Goal: Task Accomplishment & Management: Manage account settings

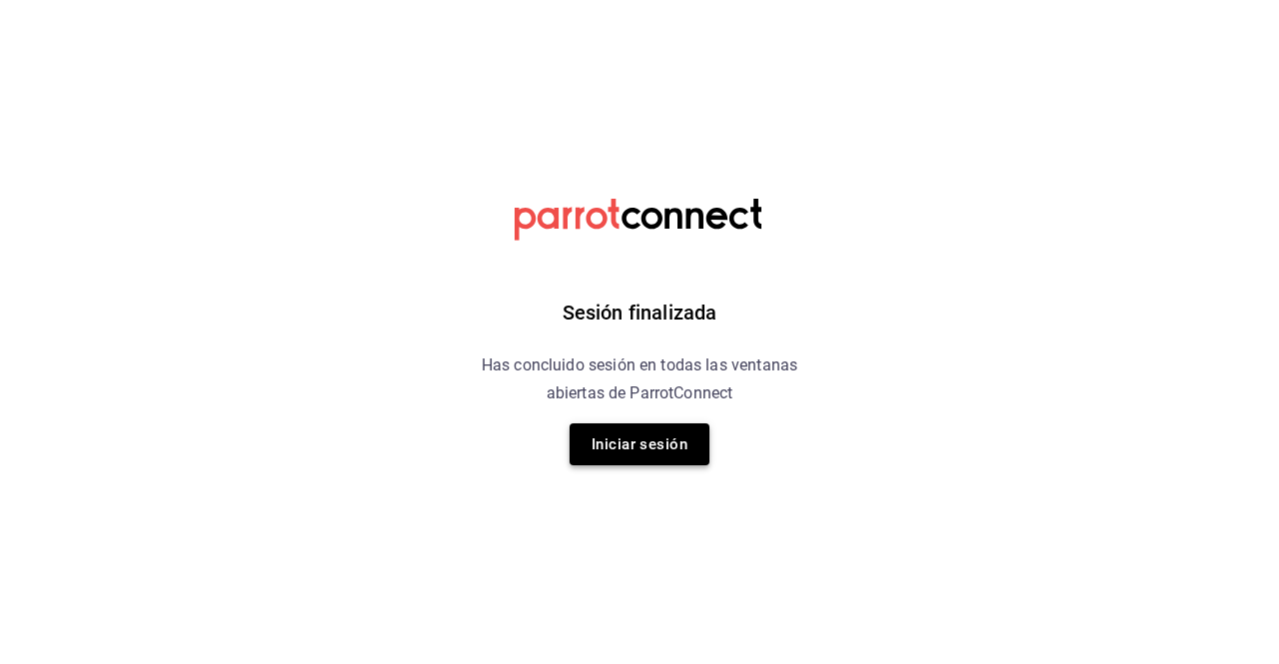
click at [682, 444] on button "Iniciar sesión" at bounding box center [639, 445] width 140 height 42
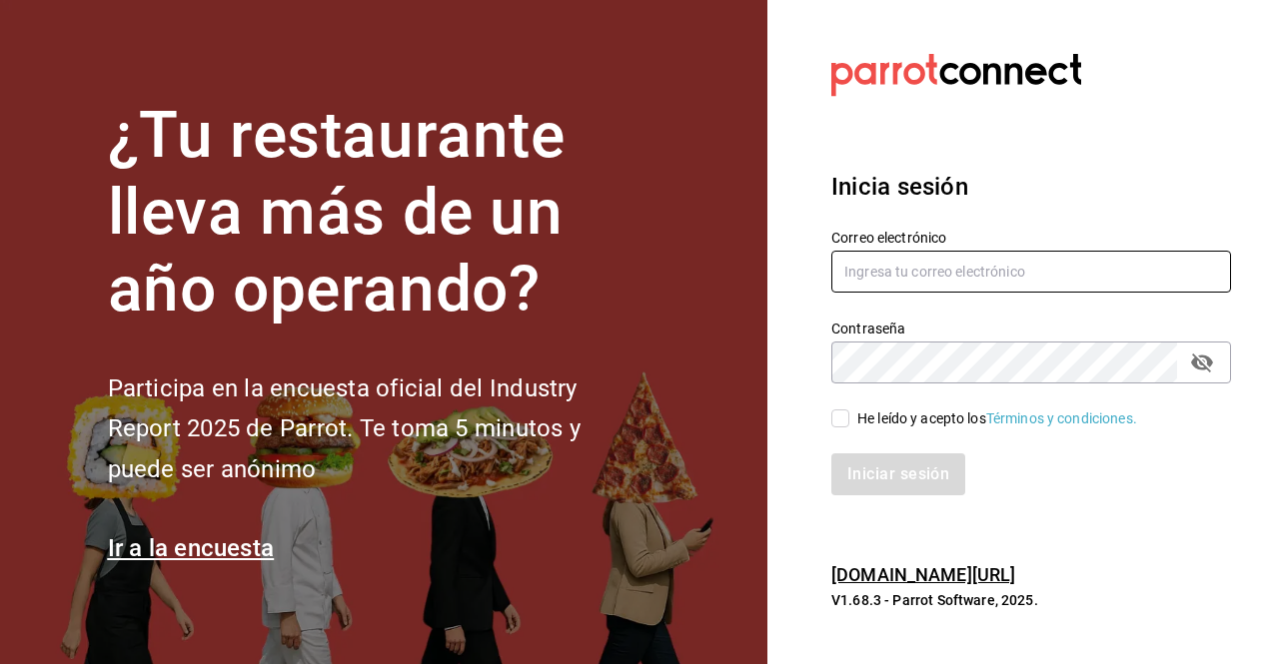
click at [929, 276] on input "text" at bounding box center [1031, 272] width 400 height 42
type input "rossoparvada@gmail.com"
click at [843, 421] on input "He leído y acepto los Términos y condiciones." at bounding box center [840, 419] width 18 height 18
checkbox input "true"
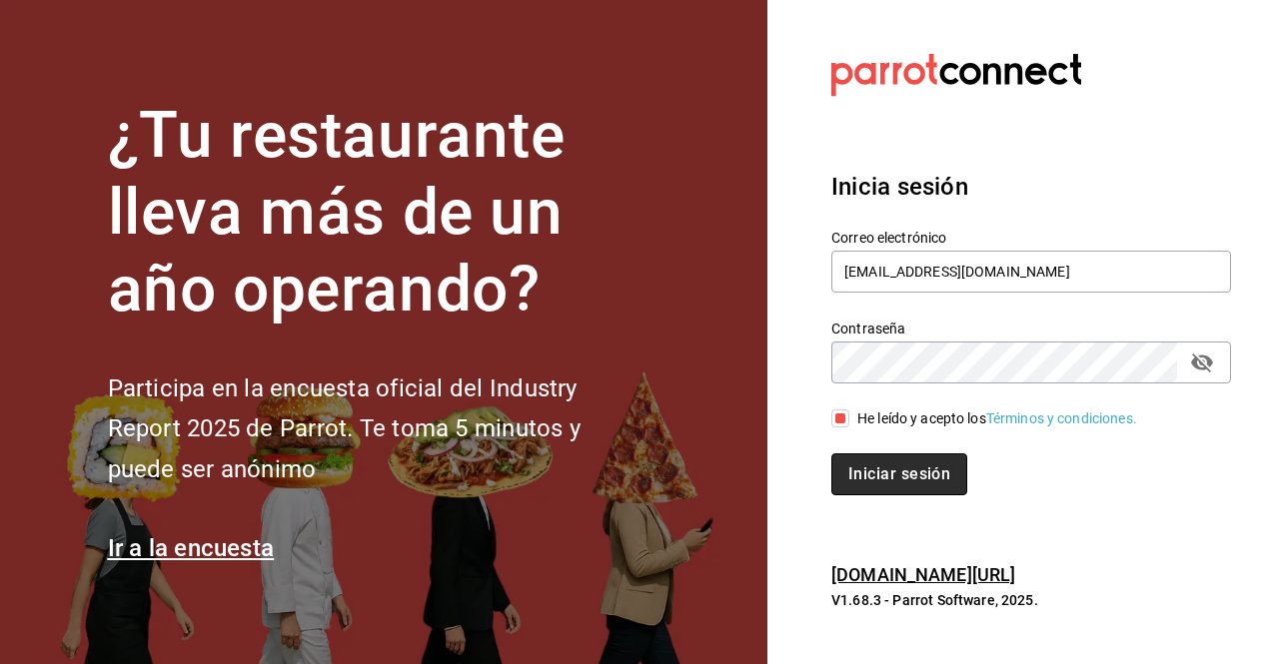
click at [908, 480] on button "Iniciar sesión" at bounding box center [899, 475] width 136 height 42
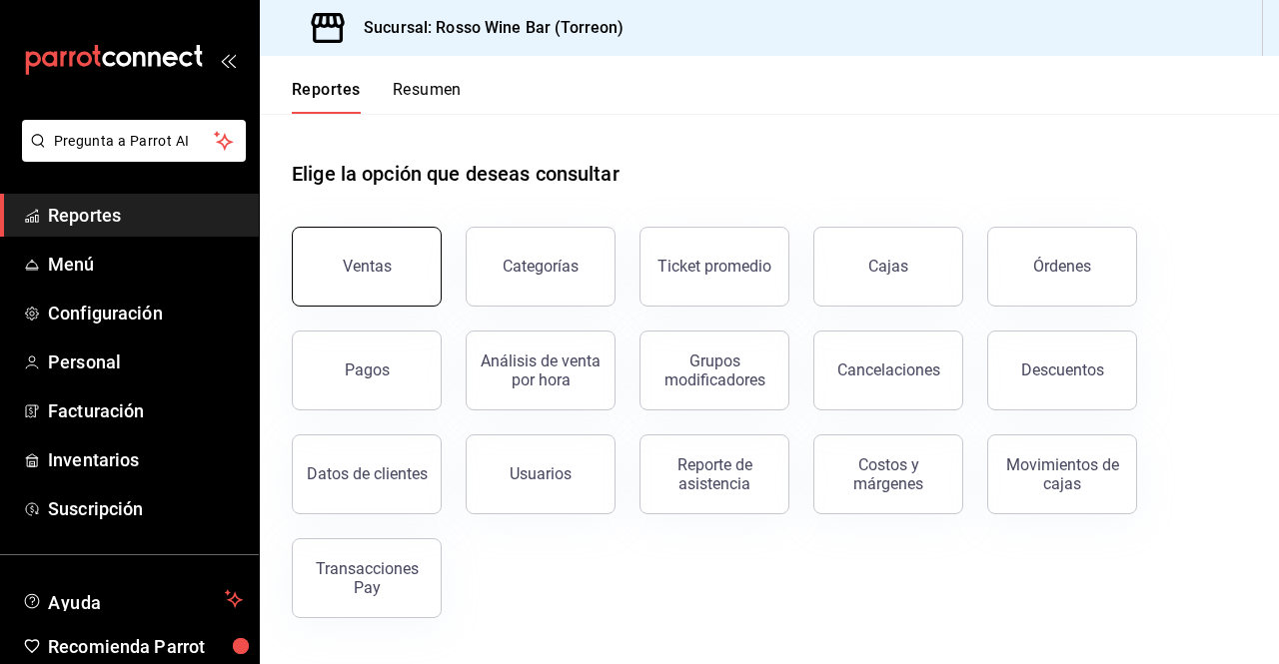
click at [312, 258] on button "Ventas" at bounding box center [367, 267] width 150 height 80
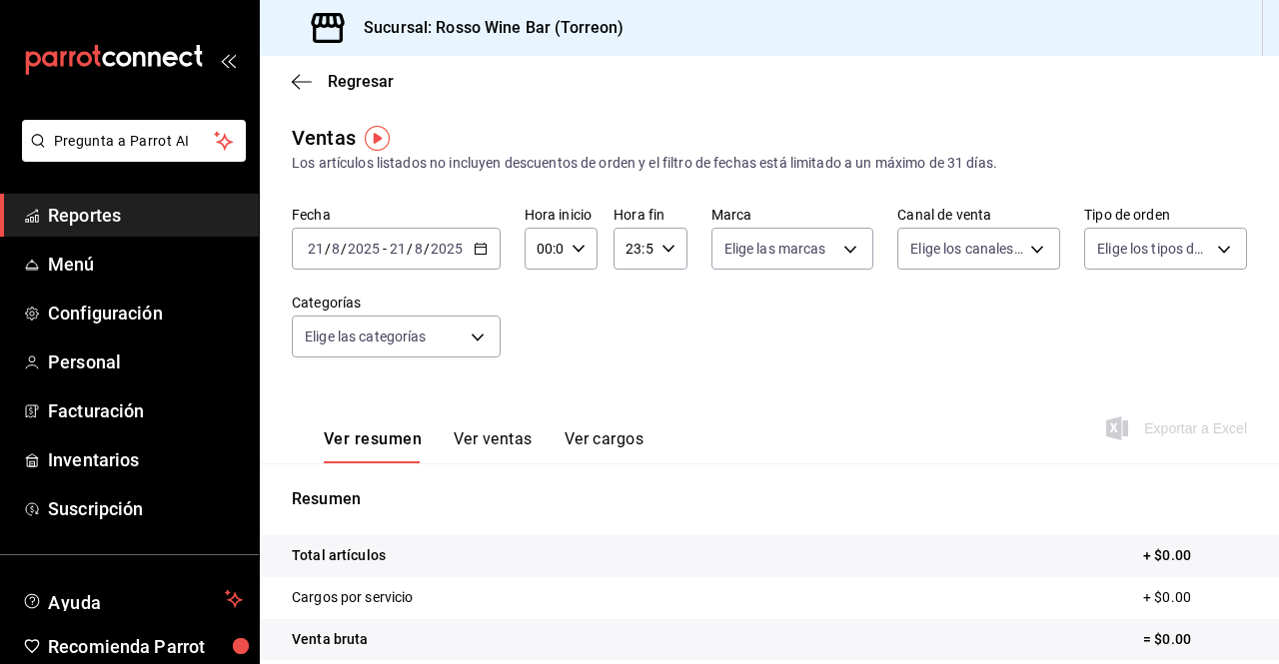
click at [483, 249] on icon "button" at bounding box center [481, 249] width 14 height 14
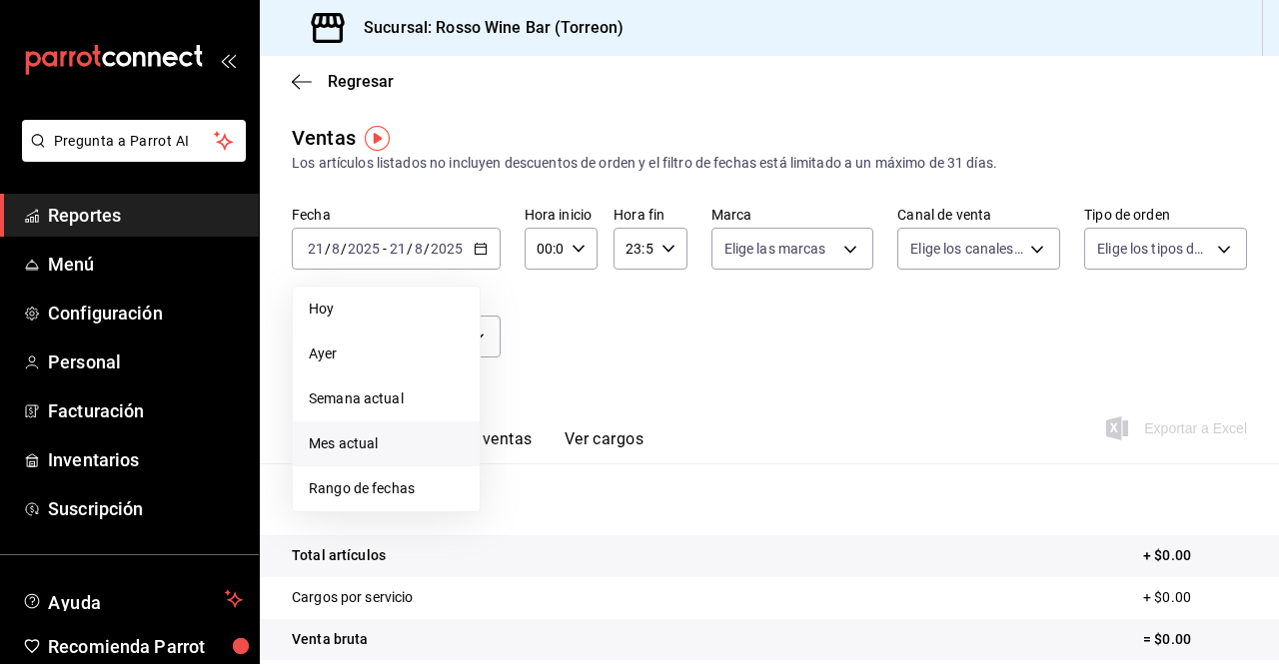
click at [389, 433] on li "Mes actual" at bounding box center [386, 444] width 187 height 45
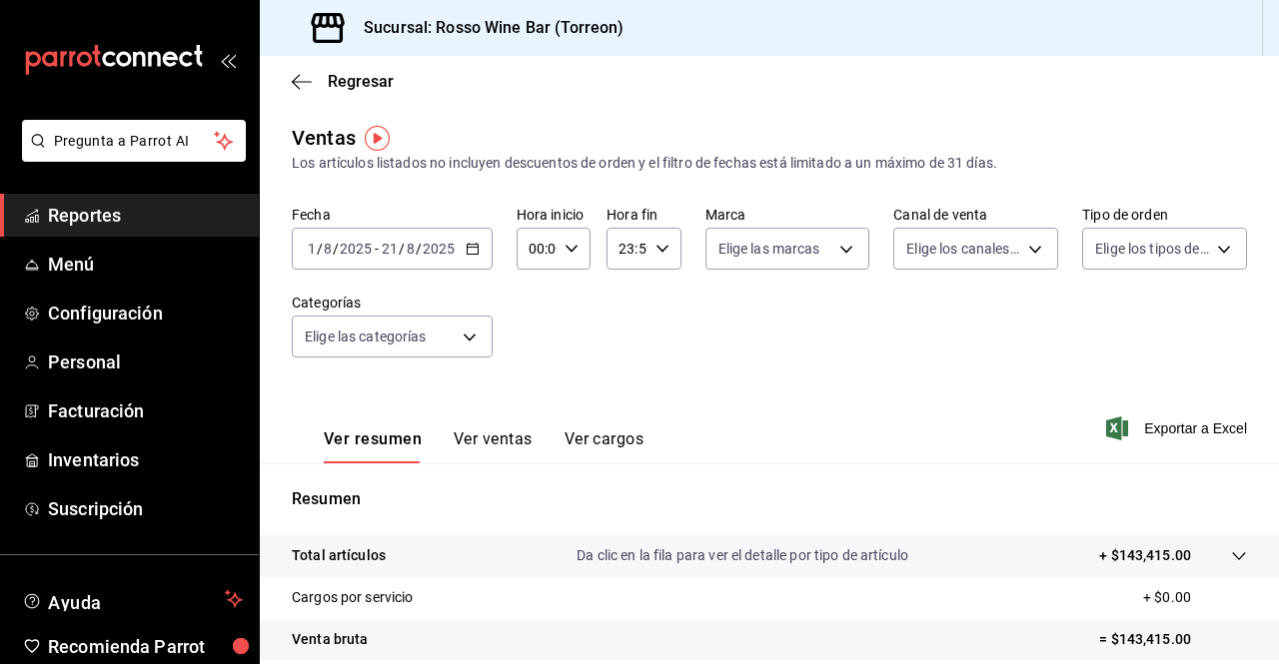
click at [121, 222] on span "Reportes" at bounding box center [145, 215] width 195 height 27
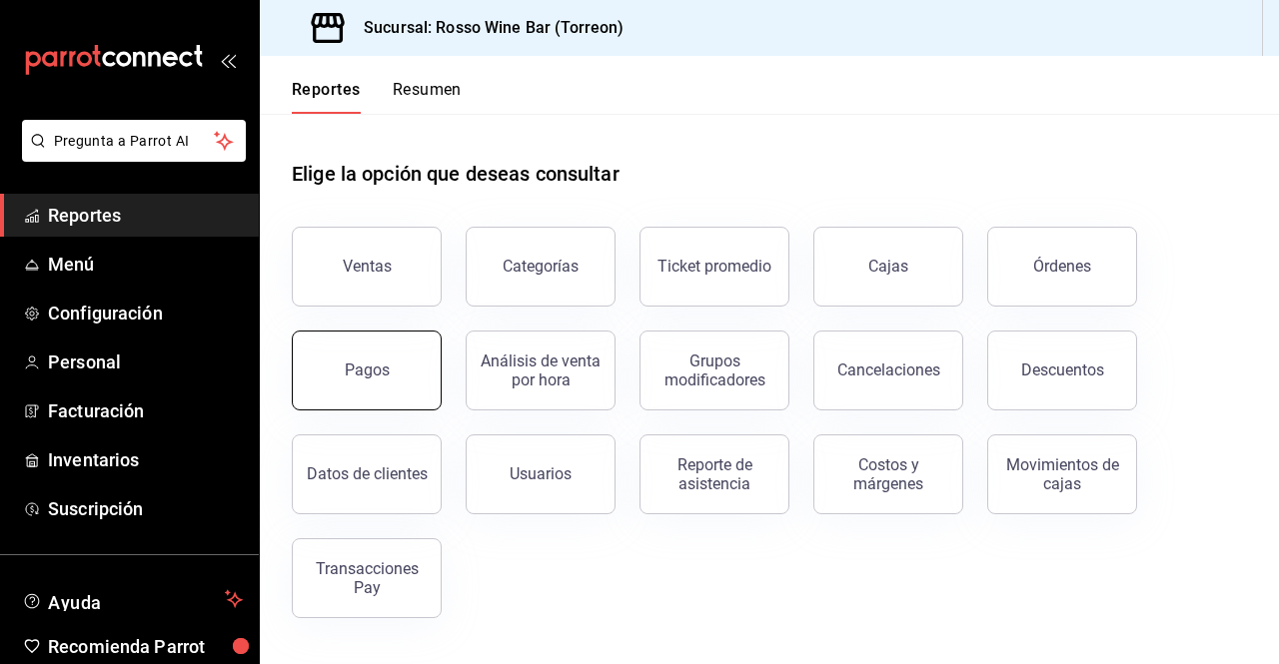
click at [414, 392] on button "Pagos" at bounding box center [367, 371] width 150 height 80
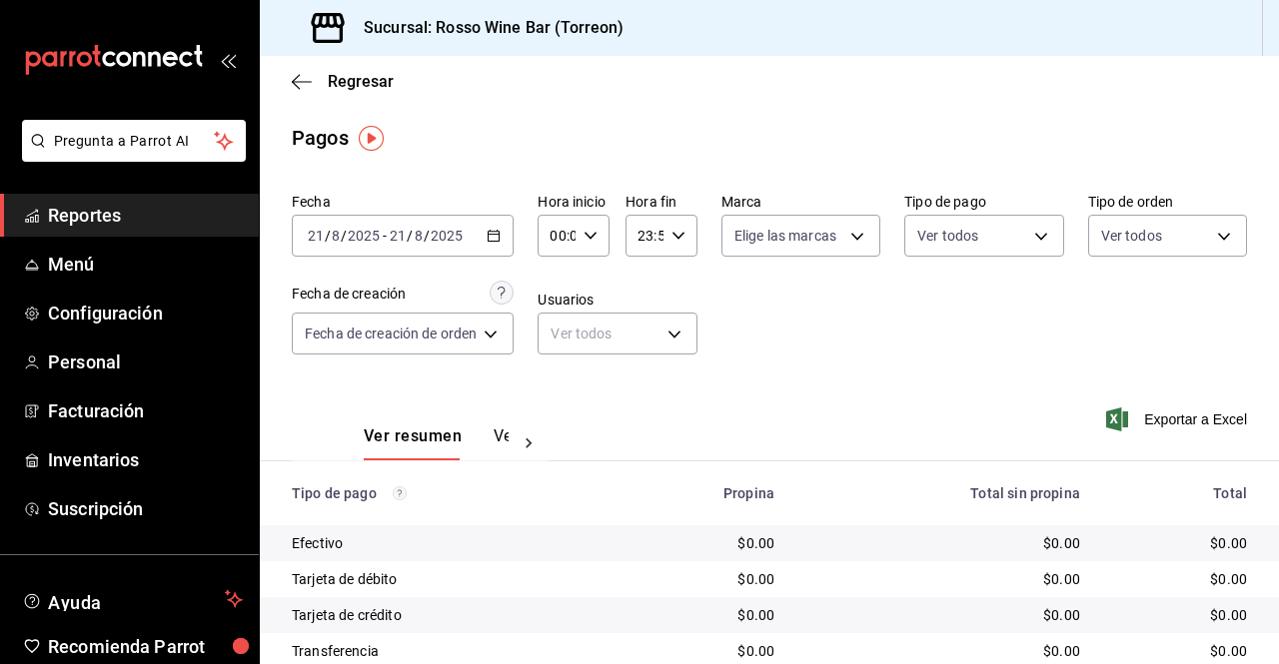
click at [507, 232] on div "[DATE] [DATE] - [DATE] [DATE]" at bounding box center [403, 236] width 222 height 42
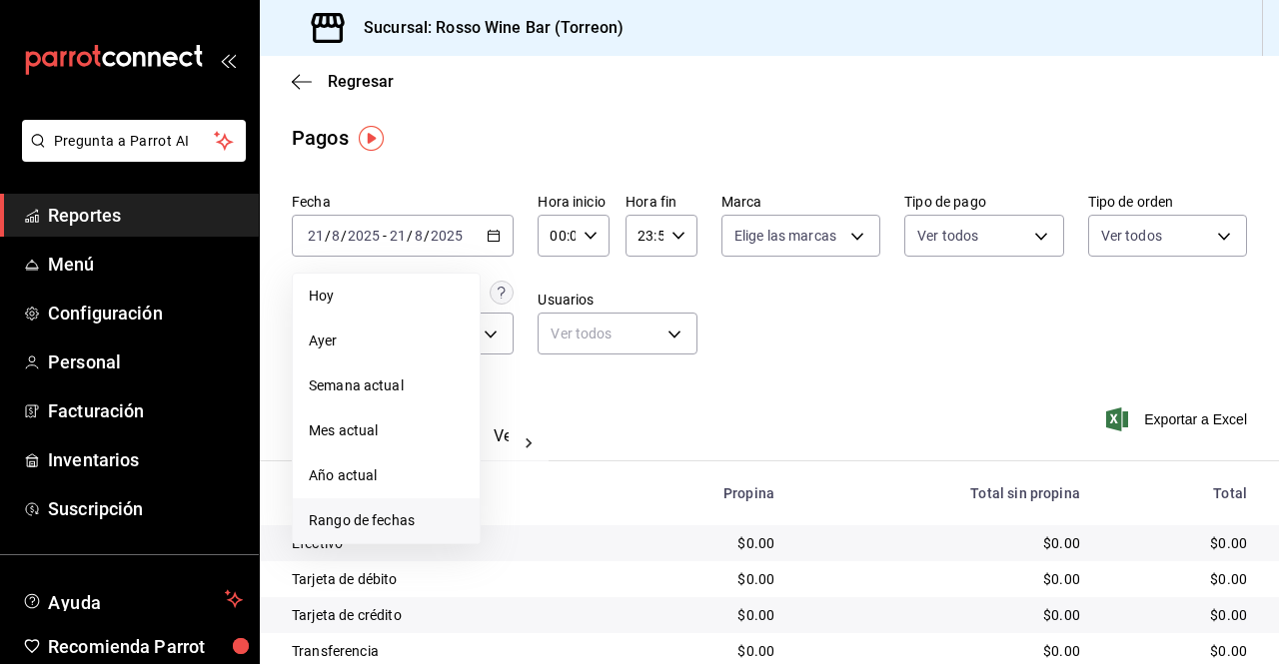
click at [395, 513] on span "Rango de fechas" at bounding box center [386, 521] width 155 height 21
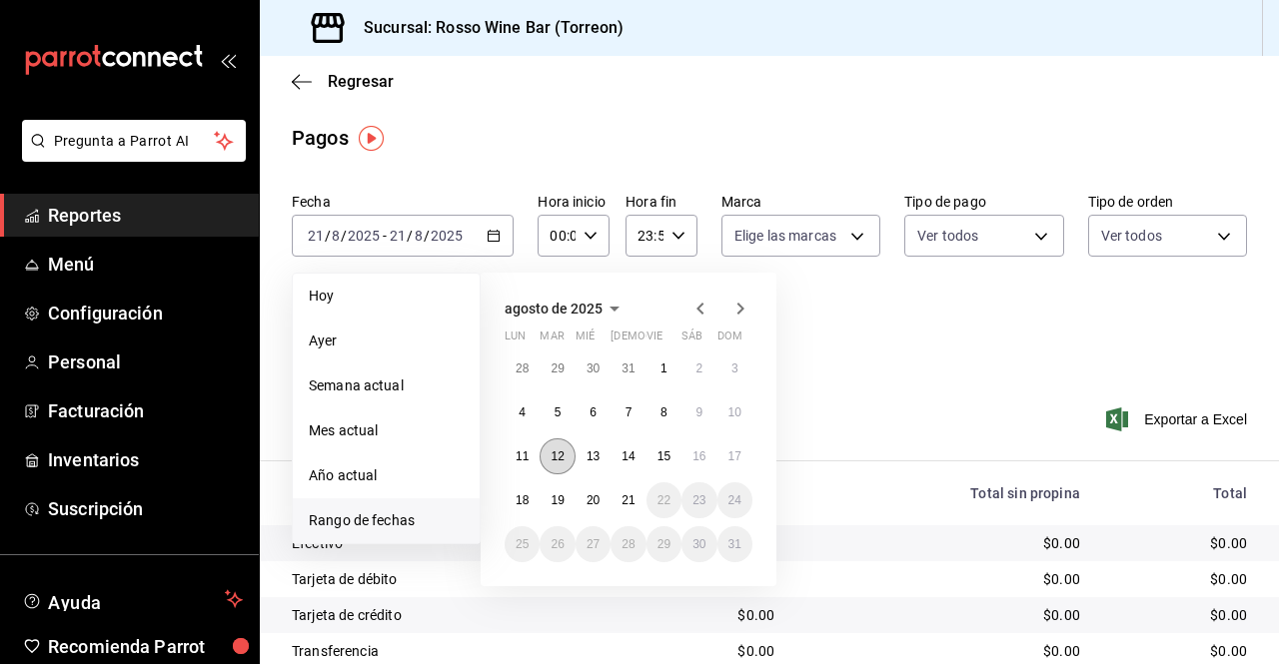
click at [555, 453] on abbr "12" at bounding box center [557, 457] width 13 height 14
click at [588, 497] on abbr "20" at bounding box center [592, 501] width 13 height 14
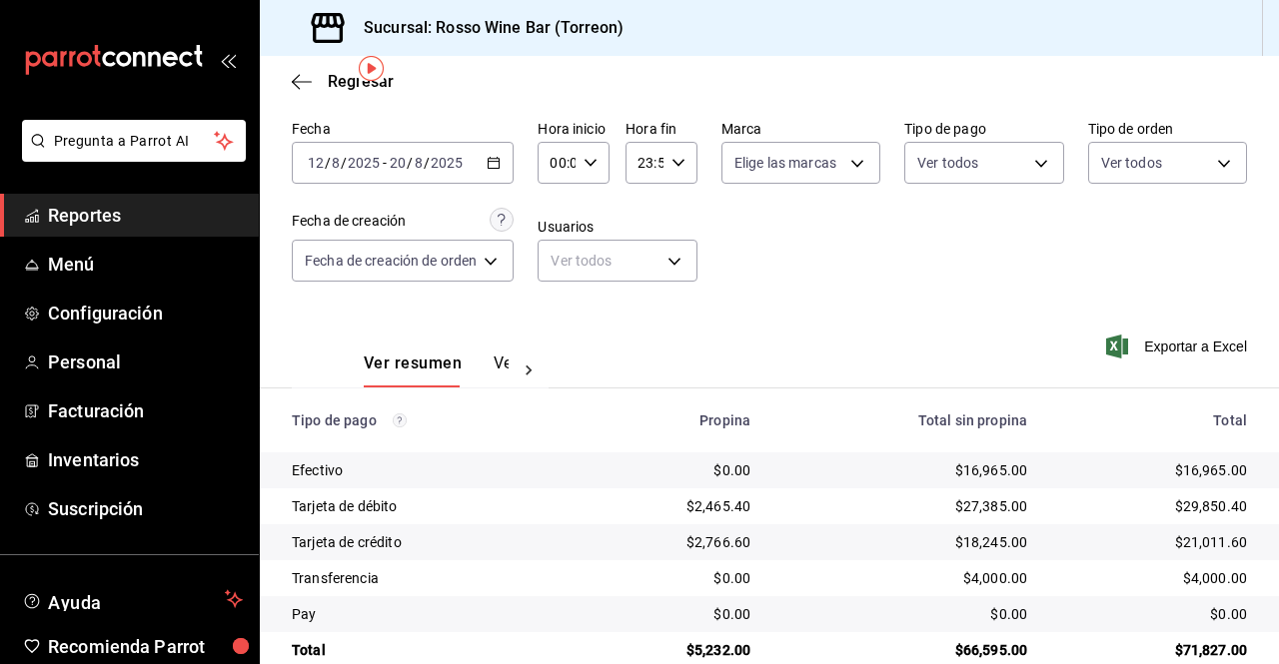
scroll to position [70, 0]
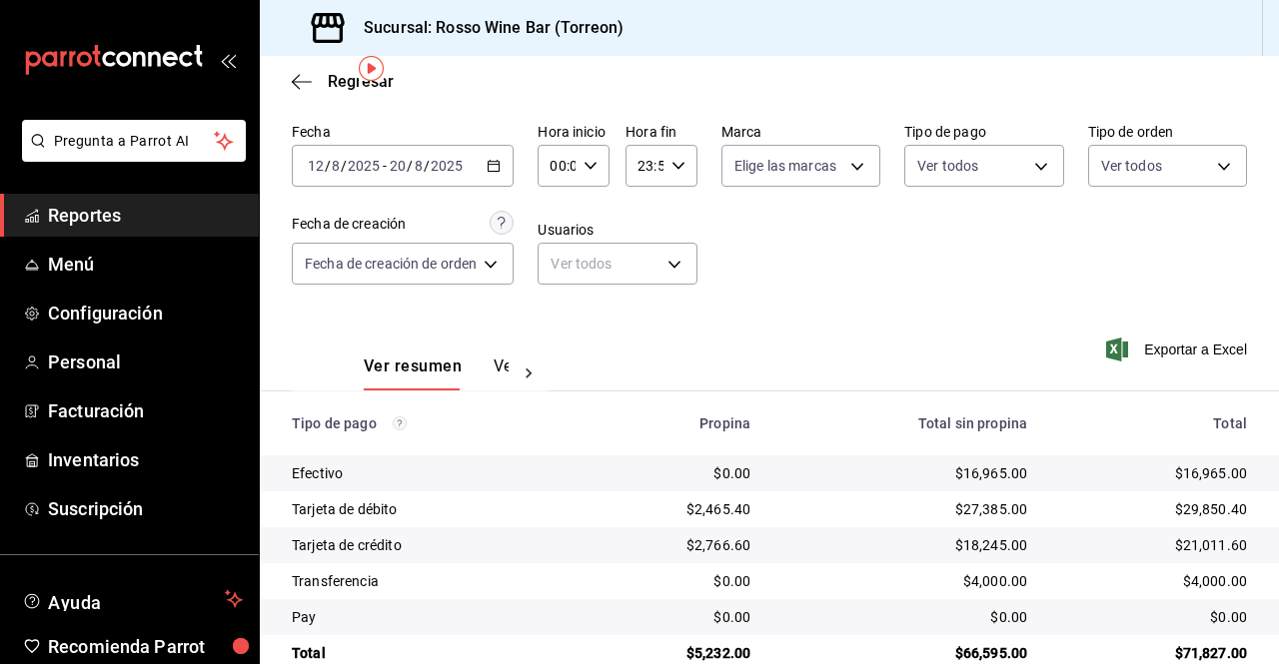
click at [509, 162] on div "[DATE] [DATE] - [DATE] [DATE]" at bounding box center [403, 166] width 222 height 42
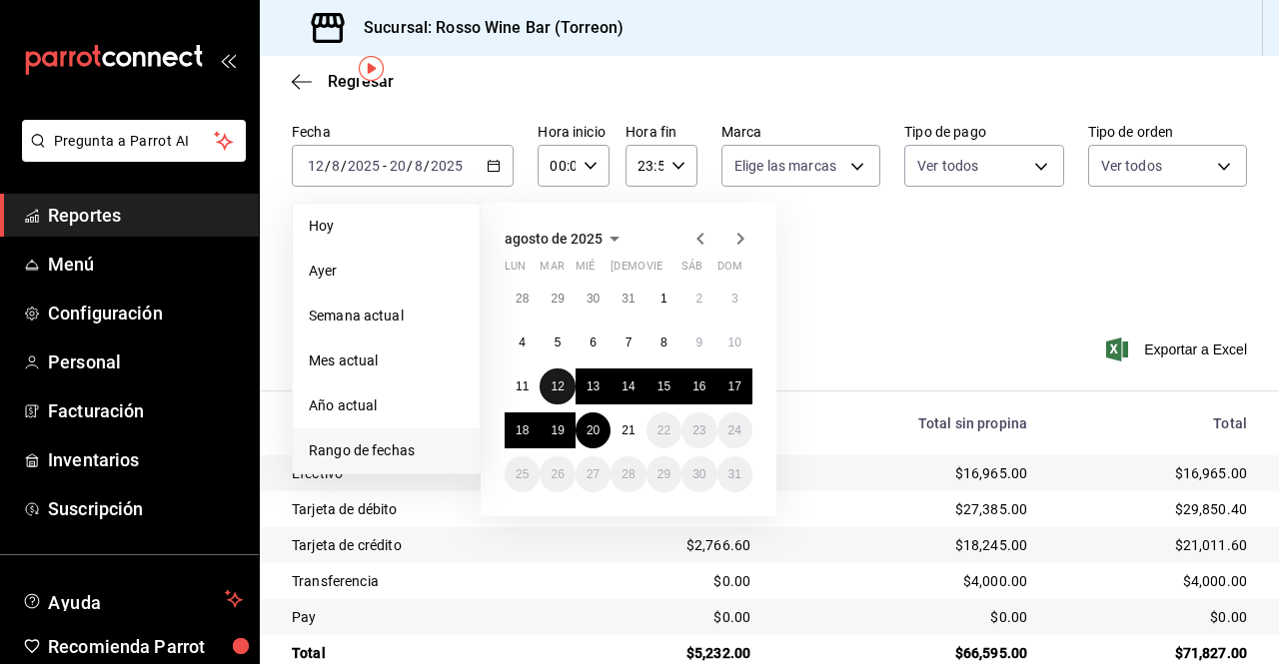
click at [558, 390] on abbr "12" at bounding box center [557, 387] width 13 height 14
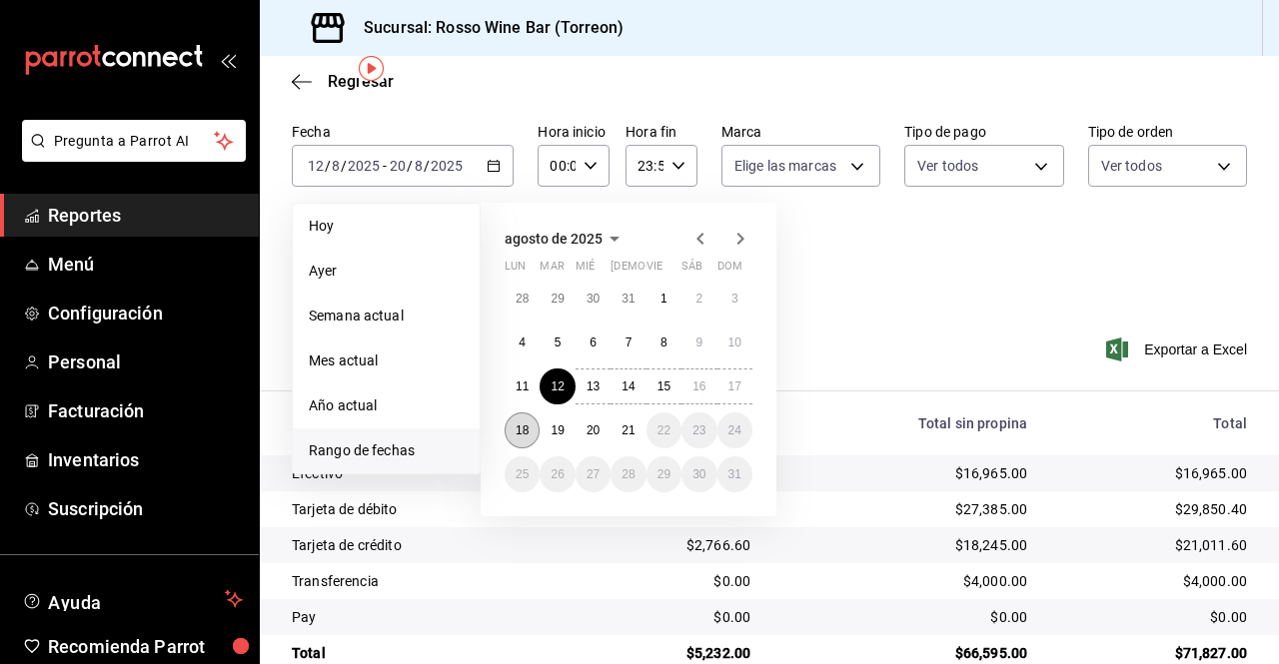
click at [526, 431] on abbr "18" at bounding box center [522, 431] width 13 height 14
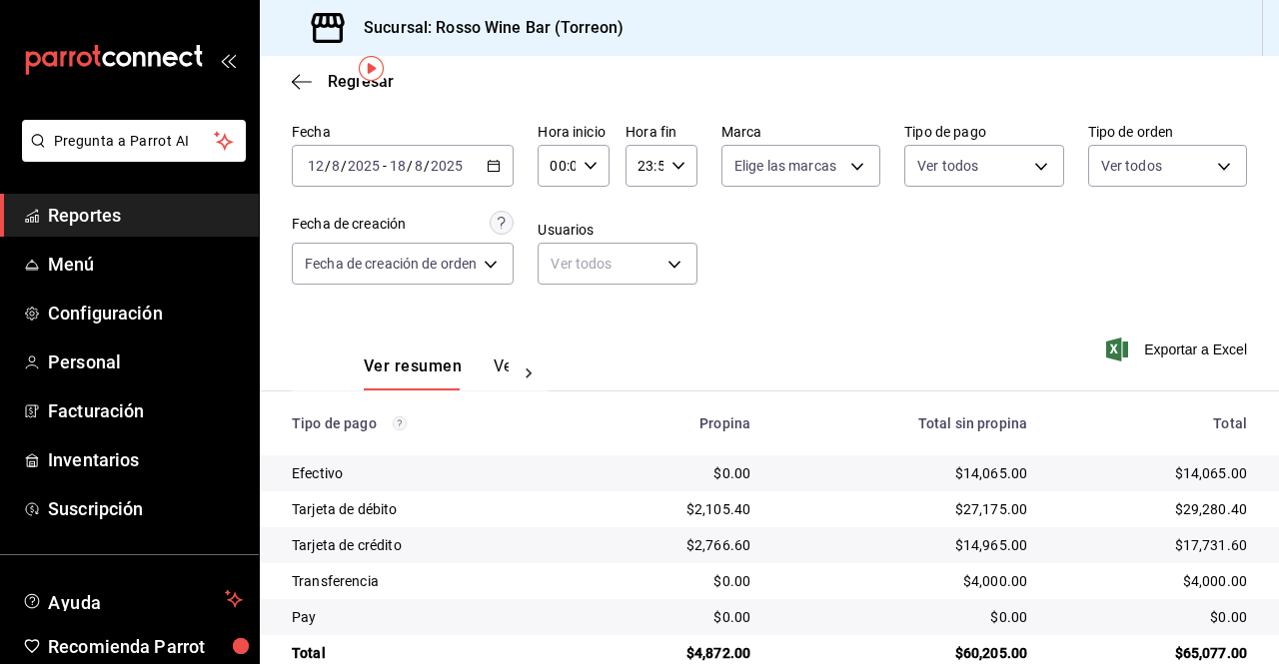
scroll to position [110, 0]
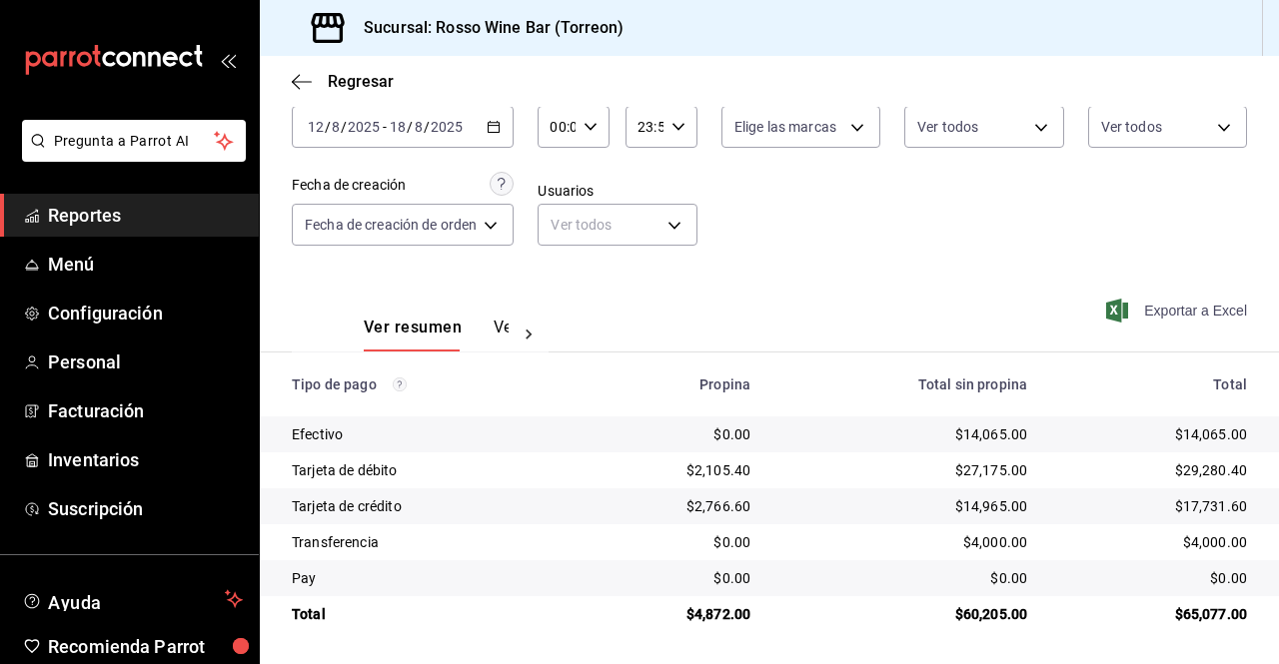
click at [1191, 311] on span "Exportar a Excel" at bounding box center [1178, 311] width 137 height 24
click at [128, 410] on span "Facturación" at bounding box center [145, 411] width 195 height 27
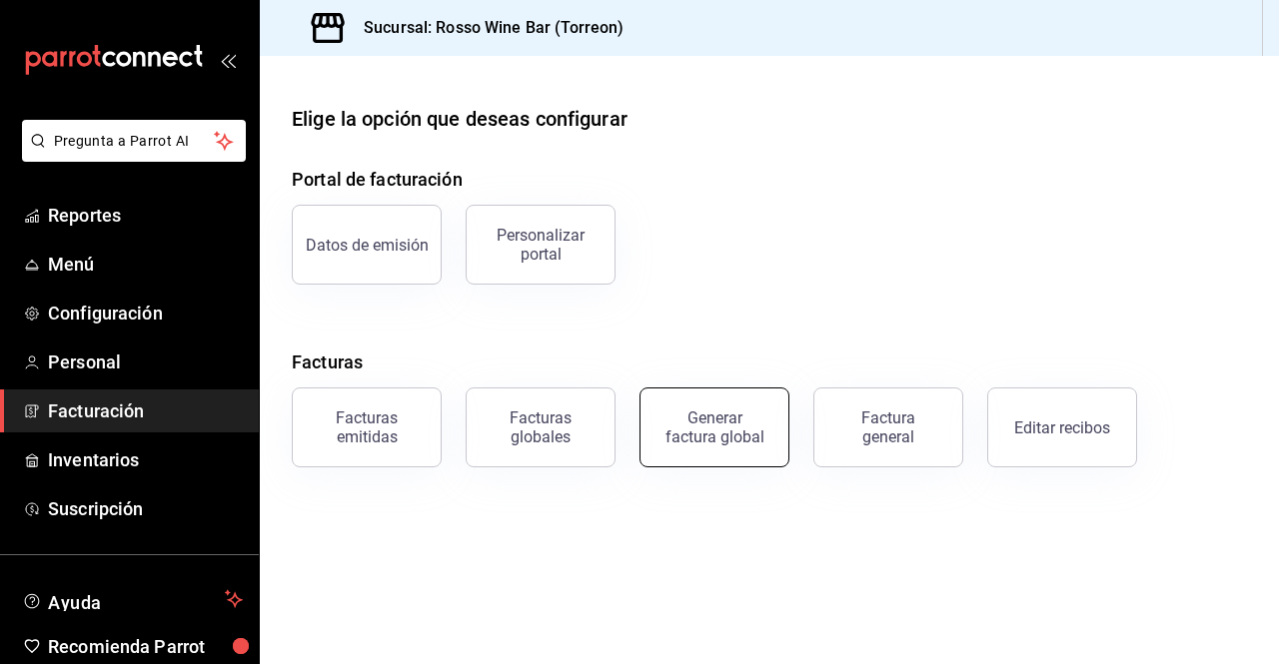
click at [675, 421] on div "Generar factura global" at bounding box center [714, 428] width 100 height 38
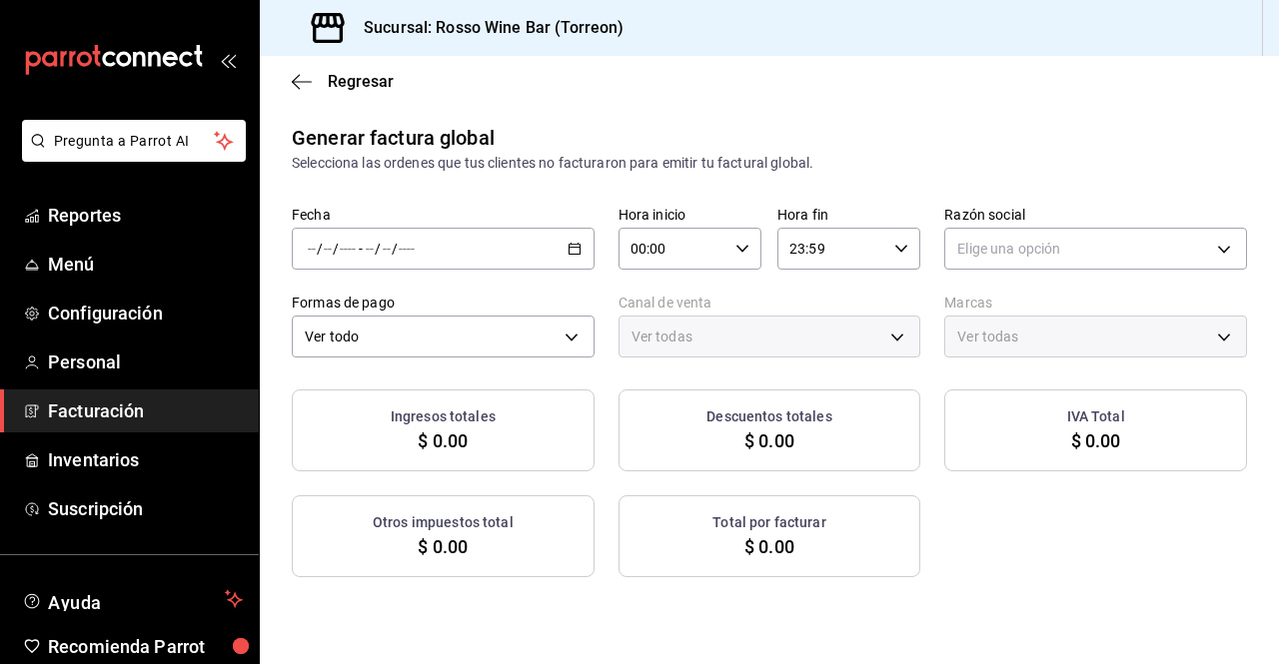
type input "PARROT,UBER_EATS,RAPPI,DIDI_FOOD,ONLINE"
click at [550, 257] on div "/ / - / /" at bounding box center [443, 249] width 303 height 42
click at [420, 313] on span "Rango de fechas" at bounding box center [386, 309] width 155 height 21
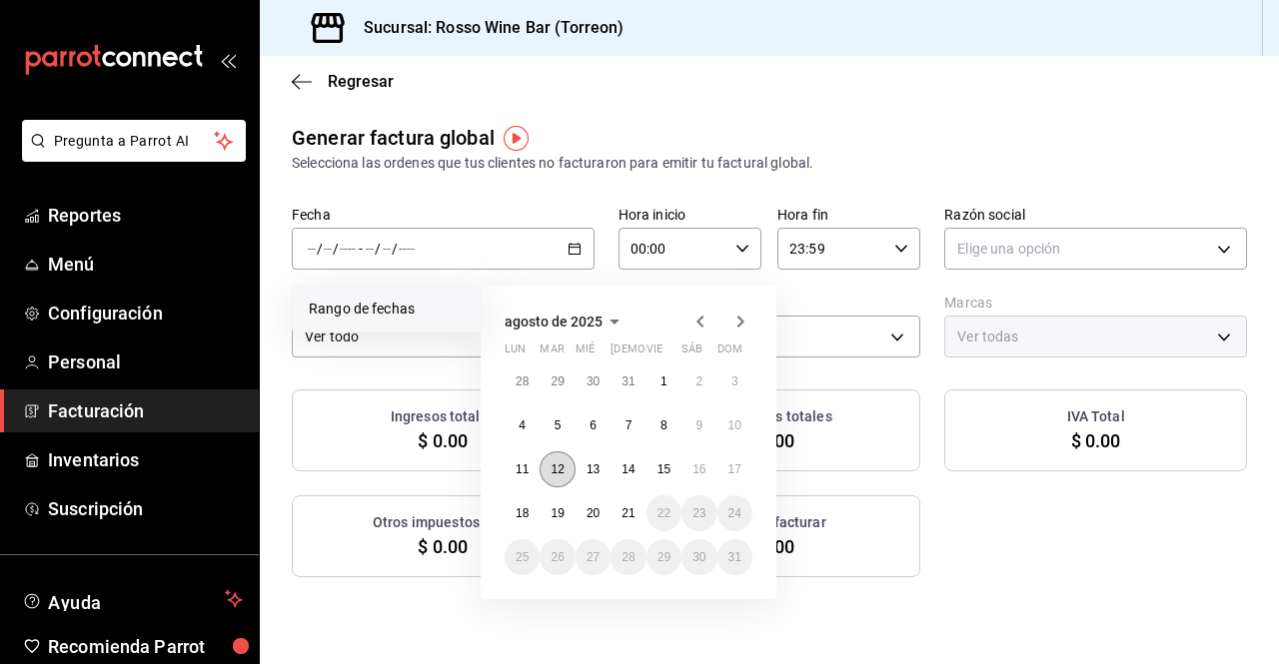
click at [553, 468] on abbr "12" at bounding box center [557, 470] width 13 height 14
click at [521, 519] on abbr "18" at bounding box center [522, 514] width 13 height 14
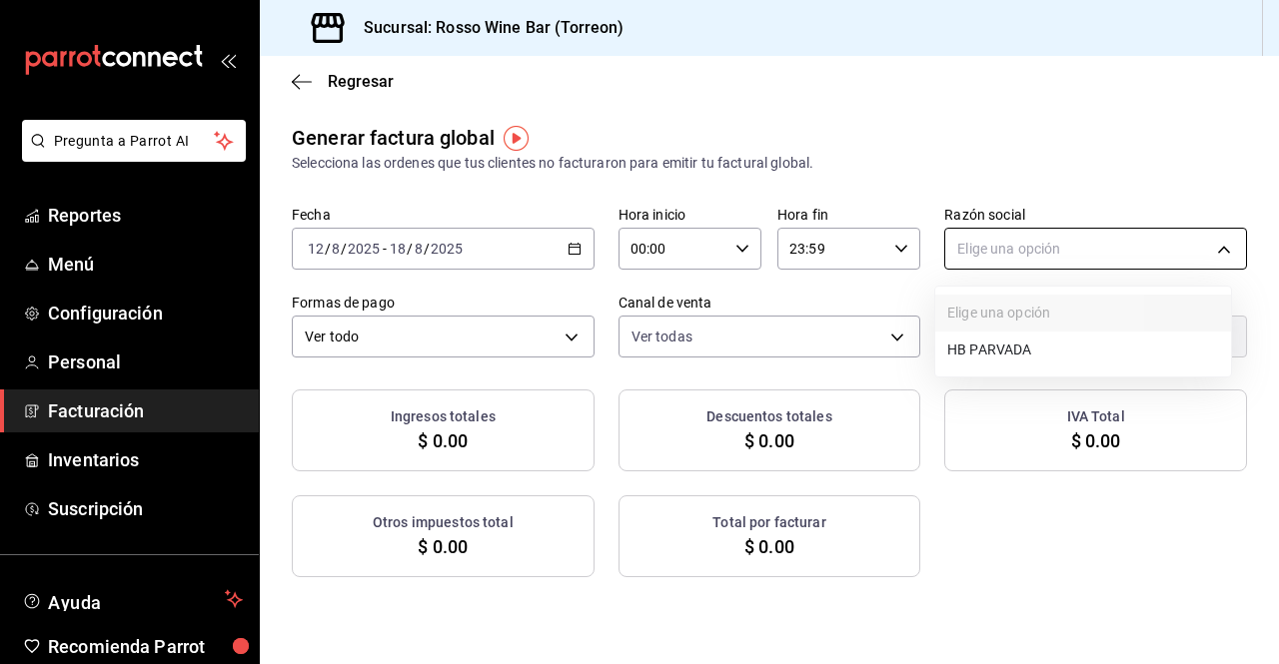
click at [990, 244] on body "Pregunta a Parrot AI Reportes Menú Configuración Personal Facturación Inventari…" at bounding box center [639, 332] width 1279 height 664
click at [997, 341] on li "HB PARVADA" at bounding box center [1083, 350] width 296 height 37
type input "e33a4bbf-56a2-4bb2-a420-99781ad44d12"
type input "c2c32ae7-1fc4-45ff-8039-656fc52e7daf"
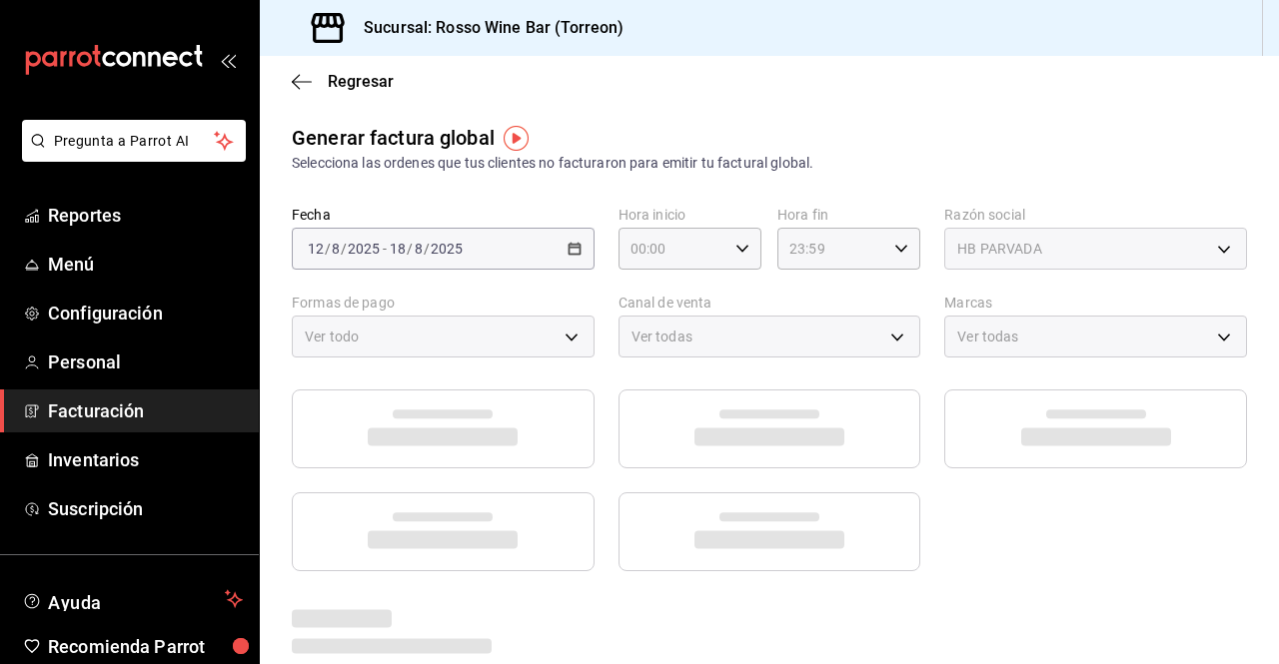
click at [554, 331] on div "Ver todo" at bounding box center [443, 337] width 303 height 42
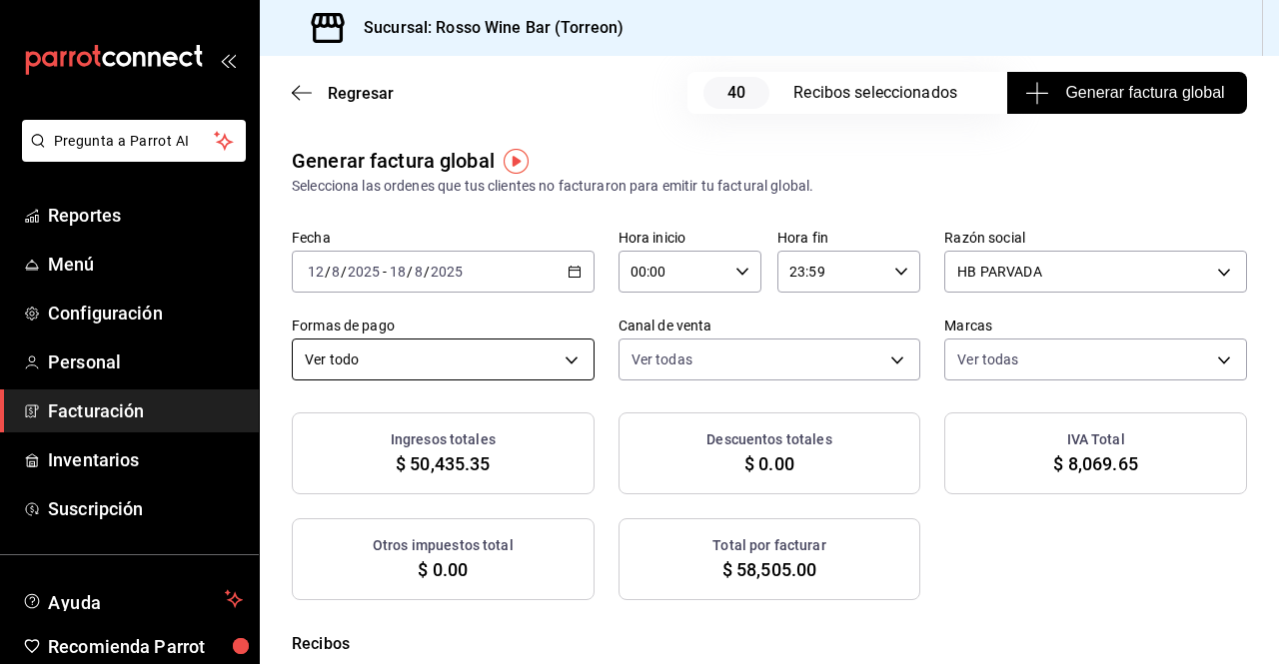
click at [560, 356] on body "Pregunta a Parrot AI Reportes Menú Configuración Personal Facturación Inventari…" at bounding box center [639, 332] width 1279 height 664
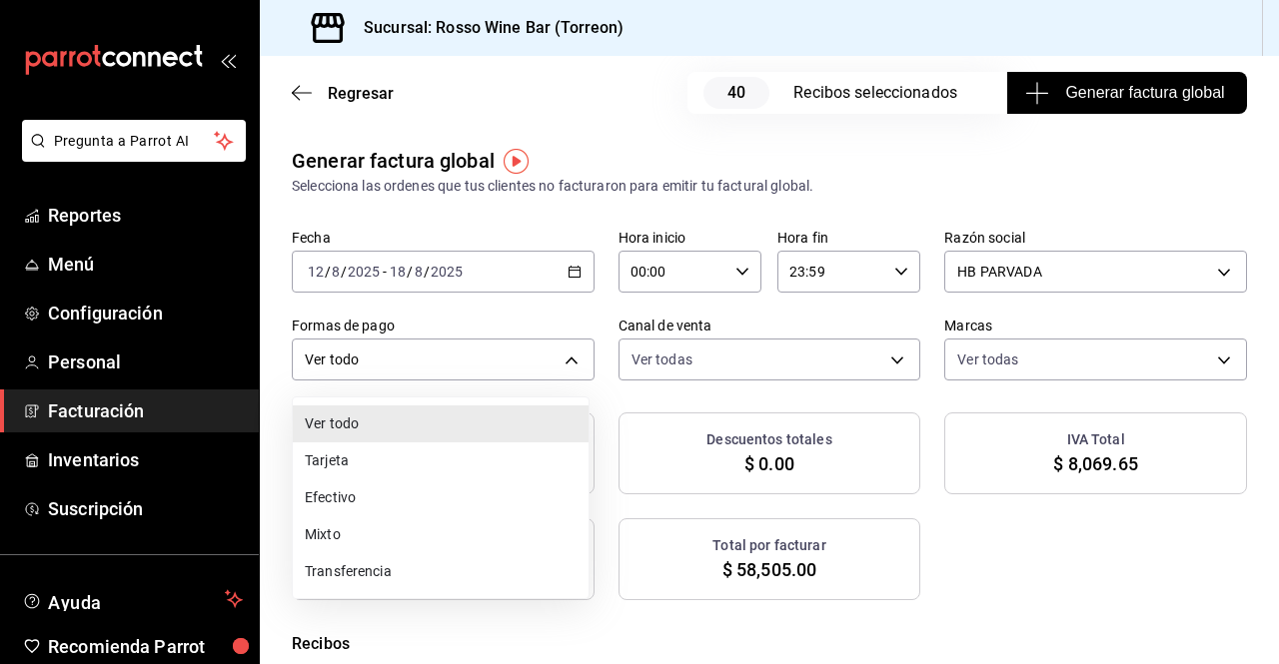
click at [401, 452] on li "Tarjeta" at bounding box center [441, 461] width 296 height 37
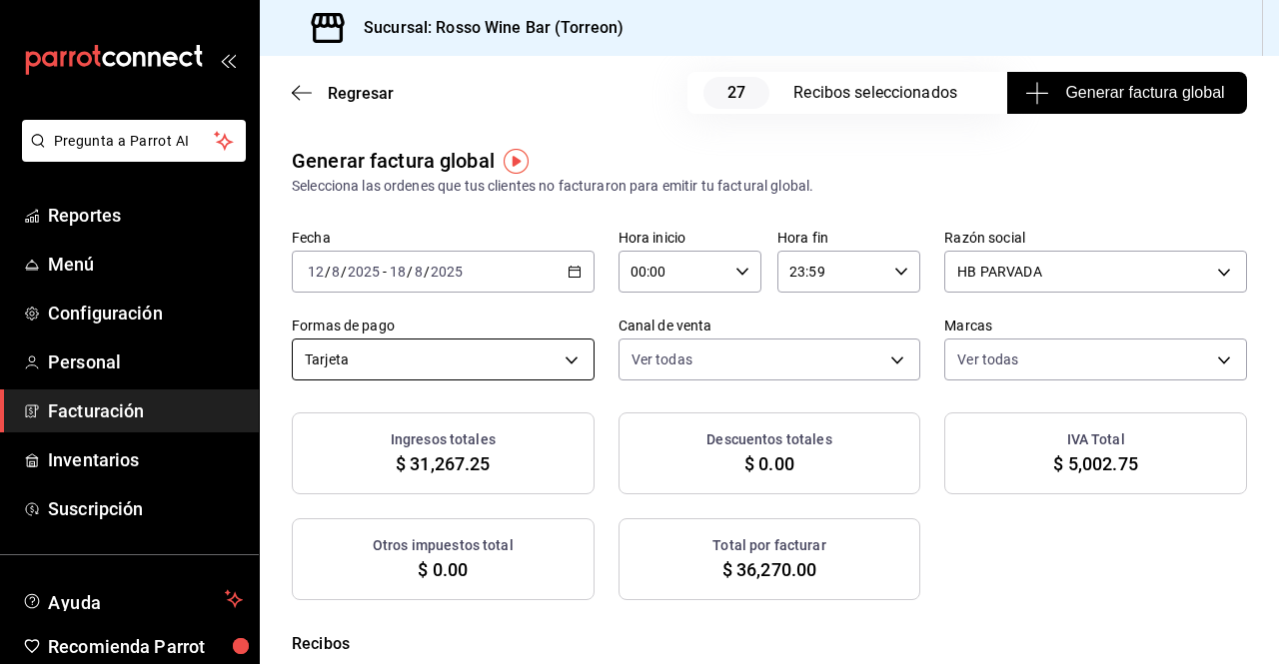
click at [569, 358] on body "Pregunta a Parrot AI Reportes Menú Configuración Personal Facturación Inventari…" at bounding box center [639, 332] width 1279 height 664
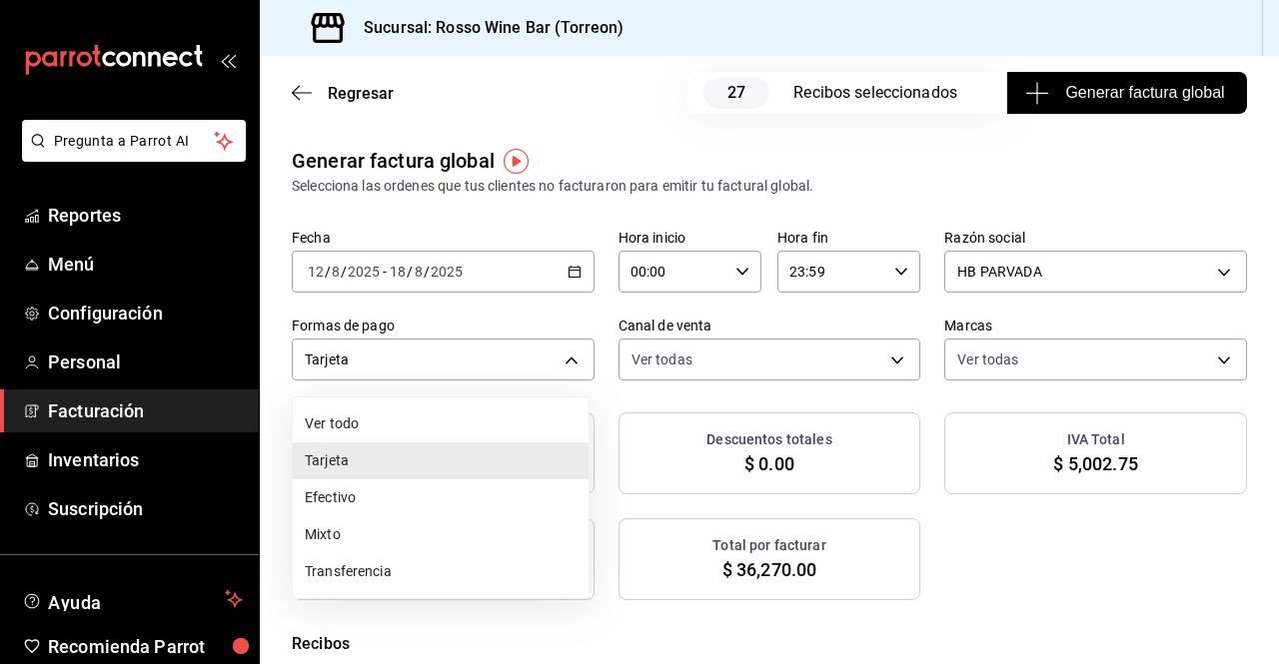
click at [434, 495] on li "Efectivo" at bounding box center [441, 498] width 296 height 37
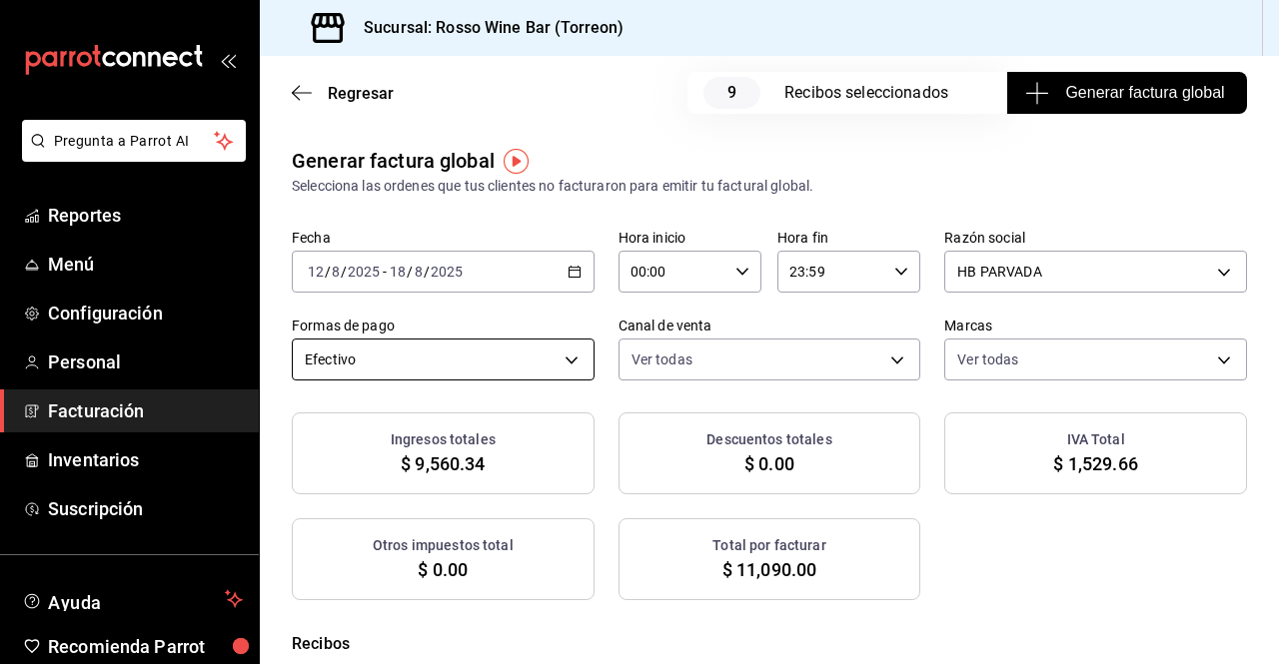
click at [559, 357] on body "Pregunta a Parrot AI Reportes Menú Configuración Personal Facturación Inventari…" at bounding box center [639, 332] width 1279 height 664
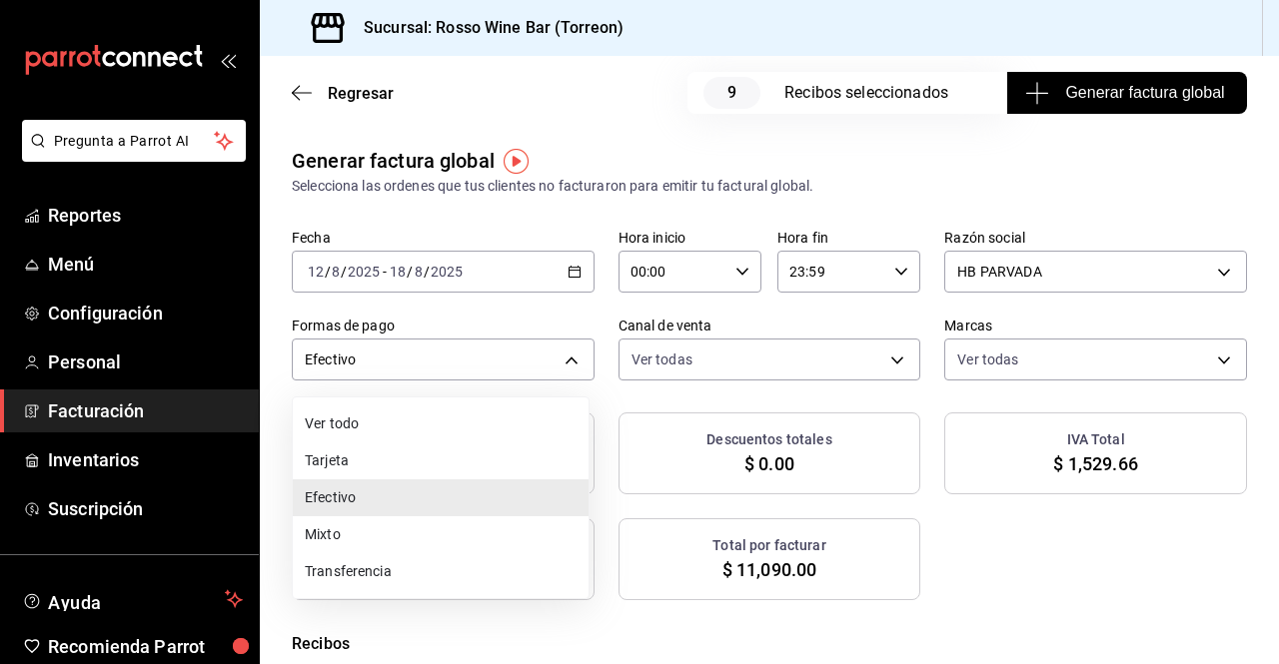
click at [369, 531] on li "Mixto" at bounding box center [441, 535] width 296 height 37
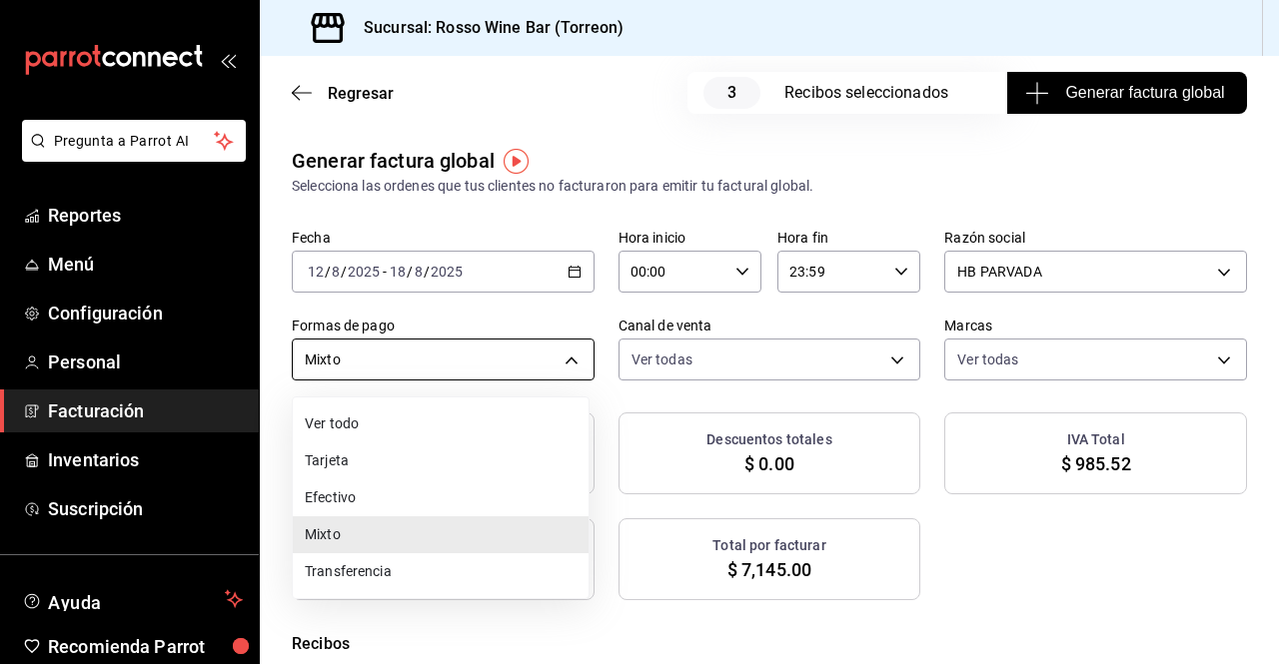
click at [557, 356] on body "Pregunta a Parrot AI Reportes Menú Configuración Personal Facturación Inventari…" at bounding box center [639, 332] width 1279 height 664
click at [411, 572] on li "Transferencia" at bounding box center [441, 572] width 296 height 37
type input "TRANSFERENCE"
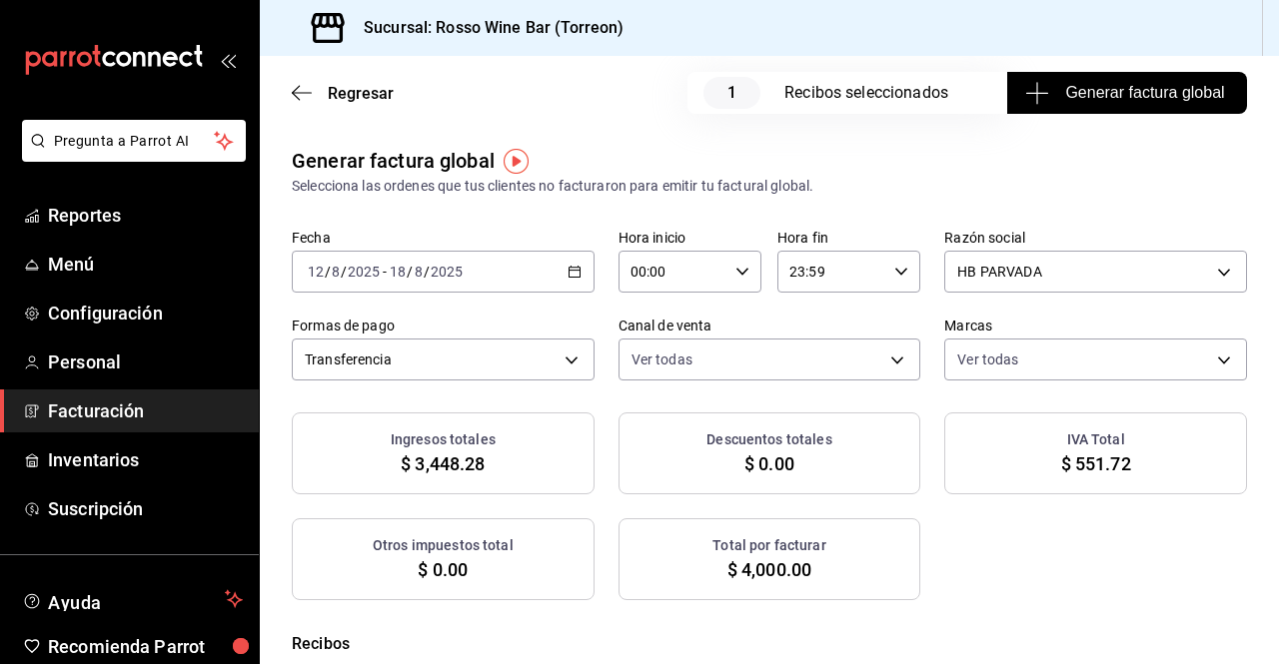
click at [1101, 88] on span "Generar factura global" at bounding box center [1126, 93] width 195 height 24
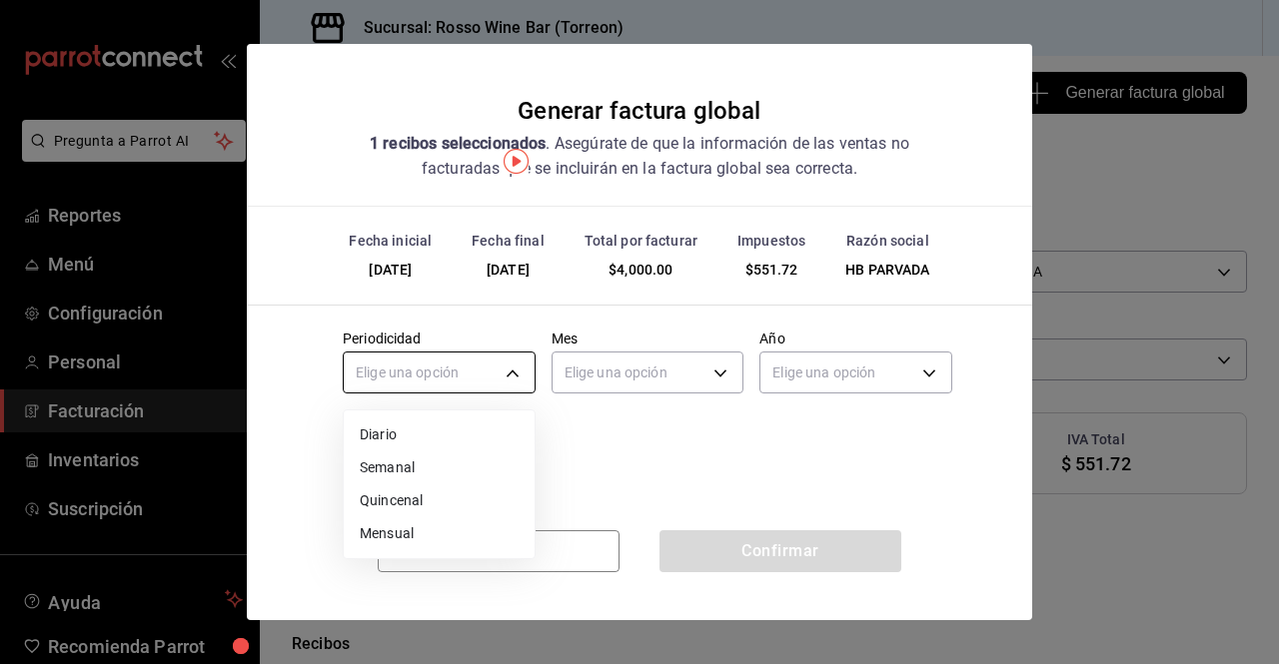
click at [529, 378] on body "Pregunta a Parrot AI Reportes Menú Configuración Personal Facturación Inventari…" at bounding box center [639, 332] width 1279 height 664
click at [429, 468] on li "Semanal" at bounding box center [439, 468] width 191 height 33
type input "WEEKLY"
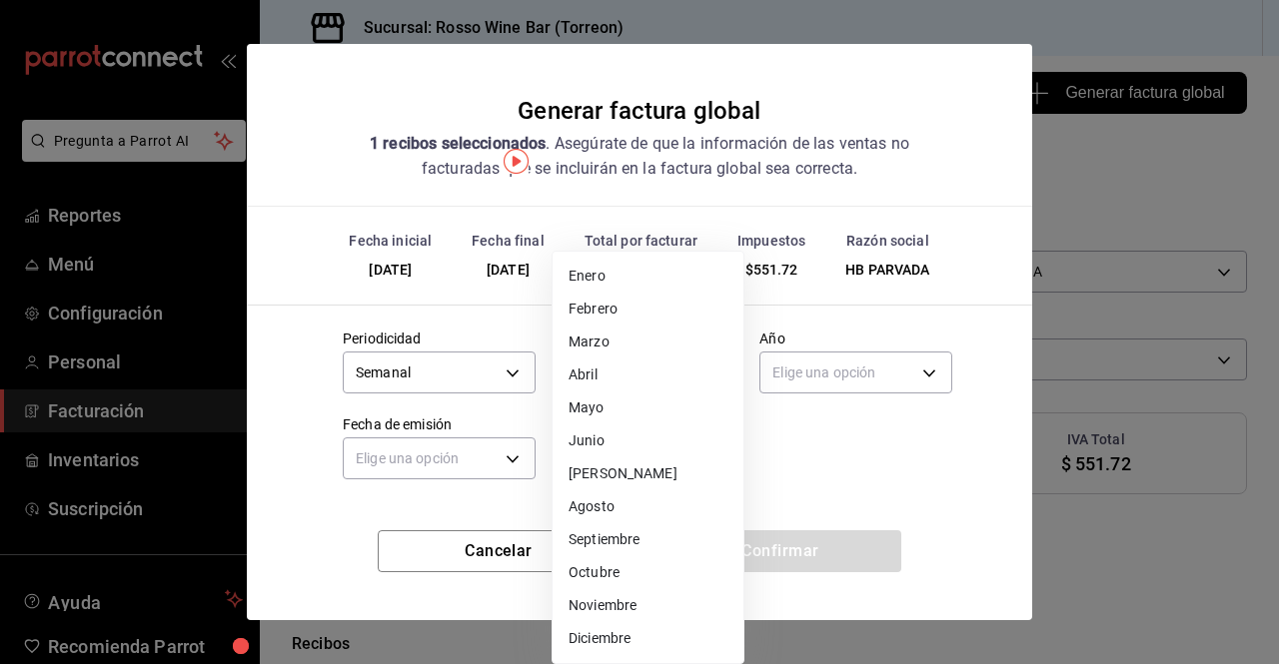
click at [725, 368] on body "Pregunta a Parrot AI Reportes Menú Configuración Personal Facturación Inventari…" at bounding box center [639, 332] width 1279 height 664
click at [622, 507] on li "Agosto" at bounding box center [648, 507] width 191 height 33
type input "8"
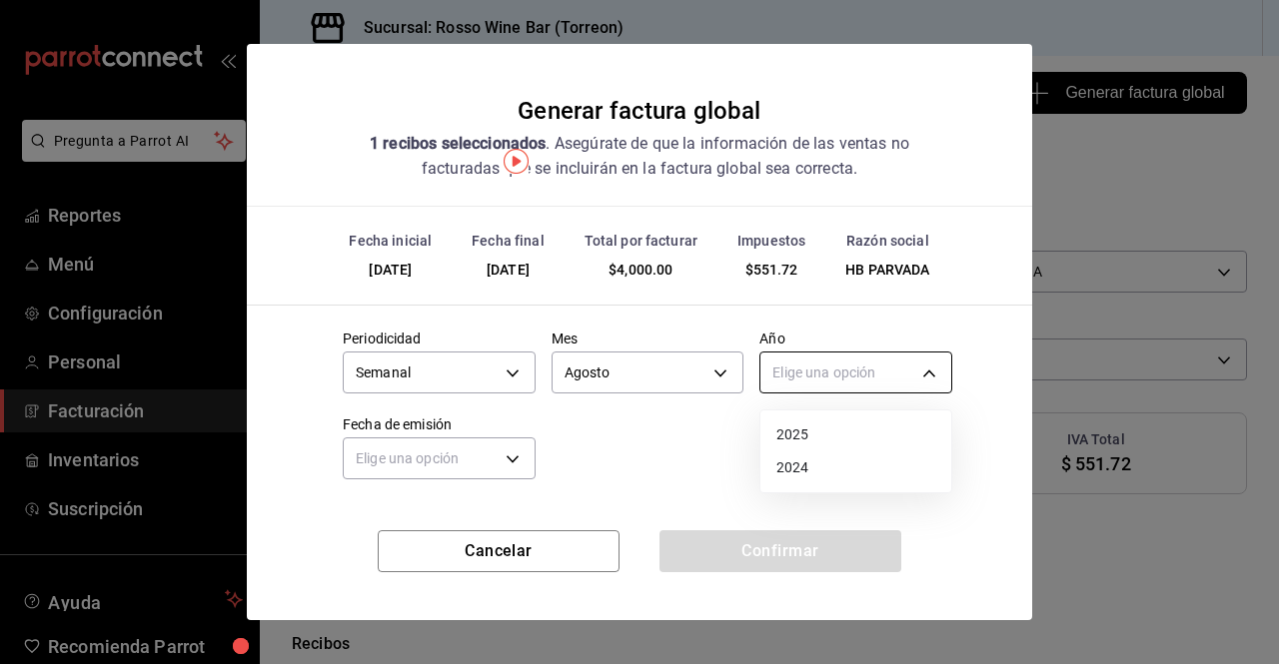
click at [879, 367] on body "Pregunta a Parrot AI Reportes Menú Configuración Personal Facturación Inventari…" at bounding box center [639, 332] width 1279 height 664
click at [818, 435] on li "2025" at bounding box center [855, 435] width 191 height 33
type input "2025"
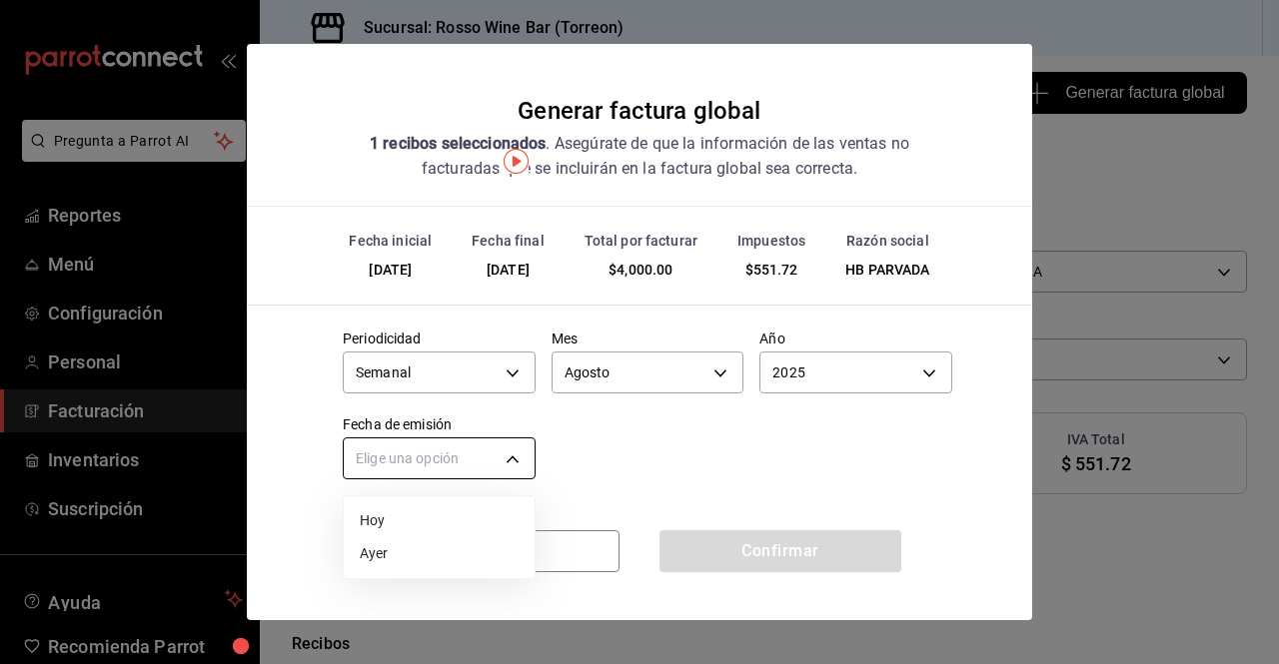
click at [522, 462] on body "Pregunta a Parrot AI Reportes Menú Configuración Personal Facturación Inventari…" at bounding box center [639, 332] width 1279 height 664
click at [435, 556] on li "Ayer" at bounding box center [439, 554] width 191 height 33
type input "[DATE]"
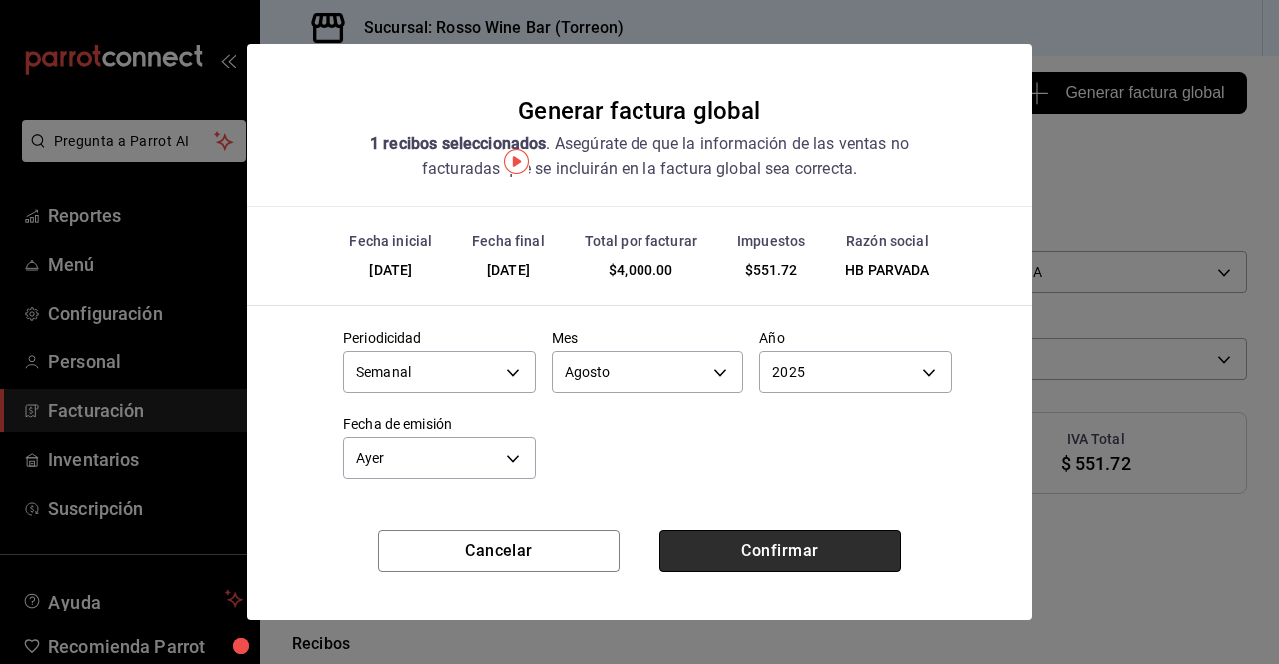
click at [780, 549] on button "Confirmar" at bounding box center [780, 552] width 242 height 42
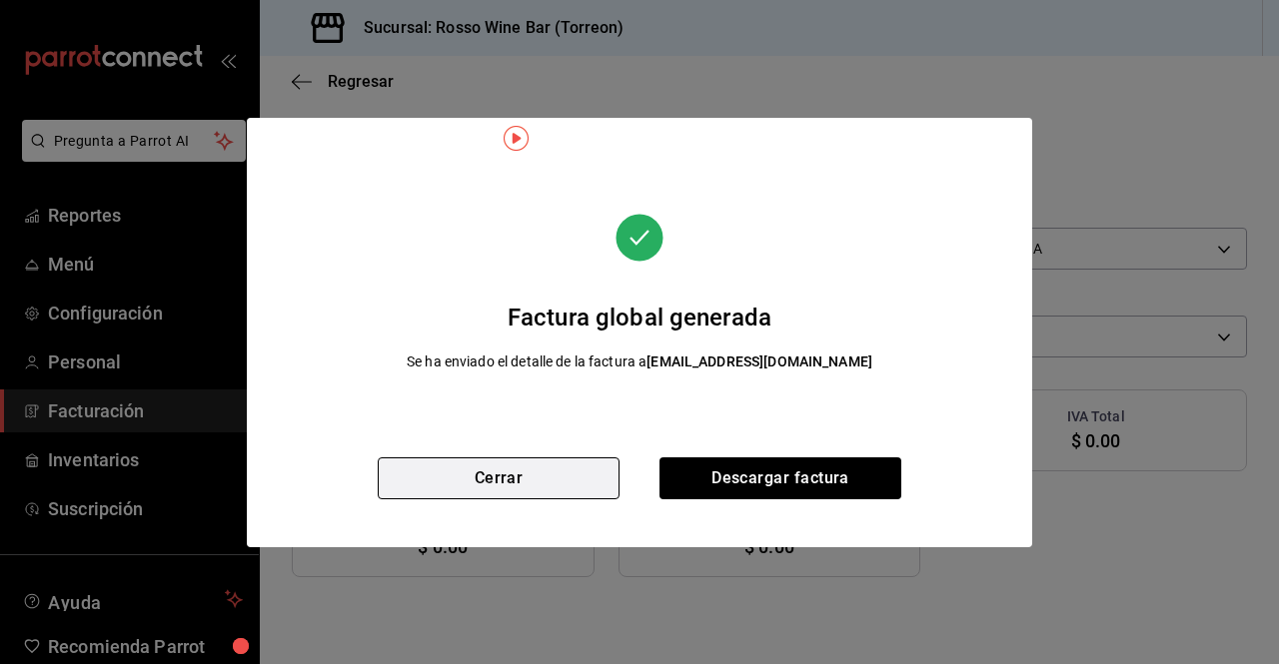
click at [581, 498] on button "Cerrar" at bounding box center [499, 479] width 242 height 42
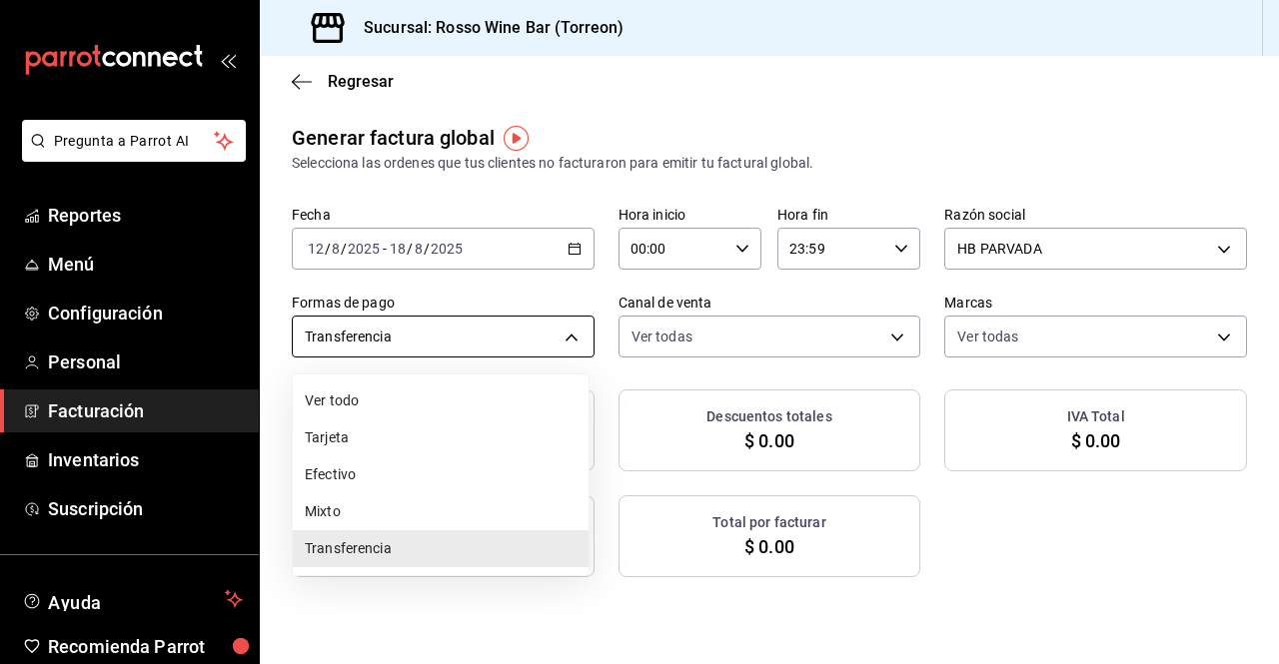
click at [556, 336] on body "Pregunta a Parrot AI Reportes Menú Configuración Personal Facturación Inventari…" at bounding box center [639, 332] width 1279 height 664
click at [446, 433] on li "Tarjeta" at bounding box center [441, 438] width 296 height 37
type input "CARD"
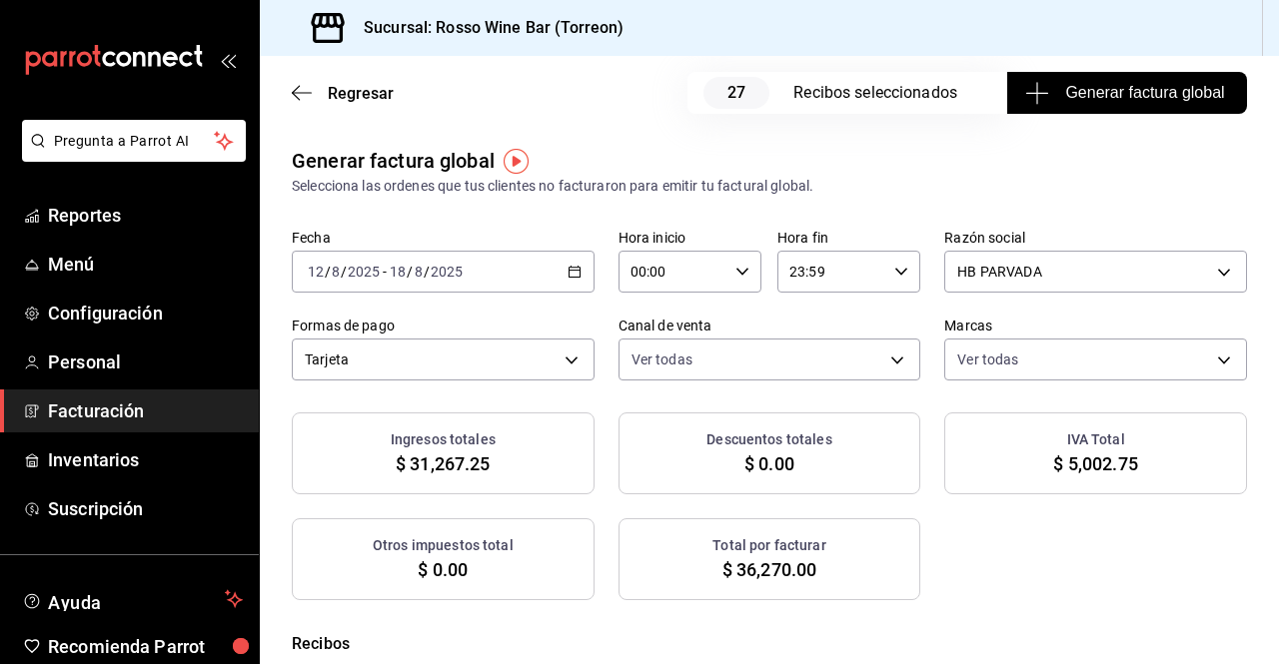
click at [575, 268] on icon "button" at bounding box center [575, 272] width 14 height 14
click at [576, 273] on div "[DATE] [DATE] - [DATE] [DATE]" at bounding box center [443, 272] width 303 height 42
click at [128, 411] on span "Facturación" at bounding box center [145, 411] width 195 height 27
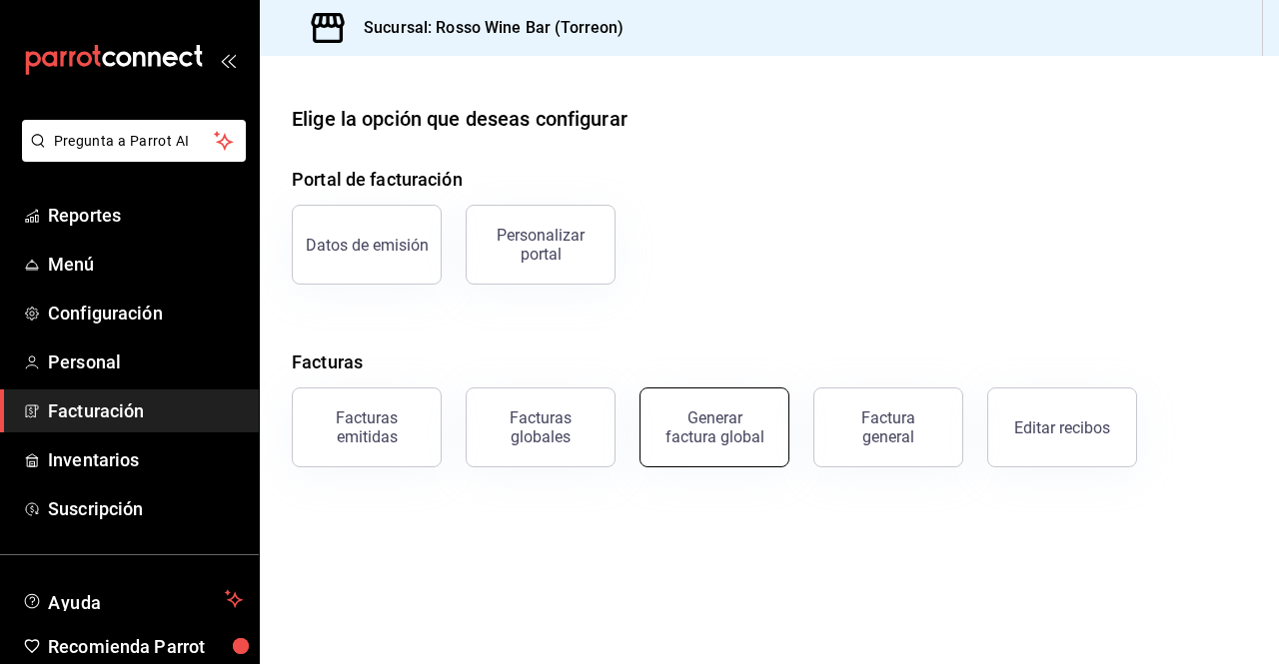
click at [700, 432] on div "Generar factura global" at bounding box center [714, 428] width 100 height 38
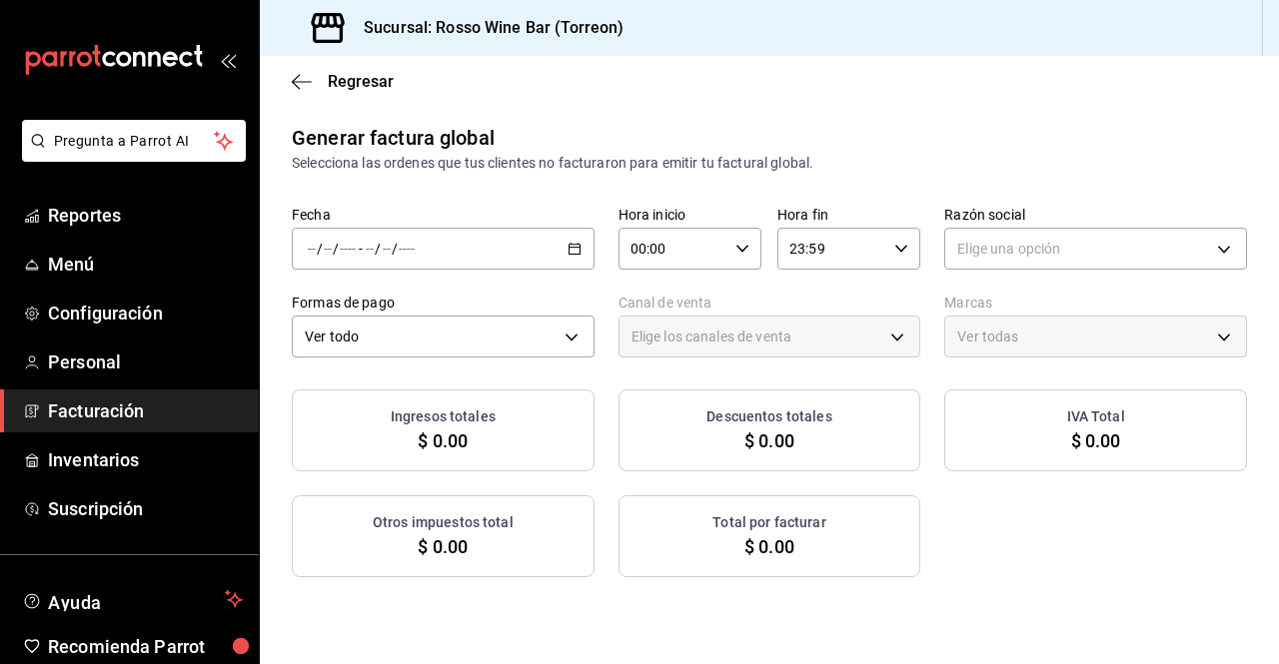
type input "PARROT,UBER_EATS,RAPPI,DIDI_FOOD,ONLINE"
click at [569, 259] on div "/ / - / /" at bounding box center [443, 249] width 303 height 42
click at [427, 307] on span "Rango de fechas" at bounding box center [386, 309] width 155 height 21
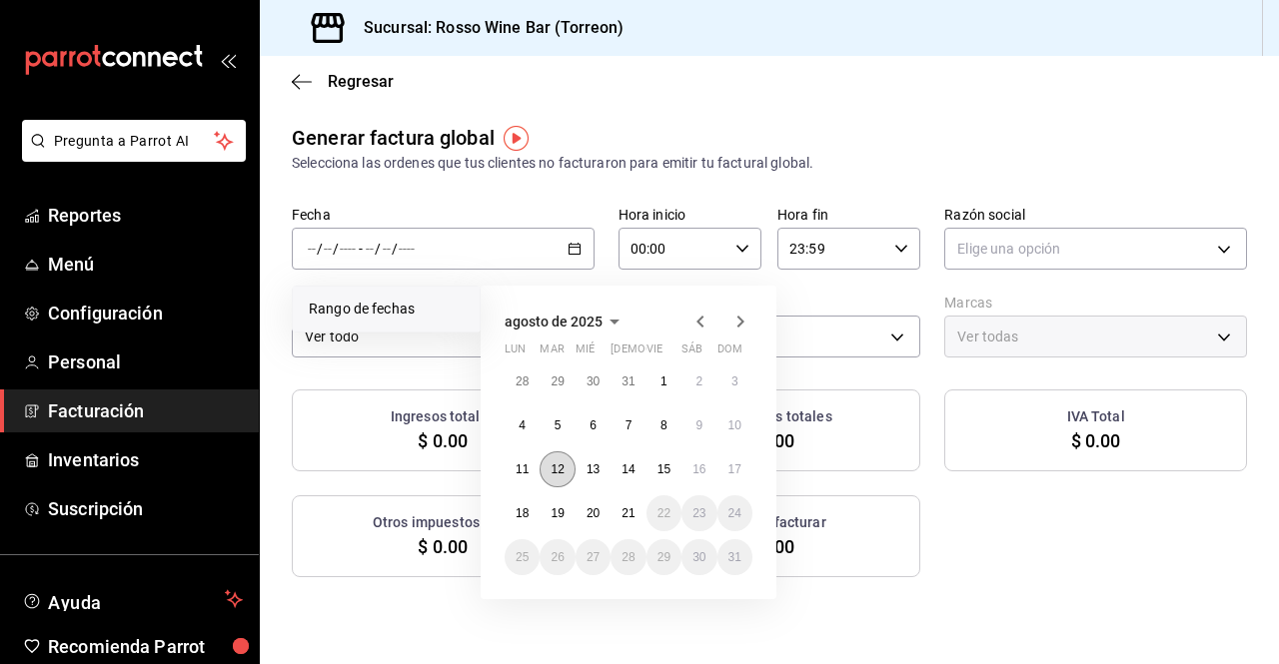
click at [564, 474] on abbr "12" at bounding box center [557, 470] width 13 height 14
click at [518, 515] on abbr "18" at bounding box center [522, 514] width 13 height 14
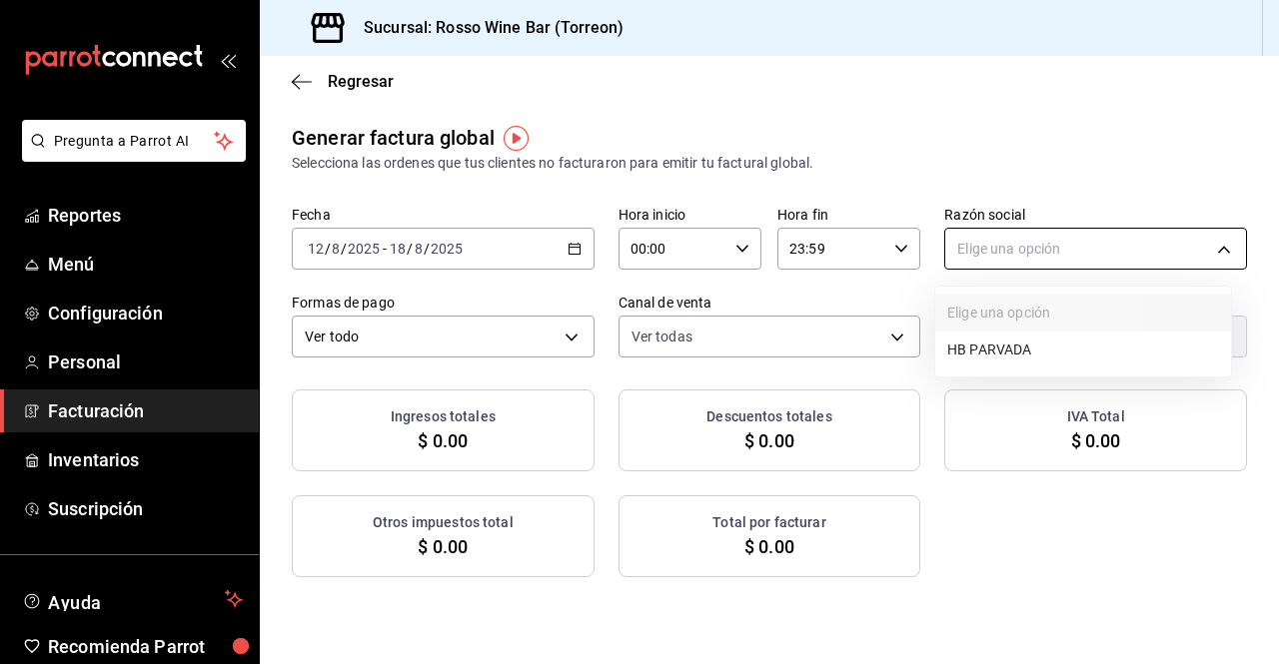
click at [1012, 256] on body "Pregunta a Parrot AI Reportes Menú Configuración Personal Facturación Inventari…" at bounding box center [639, 332] width 1279 height 664
click at [994, 351] on li "HB PARVADA" at bounding box center [1083, 350] width 296 height 37
type input "e33a4bbf-56a2-4bb2-a420-99781ad44d12"
type input "c2c32ae7-1fc4-45ff-8039-656fc52e7daf"
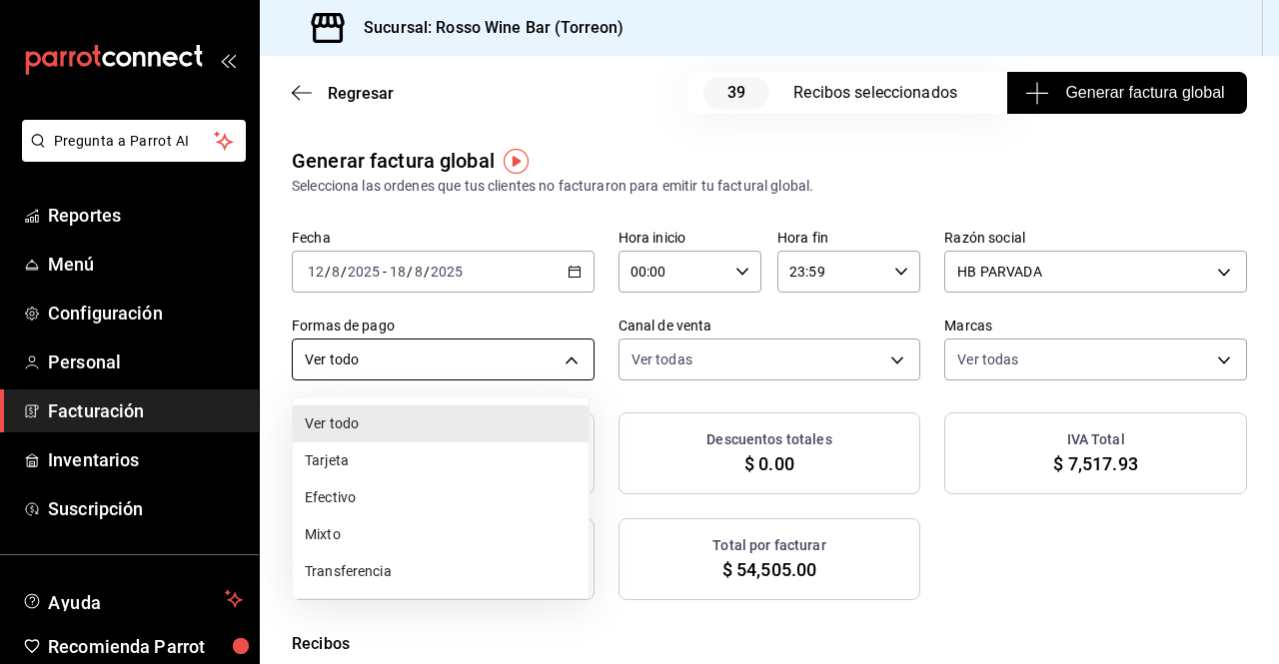
click at [565, 352] on body "Pregunta a Parrot AI Reportes Menú Configuración Personal Facturación Inventari…" at bounding box center [639, 332] width 1279 height 664
click at [391, 470] on li "Tarjeta" at bounding box center [441, 461] width 296 height 37
type input "CARD"
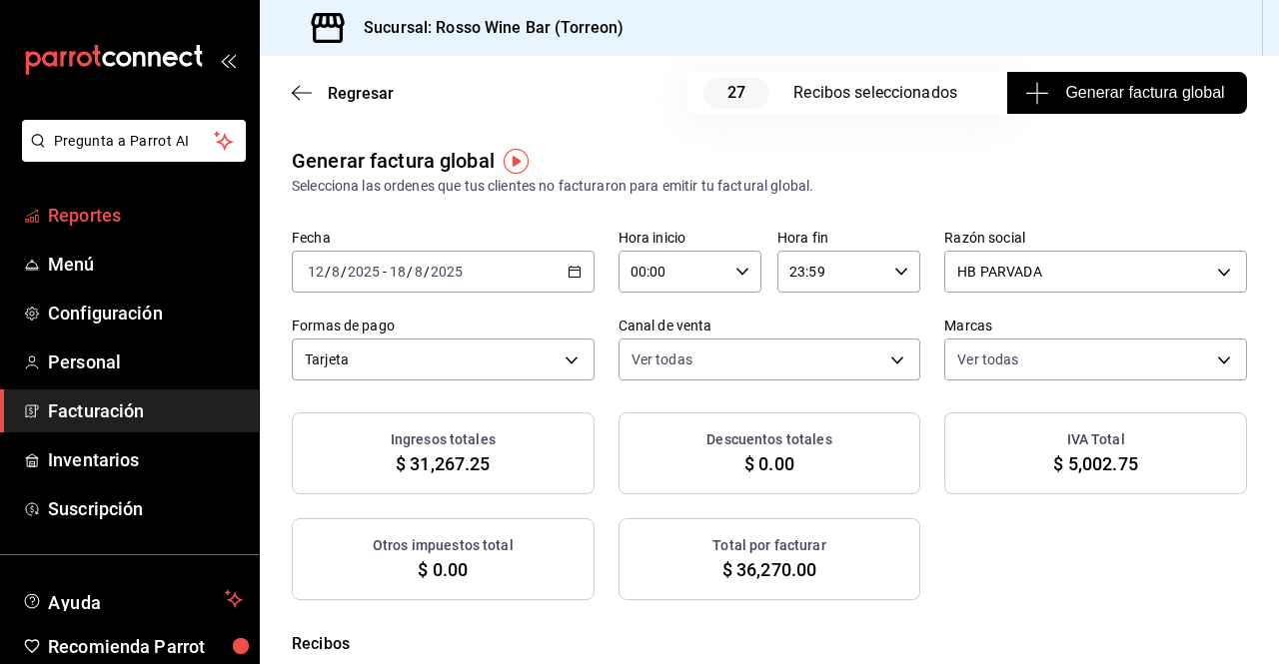
click at [147, 220] on span "Reportes" at bounding box center [145, 215] width 195 height 27
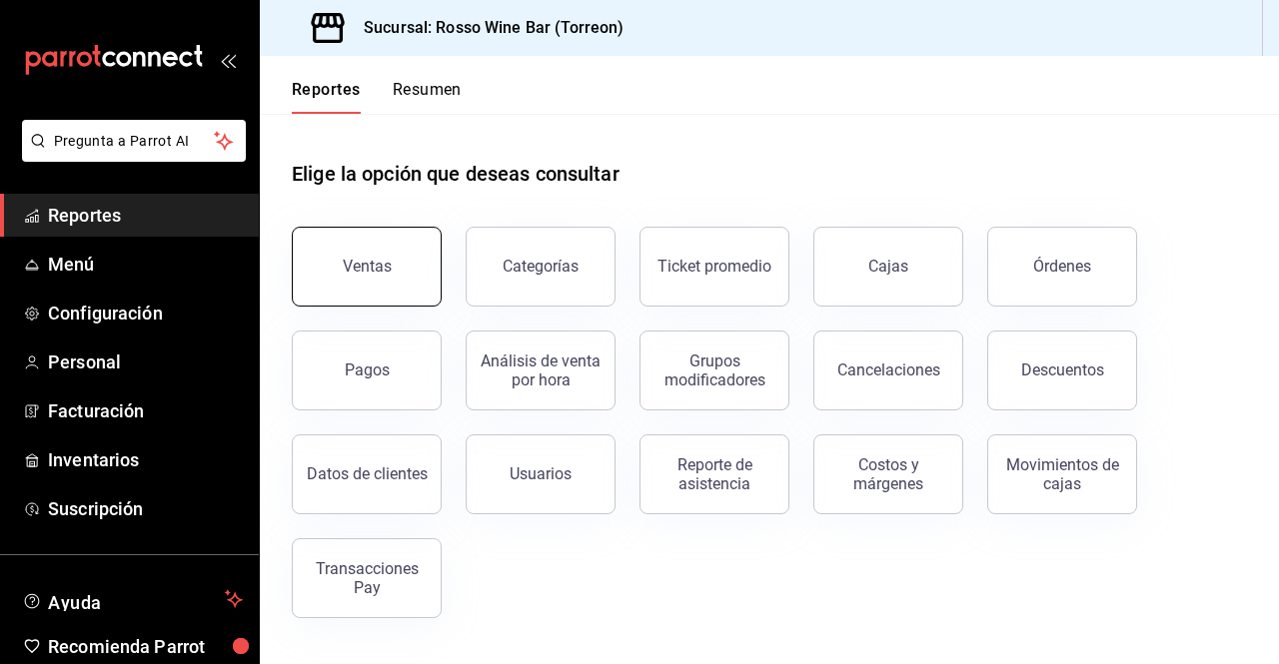
click at [415, 285] on button "Ventas" at bounding box center [367, 267] width 150 height 80
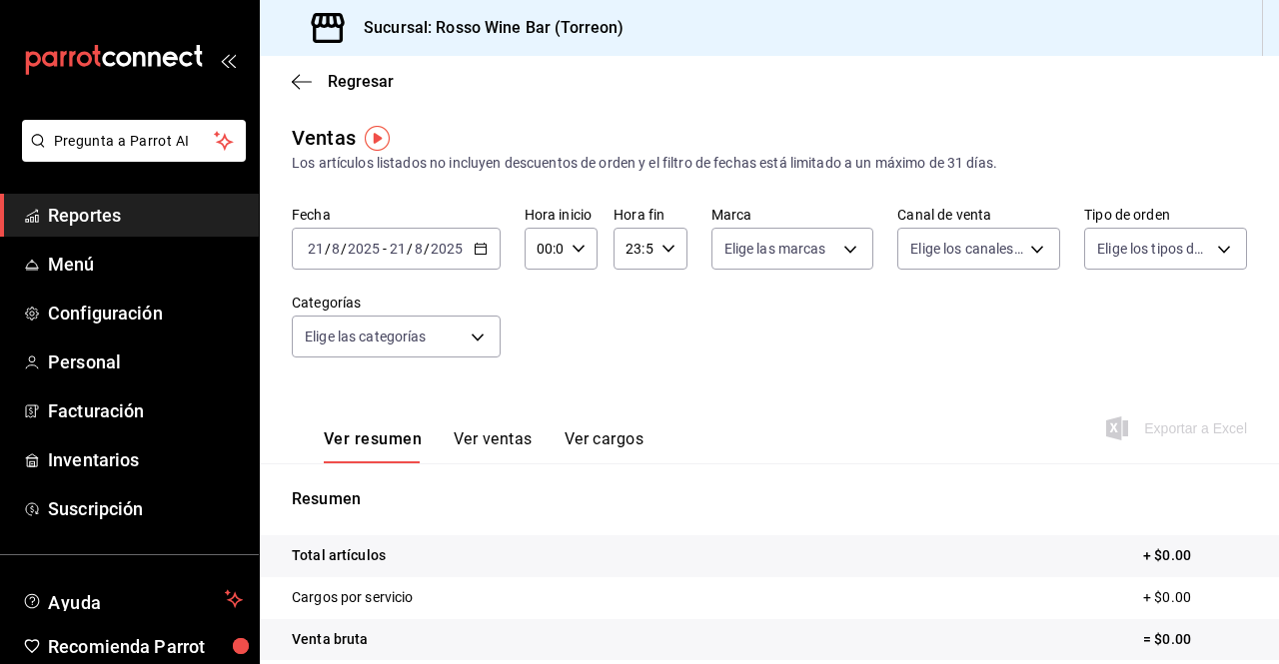
click at [469, 250] on div "[DATE] [DATE] - [DATE] [DATE]" at bounding box center [396, 249] width 209 height 42
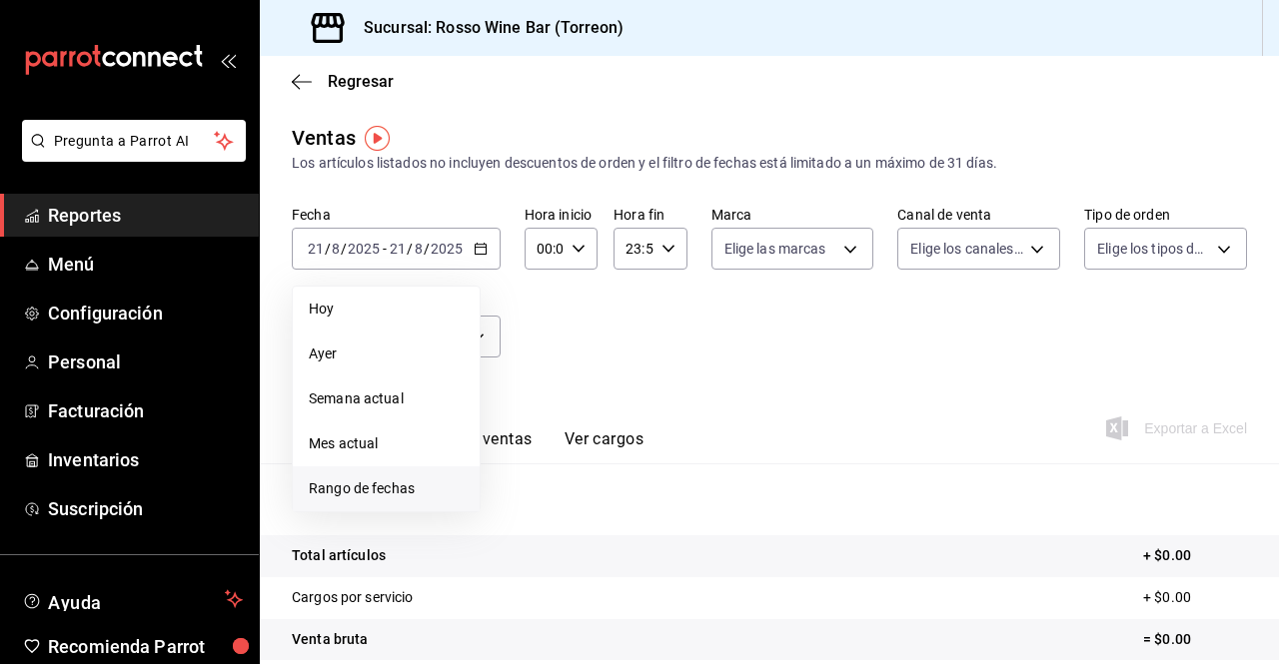
click at [411, 484] on span "Rango de fechas" at bounding box center [386, 489] width 155 height 21
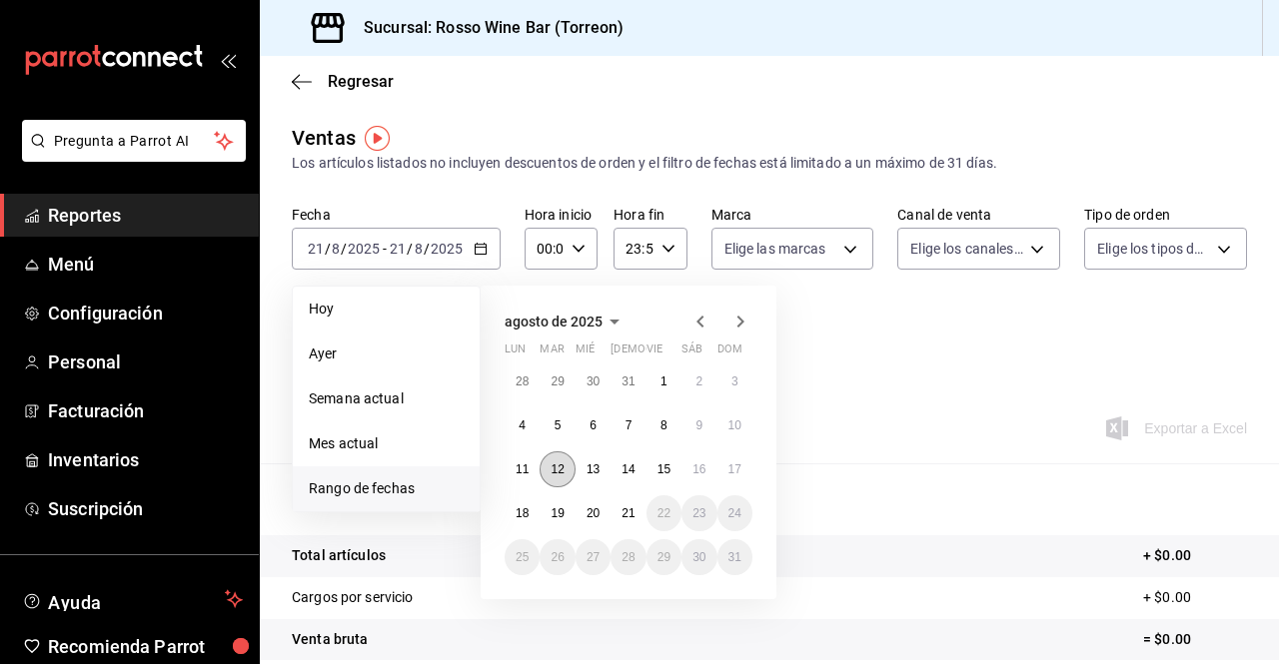
click at [554, 468] on abbr "12" at bounding box center [557, 470] width 13 height 14
click at [526, 511] on abbr "18" at bounding box center [522, 514] width 13 height 14
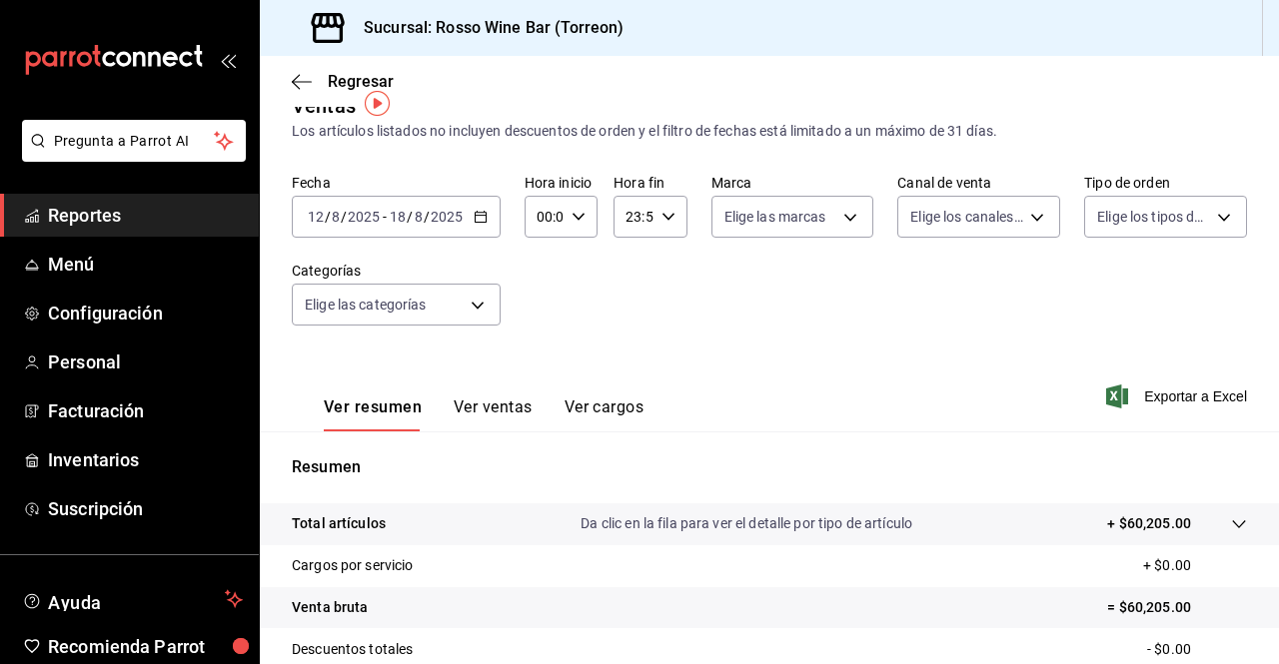
scroll to position [34, 0]
click at [158, 215] on span "Reportes" at bounding box center [145, 215] width 195 height 27
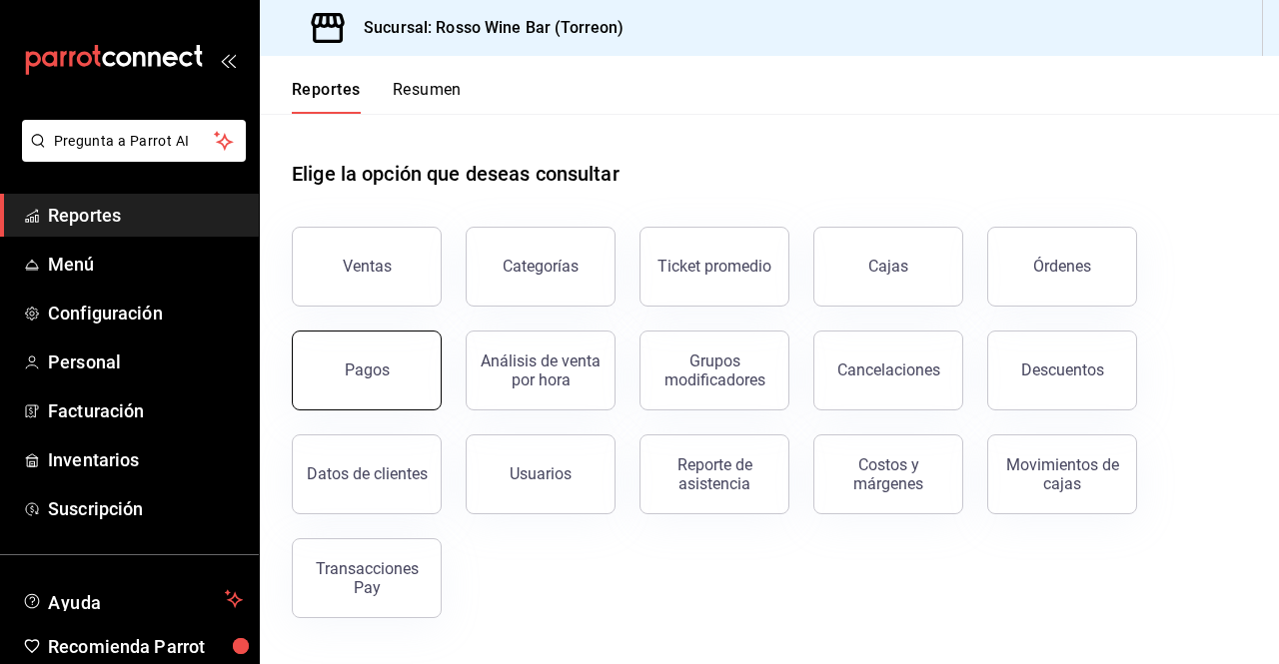
click at [387, 358] on button "Pagos" at bounding box center [367, 371] width 150 height 80
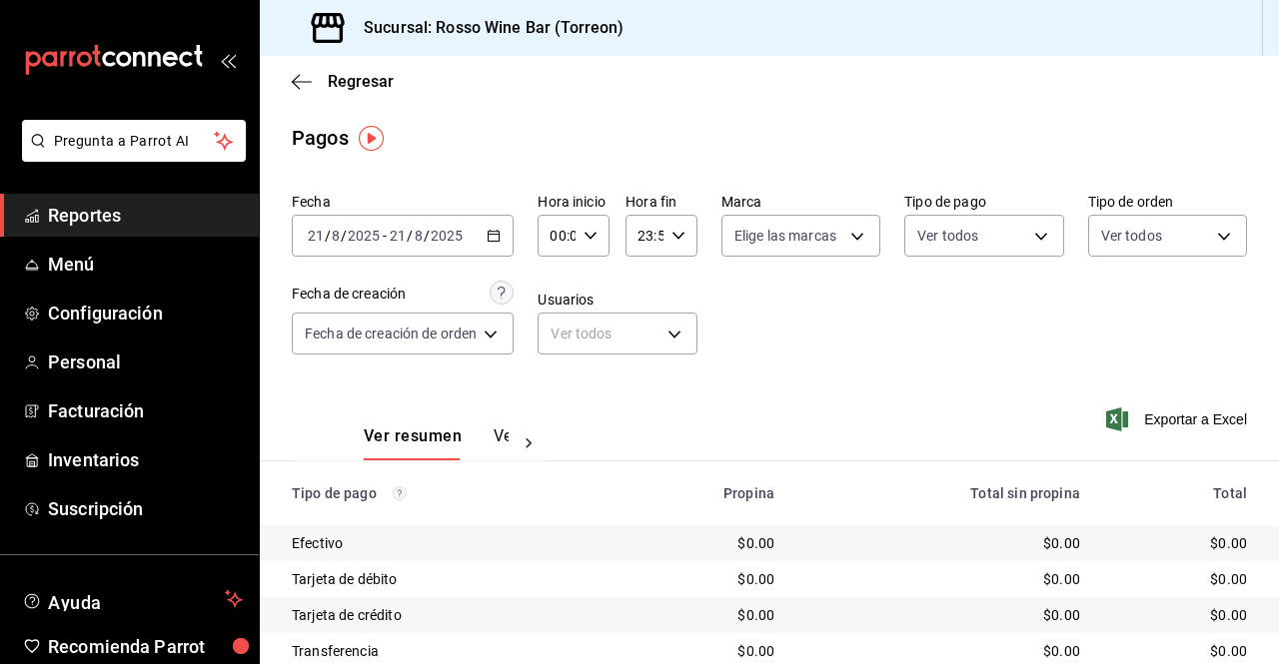
click at [479, 240] on div "[DATE] [DATE] - [DATE] [DATE]" at bounding box center [403, 236] width 222 height 42
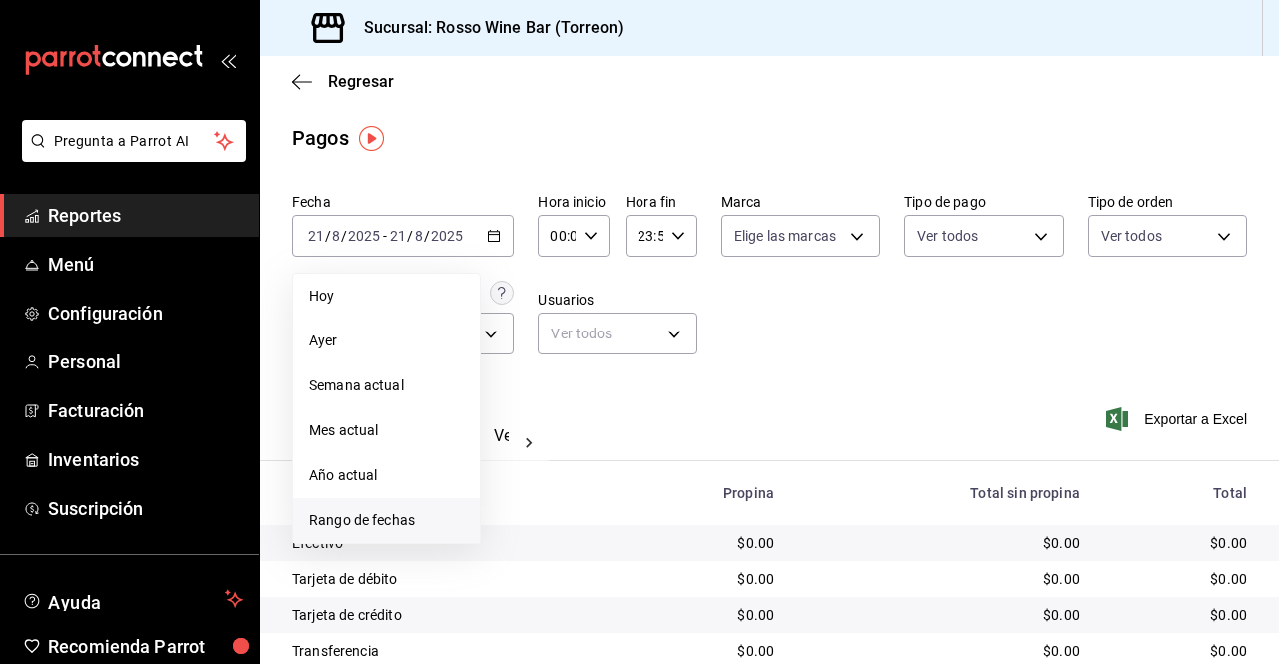
click at [393, 510] on li "Rango de fechas" at bounding box center [386, 521] width 187 height 45
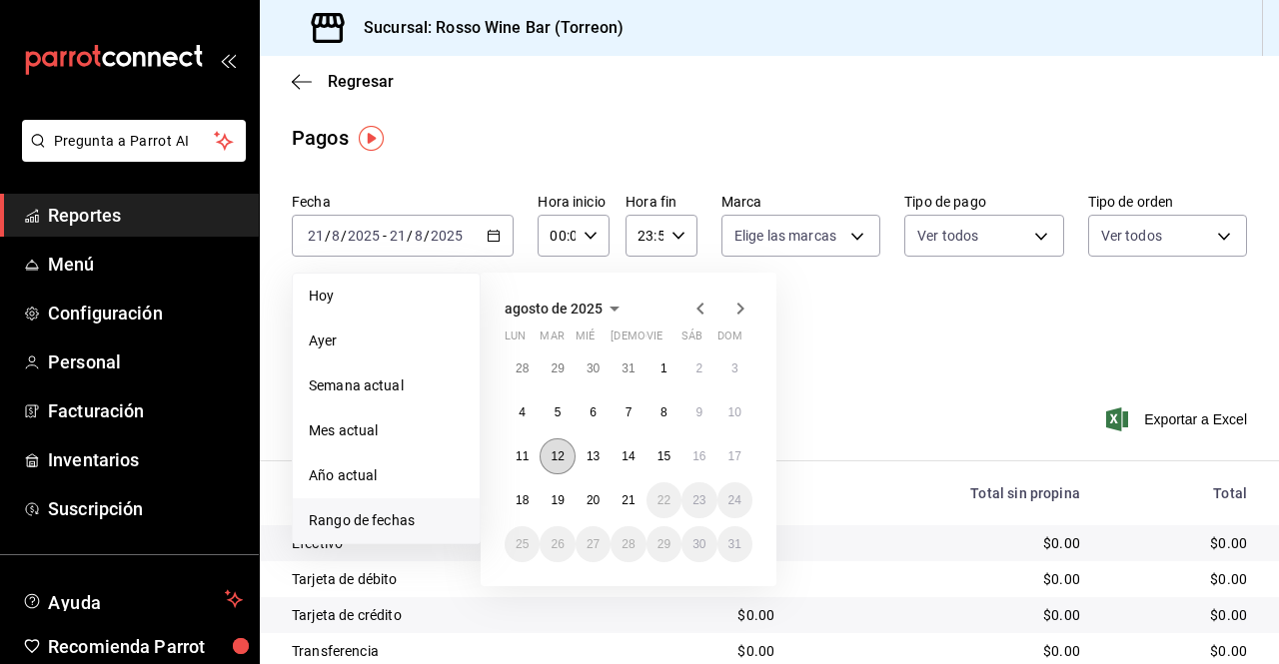
click at [548, 448] on button "12" at bounding box center [557, 457] width 35 height 36
click at [520, 499] on abbr "18" at bounding box center [522, 501] width 13 height 14
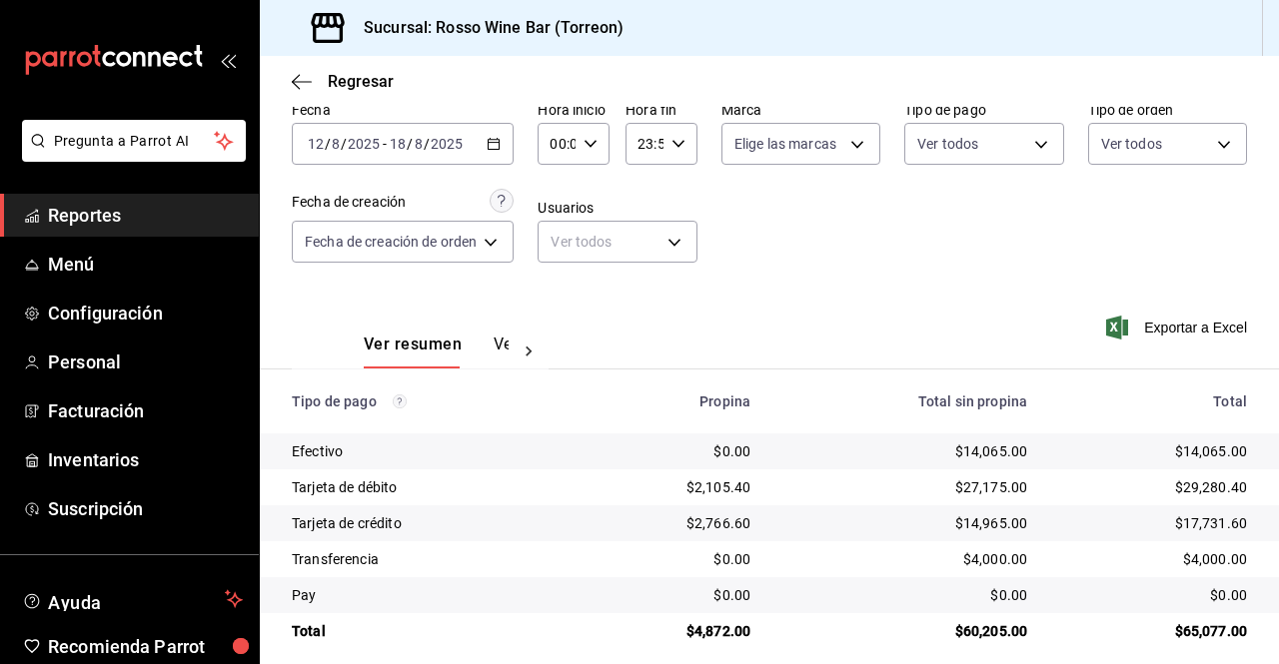
scroll to position [110, 0]
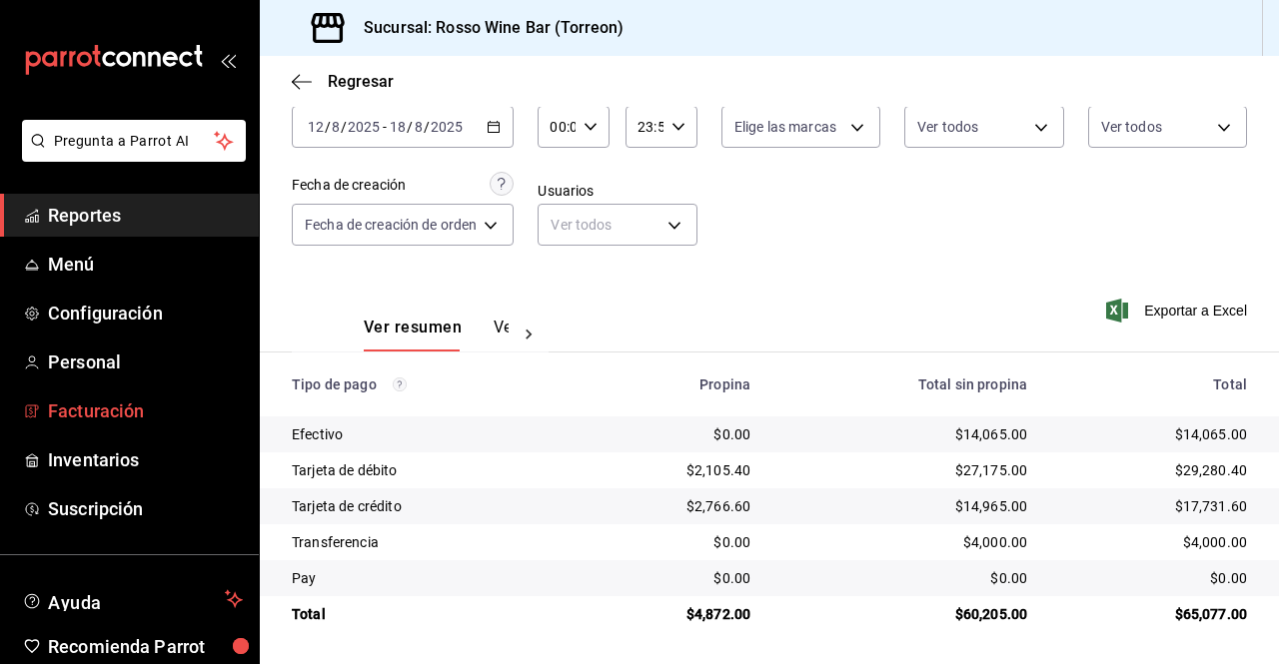
click at [126, 404] on span "Facturación" at bounding box center [145, 411] width 195 height 27
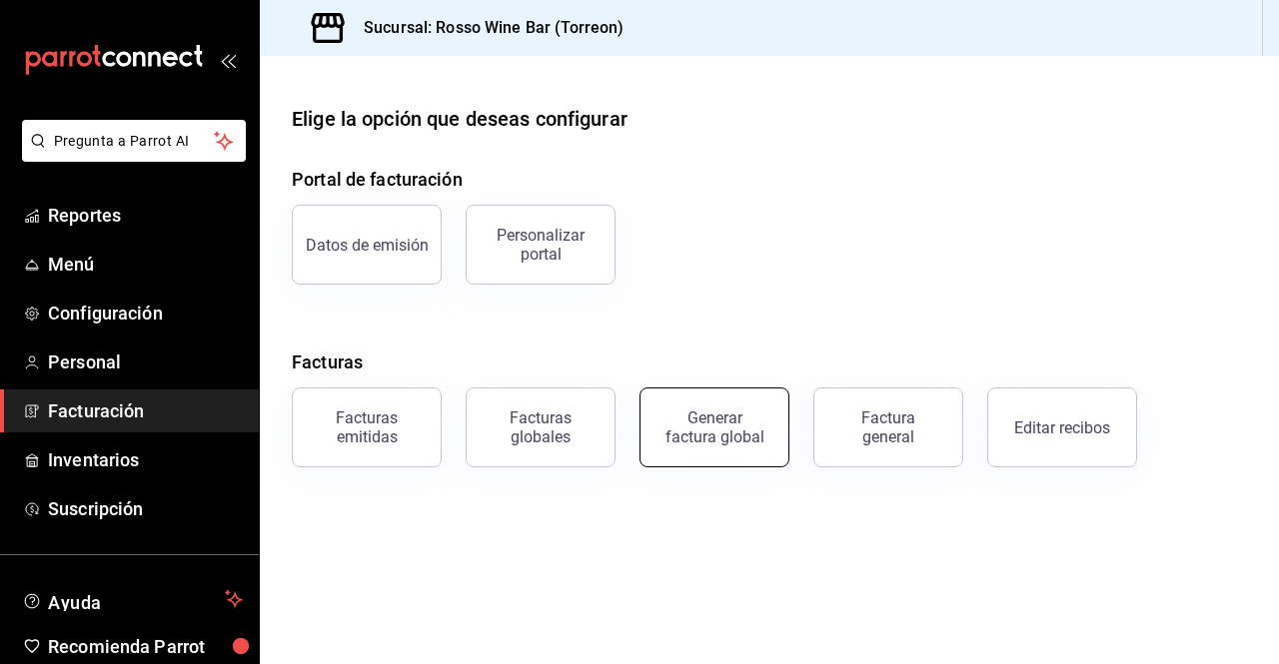
click at [719, 421] on div "Generar factura global" at bounding box center [714, 428] width 100 height 38
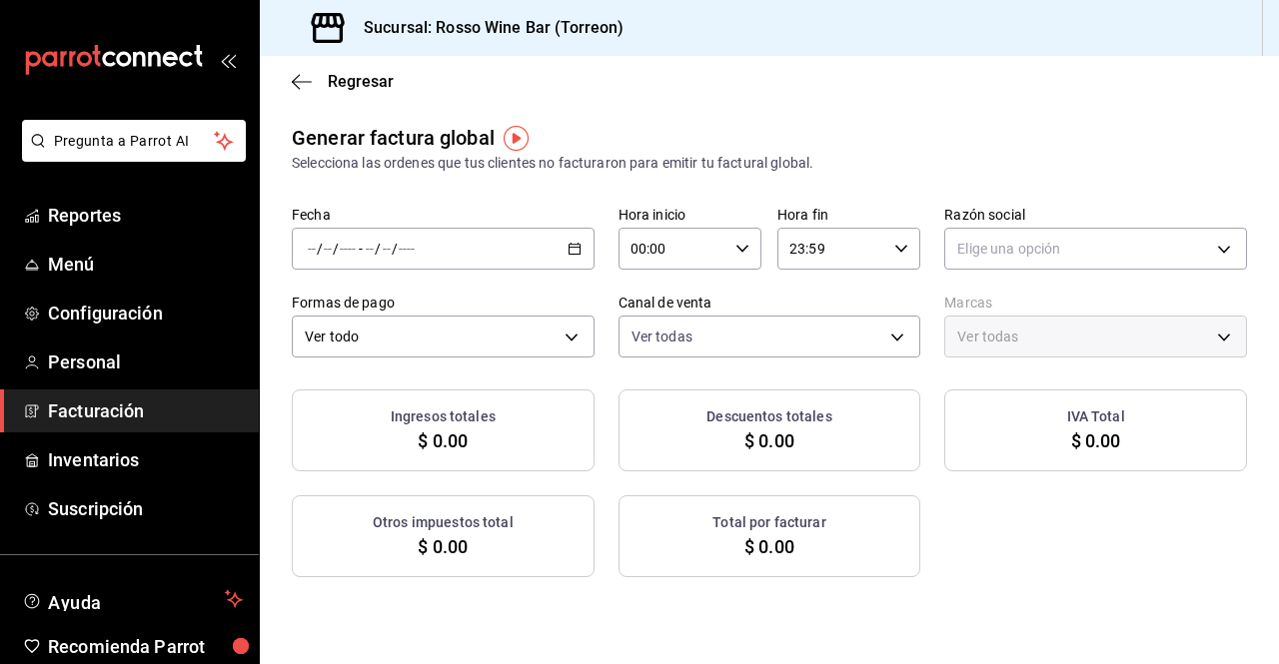
click at [537, 238] on div "/ / - / /" at bounding box center [443, 249] width 303 height 42
click at [435, 309] on span "Rango de fechas" at bounding box center [386, 309] width 155 height 21
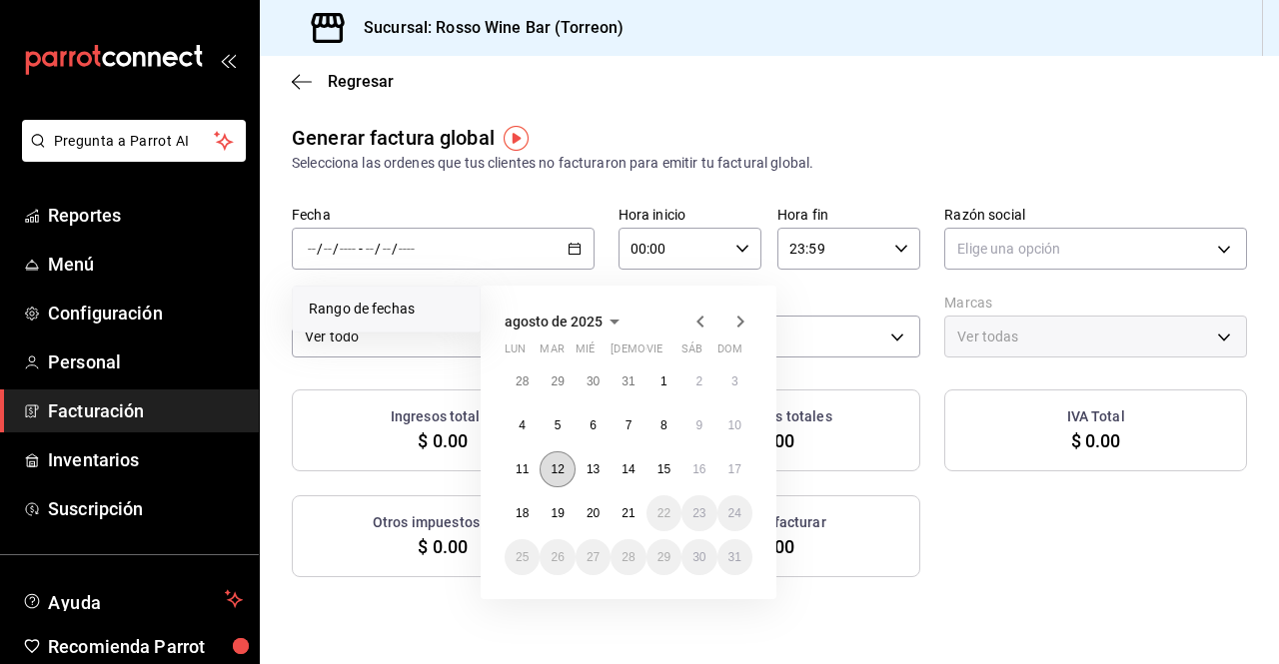
click at [570, 462] on button "12" at bounding box center [557, 470] width 35 height 36
click at [525, 514] on abbr "18" at bounding box center [522, 514] width 13 height 14
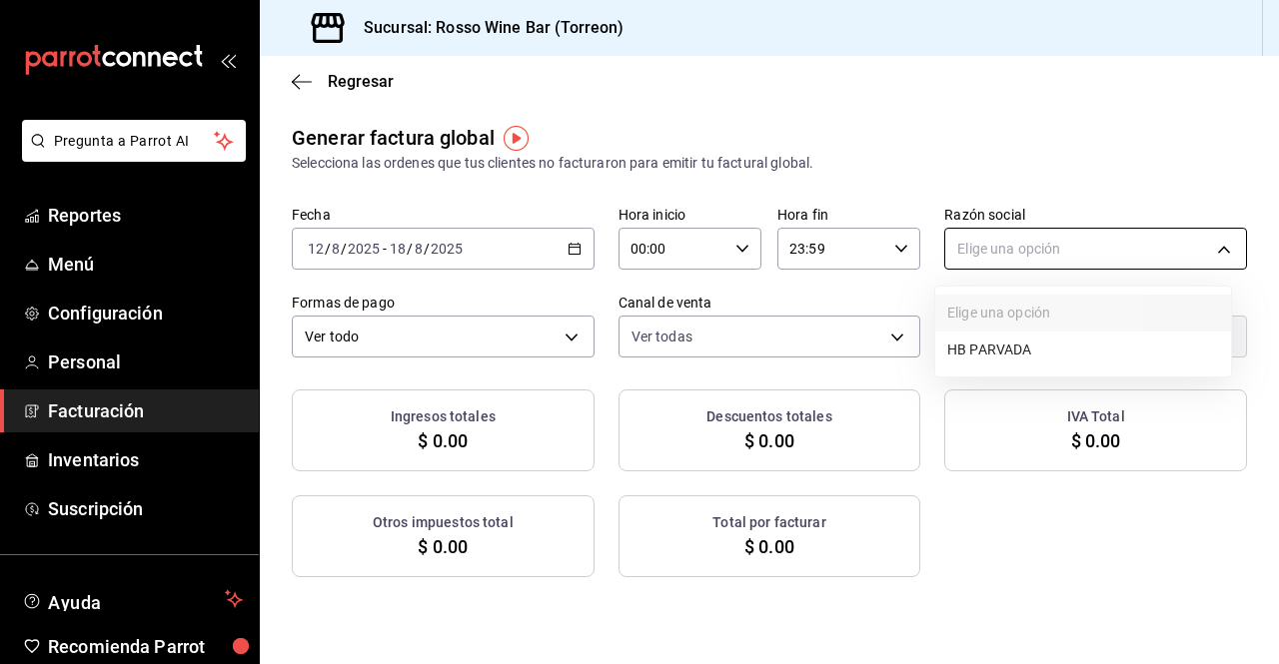
click at [1044, 249] on body "Pregunta a Parrot AI Reportes Menú Configuración Personal Facturación Inventari…" at bounding box center [639, 332] width 1279 height 664
click at [1016, 344] on li "HB PARVADA" at bounding box center [1083, 350] width 296 height 37
type input "e33a4bbf-56a2-4bb2-a420-99781ad44d12"
type input "c2c32ae7-1fc4-45ff-8039-656fc52e7daf"
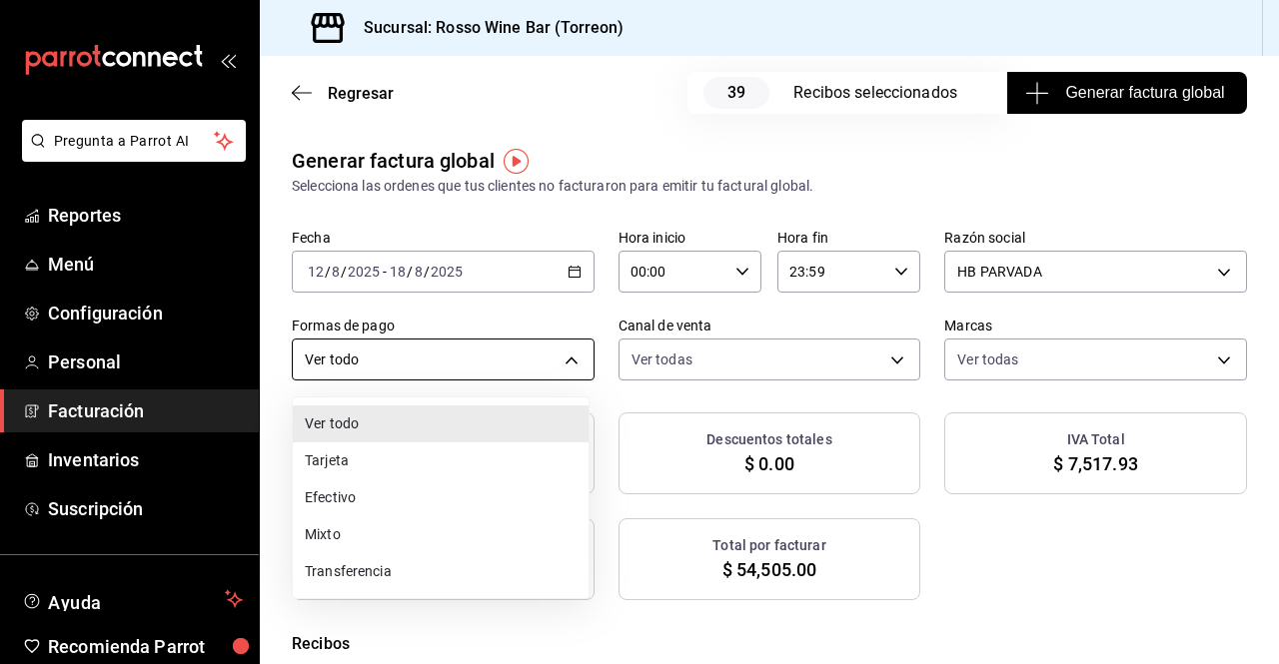
click at [556, 362] on body "Pregunta a Parrot AI Reportes Menú Configuración Personal Facturación Inventari…" at bounding box center [639, 332] width 1279 height 664
click at [443, 459] on li "Tarjeta" at bounding box center [441, 461] width 296 height 37
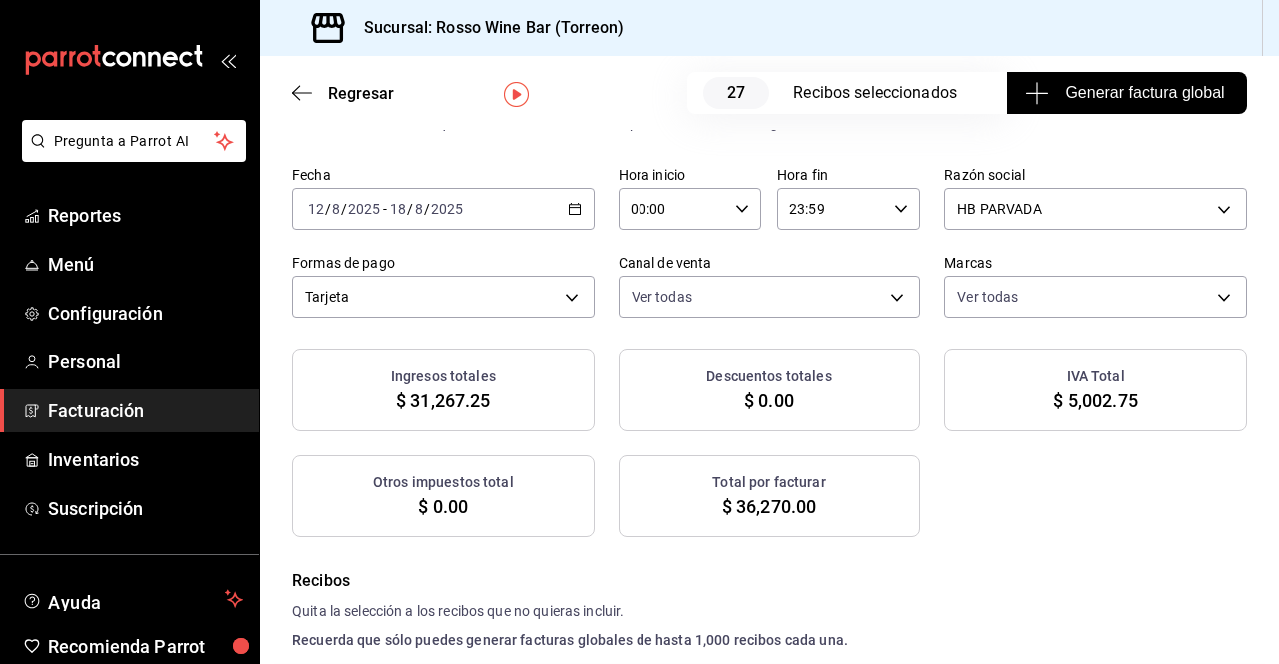
scroll to position [51, 0]
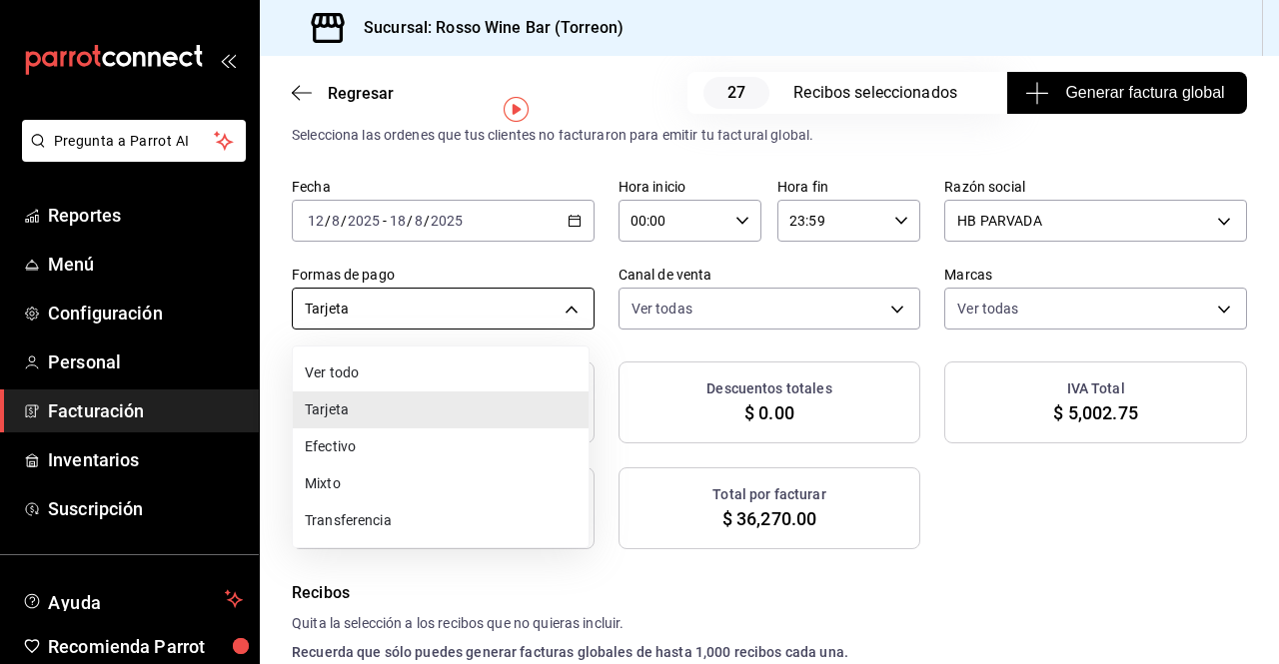
click at [569, 312] on body "Pregunta a Parrot AI Reportes Menú Configuración Personal Facturación Inventari…" at bounding box center [639, 332] width 1279 height 664
click at [372, 479] on li "Mixto" at bounding box center [441, 484] width 296 height 37
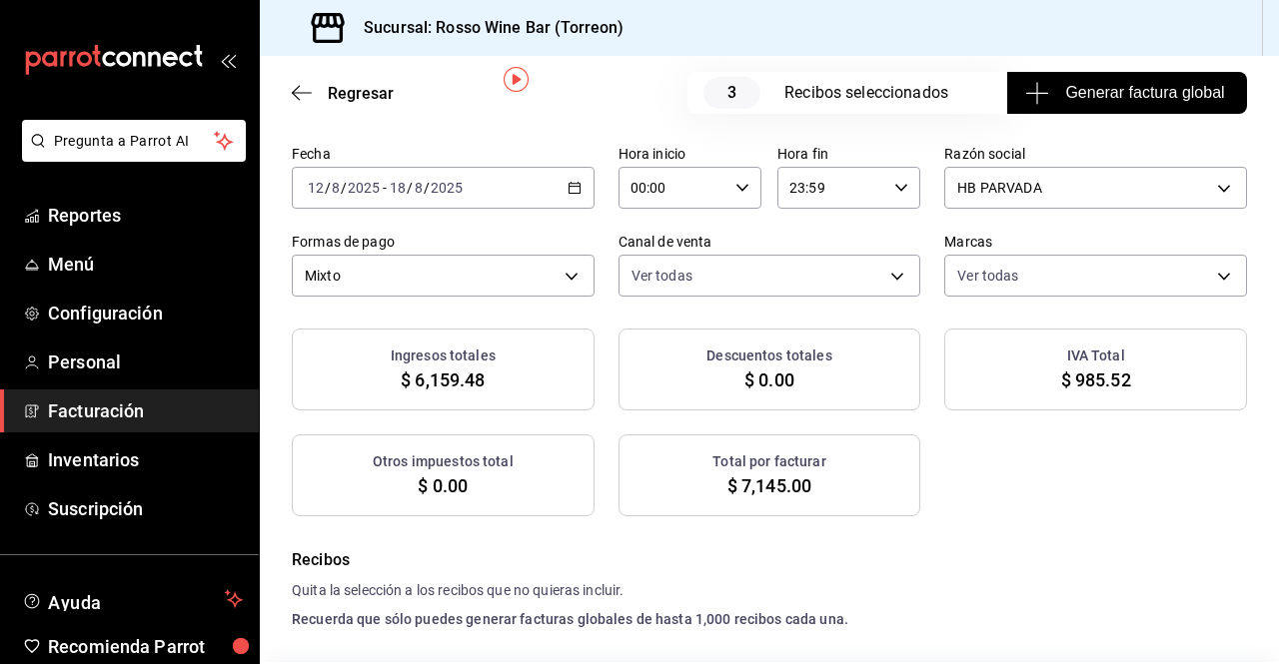
scroll to position [71, 0]
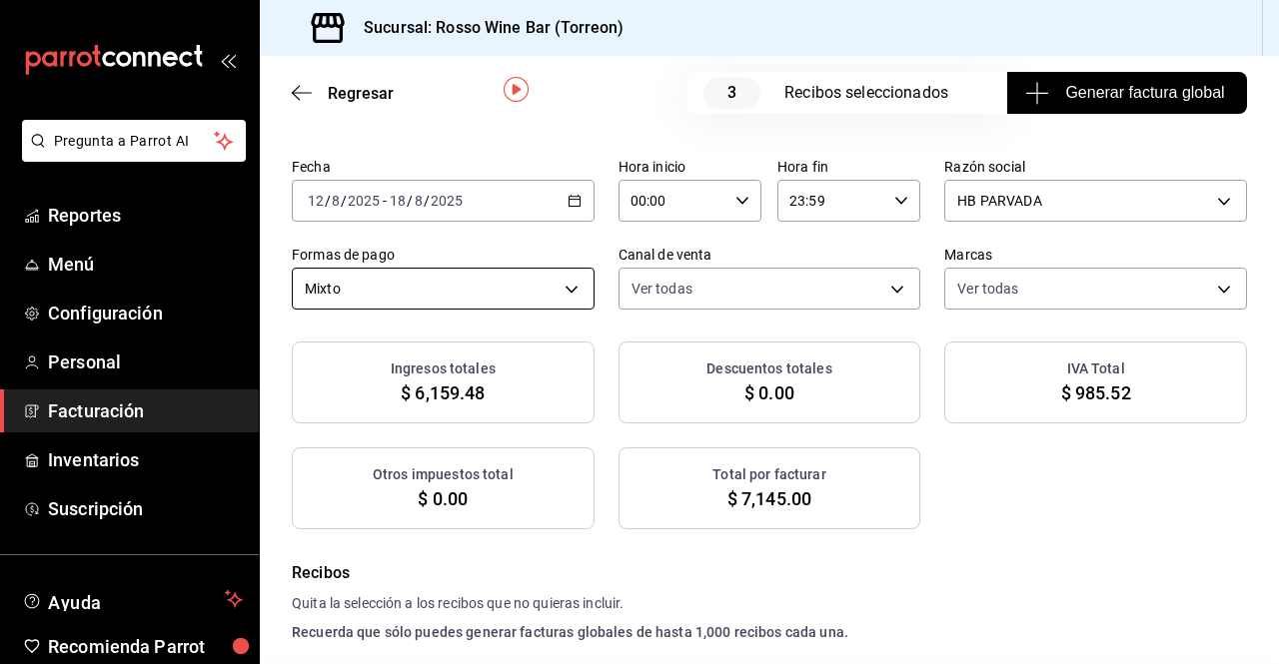
click at [573, 292] on body "Pregunta a Parrot AI Reportes Menú Configuración Personal Facturación Inventari…" at bounding box center [639, 332] width 1279 height 664
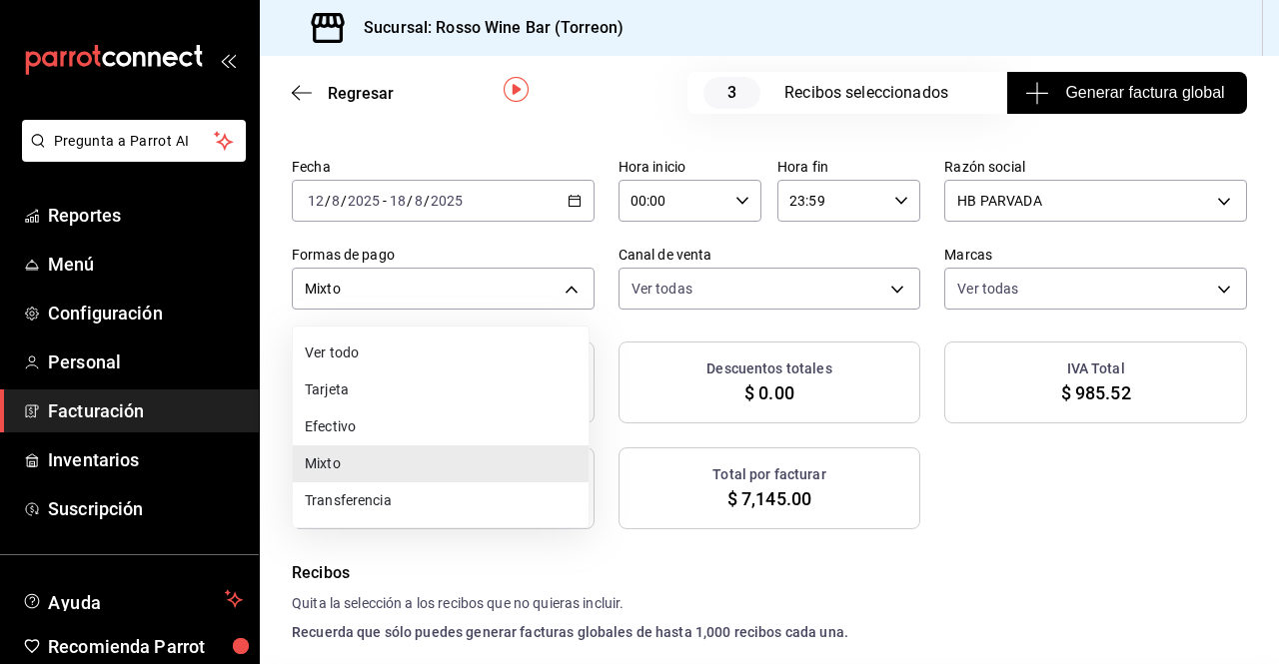
click at [429, 428] on li "Efectivo" at bounding box center [441, 427] width 296 height 37
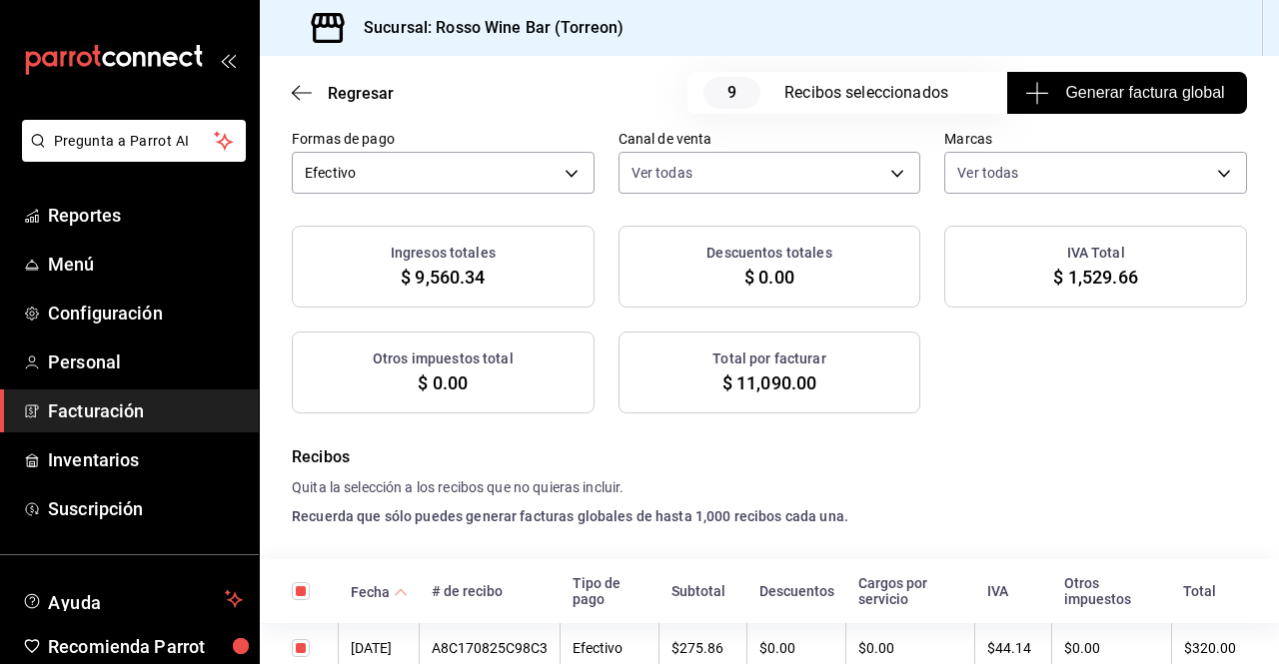
scroll to position [183, 0]
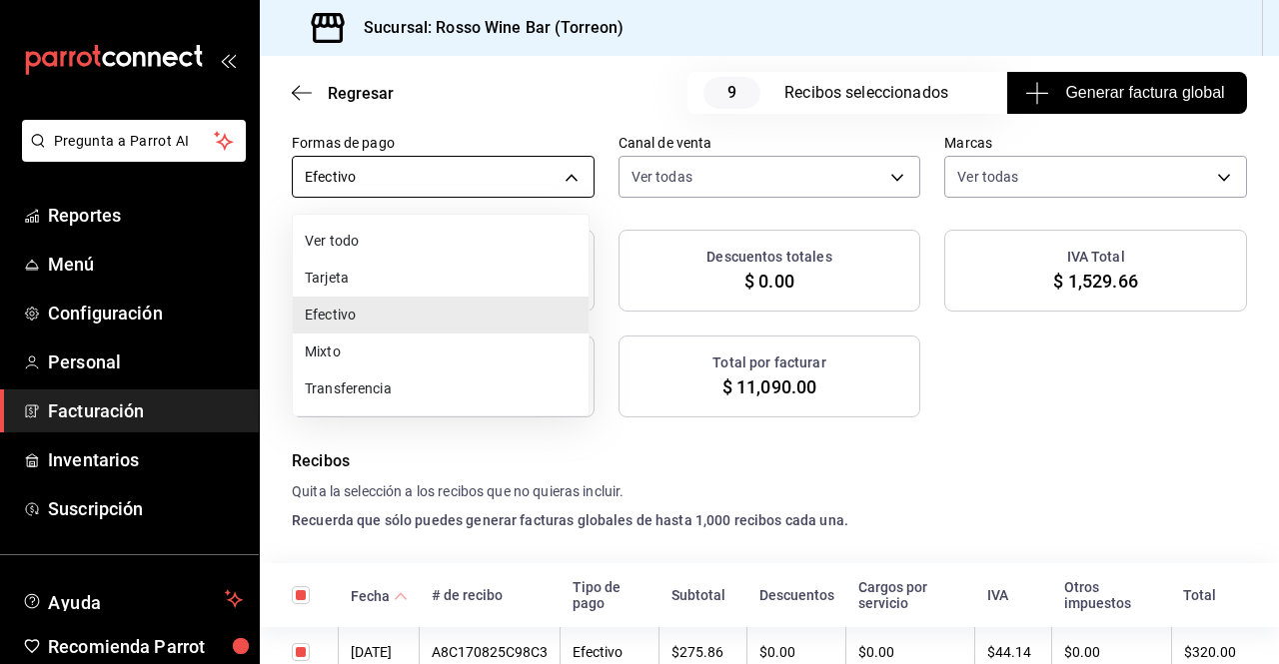
click at [569, 181] on body "Pregunta a Parrot AI Reportes Menú Configuración Personal Facturación Inventari…" at bounding box center [639, 332] width 1279 height 664
click at [378, 280] on li "Tarjeta" at bounding box center [441, 278] width 296 height 37
type input "CARD"
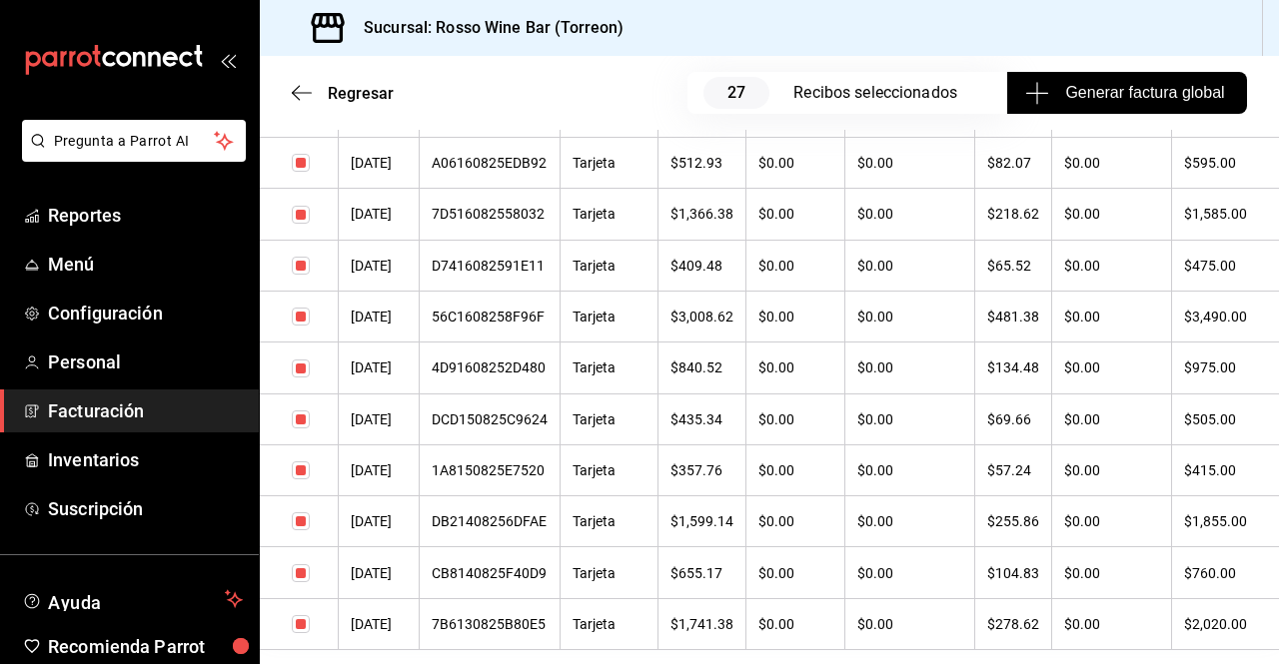
scroll to position [1540, 0]
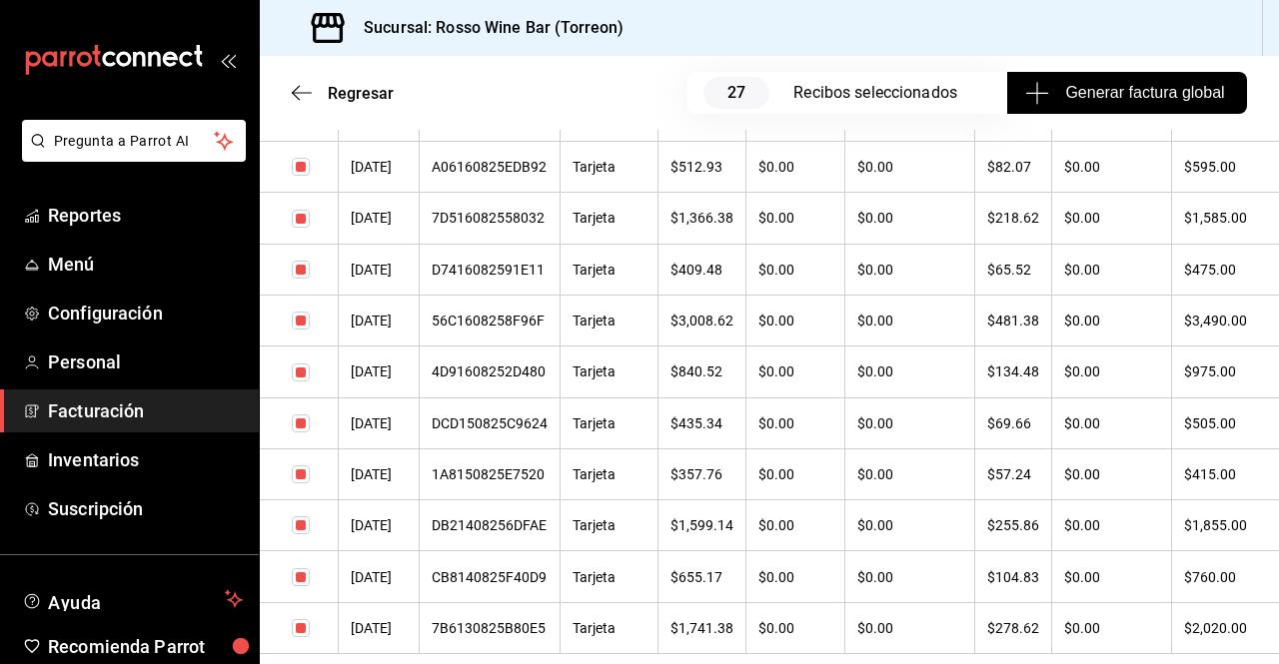
click at [514, 329] on div "56C1608258F96F" at bounding box center [490, 321] width 116 height 16
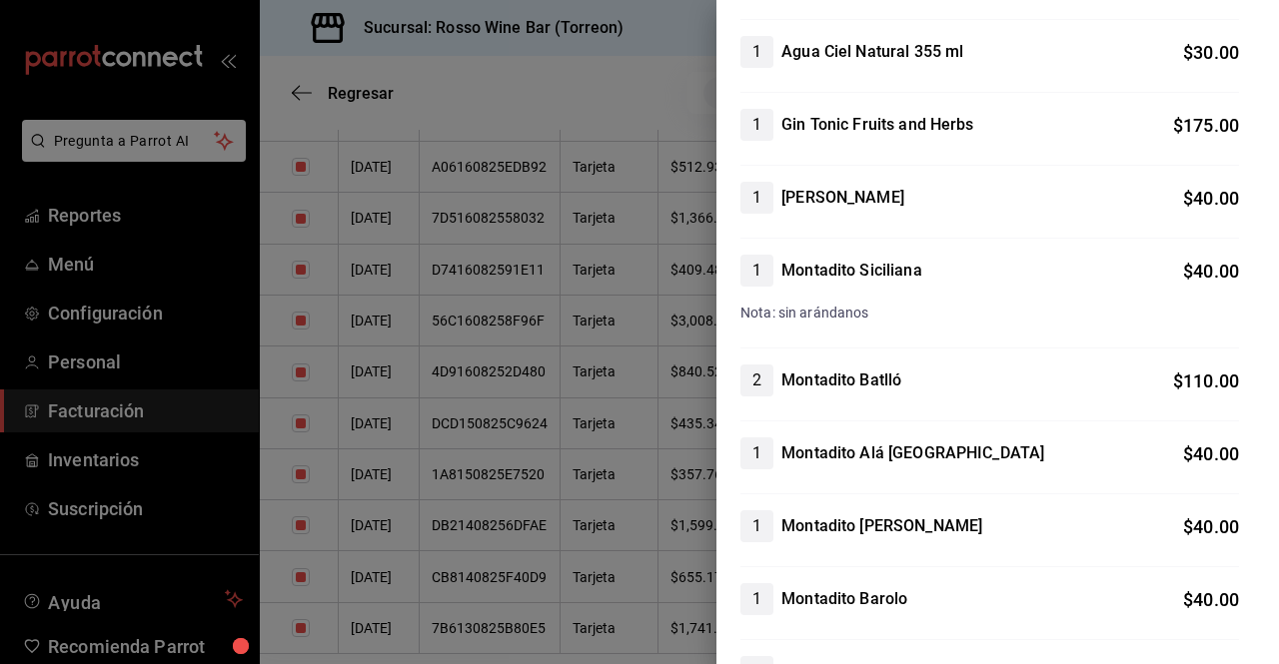
scroll to position [788, 0]
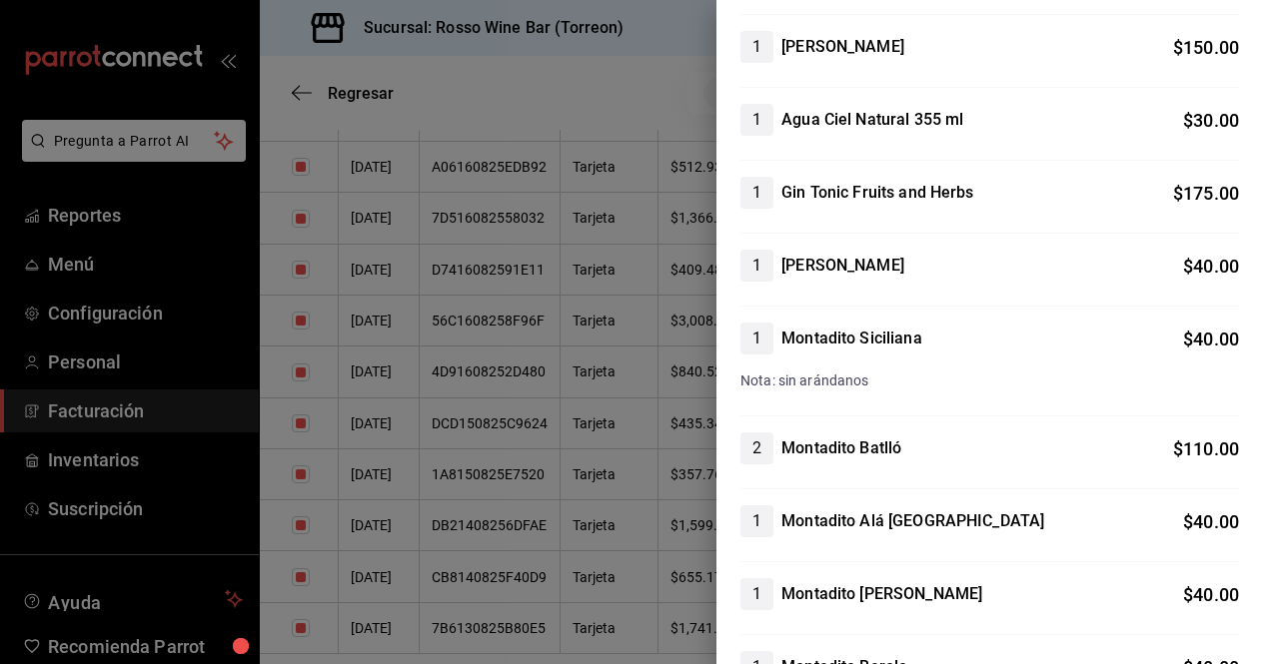
click at [642, 90] on div at bounding box center [639, 332] width 1279 height 664
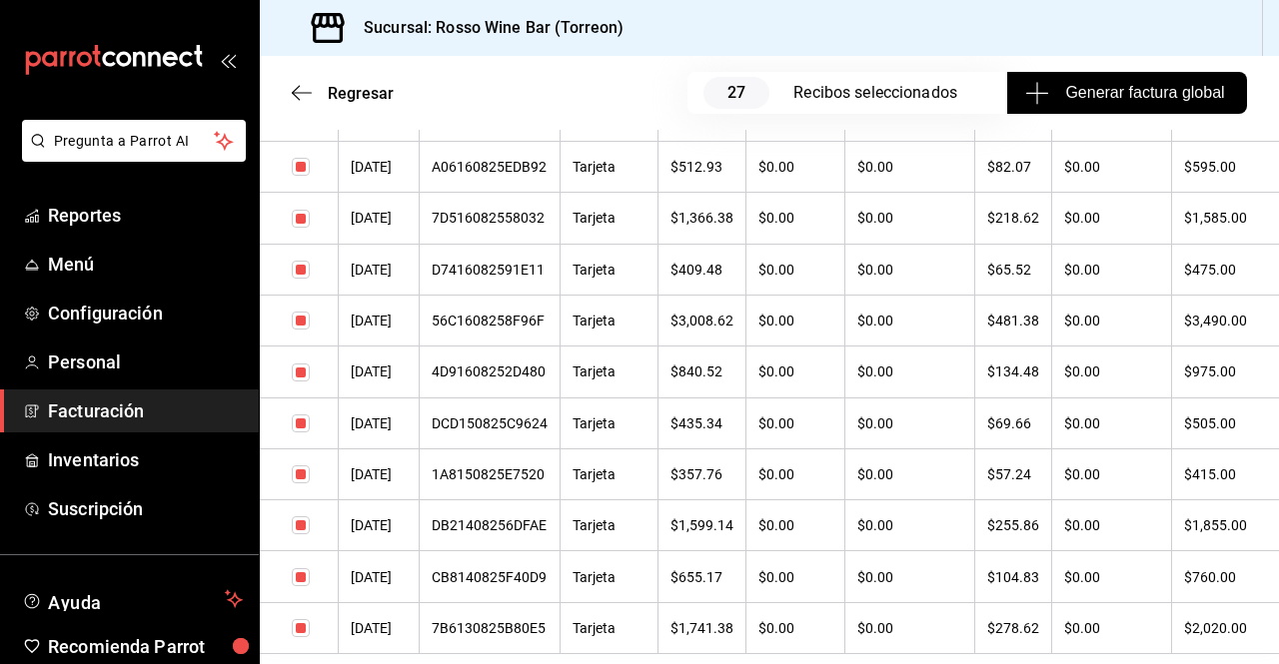
click at [302, 330] on input "checkbox" at bounding box center [301, 321] width 18 height 18
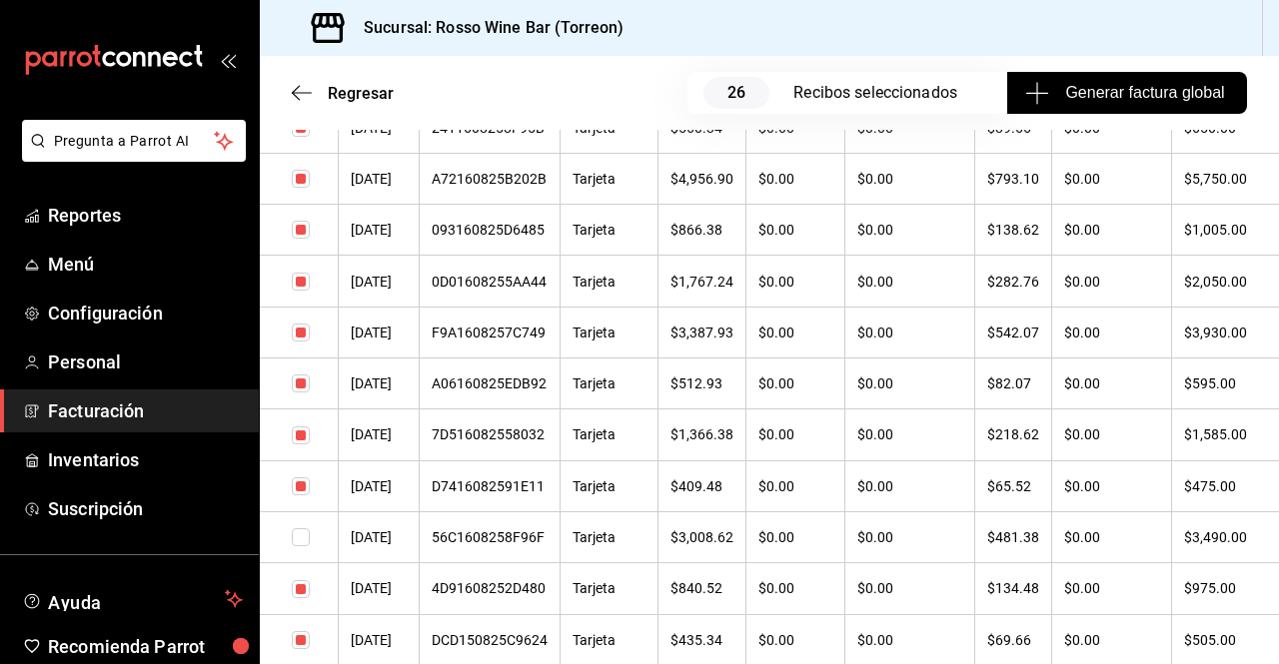
scroll to position [1337, 0]
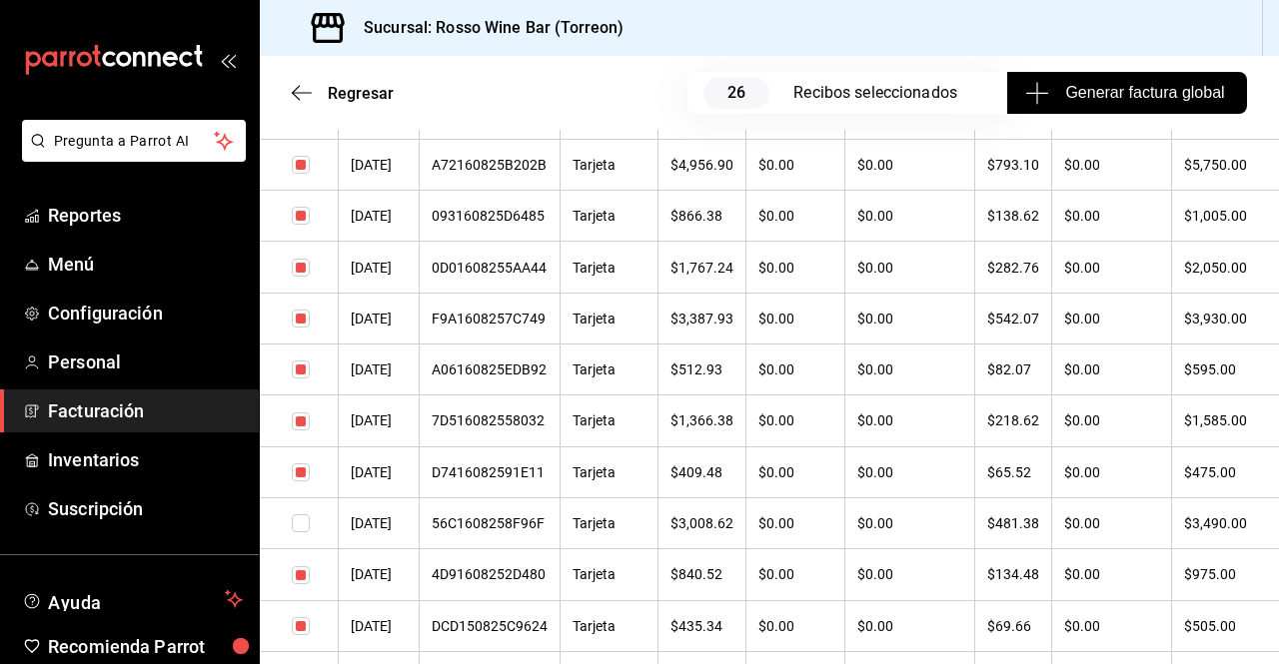
click at [301, 533] on input "checkbox" at bounding box center [301, 524] width 18 height 18
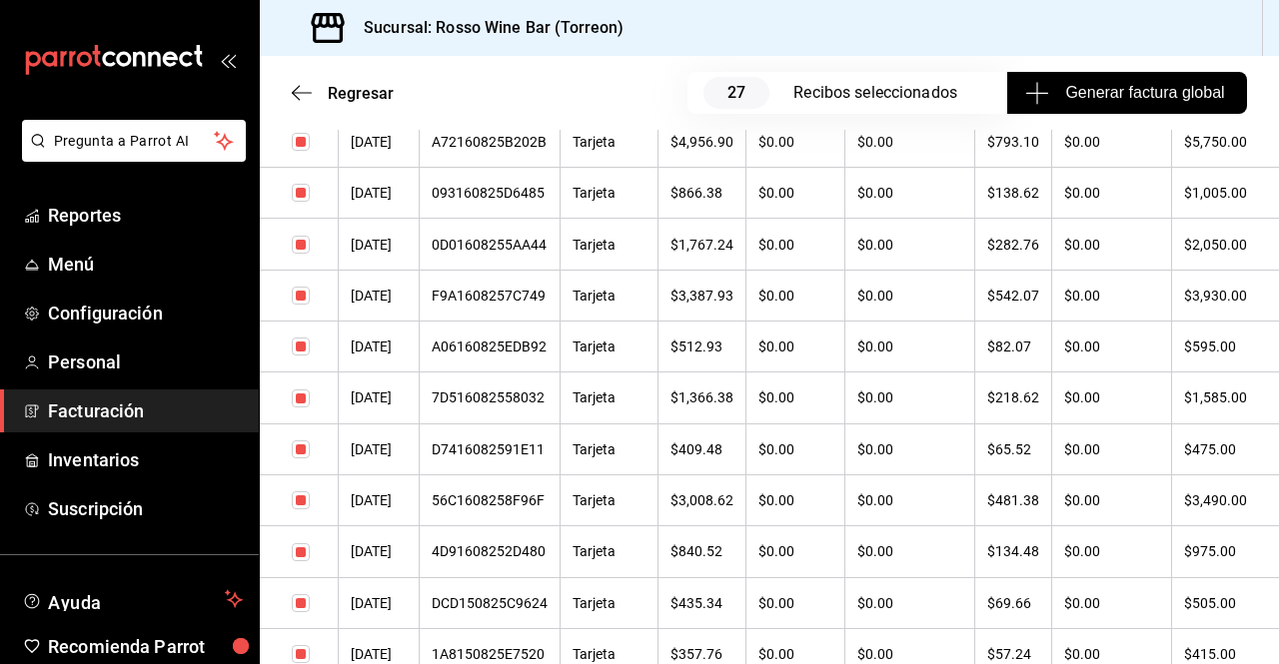
scroll to position [1364, 0]
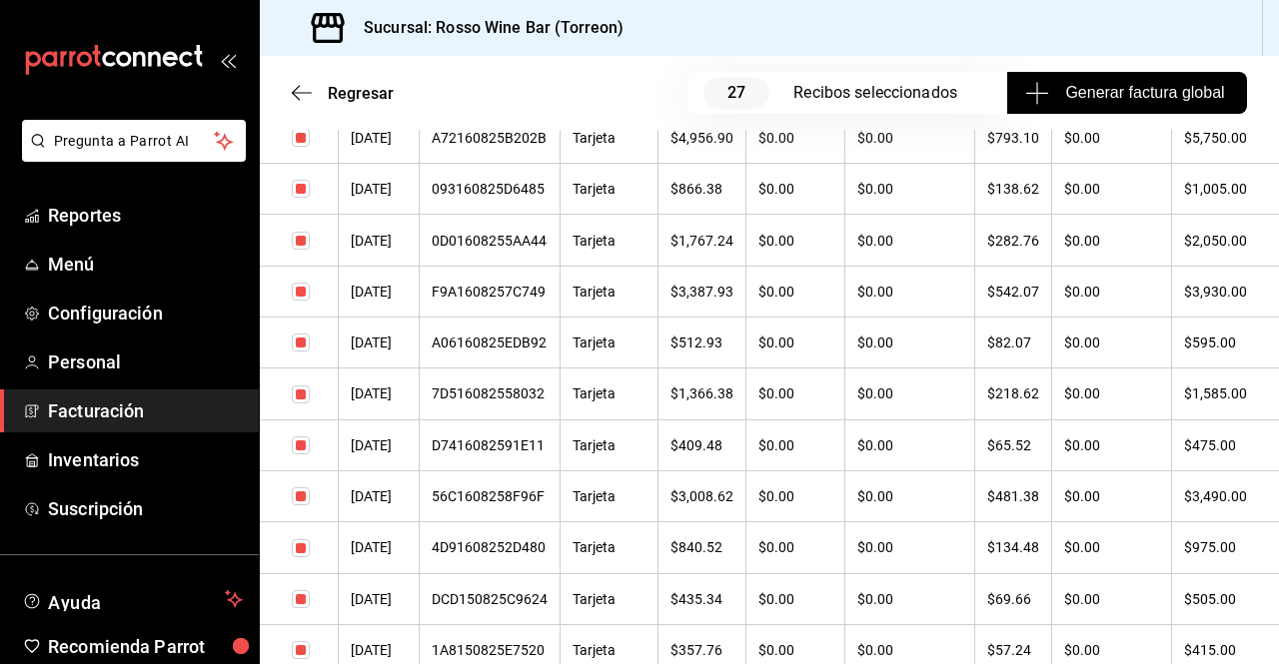
click at [306, 506] on input "checkbox" at bounding box center [301, 497] width 18 height 18
checkbox input "false"
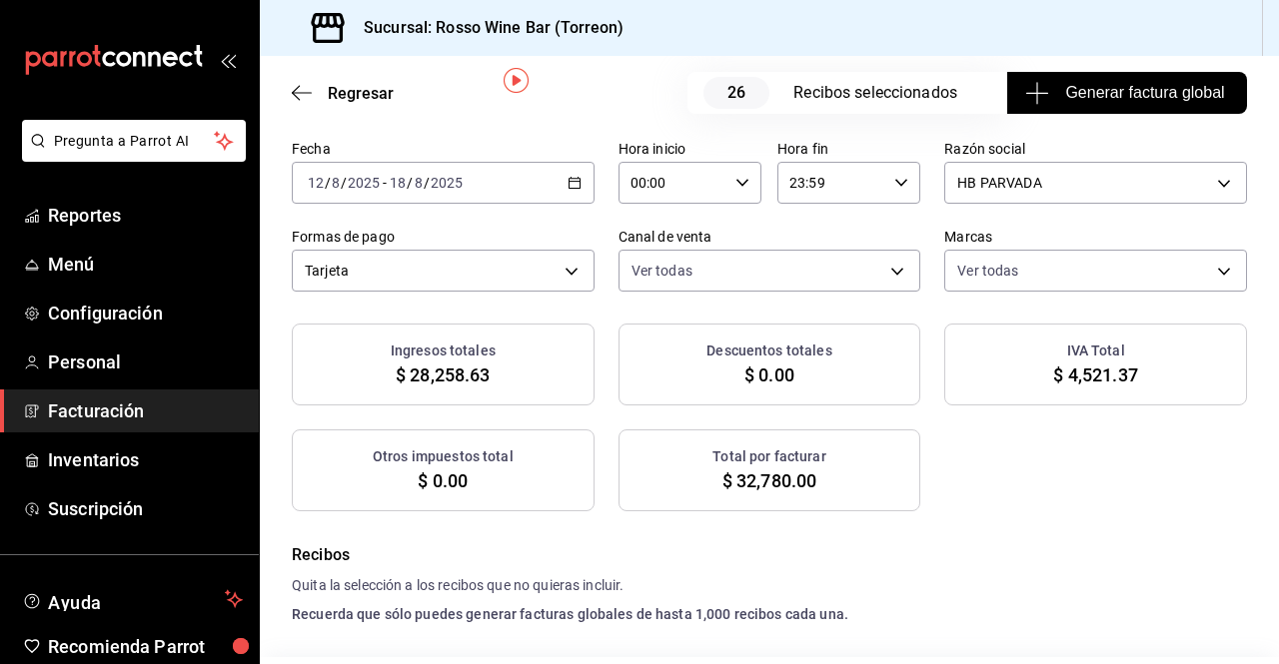
scroll to position [77, 0]
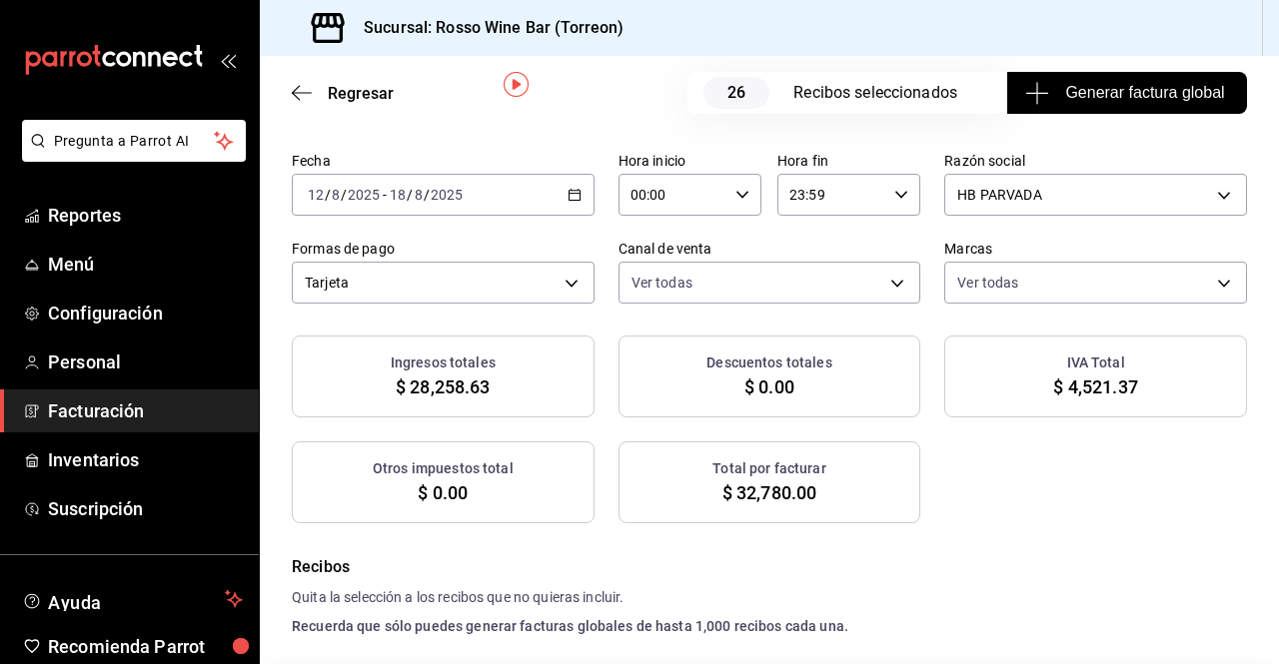
click at [1166, 93] on span "Generar factura global" at bounding box center [1126, 93] width 195 height 24
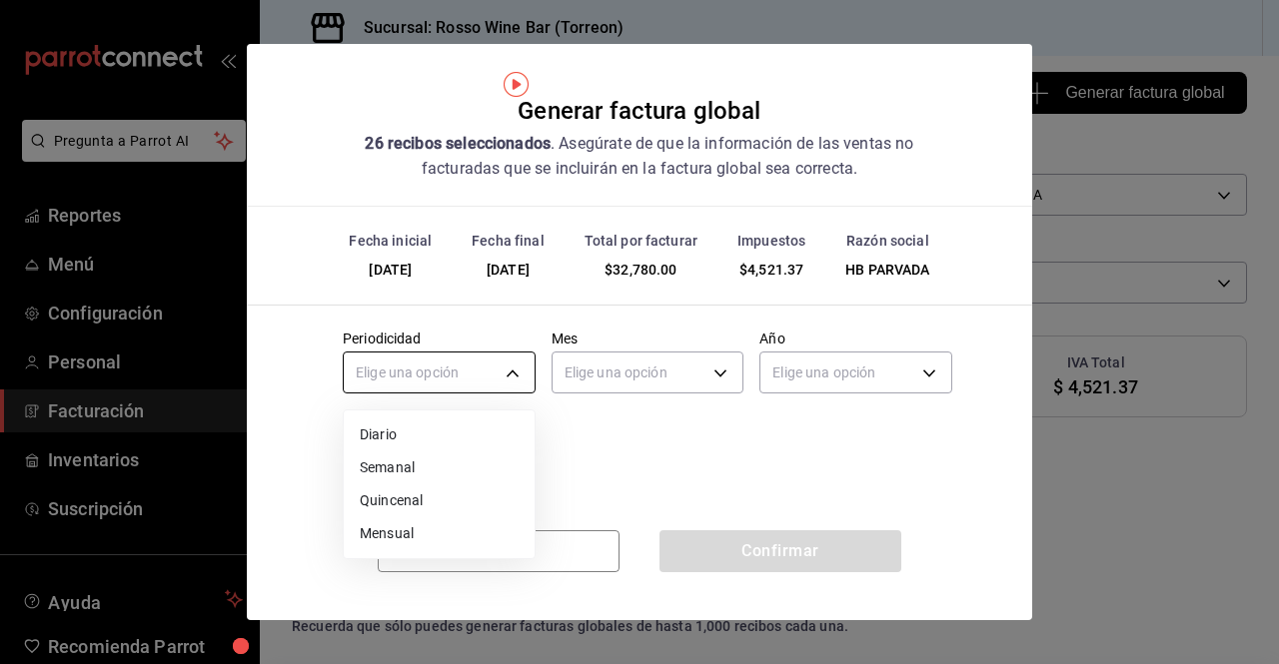
click at [525, 385] on body "Pregunta a Parrot AI Reportes Menú Configuración Personal Facturación Inventari…" at bounding box center [639, 332] width 1279 height 664
click at [439, 477] on li "Semanal" at bounding box center [439, 468] width 191 height 33
type input "WEEKLY"
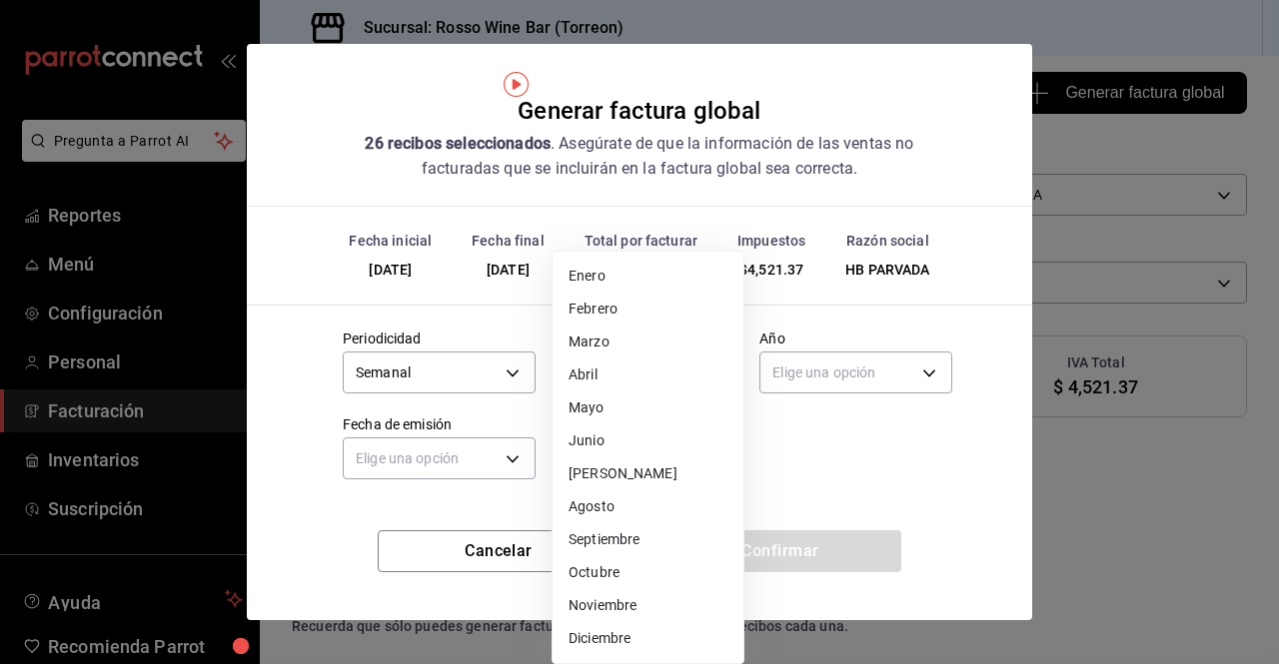
click at [721, 381] on body "Pregunta a Parrot AI Reportes Menú Configuración Personal Facturación Inventari…" at bounding box center [639, 332] width 1279 height 664
click at [625, 507] on li "Agosto" at bounding box center [648, 507] width 191 height 33
type input "8"
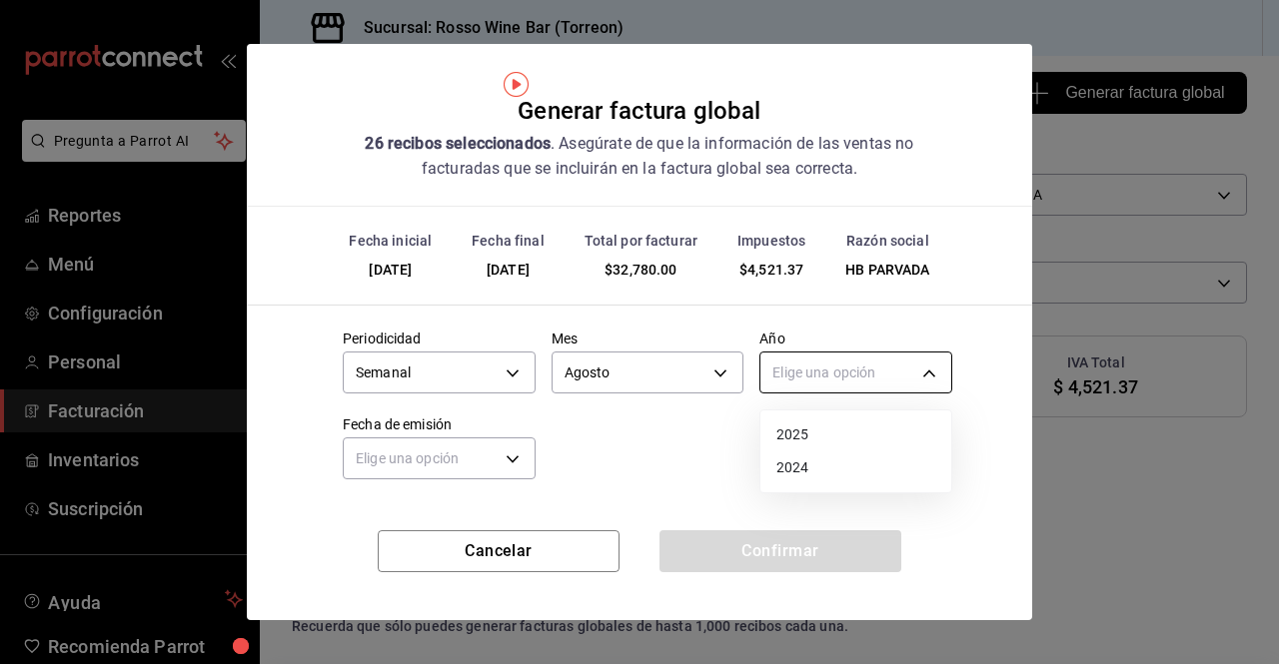
click at [895, 369] on body "Pregunta a Parrot AI Reportes Menú Configuración Personal Facturación Inventari…" at bounding box center [639, 332] width 1279 height 664
click at [815, 470] on li "2024" at bounding box center [855, 468] width 191 height 33
type input "2024"
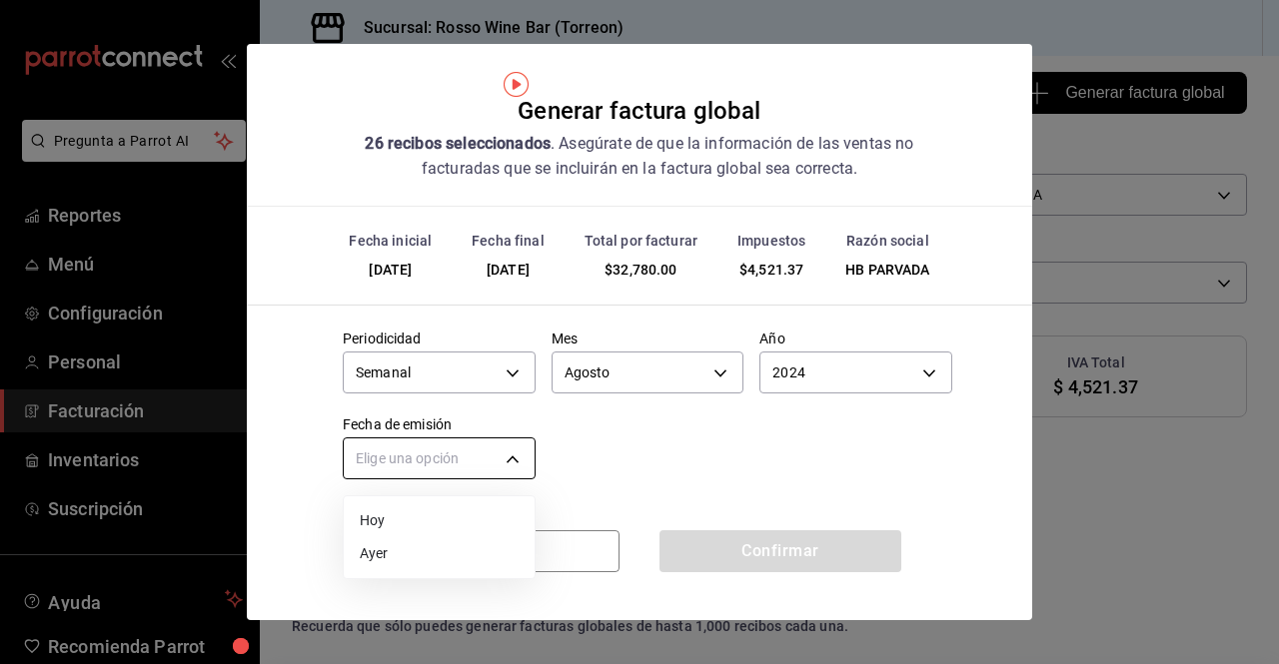
click at [512, 467] on body "Pregunta a Parrot AI Reportes Menú Configuración Personal Facturación Inventari…" at bounding box center [639, 332] width 1279 height 664
click at [413, 555] on li "Ayer" at bounding box center [439, 554] width 191 height 33
type input "[DATE]"
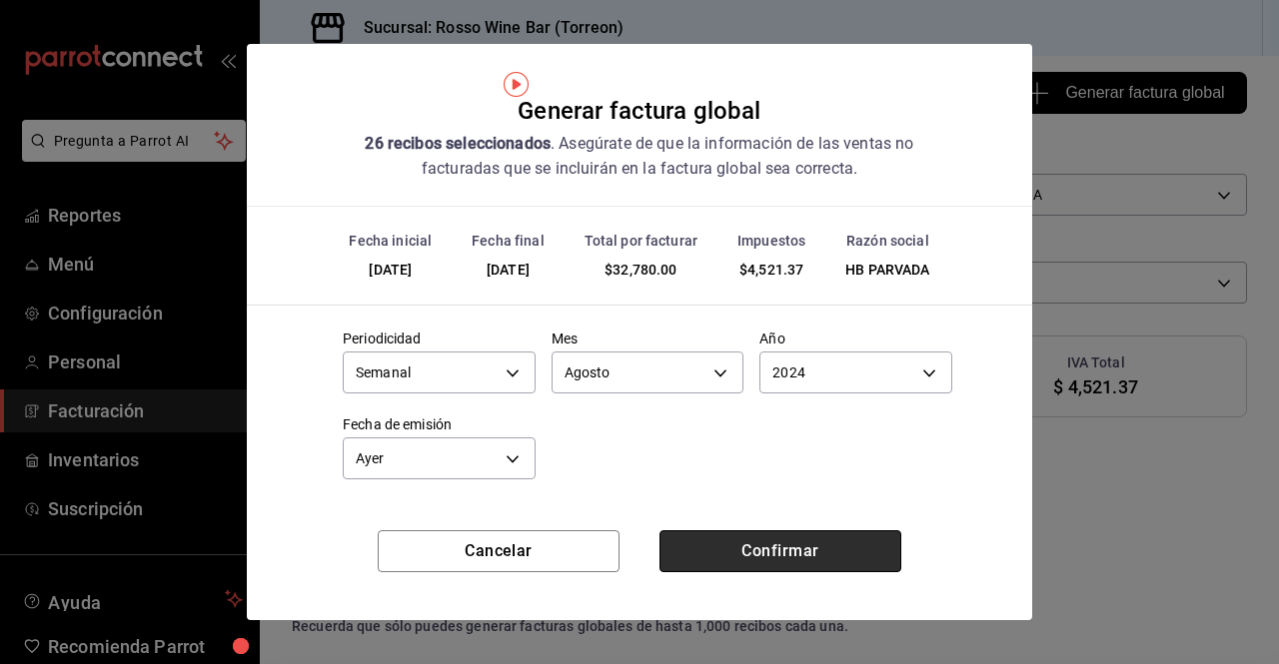
click at [766, 550] on button "Confirmar" at bounding box center [780, 552] width 242 height 42
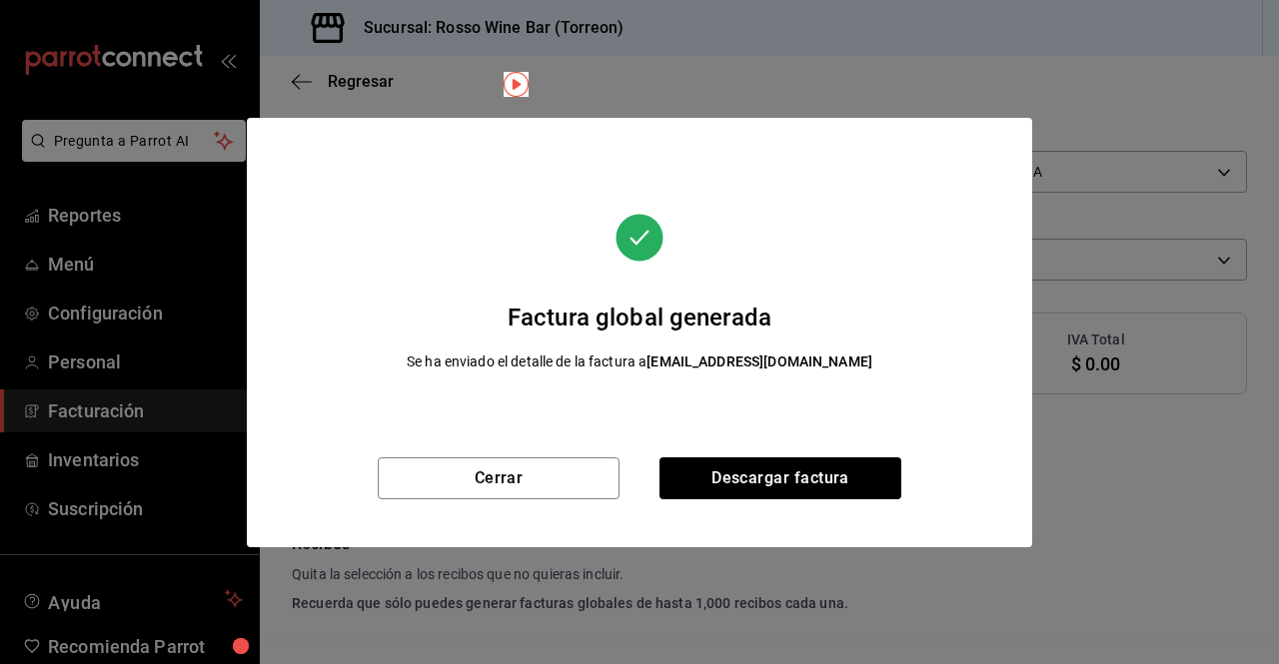
scroll to position [54, 0]
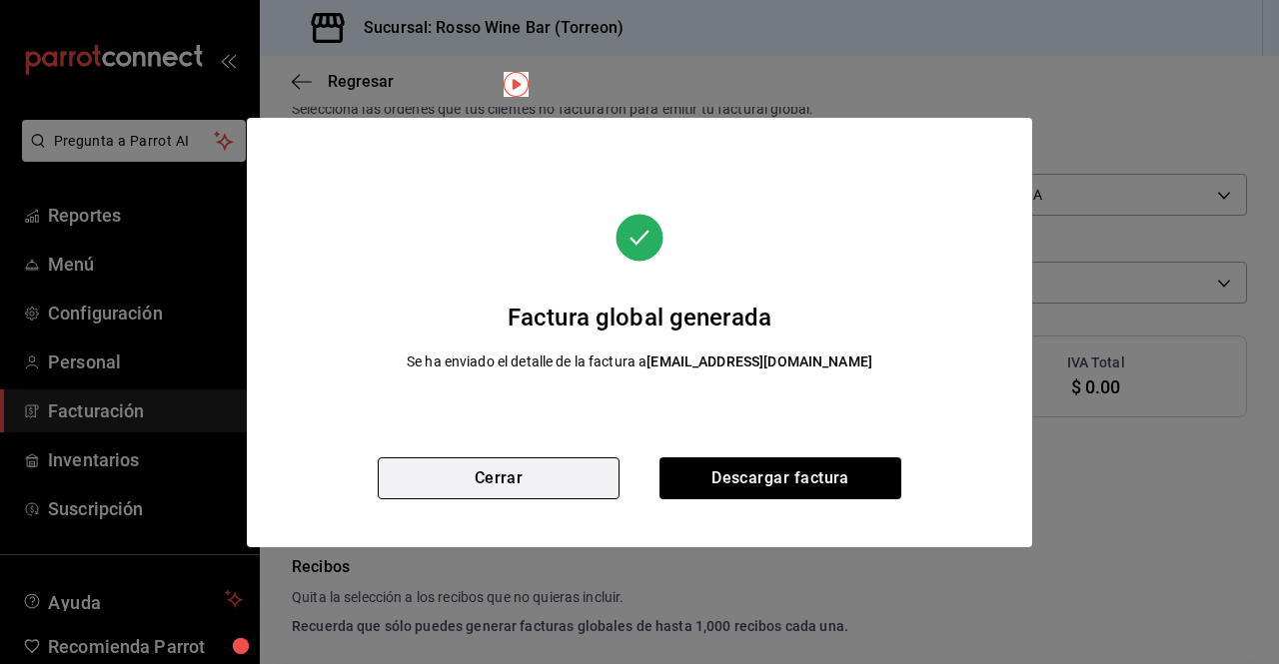
click at [570, 477] on button "Cerrar" at bounding box center [499, 479] width 242 height 42
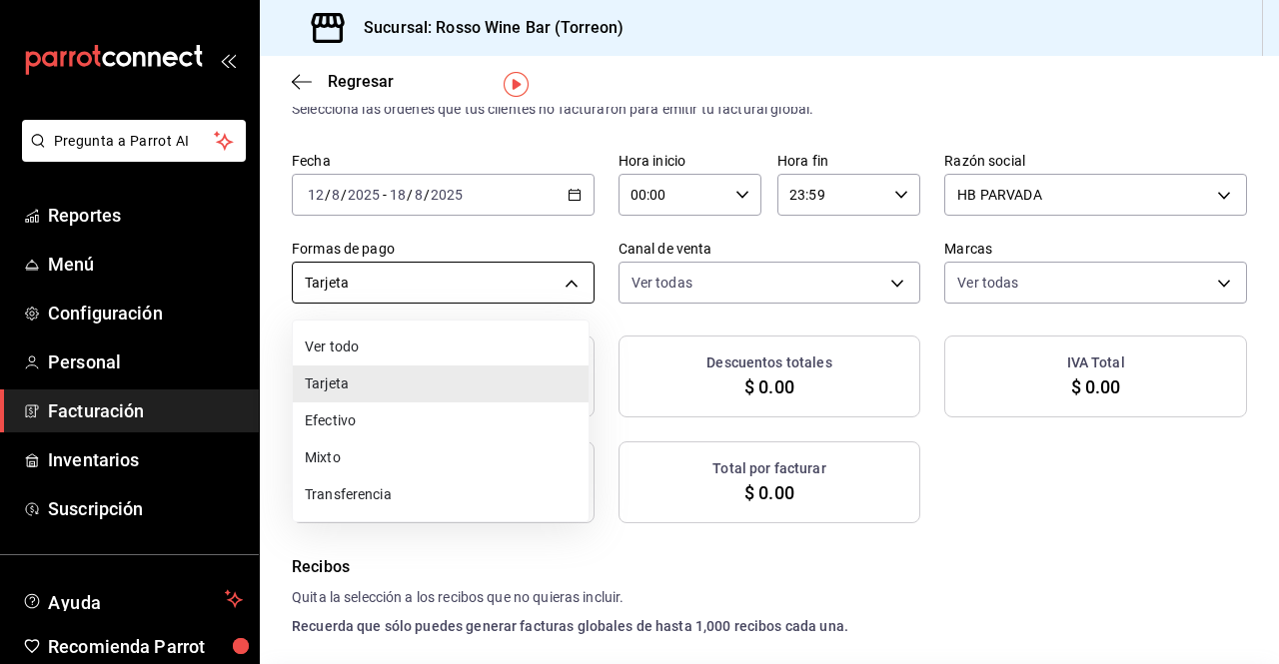
click at [568, 289] on body "Pregunta a Parrot AI Reportes Menú Configuración Personal Facturación Inventari…" at bounding box center [639, 332] width 1279 height 664
click at [456, 381] on li "Tarjeta" at bounding box center [441, 384] width 296 height 37
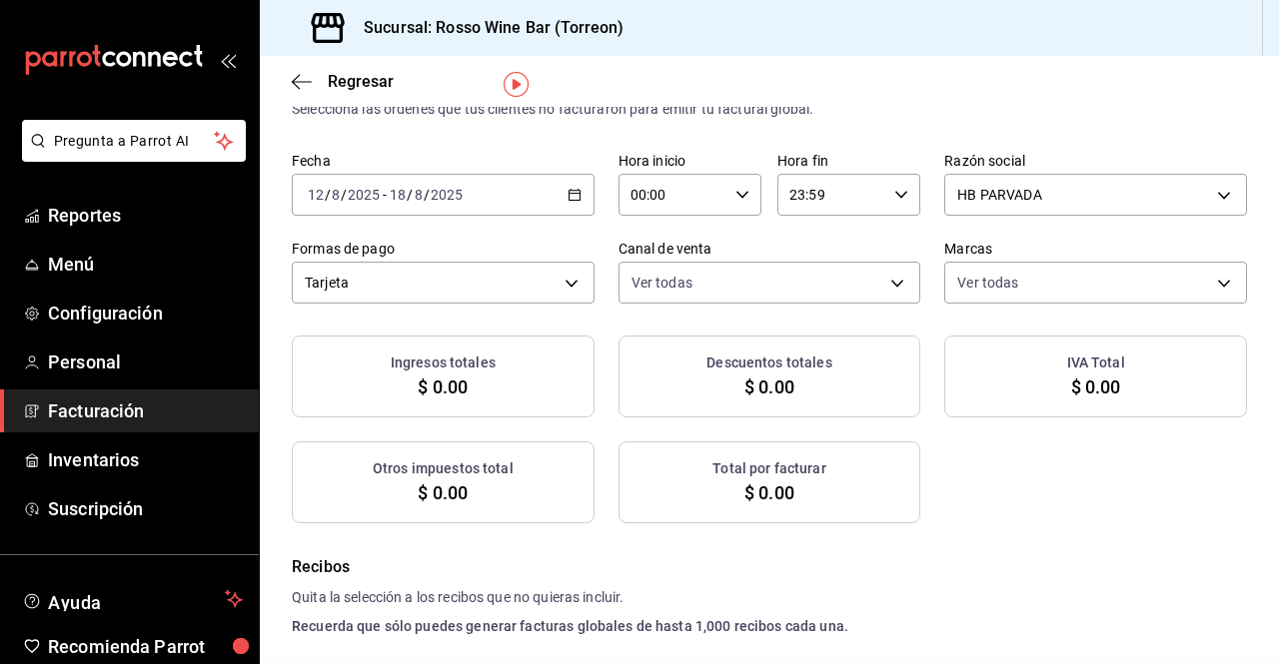
click at [541, 185] on div "[DATE] [DATE] - [DATE] [DATE]" at bounding box center [443, 195] width 303 height 42
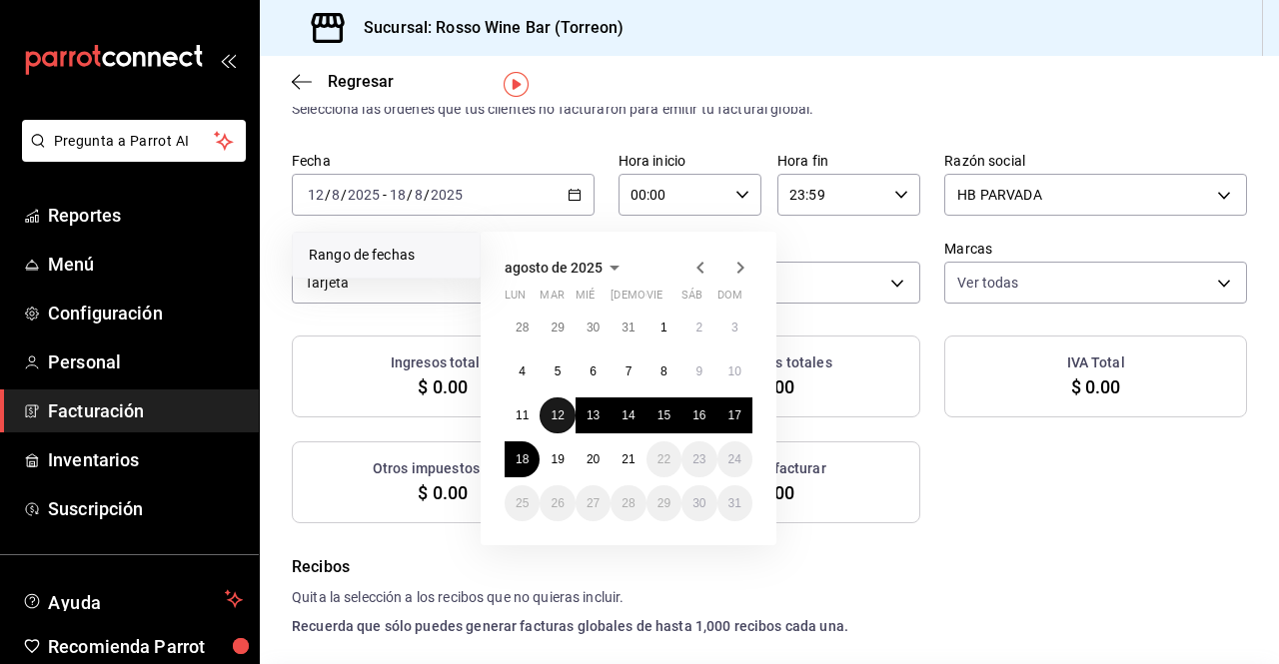
click at [558, 415] on abbr "12" at bounding box center [557, 416] width 13 height 14
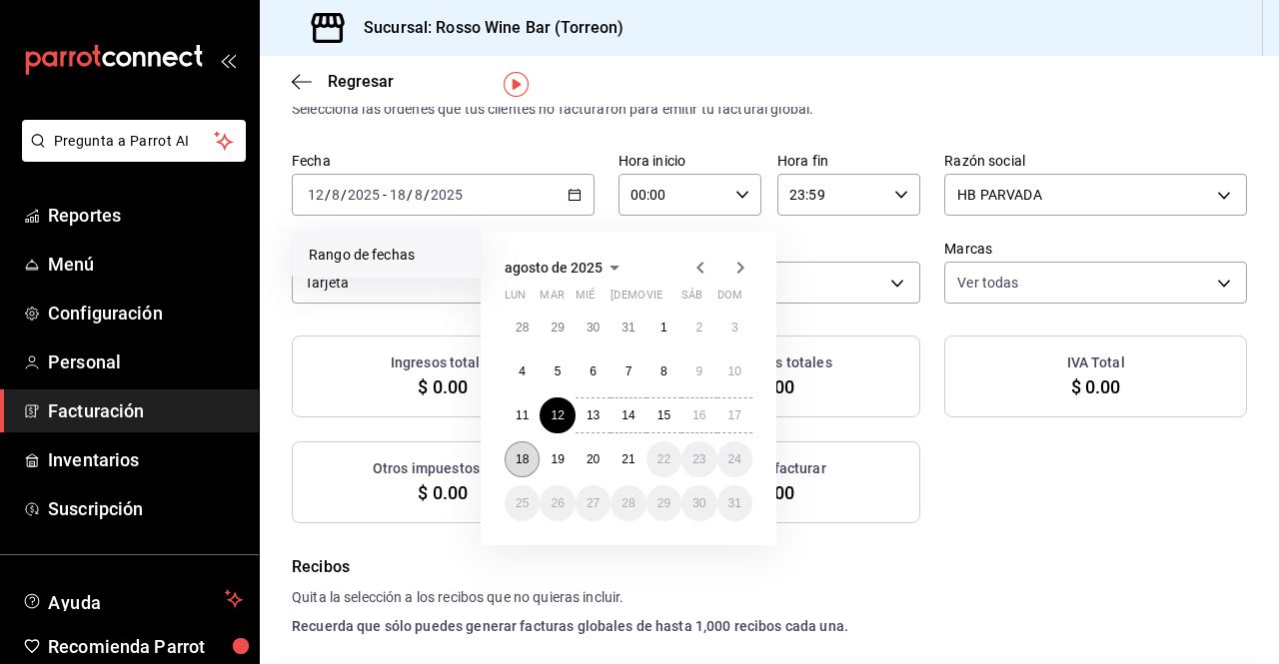
click at [529, 457] on button "18" at bounding box center [522, 460] width 35 height 36
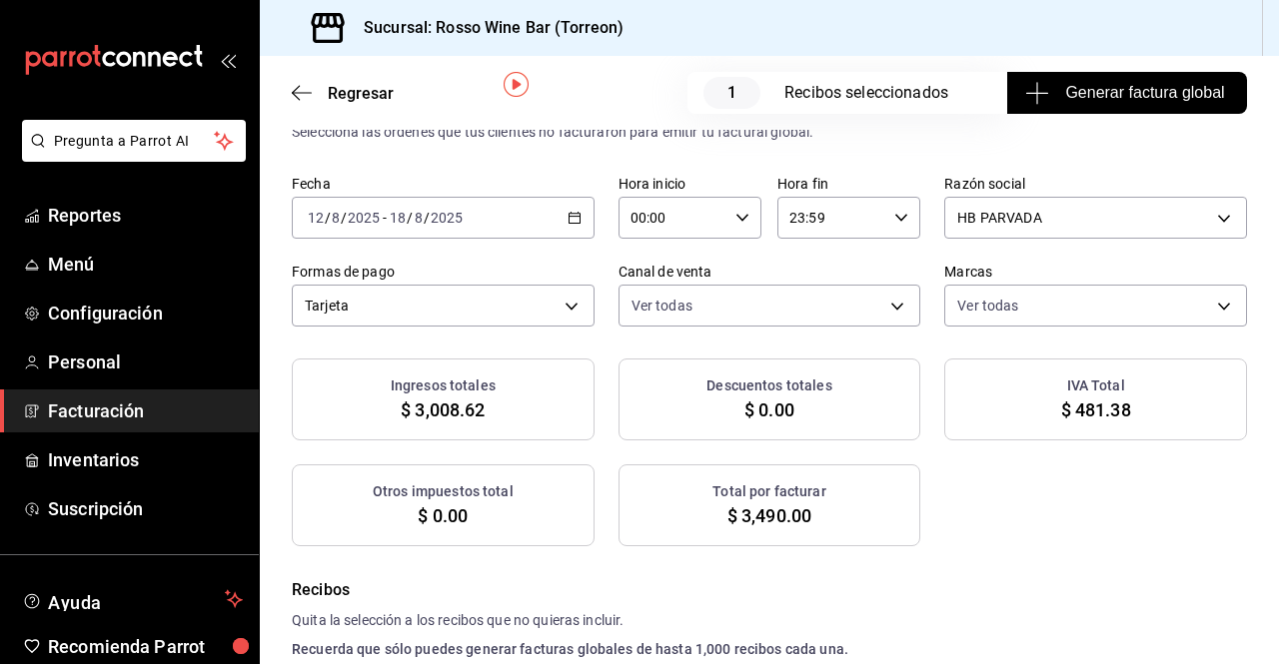
scroll to position [77, 0]
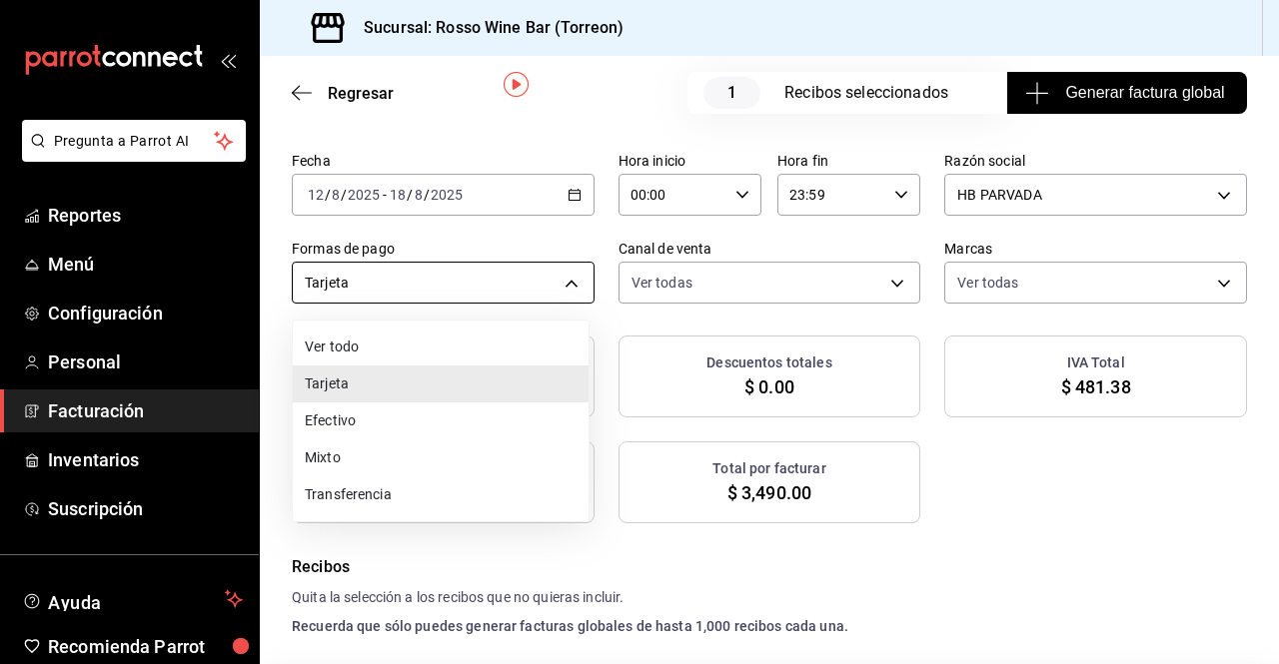
click at [564, 286] on body "Pregunta a Parrot AI Reportes Menú Configuración Personal Facturación Inventari…" at bounding box center [639, 332] width 1279 height 664
click at [392, 448] on li "Mixto" at bounding box center [441, 458] width 296 height 37
type input "MIXED"
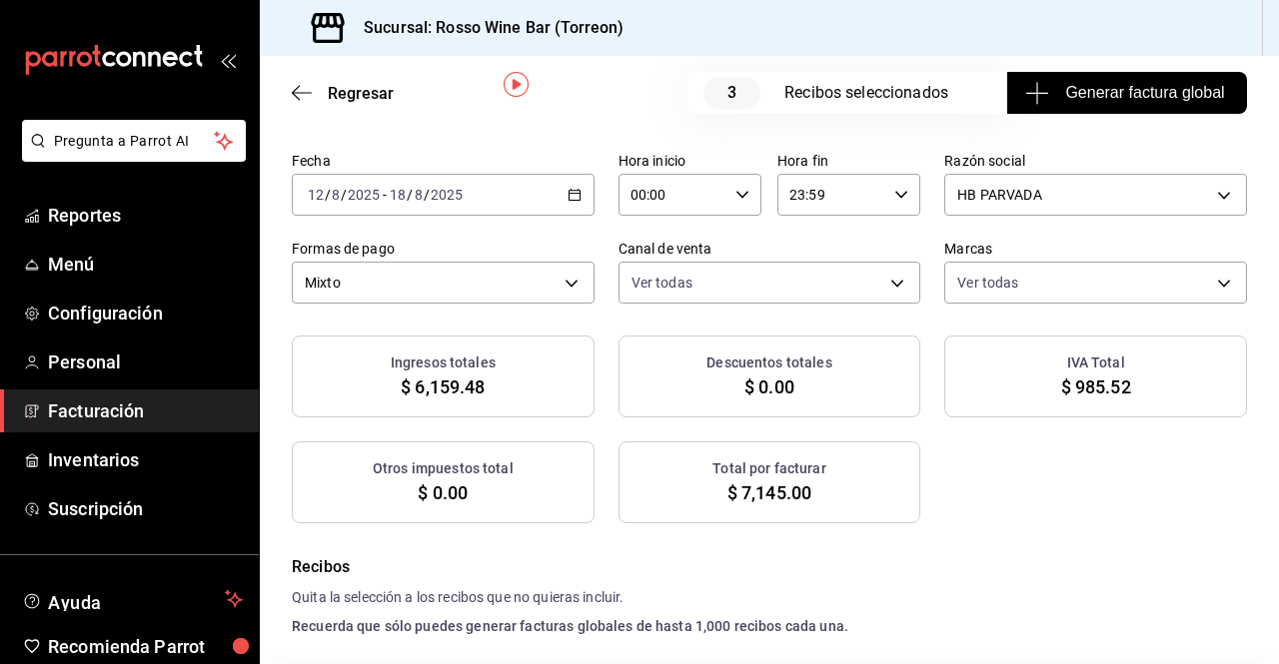
click at [118, 411] on span "Facturación" at bounding box center [145, 411] width 195 height 27
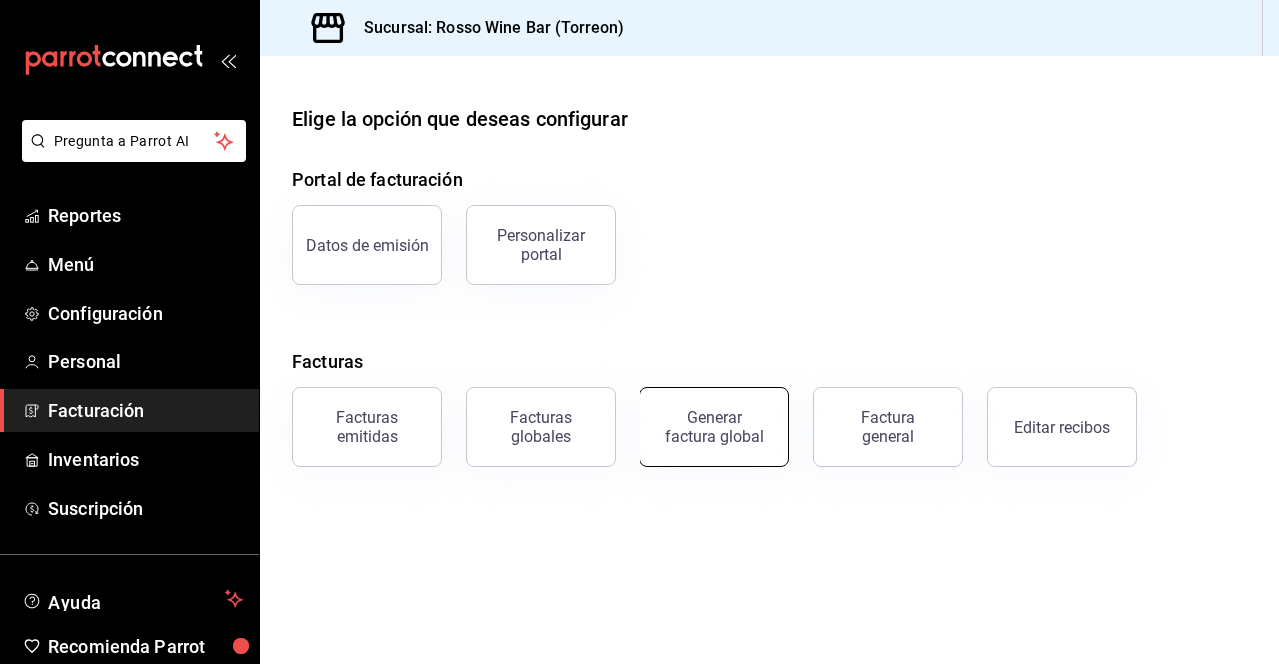
click at [785, 441] on div "Generar factura global" at bounding box center [702, 416] width 174 height 104
click at [709, 412] on div "Generar factura global" at bounding box center [714, 428] width 100 height 38
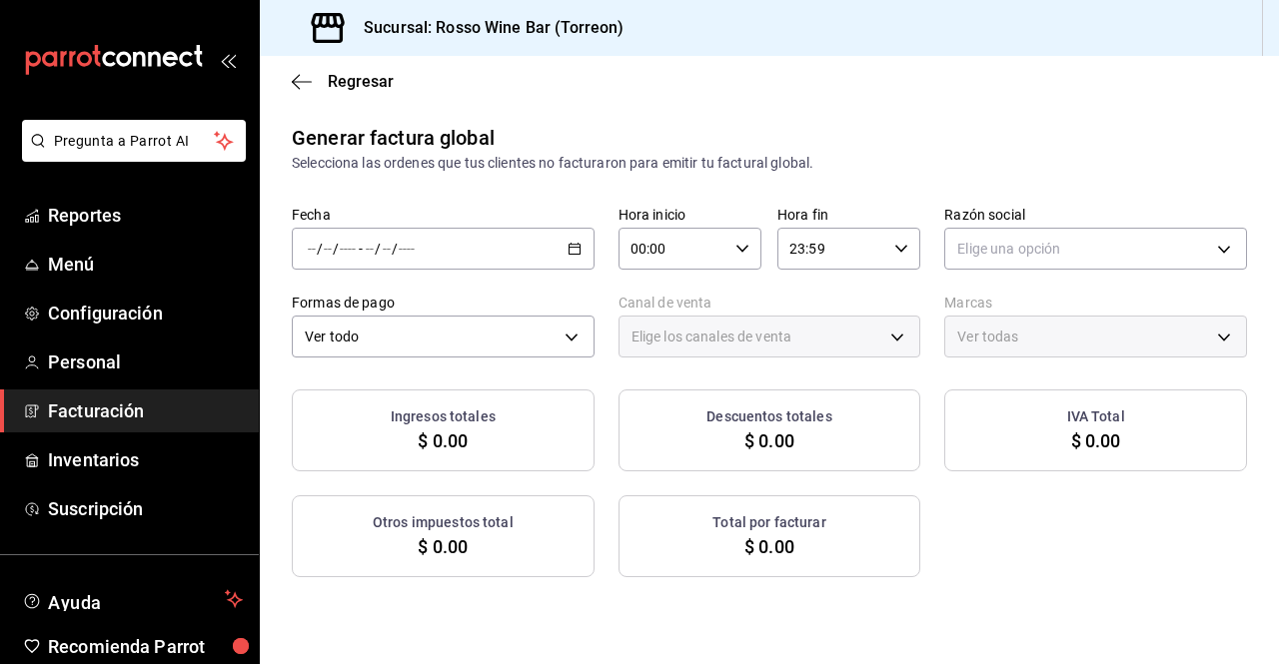
type input "PARROT,UBER_EATS,RAPPI,DIDI_FOOD,ONLINE"
click at [570, 253] on icon "button" at bounding box center [575, 249] width 14 height 14
click at [400, 309] on span "Rango de fechas" at bounding box center [386, 309] width 155 height 21
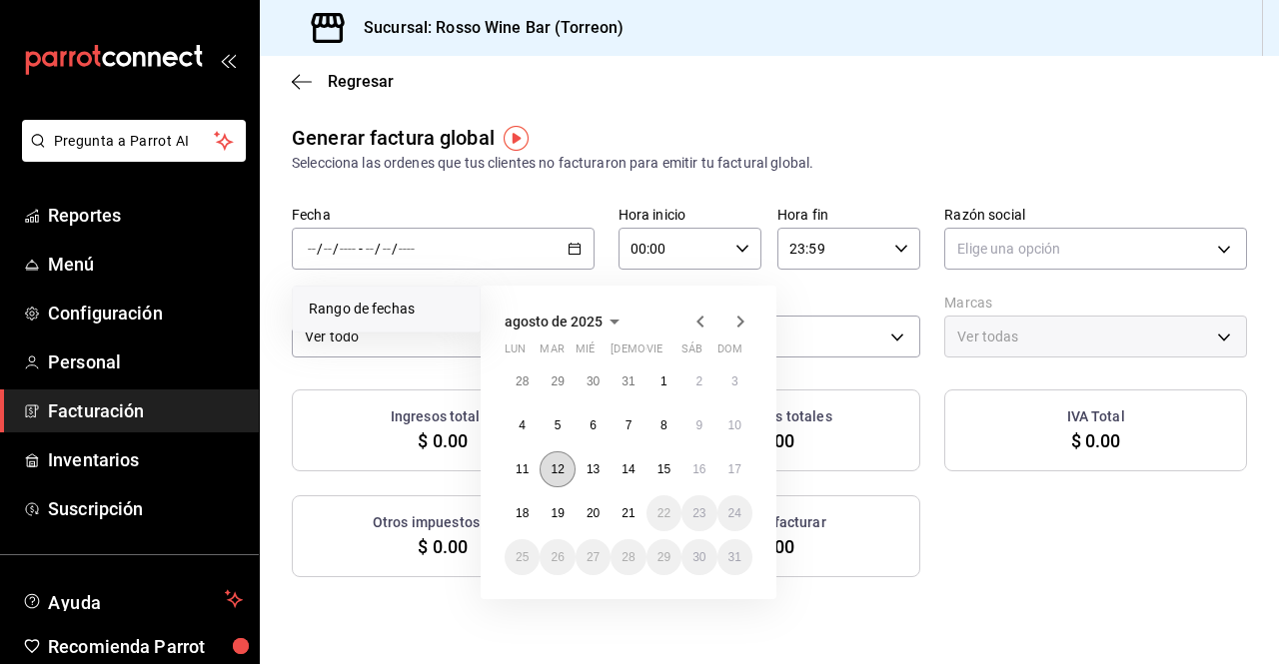
click at [556, 470] on abbr "12" at bounding box center [557, 470] width 13 height 14
click at [520, 516] on abbr "18" at bounding box center [522, 514] width 13 height 14
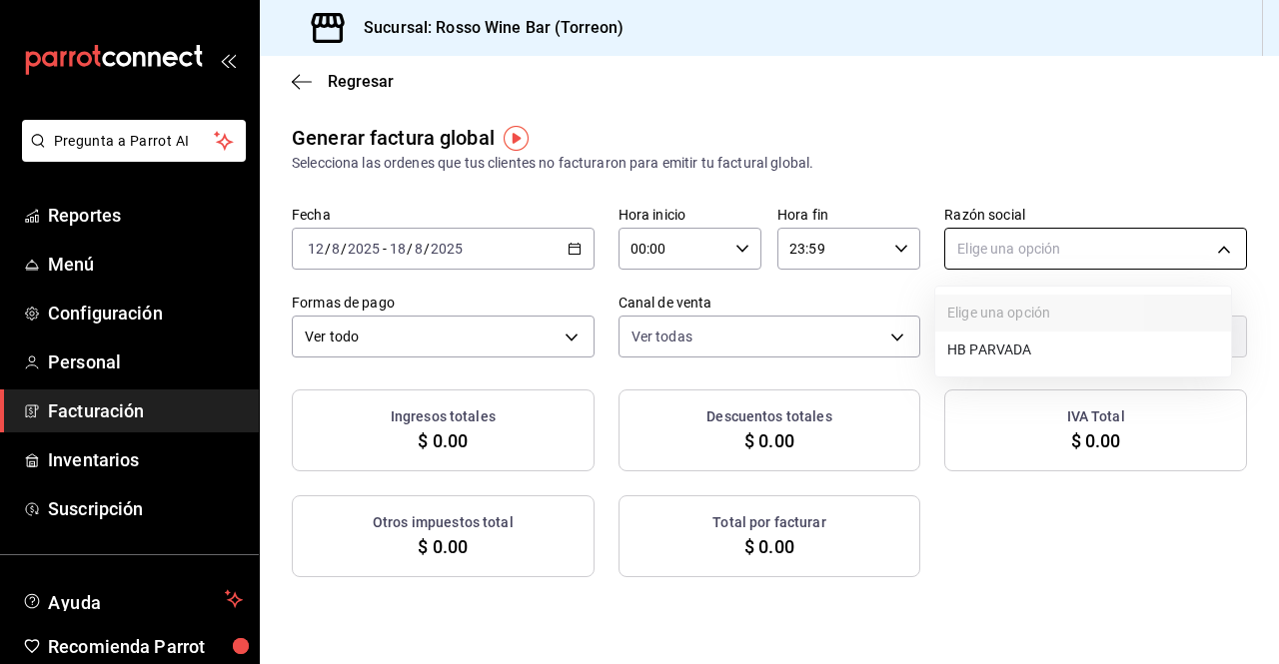
click at [1081, 254] on body "Pregunta a Parrot AI Reportes Menú Configuración Personal Facturación Inventari…" at bounding box center [639, 332] width 1279 height 664
click at [995, 348] on li "HB PARVADA" at bounding box center [1083, 350] width 296 height 37
type input "e33a4bbf-56a2-4bb2-a420-99781ad44d12"
type input "c2c32ae7-1fc4-45ff-8039-656fc52e7daf"
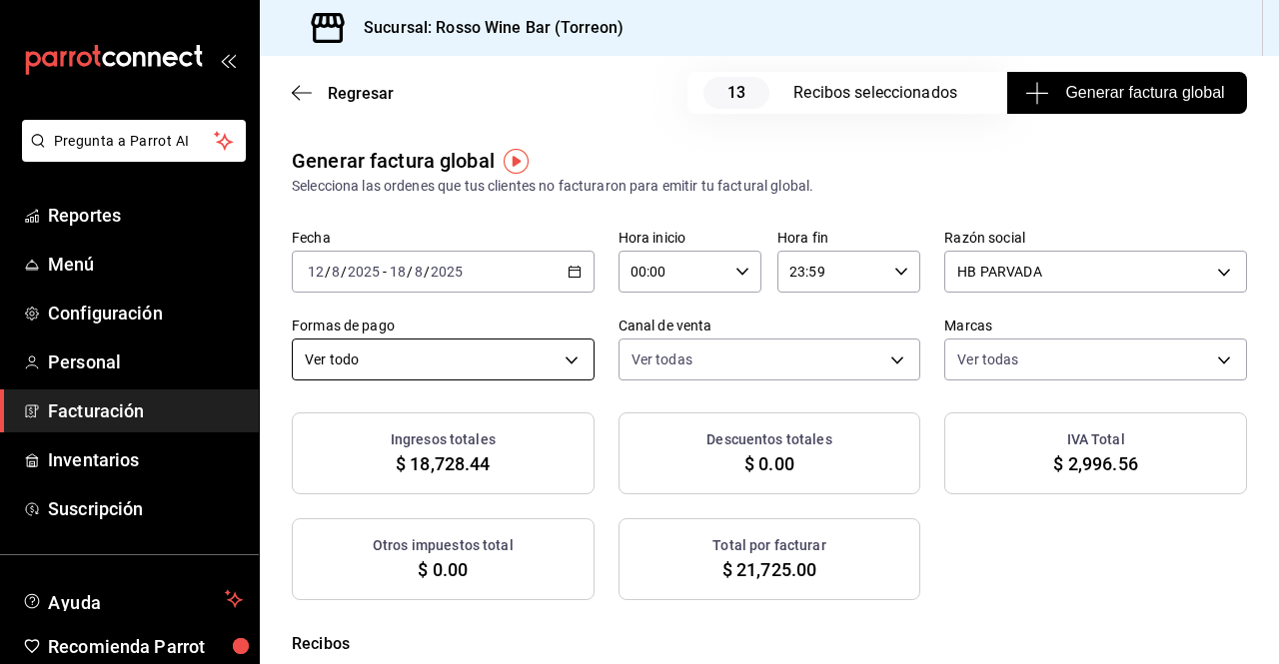
click at [556, 351] on body "Pregunta a Parrot AI Reportes Menú Configuración Personal Facturación Inventari…" at bounding box center [639, 332] width 1279 height 664
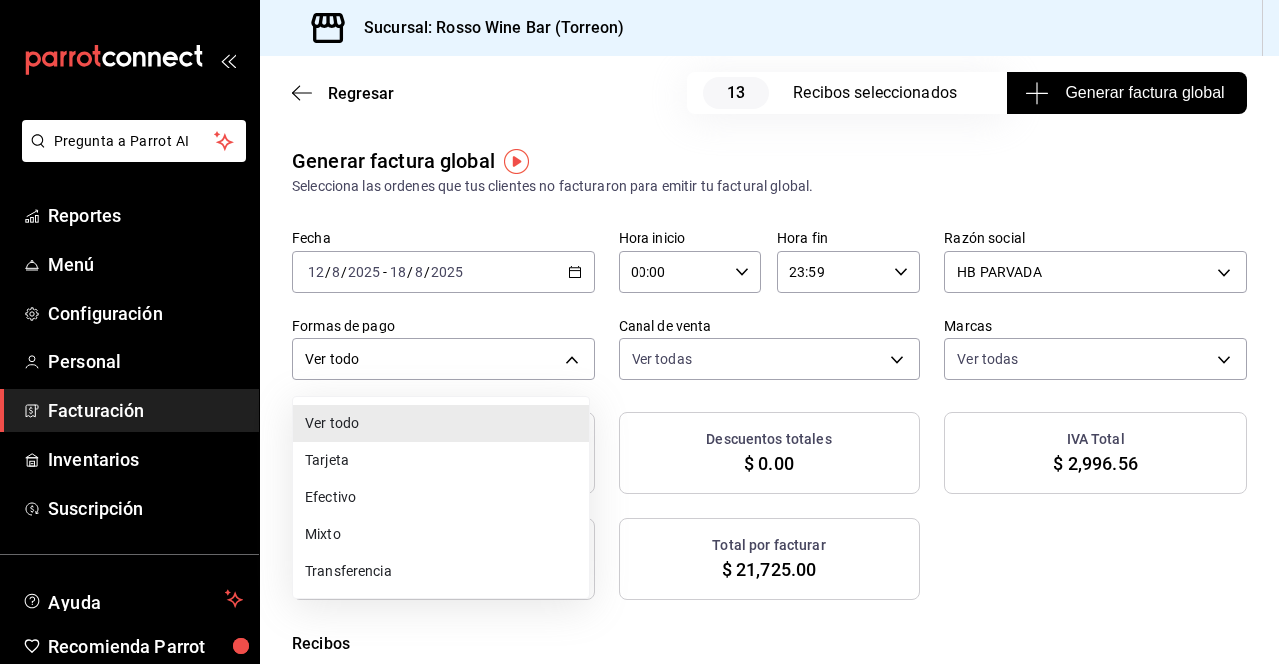
click at [364, 535] on li "Mixto" at bounding box center [441, 535] width 296 height 37
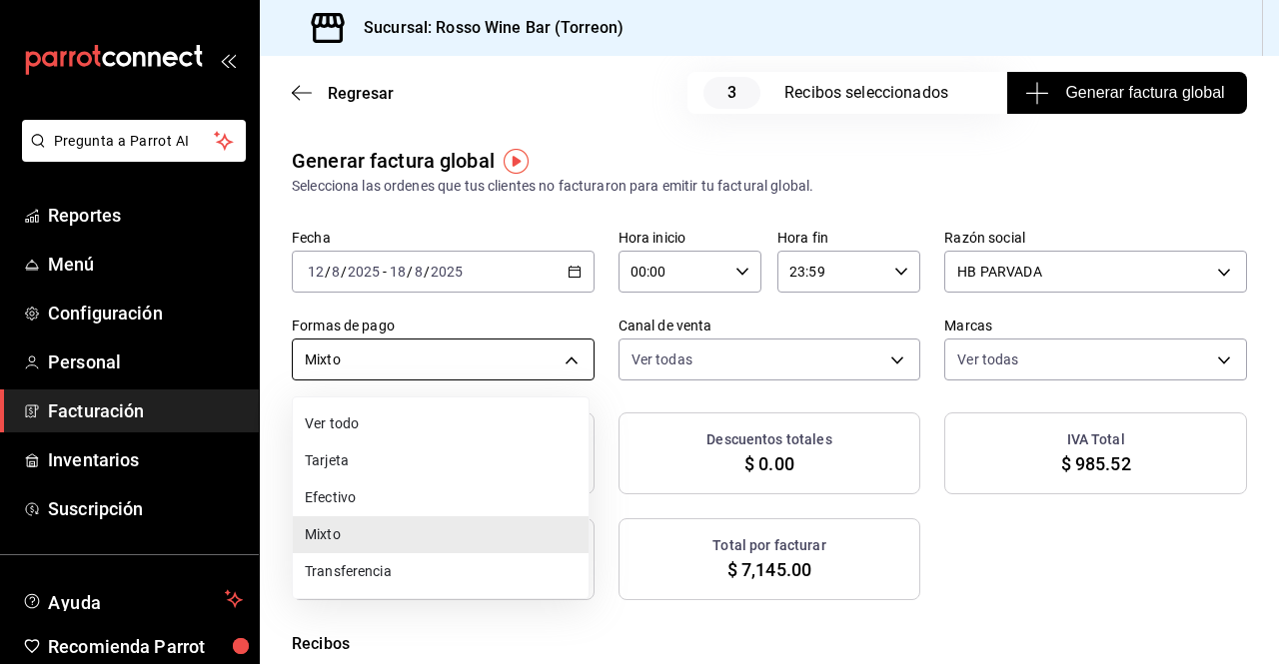
click at [559, 356] on body "Pregunta a Parrot AI Reportes Menú Configuración Personal Facturación Inventari…" at bounding box center [639, 332] width 1279 height 664
click at [387, 500] on li "Efectivo" at bounding box center [441, 498] width 296 height 37
type input "CASH"
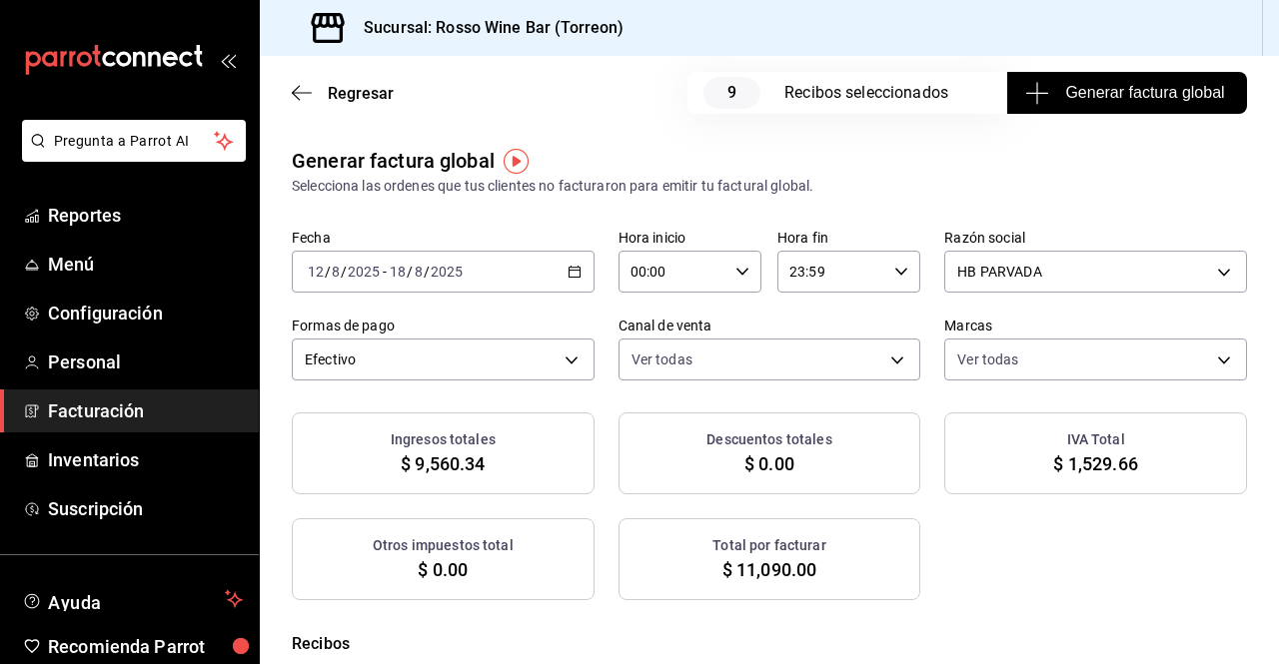
click at [125, 402] on span "Facturación" at bounding box center [145, 411] width 195 height 27
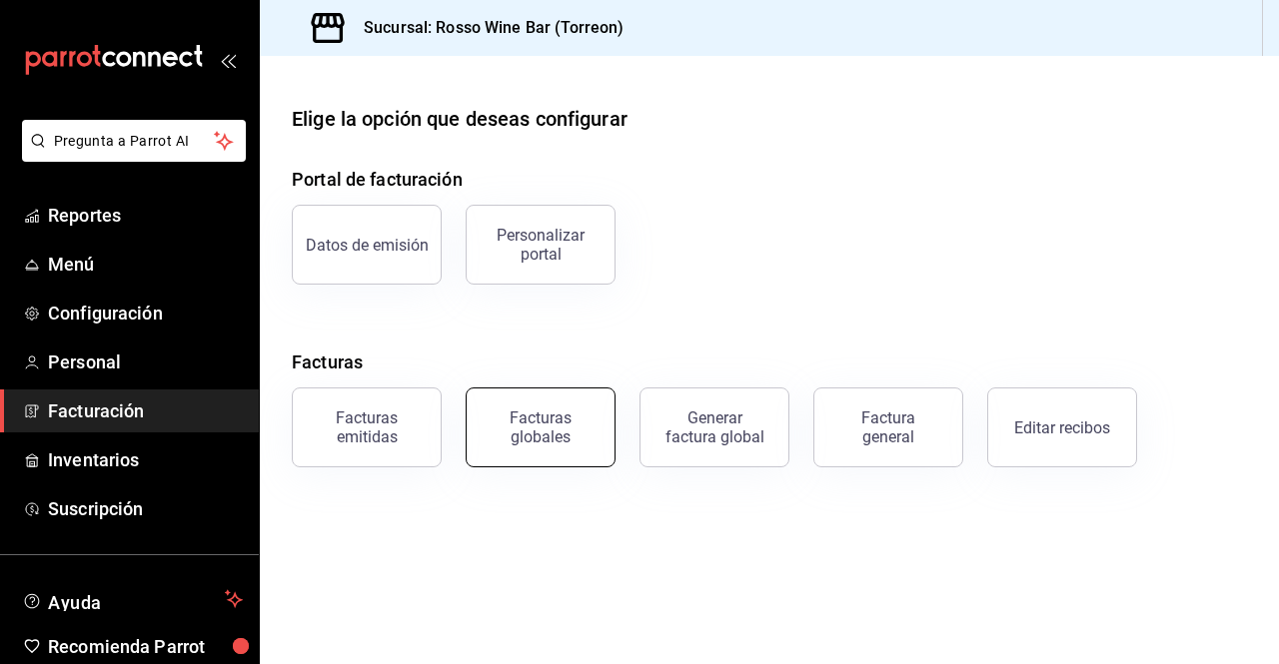
click at [527, 418] on div "Facturas globales" at bounding box center [541, 428] width 124 height 38
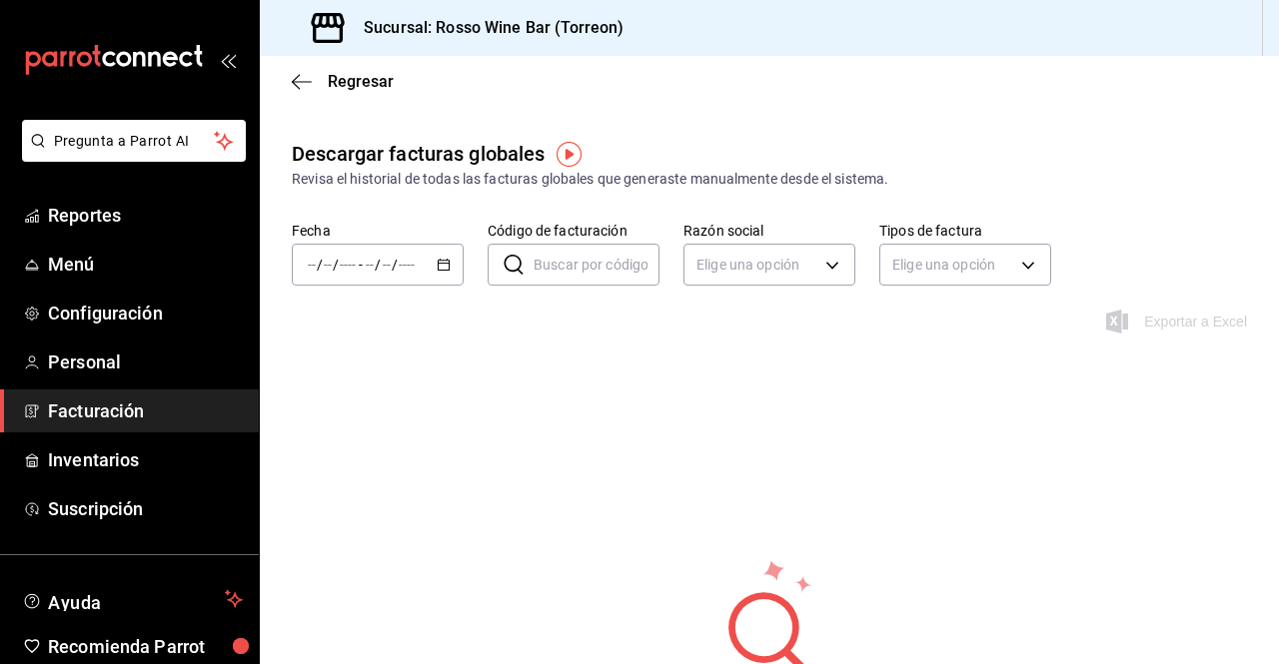
click at [441, 263] on \(Stroke\) "button" at bounding box center [444, 263] width 11 height 1
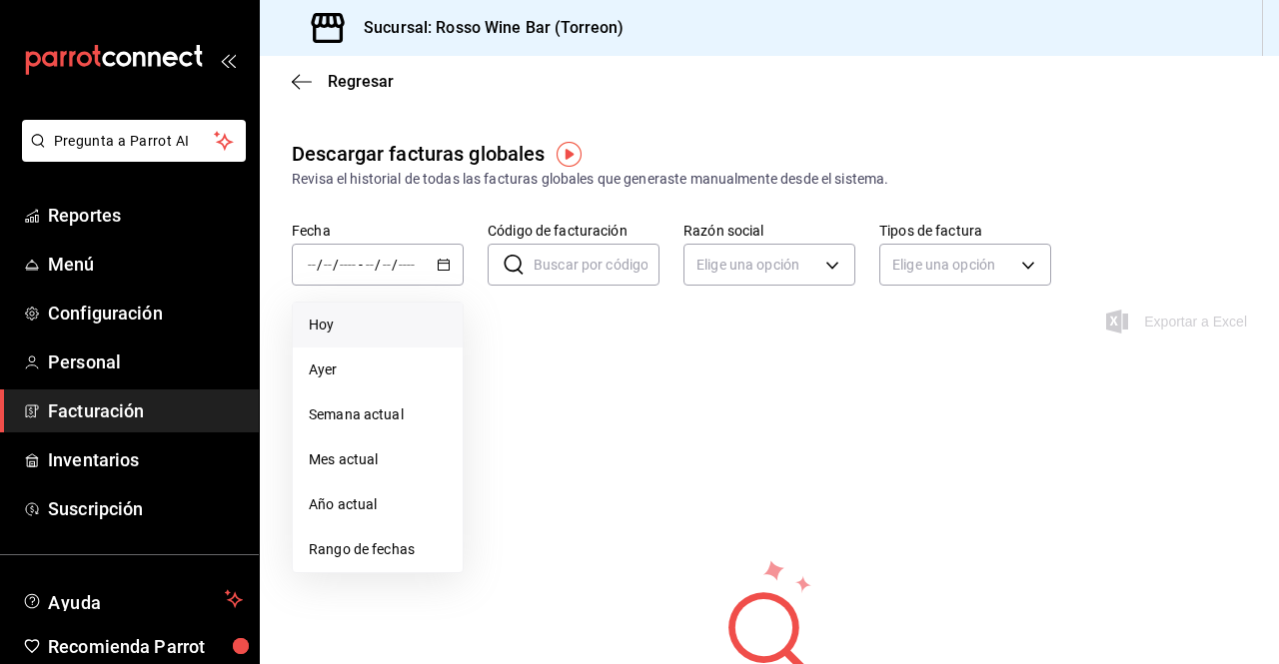
click at [388, 322] on span "Hoy" at bounding box center [378, 325] width 138 height 21
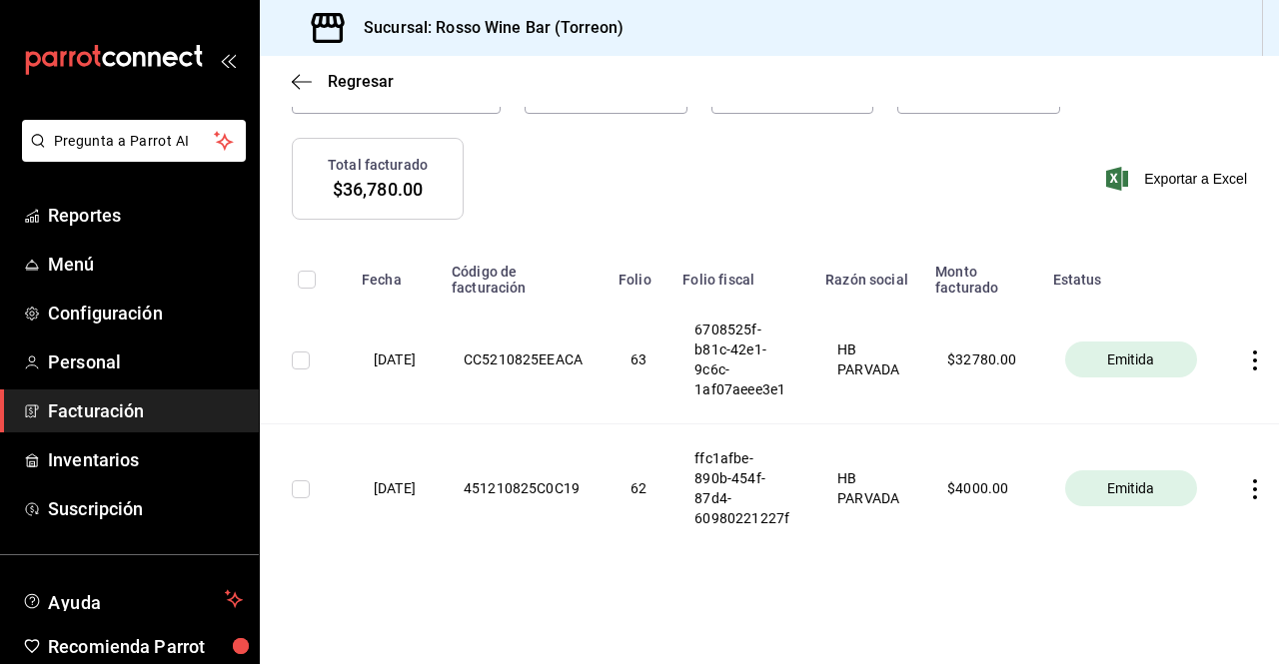
scroll to position [0, 63]
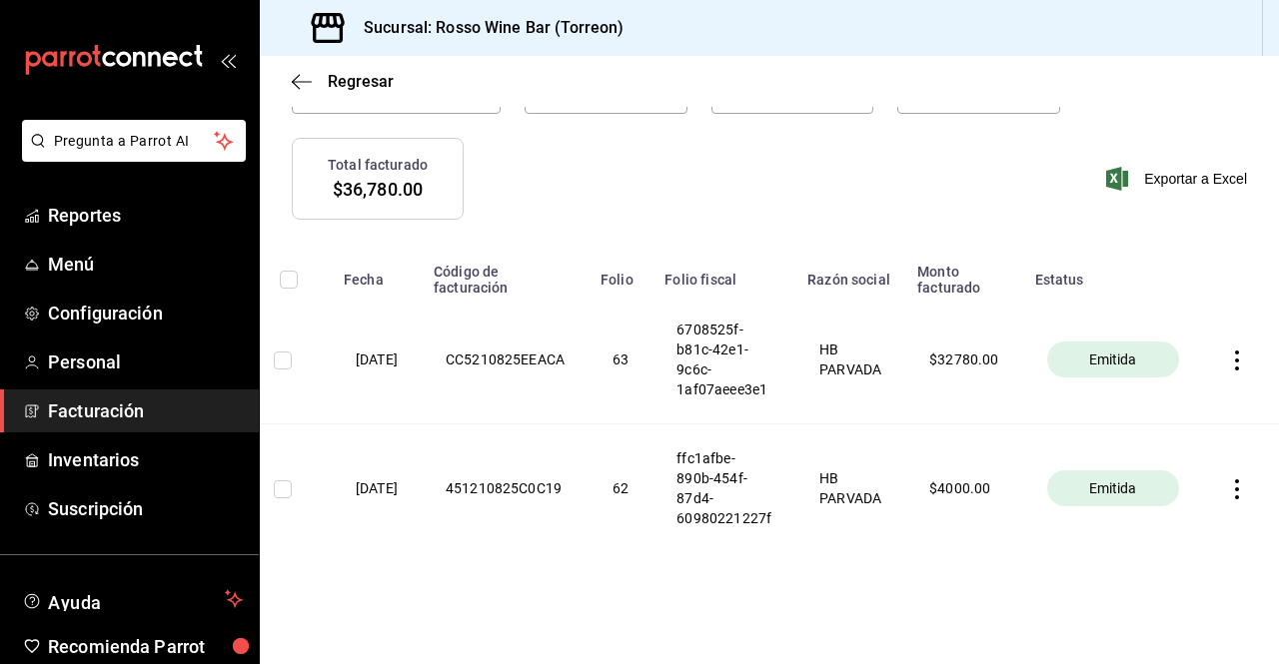
click at [108, 404] on span "Facturación" at bounding box center [145, 411] width 195 height 27
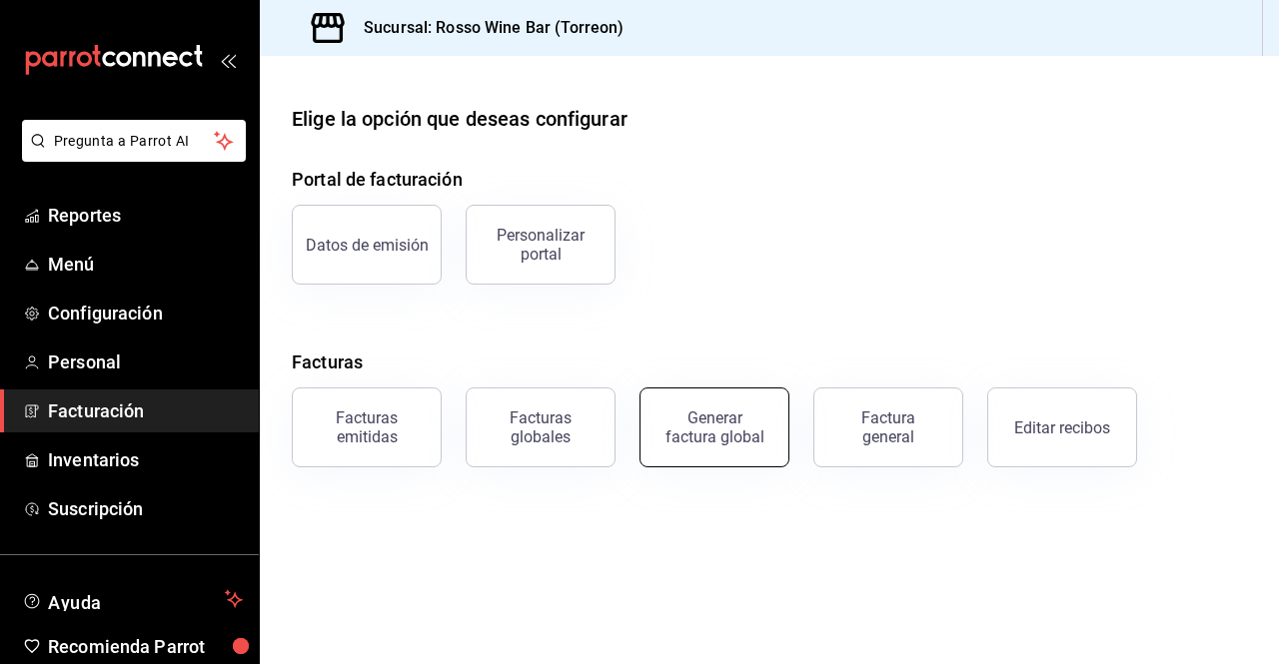
click at [741, 442] on div "Generar factura global" at bounding box center [714, 428] width 100 height 38
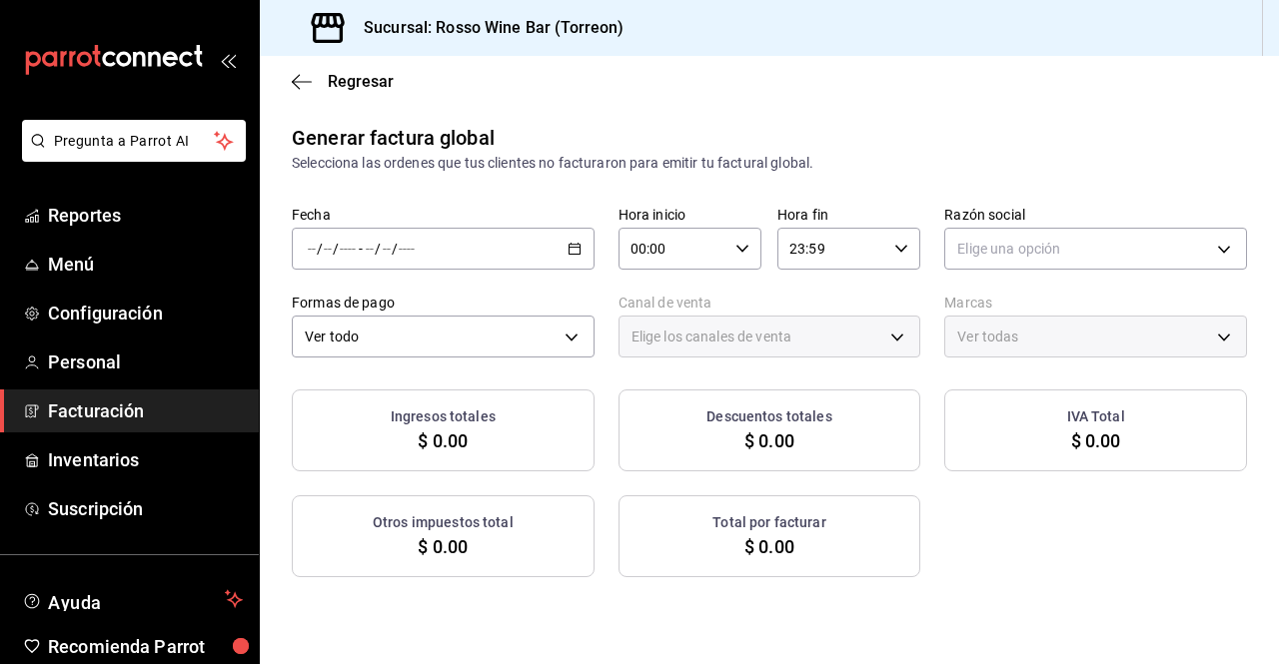
type input "PARROT,UBER_EATS,RAPPI,DIDI_FOOD,ONLINE"
click at [555, 243] on div "/ / - / /" at bounding box center [443, 249] width 303 height 42
click at [423, 311] on span "Rango de fechas" at bounding box center [386, 309] width 155 height 21
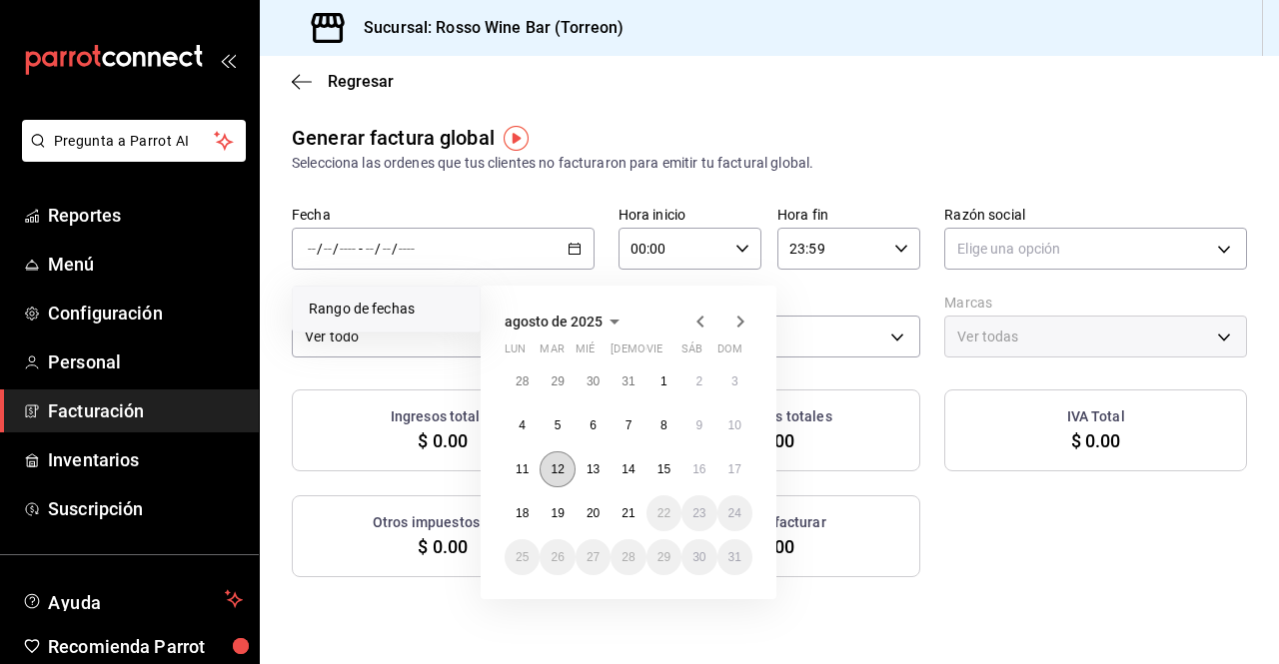
click at [558, 461] on button "12" at bounding box center [557, 470] width 35 height 36
click at [517, 508] on abbr "18" at bounding box center [522, 514] width 13 height 14
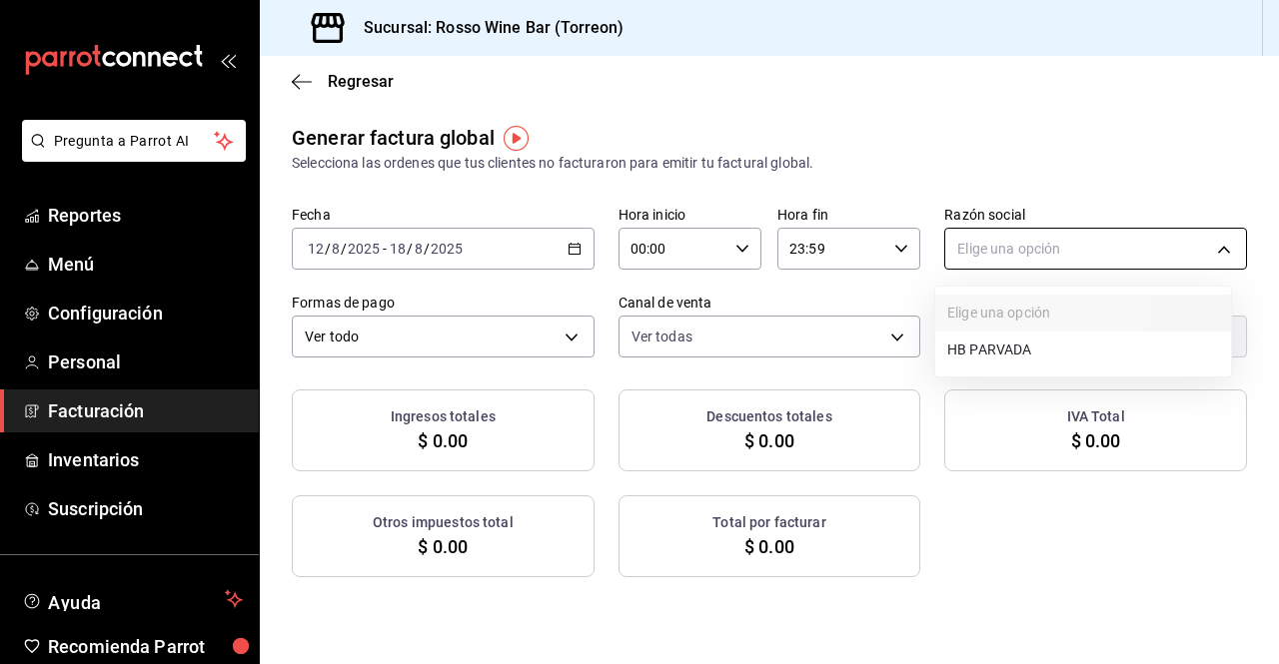
click at [1111, 262] on body "Pregunta a Parrot AI Reportes Menú Configuración Personal Facturación Inventari…" at bounding box center [639, 332] width 1279 height 664
click at [1018, 346] on li "HB PARVADA" at bounding box center [1083, 350] width 296 height 37
type input "e33a4bbf-56a2-4bb2-a420-99781ad44d12"
type input "c2c32ae7-1fc4-45ff-8039-656fc52e7daf"
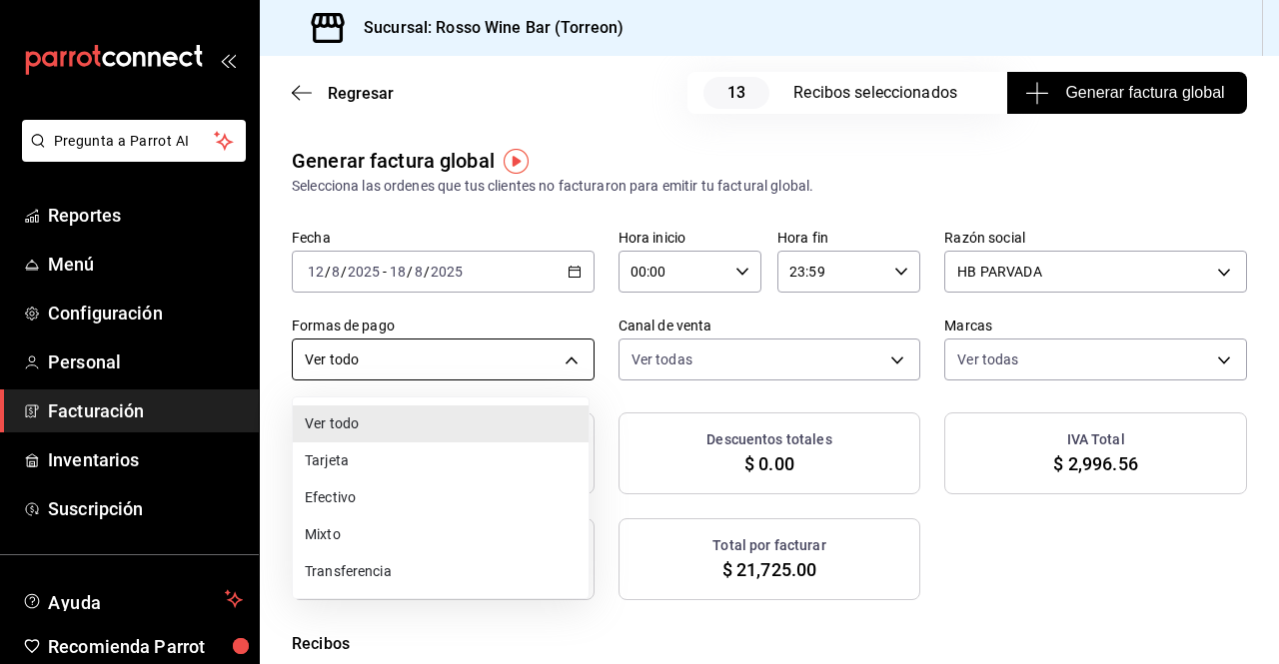
click at [565, 361] on body "Pregunta a Parrot AI Reportes Menú Configuración Personal Facturación Inventari…" at bounding box center [639, 332] width 1279 height 664
click at [347, 537] on li "Mixto" at bounding box center [441, 535] width 296 height 37
type input "MIXED"
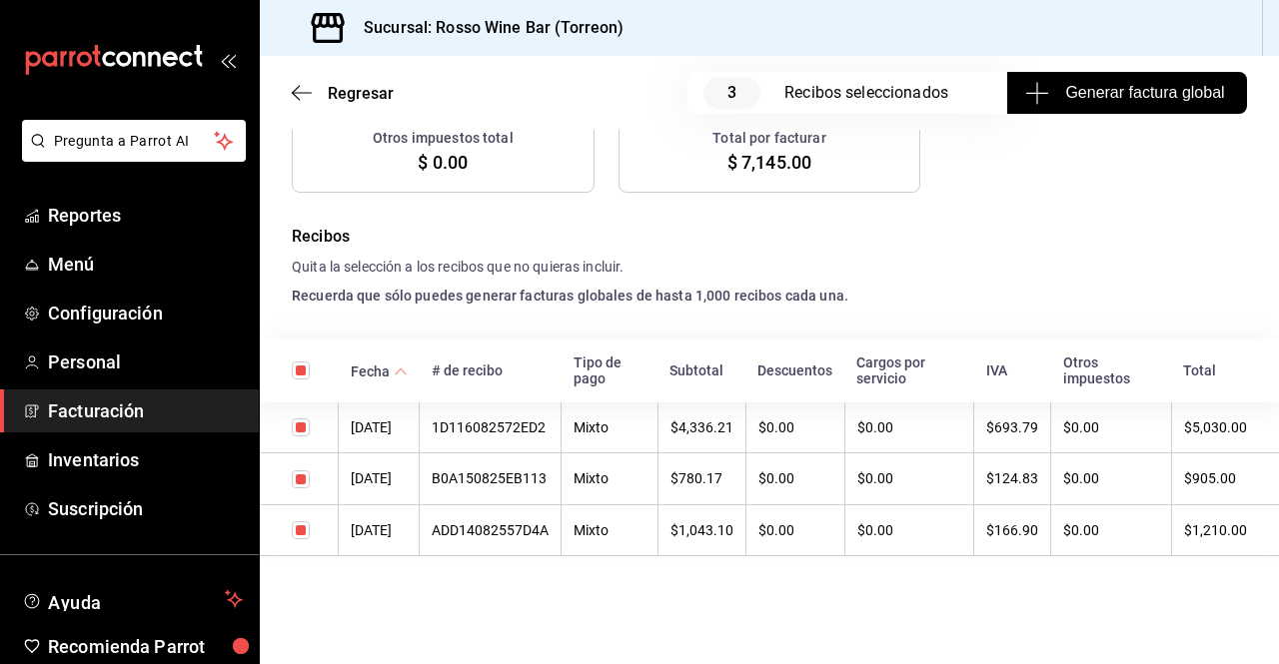
scroll to position [415, 0]
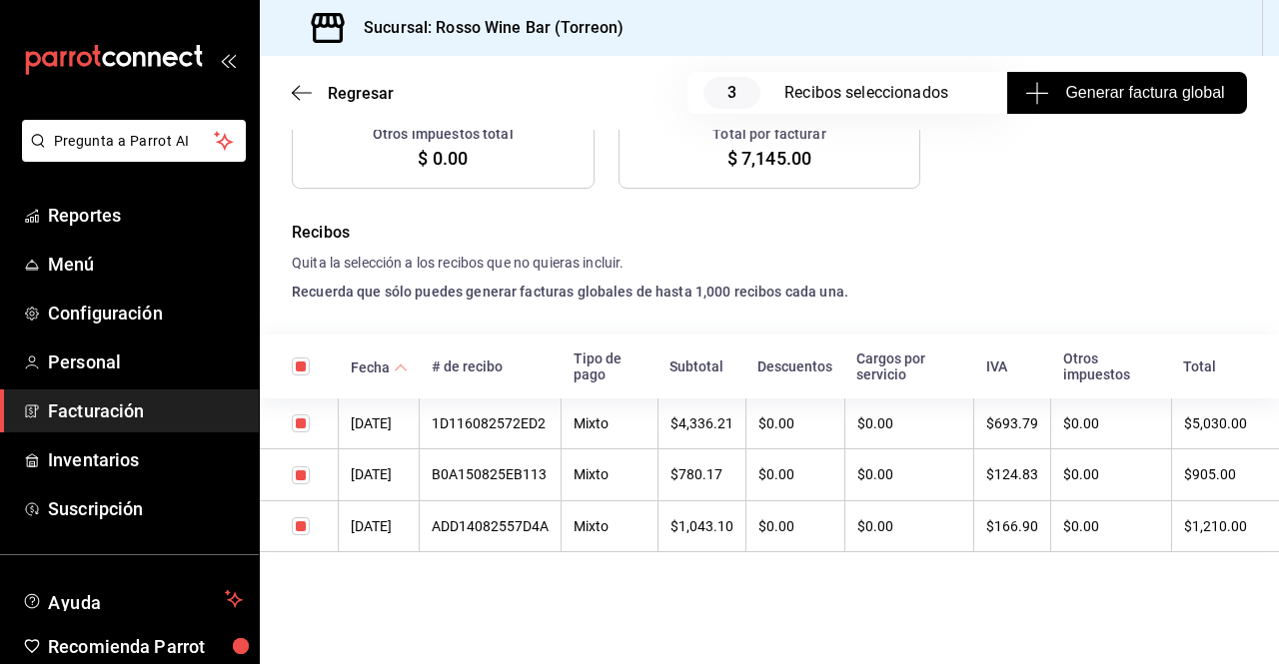
click at [1181, 102] on span "Generar factura global" at bounding box center [1126, 93] width 195 height 24
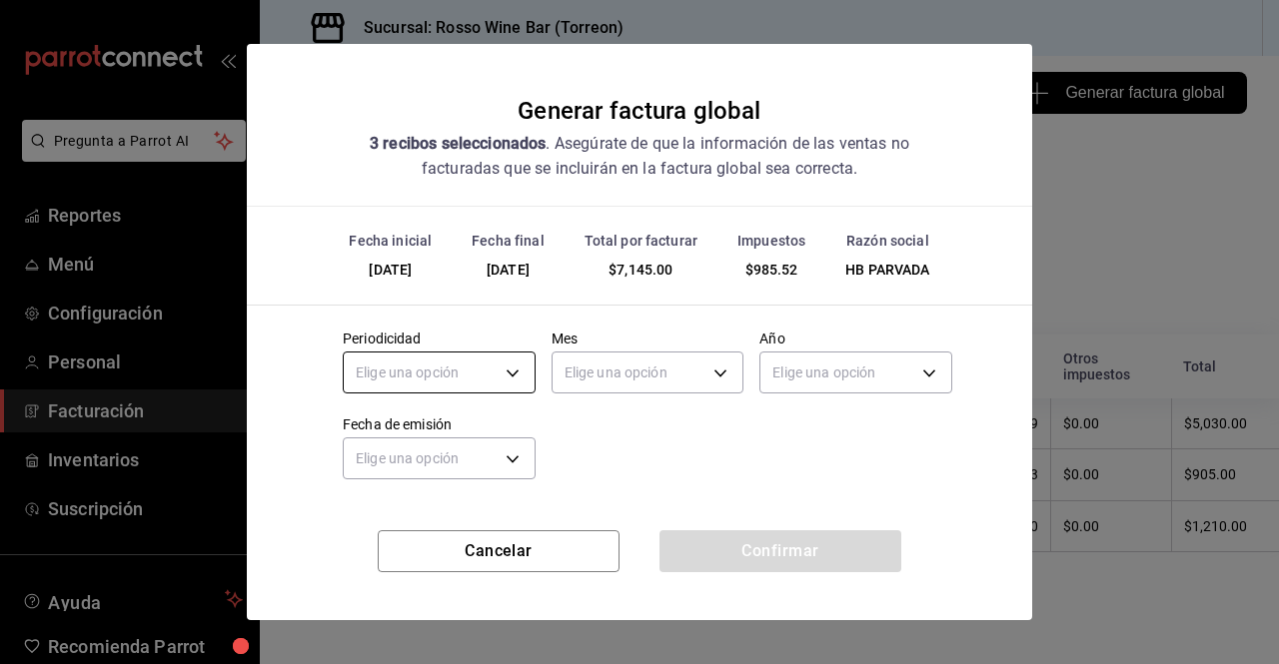
click at [519, 381] on body "Pregunta a Parrot AI Reportes Menú Configuración Personal Facturación Inventari…" at bounding box center [639, 332] width 1279 height 664
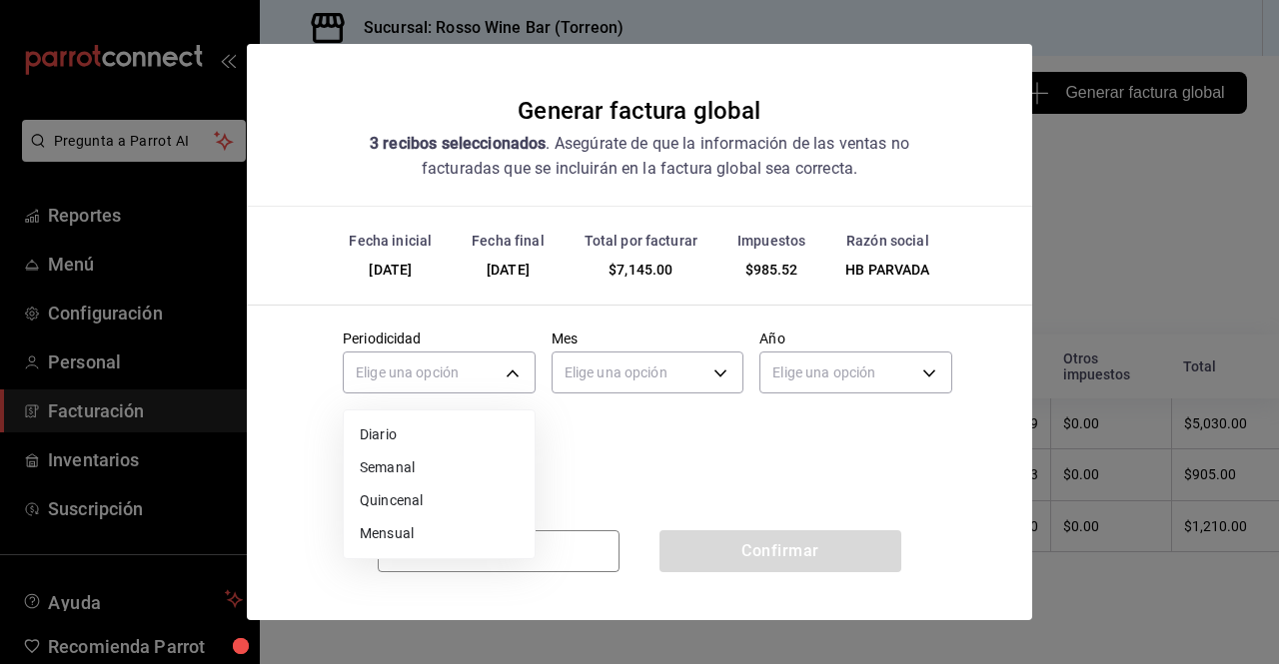
click at [442, 475] on li "Semanal" at bounding box center [439, 468] width 191 height 33
type input "WEEKLY"
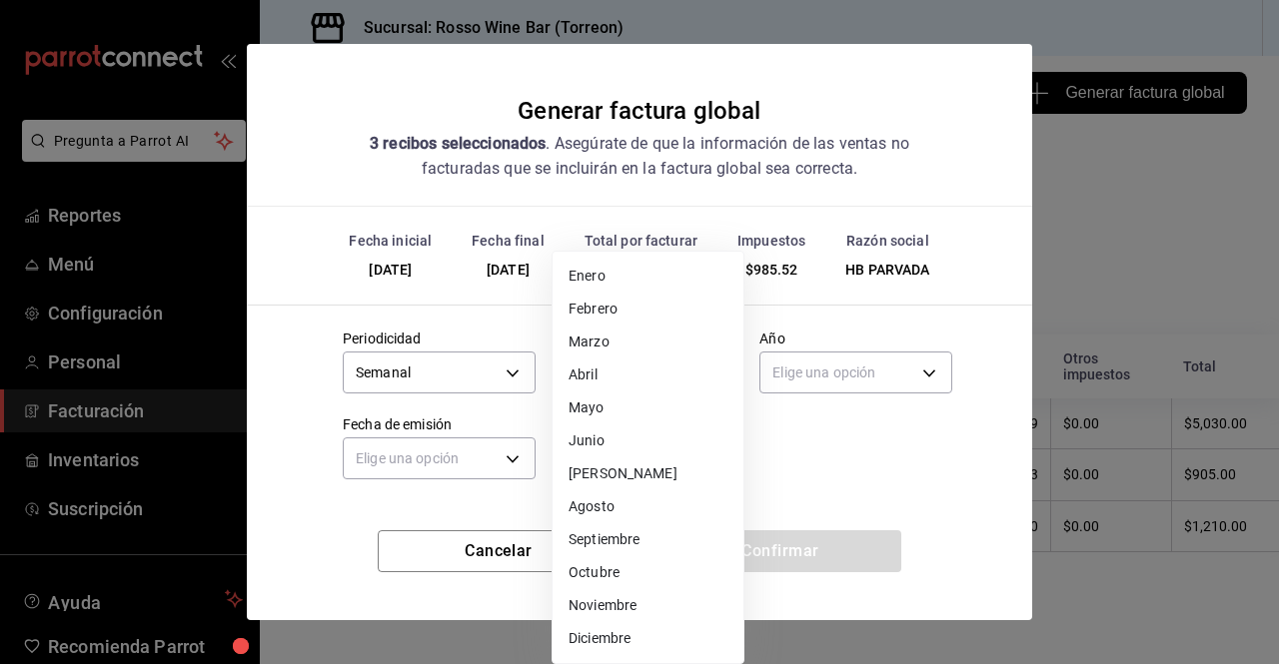
click at [694, 372] on body "Pregunta a Parrot AI Reportes Menú Configuración Personal Facturación Inventari…" at bounding box center [639, 332] width 1279 height 664
click at [635, 509] on li "Agosto" at bounding box center [648, 507] width 191 height 33
type input "8"
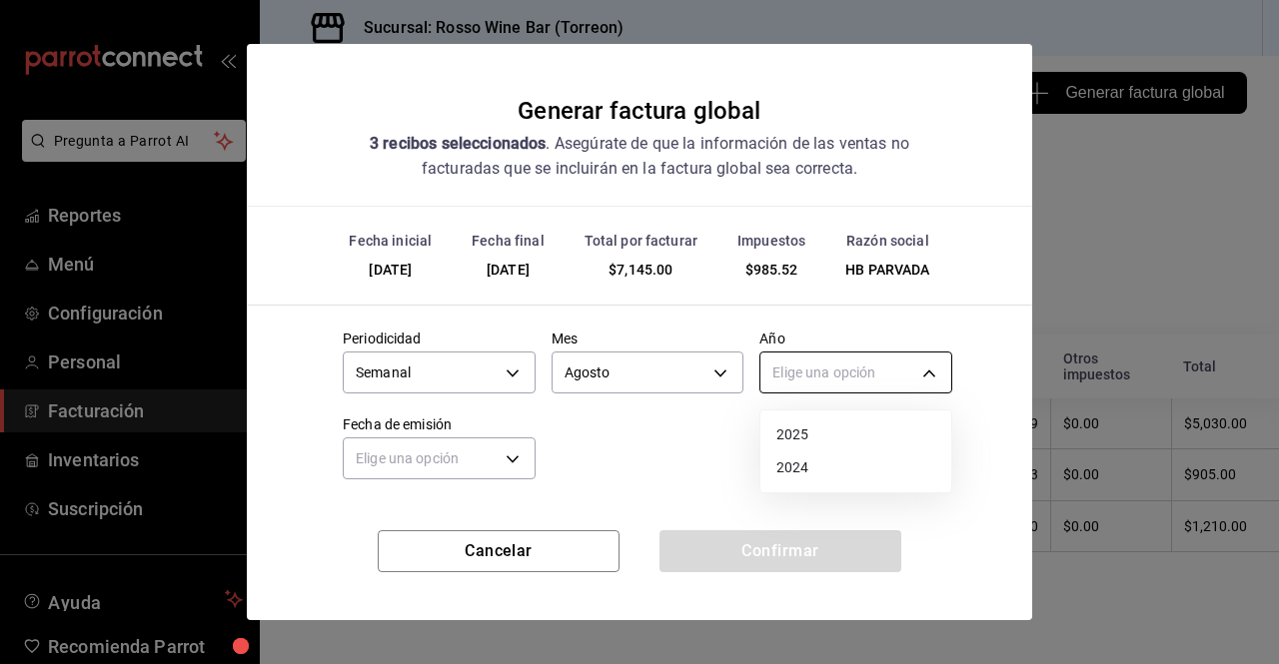
click at [921, 372] on body "Pregunta a Parrot AI Reportes Menú Configuración Personal Facturación Inventari…" at bounding box center [639, 332] width 1279 height 664
click at [840, 429] on li "2025" at bounding box center [855, 435] width 191 height 33
type input "2025"
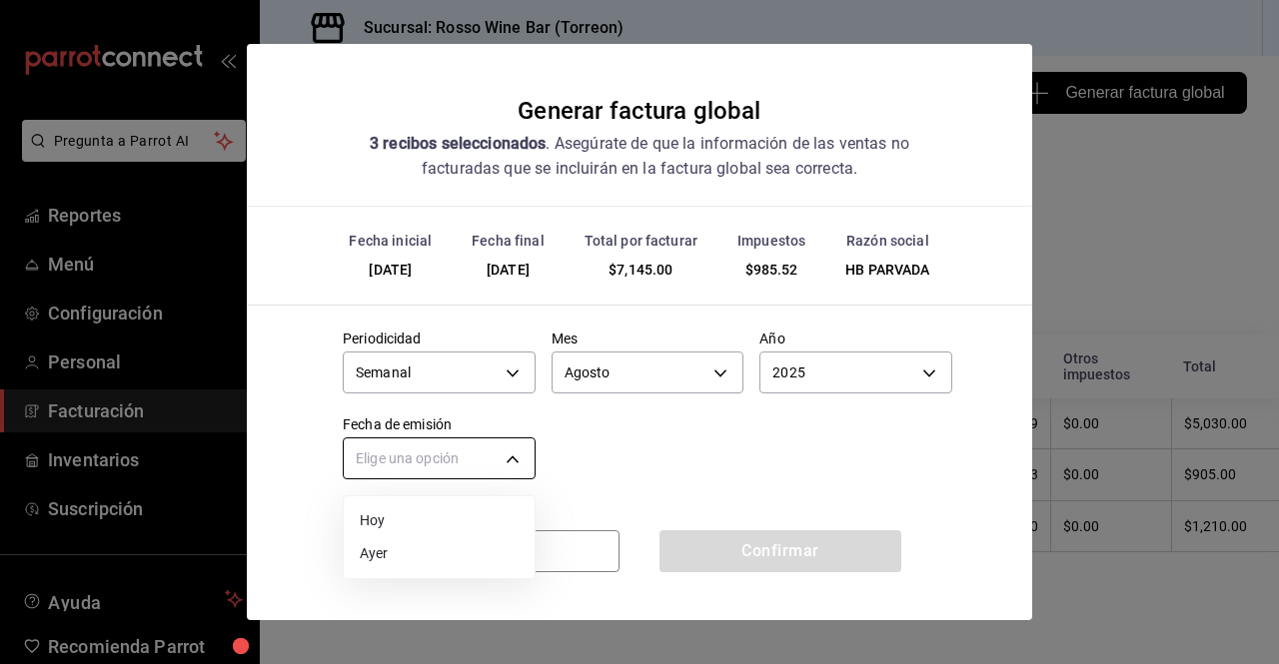
click at [469, 455] on body "Pregunta a Parrot AI Reportes Menú Configuración Personal Facturación Inventari…" at bounding box center [639, 332] width 1279 height 664
click at [396, 555] on li "Ayer" at bounding box center [439, 554] width 191 height 33
type input "[DATE]"
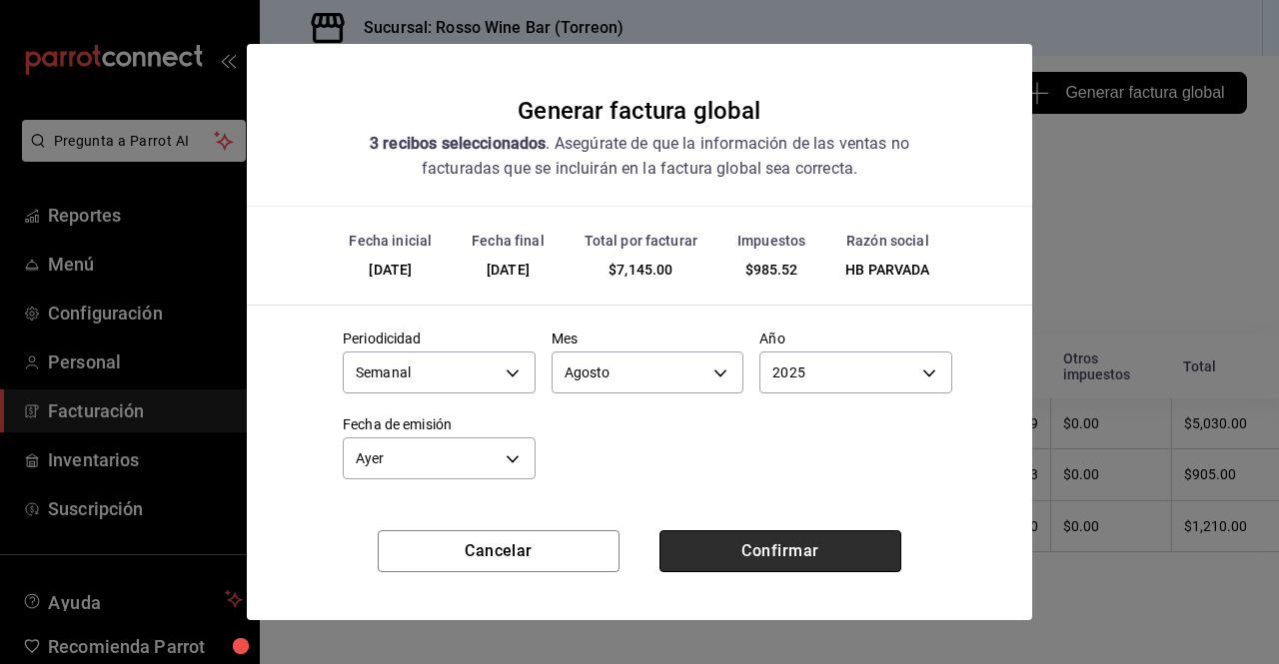
click at [706, 555] on button "Confirmar" at bounding box center [780, 552] width 242 height 42
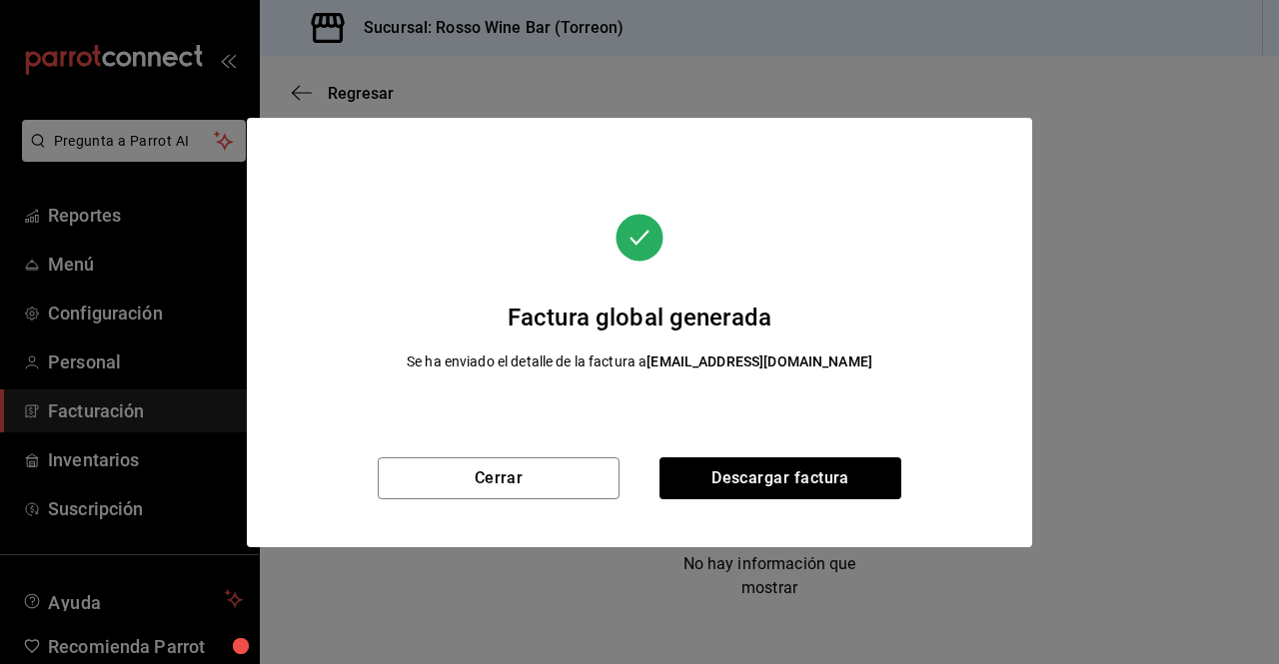
scroll to position [369, 0]
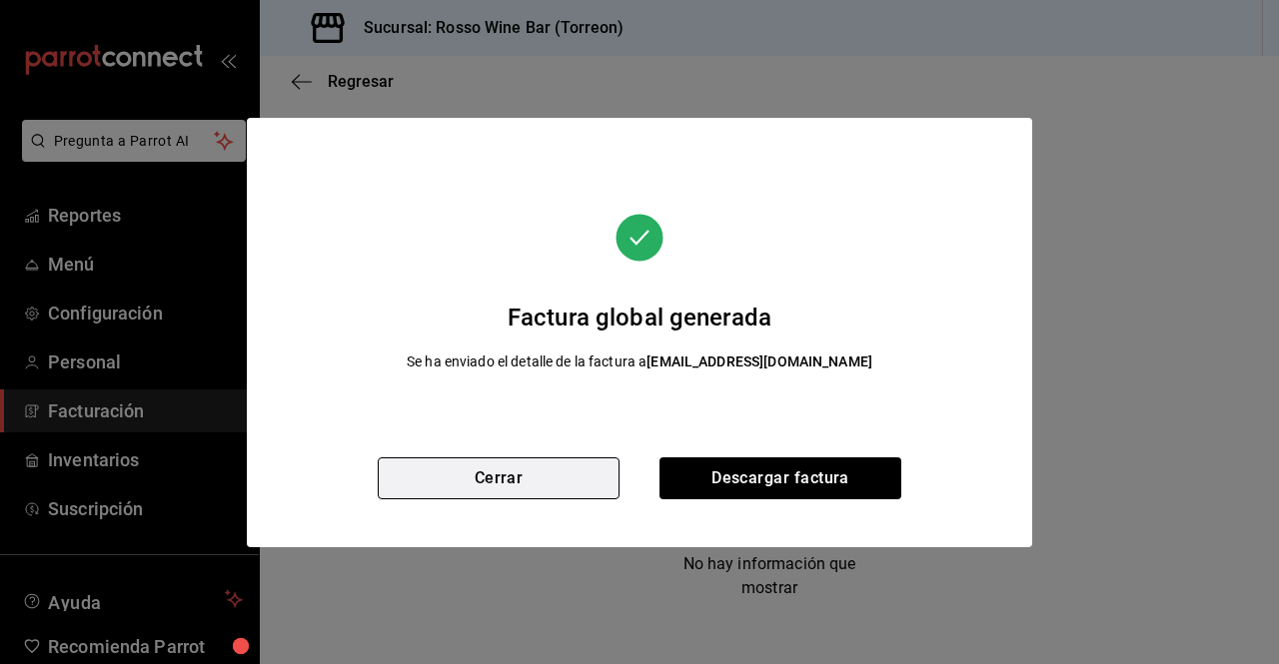
click at [554, 476] on button "Cerrar" at bounding box center [499, 479] width 242 height 42
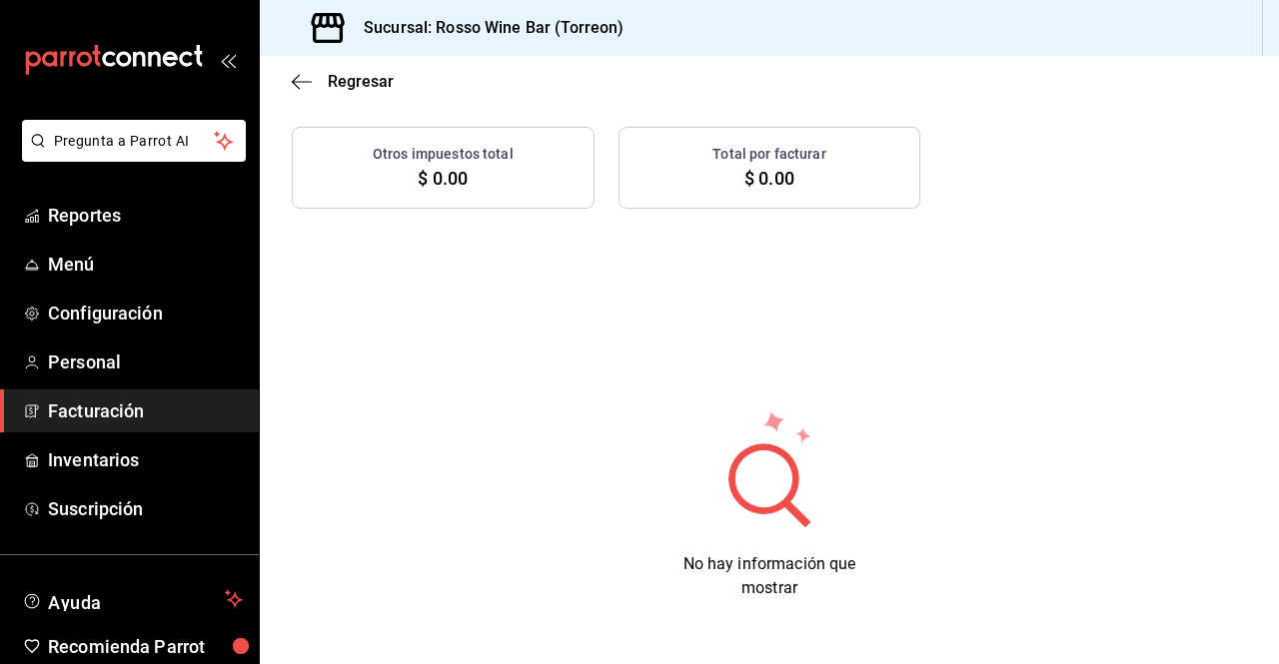
click at [159, 419] on span "Facturación" at bounding box center [145, 411] width 195 height 27
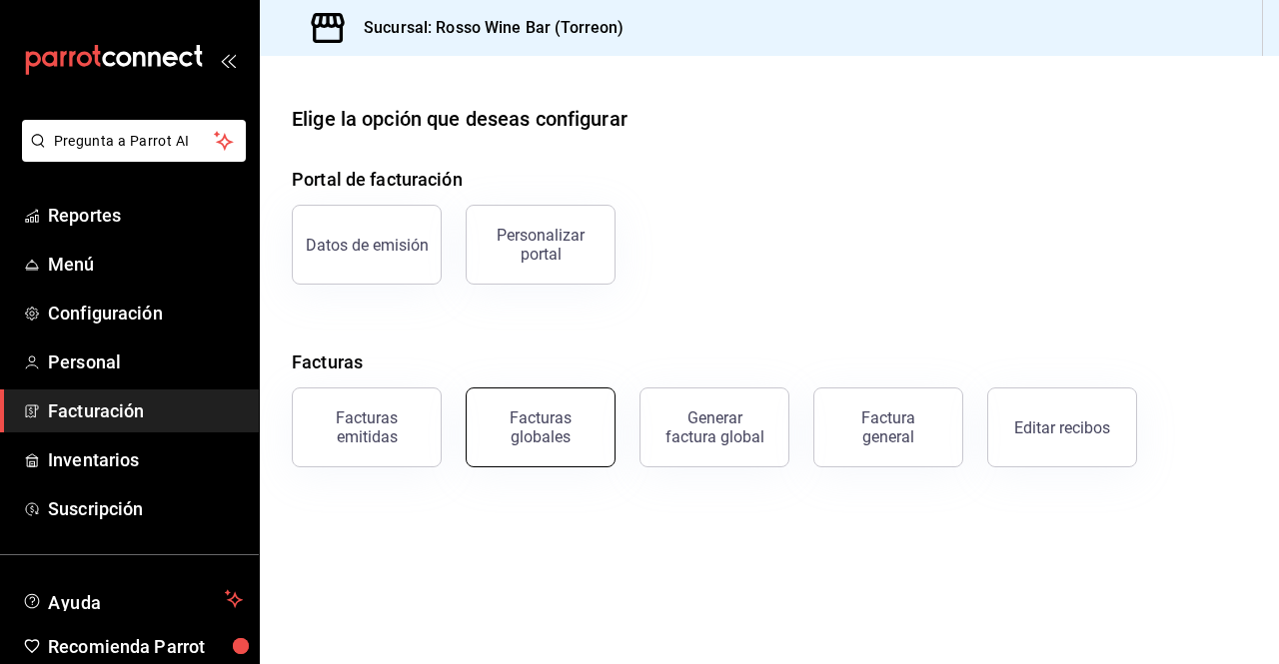
click at [574, 436] on div "Facturas globales" at bounding box center [541, 428] width 124 height 38
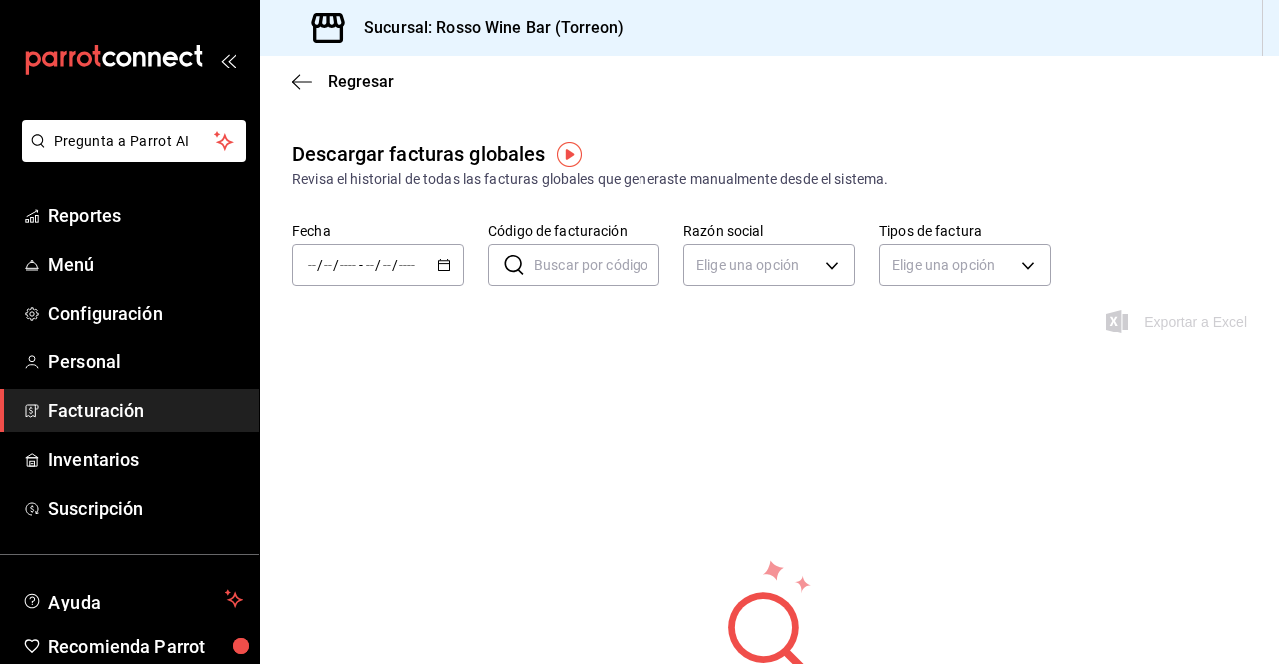
click at [452, 265] on div "/ / - / /" at bounding box center [378, 265] width 172 height 42
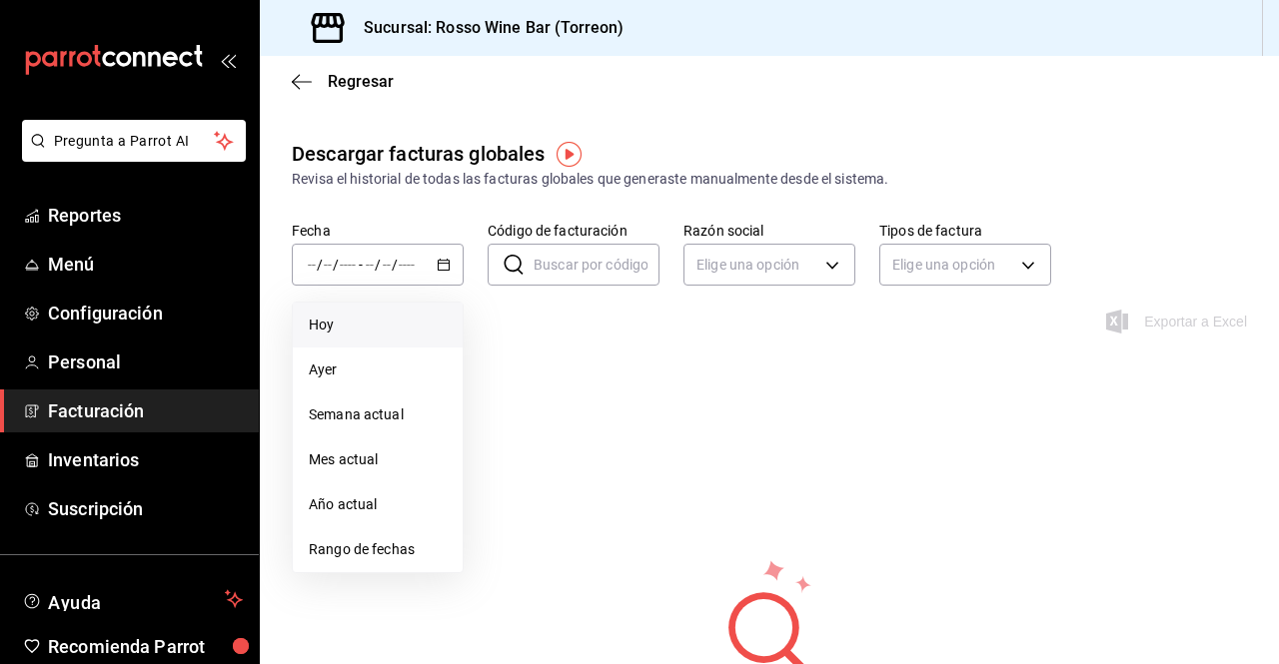
click at [389, 318] on span "Hoy" at bounding box center [378, 325] width 138 height 21
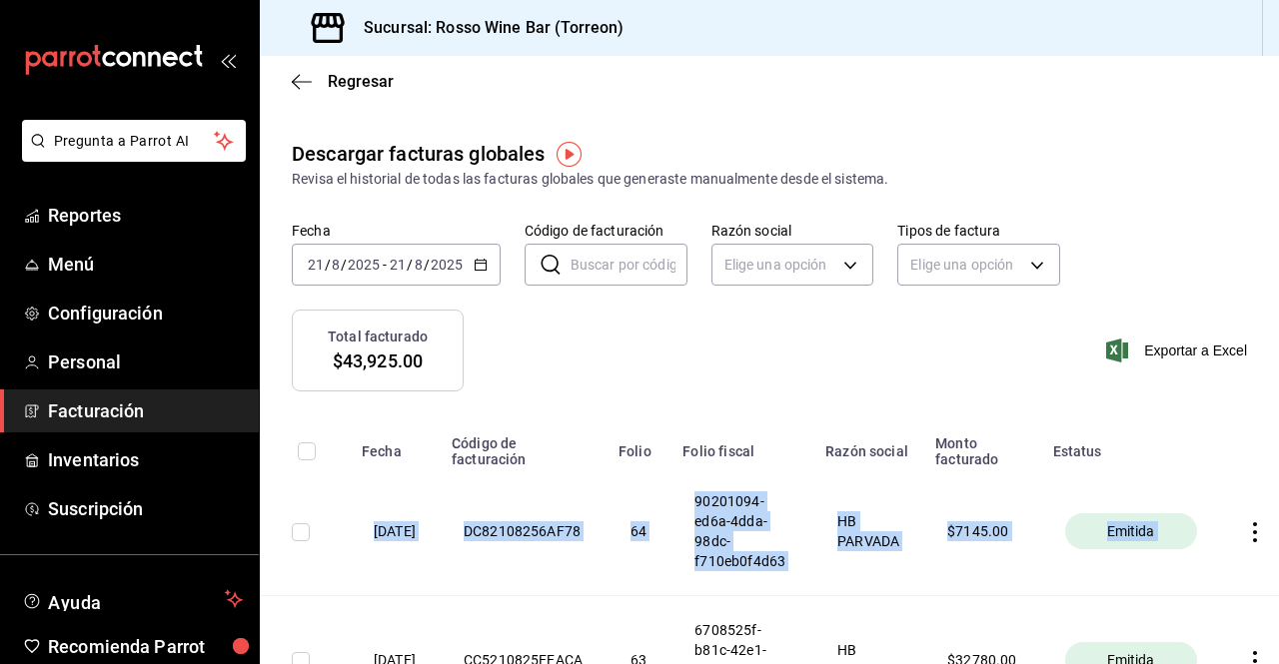
drag, startPoint x: 1262, startPoint y: 434, endPoint x: 1278, endPoint y: 569, distance: 136.8
click at [1278, 569] on div "Regresar Descargar facturas globales Revisa el historial de todas las facturas …" at bounding box center [769, 360] width 1019 height 608
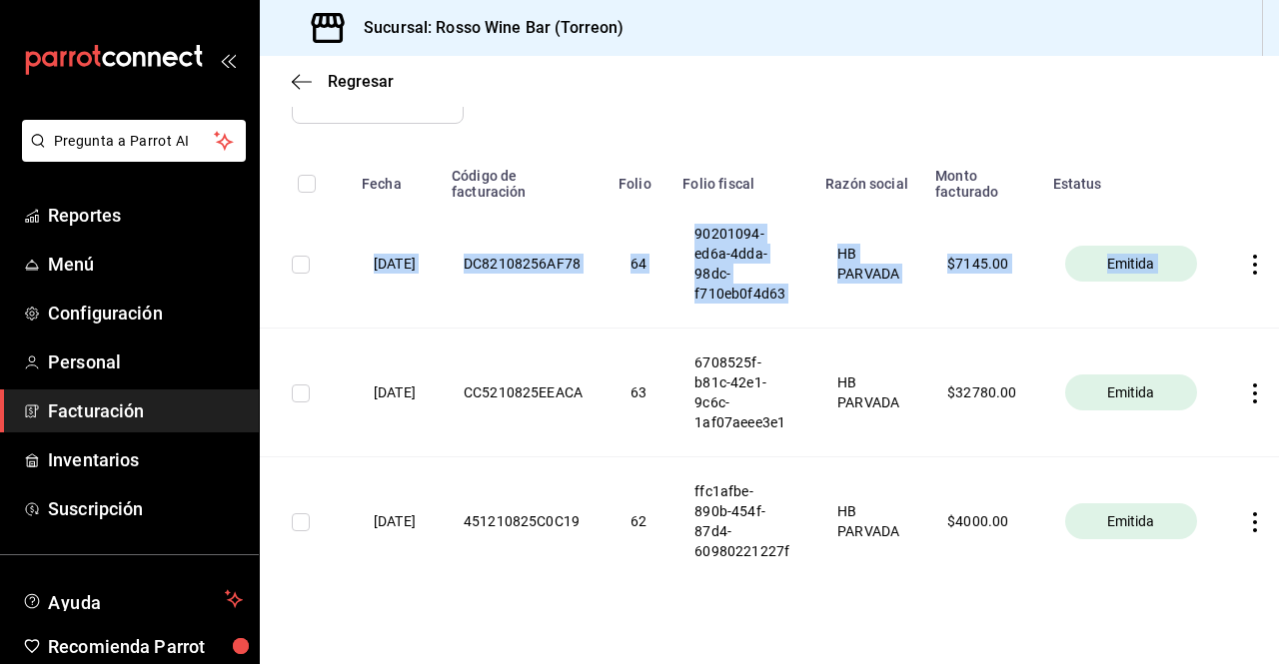
scroll to position [0, 63]
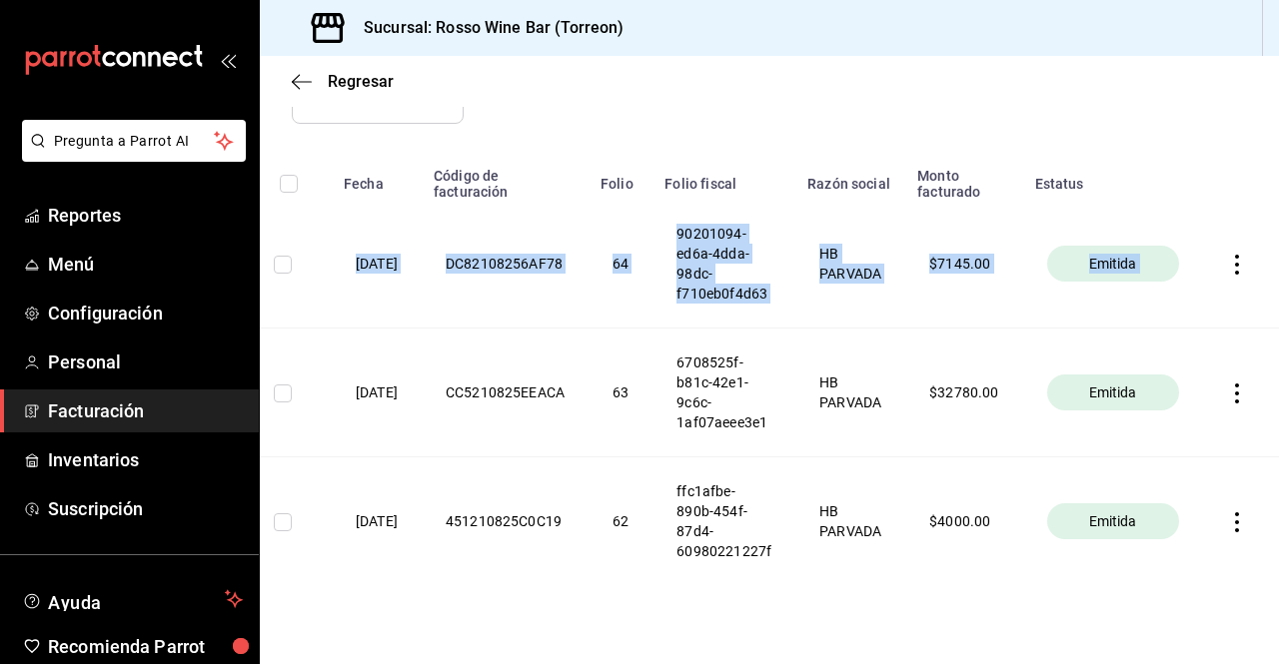
click at [105, 401] on span "Facturación" at bounding box center [145, 411] width 195 height 27
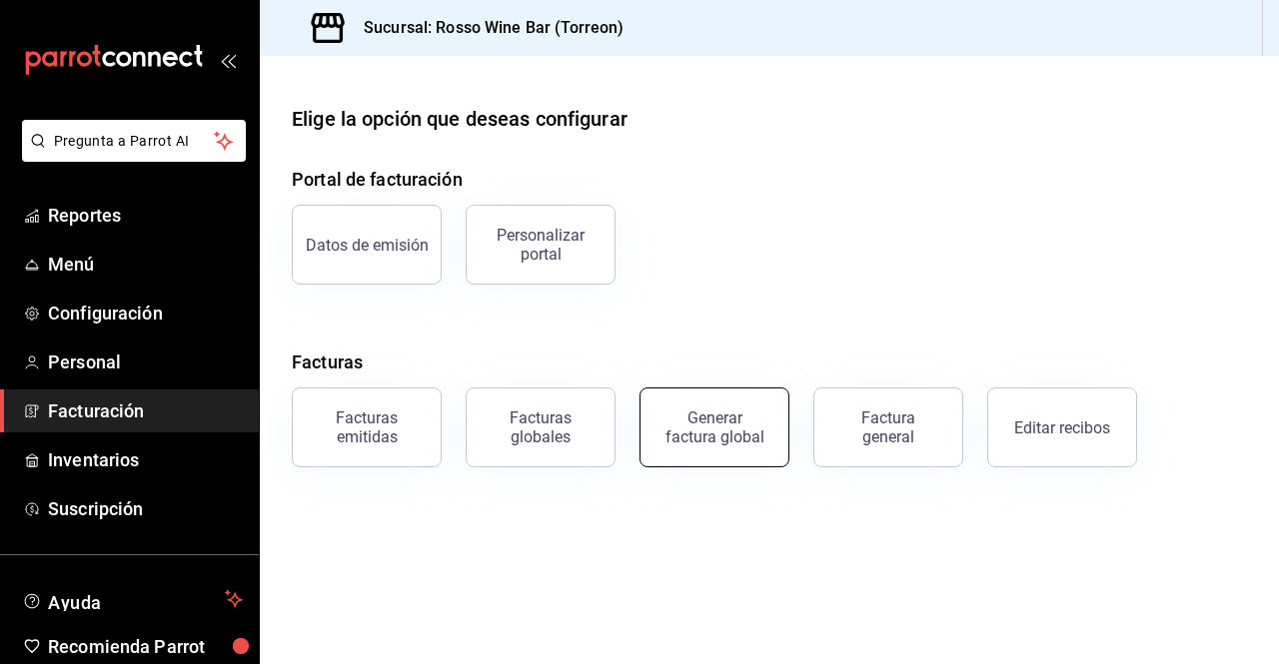
click at [738, 436] on div "Generar factura global" at bounding box center [714, 428] width 100 height 38
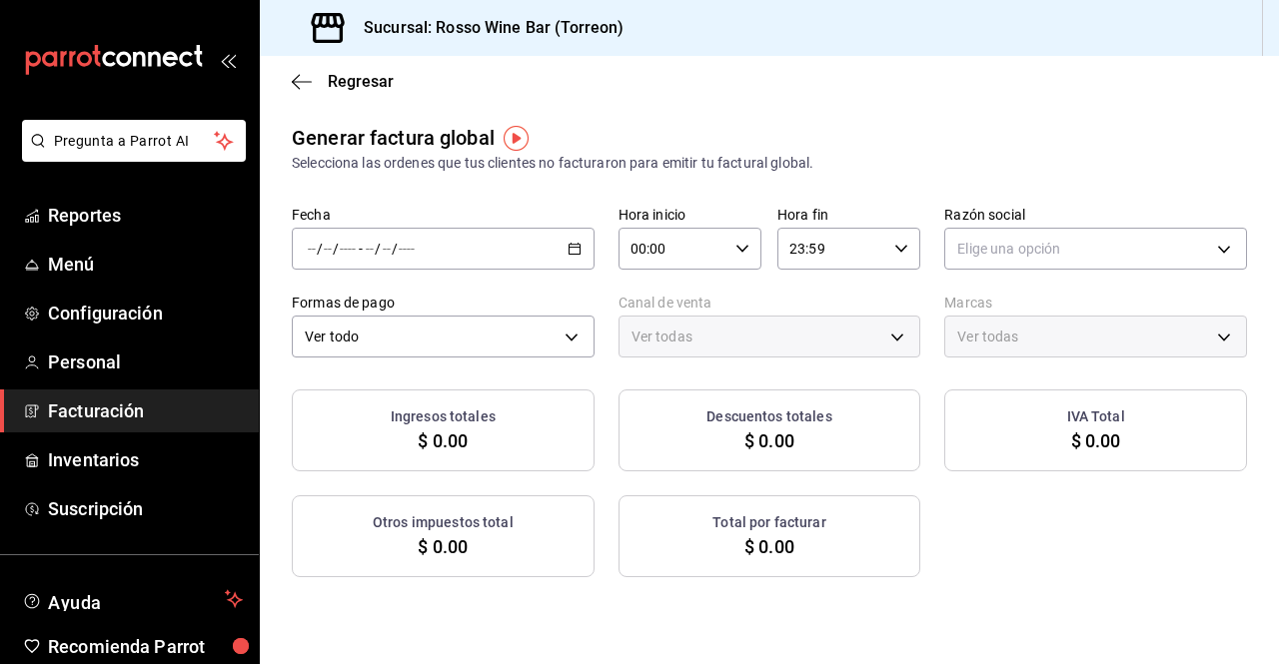
type input "PARROT,UBER_EATS,RAPPI,DIDI_FOOD,ONLINE"
click at [573, 248] on icon "button" at bounding box center [575, 249] width 14 height 14
click at [404, 306] on span "Rango de fechas" at bounding box center [386, 309] width 155 height 21
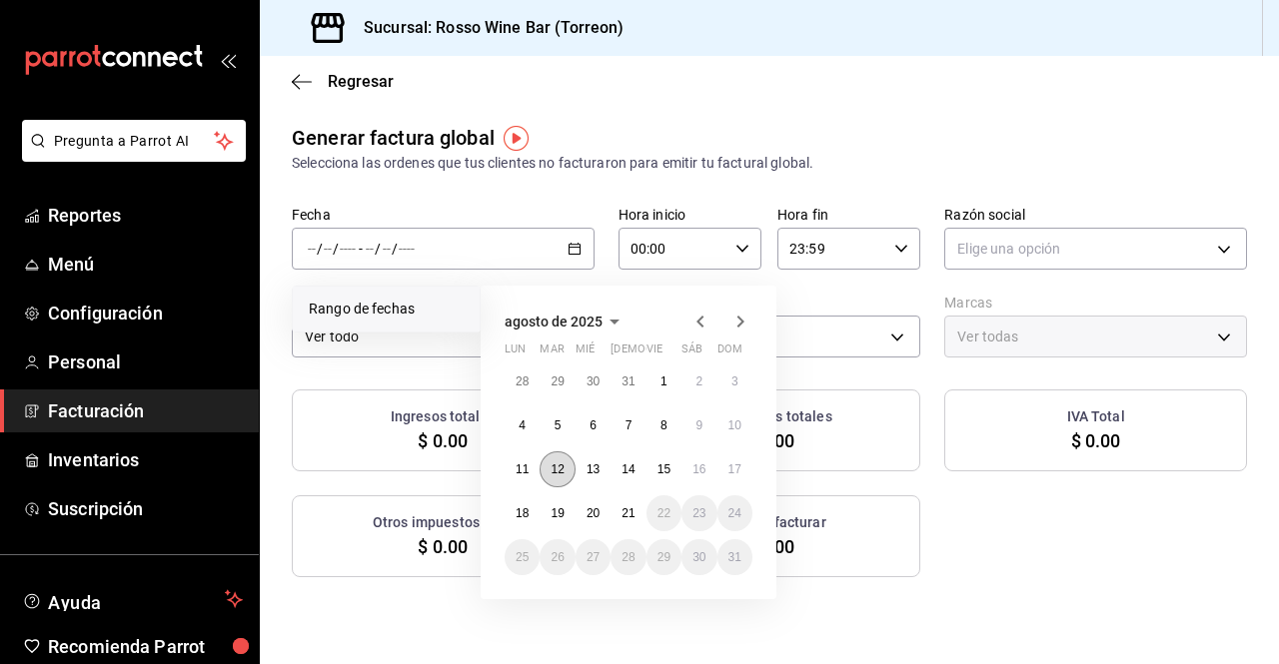
click at [556, 460] on button "12" at bounding box center [557, 470] width 35 height 36
click at [520, 508] on abbr "18" at bounding box center [522, 514] width 13 height 14
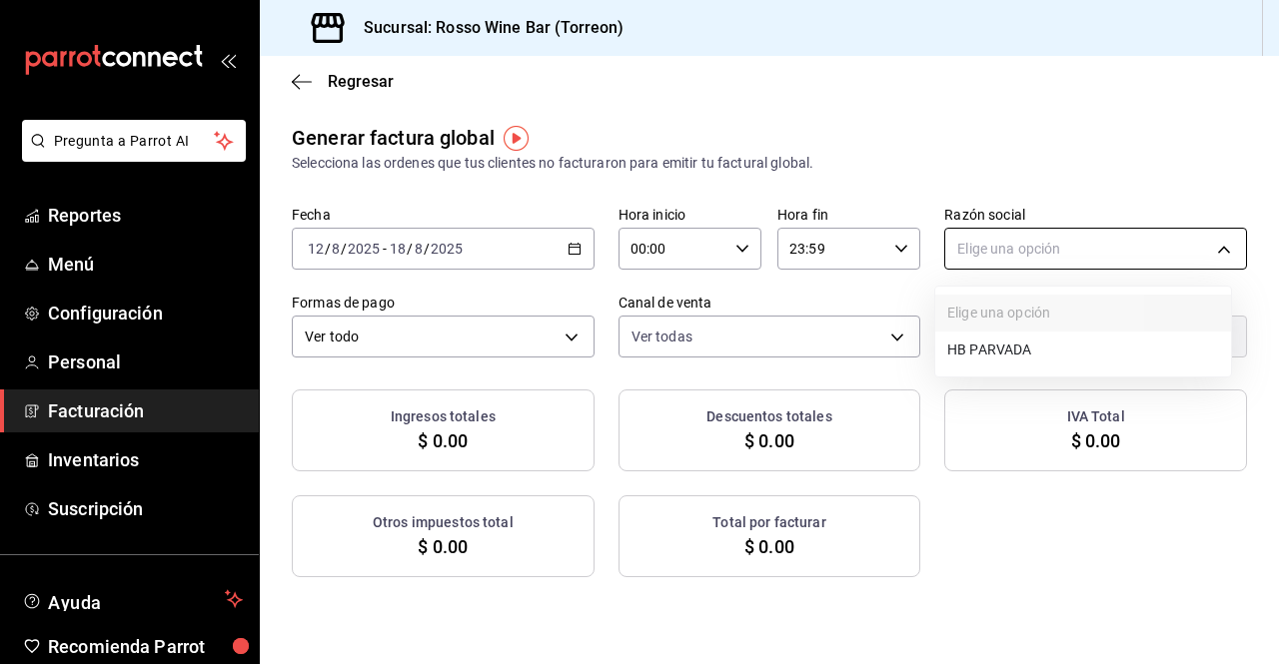
click at [1024, 261] on body "Pregunta a Parrot AI Reportes Menú Configuración Personal Facturación Inventari…" at bounding box center [639, 332] width 1279 height 664
click at [1008, 349] on li "HB PARVADA" at bounding box center [1083, 350] width 296 height 37
type input "e33a4bbf-56a2-4bb2-a420-99781ad44d12"
type input "c2c32ae7-1fc4-45ff-8039-656fc52e7daf"
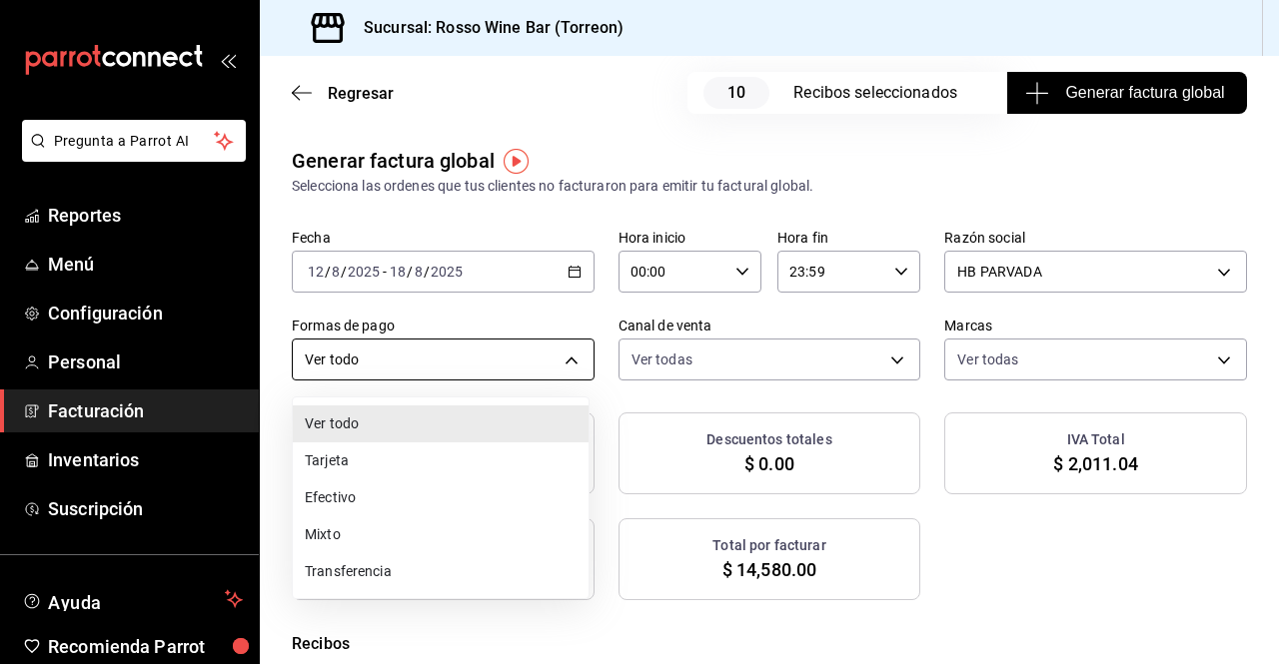
click at [547, 355] on body "Pregunta a Parrot AI Reportes Menú Configuración Personal Facturación Inventari…" at bounding box center [639, 332] width 1279 height 664
click at [341, 491] on li "Efectivo" at bounding box center [441, 498] width 296 height 37
type input "CASH"
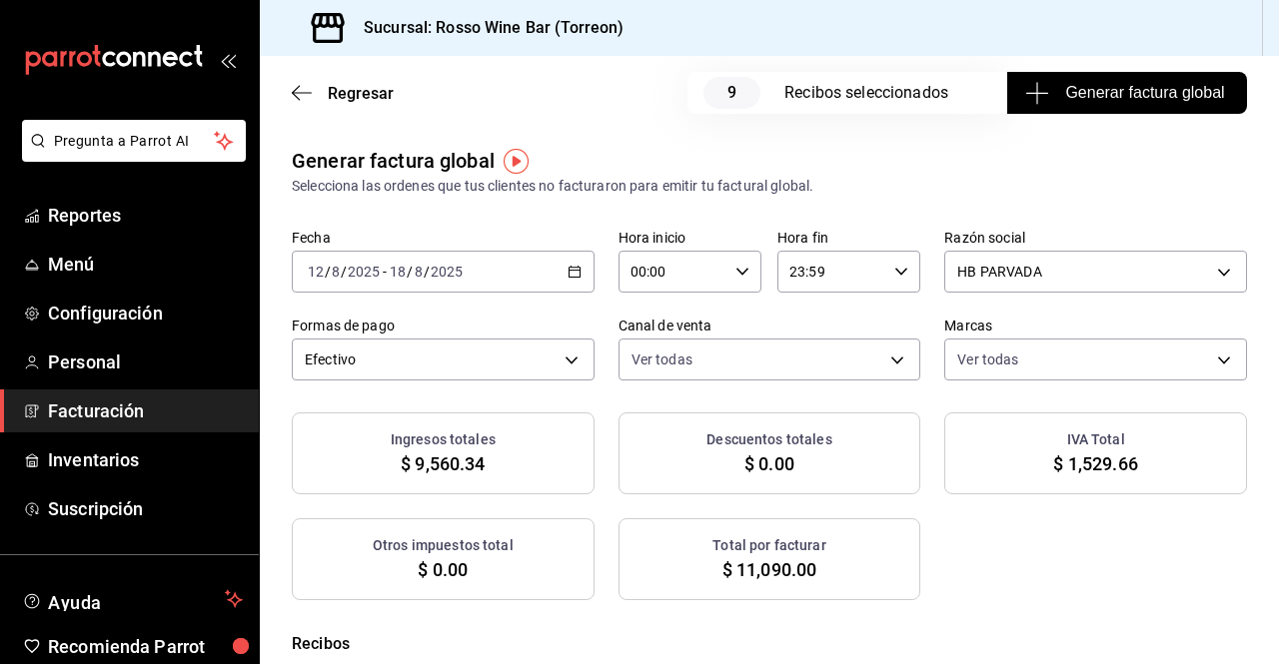
click at [172, 423] on span "Facturación" at bounding box center [145, 411] width 195 height 27
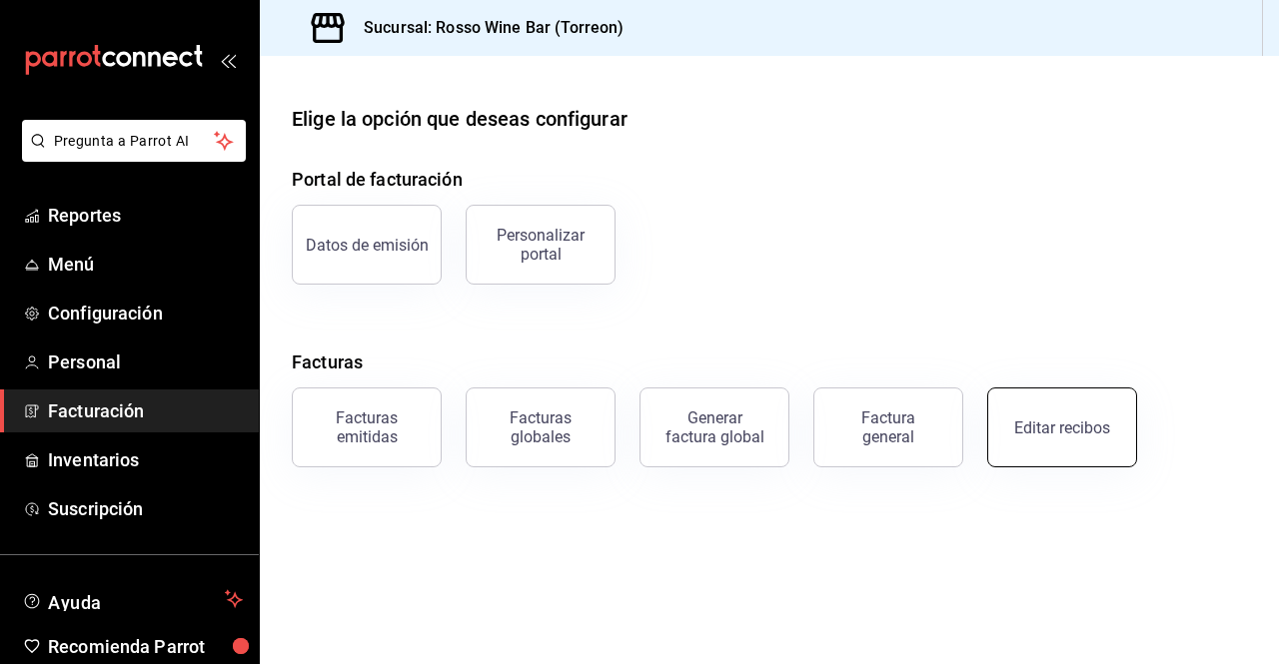
click at [1073, 431] on div "Editar recibos" at bounding box center [1062, 428] width 96 height 19
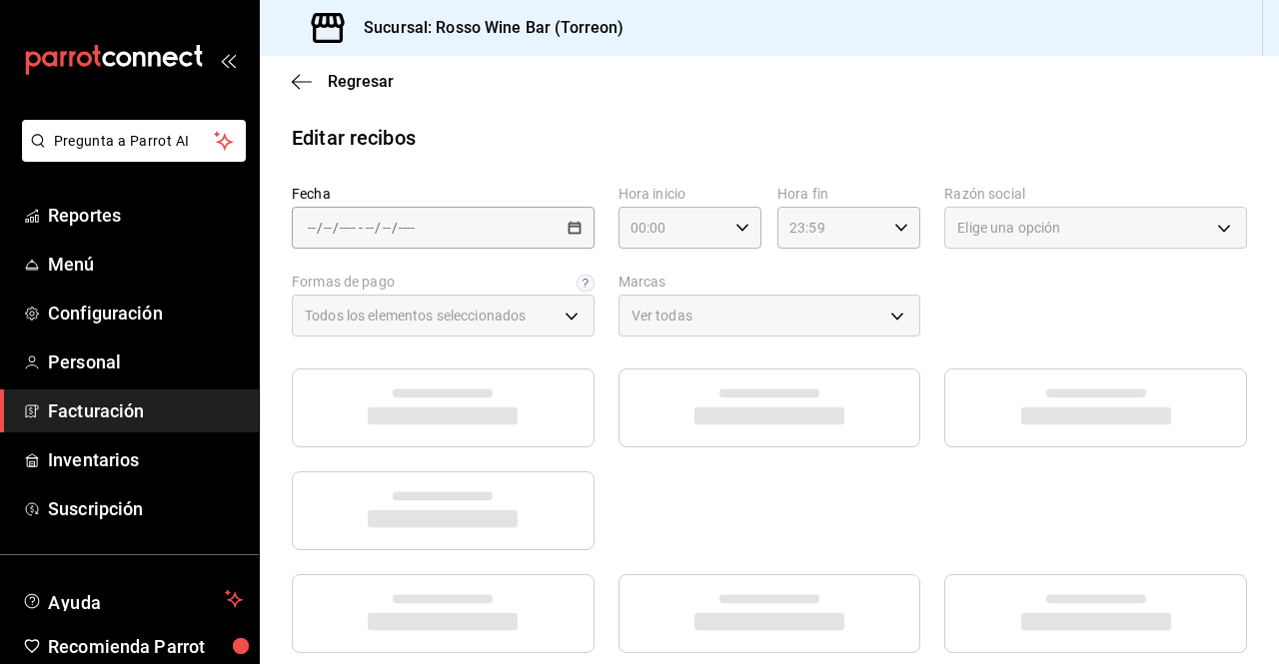
type input "b66adddc-9c5b-4521-b410-fe826ffeb6ee"
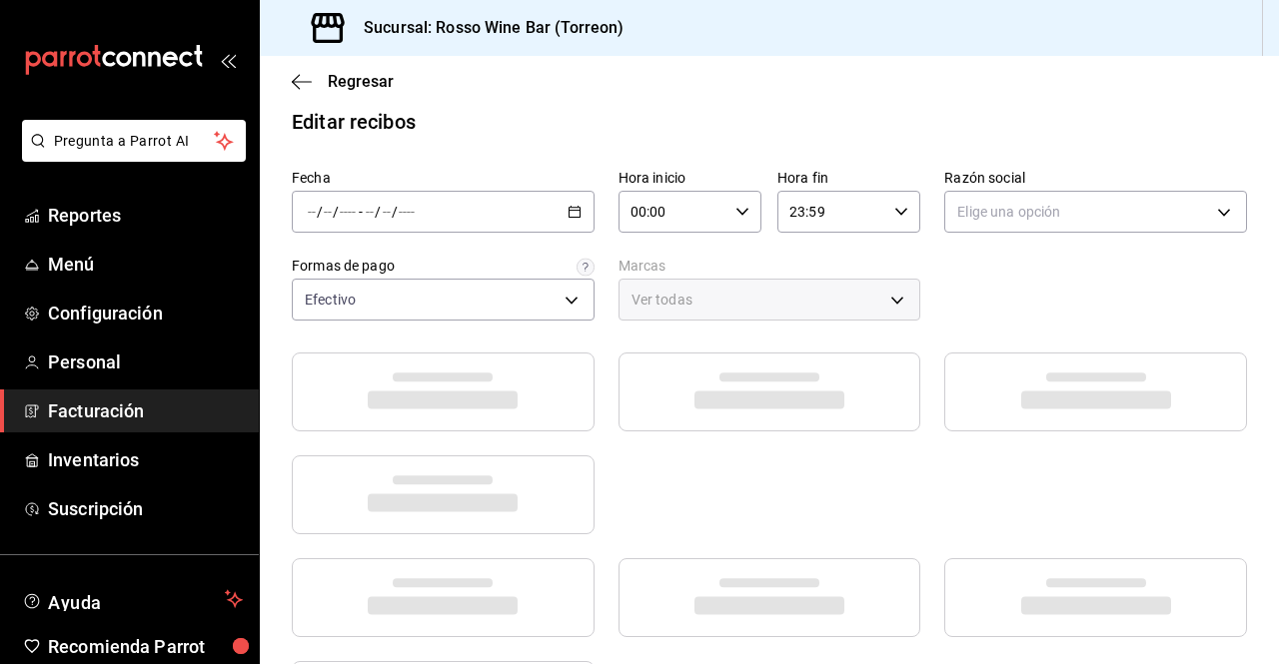
scroll to position [23, 0]
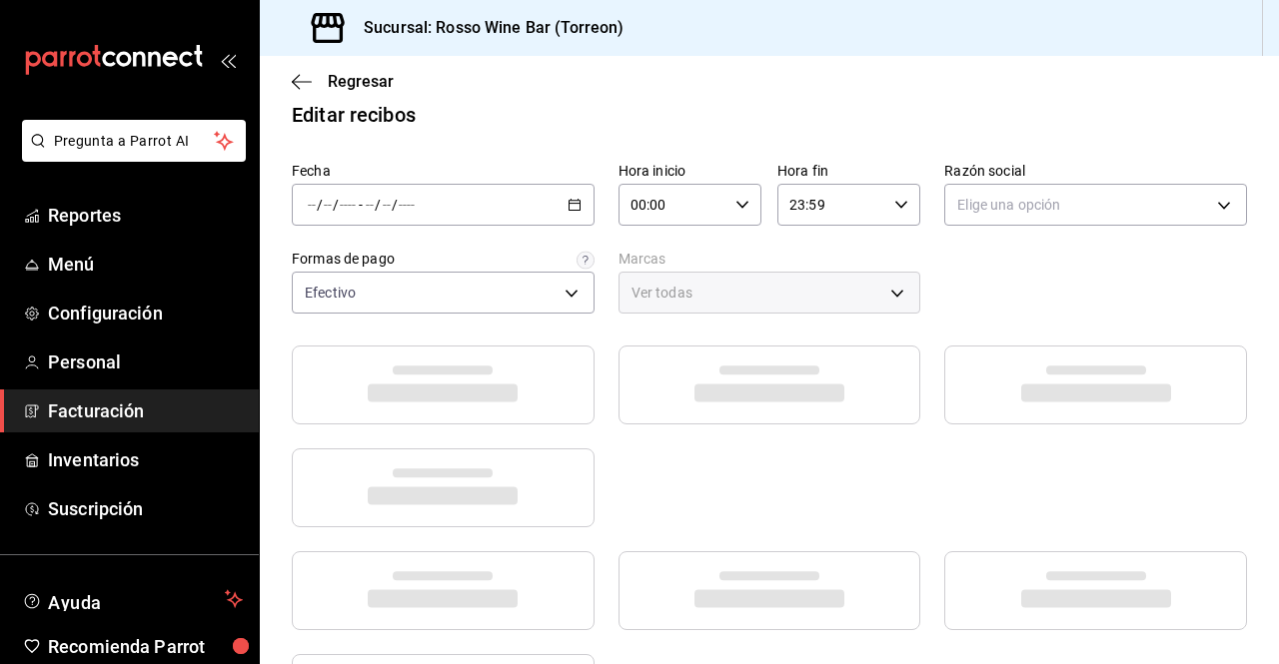
click at [550, 207] on div "/ / - / /" at bounding box center [443, 205] width 303 height 42
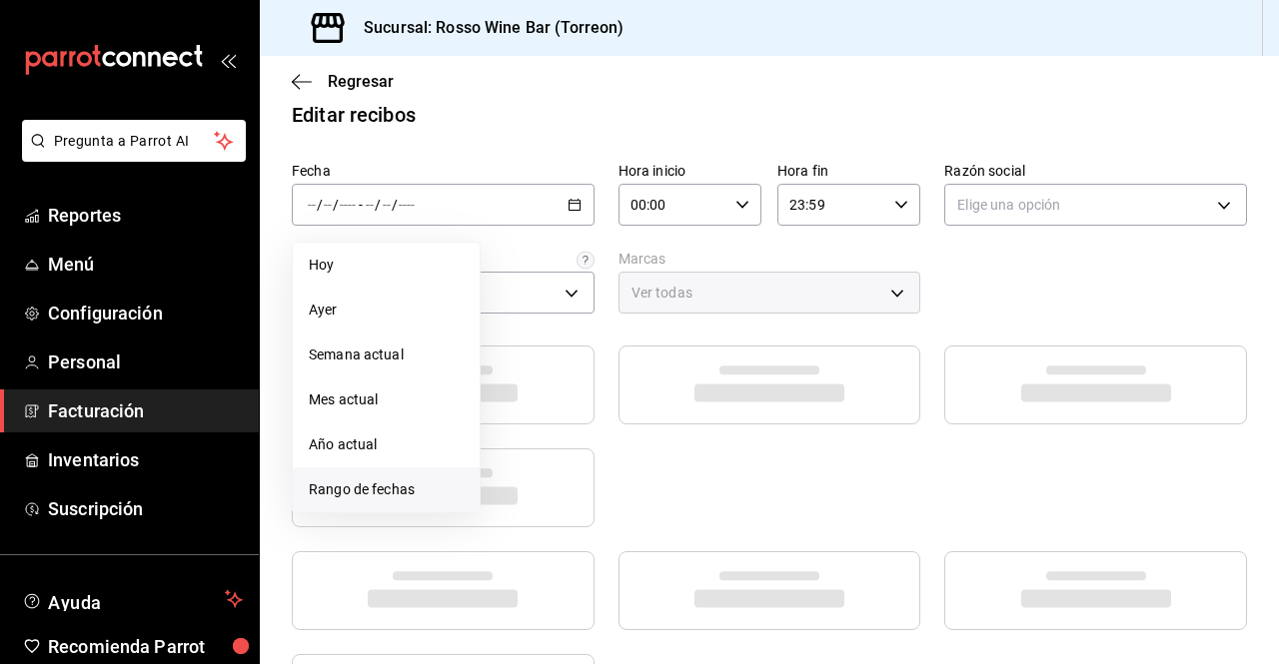
click at [403, 488] on span "Rango de fechas" at bounding box center [386, 490] width 155 height 21
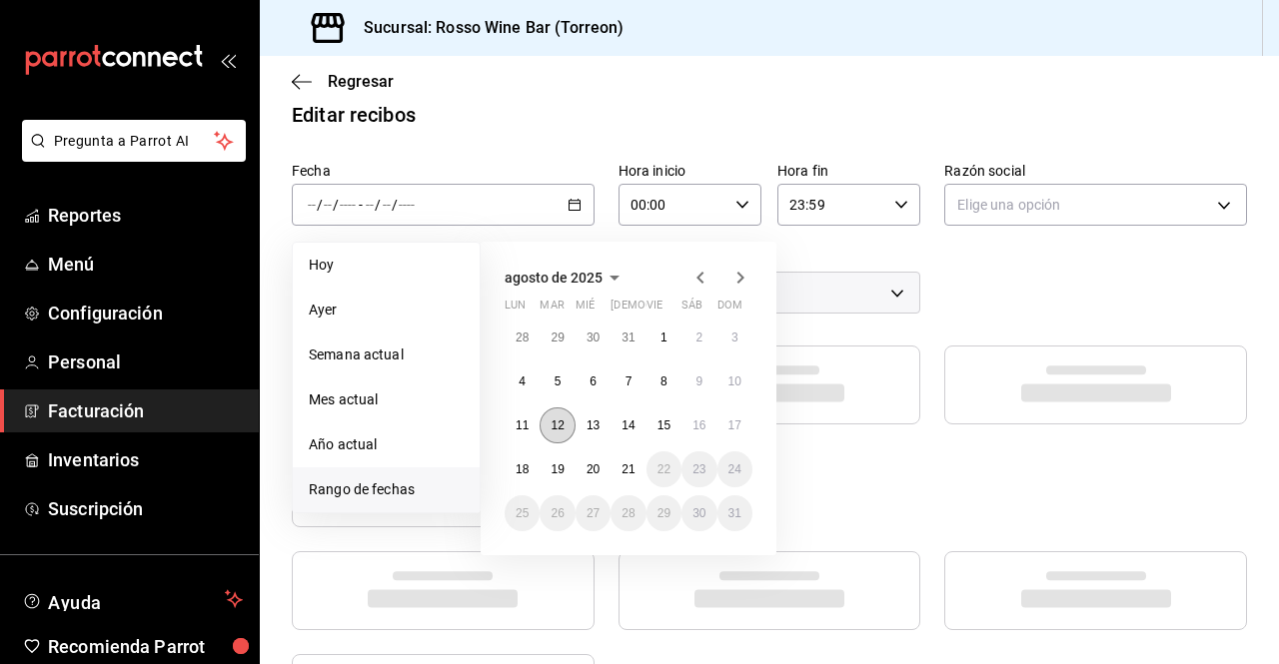
click at [554, 423] on abbr "12" at bounding box center [557, 426] width 13 height 14
click at [527, 461] on button "18" at bounding box center [522, 470] width 35 height 36
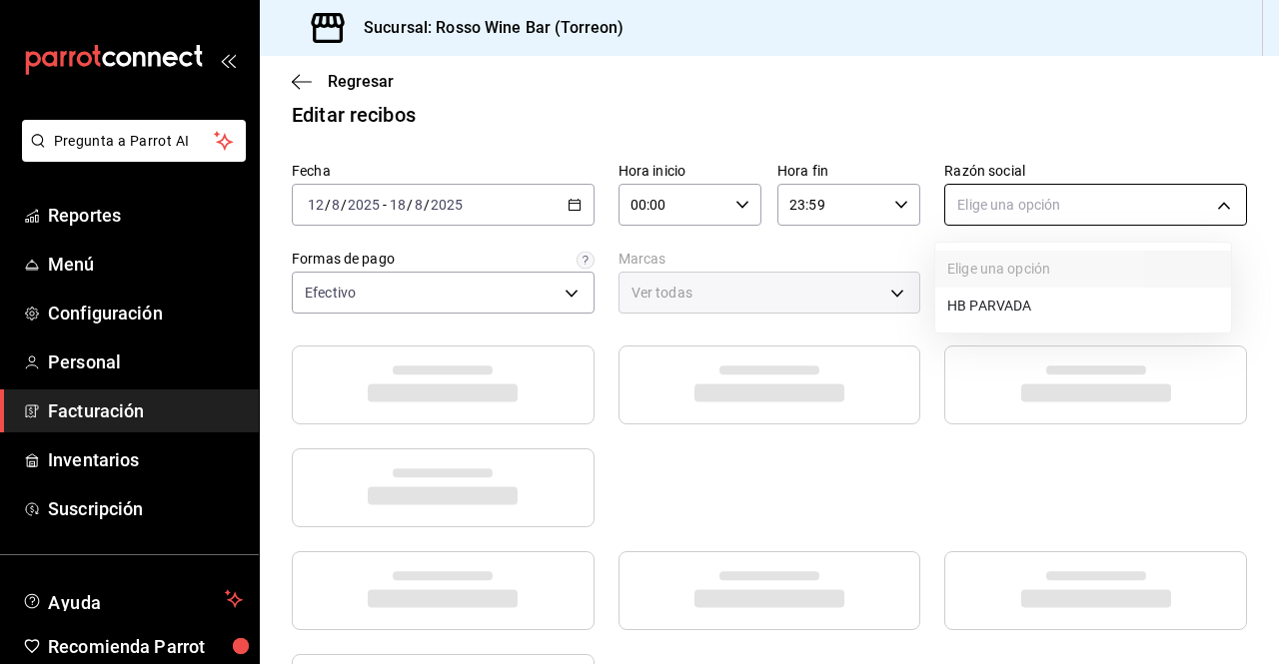
click at [1044, 204] on body "Pregunta a Parrot AI Reportes Menú Configuración Personal Facturación Inventari…" at bounding box center [639, 332] width 1279 height 664
click at [979, 300] on li "HB PARVADA" at bounding box center [1083, 306] width 296 height 37
type input "e33a4bbf-56a2-4bb2-a420-99781ad44d12"
type input "c2c32ae7-1fc4-45ff-8039-656fc52e7daf"
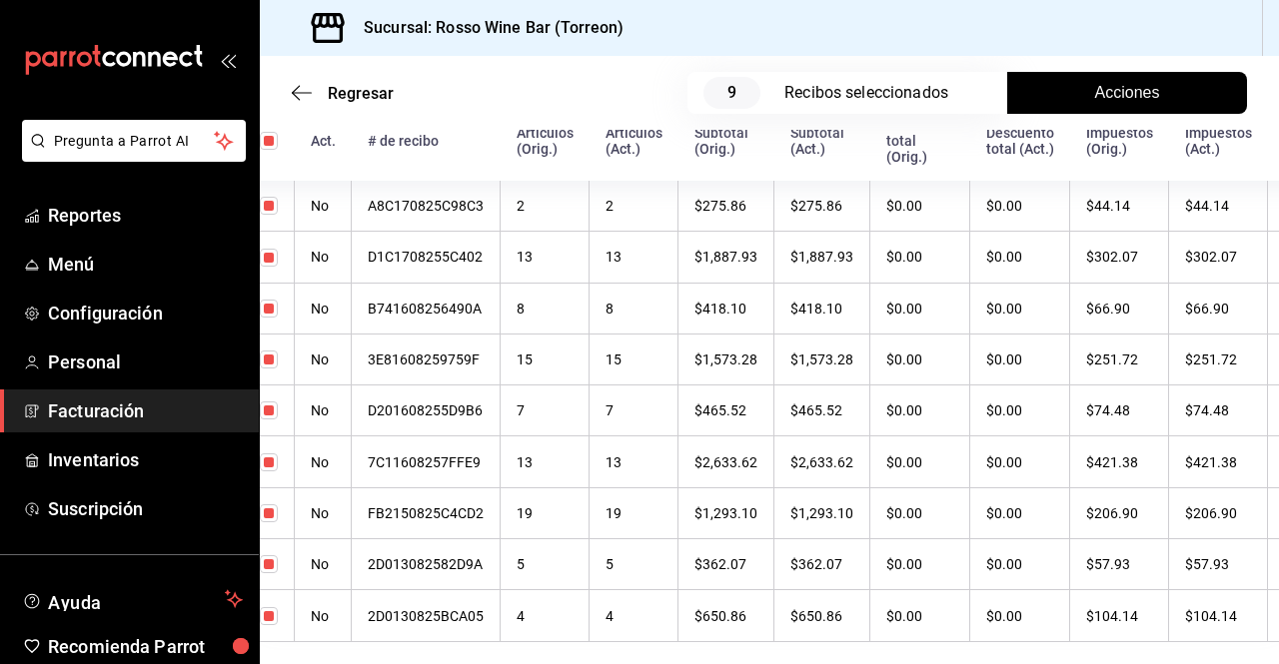
scroll to position [0, 0]
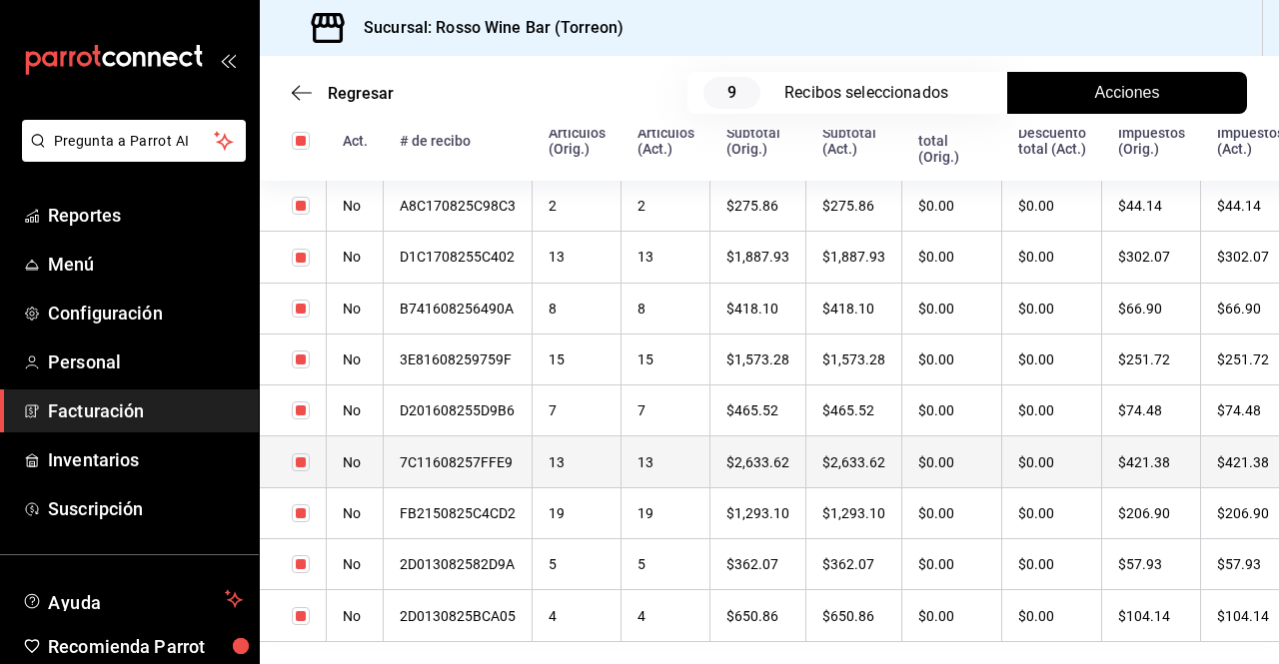
click at [298, 465] on input "checkbox" at bounding box center [301, 463] width 18 height 18
checkbox input "false"
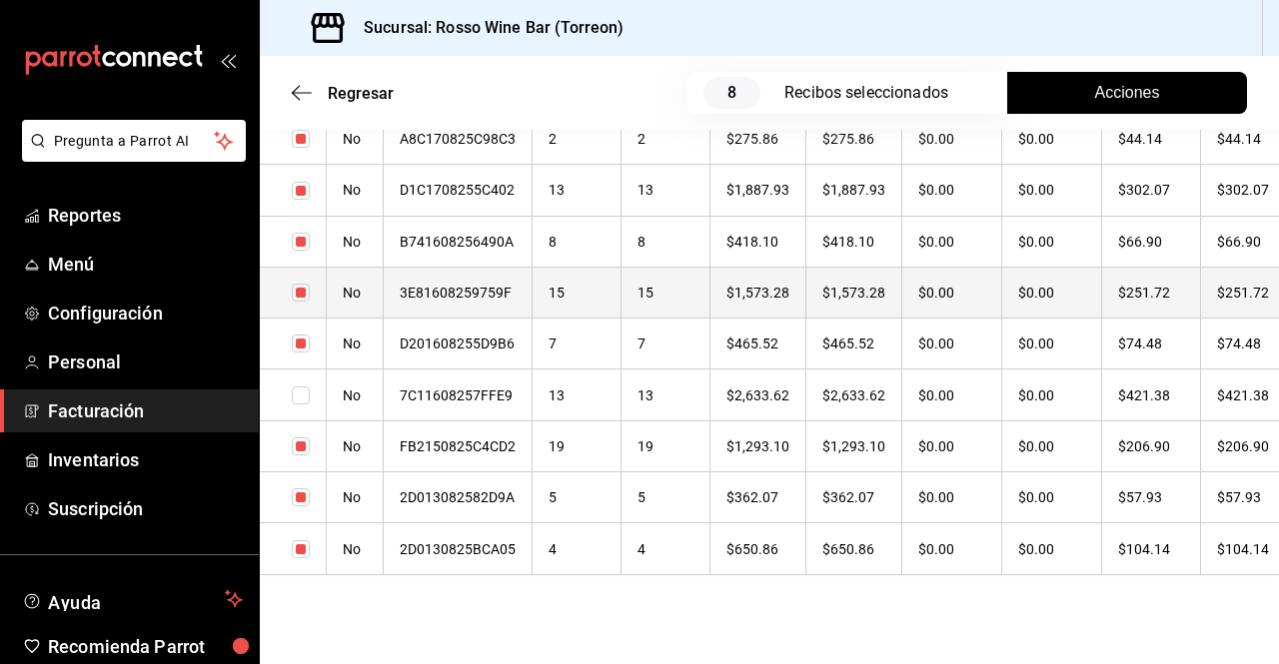
click at [295, 297] on input "checkbox" at bounding box center [301, 293] width 18 height 18
click at [301, 294] on input "checkbox" at bounding box center [301, 291] width 18 height 18
checkbox input "true"
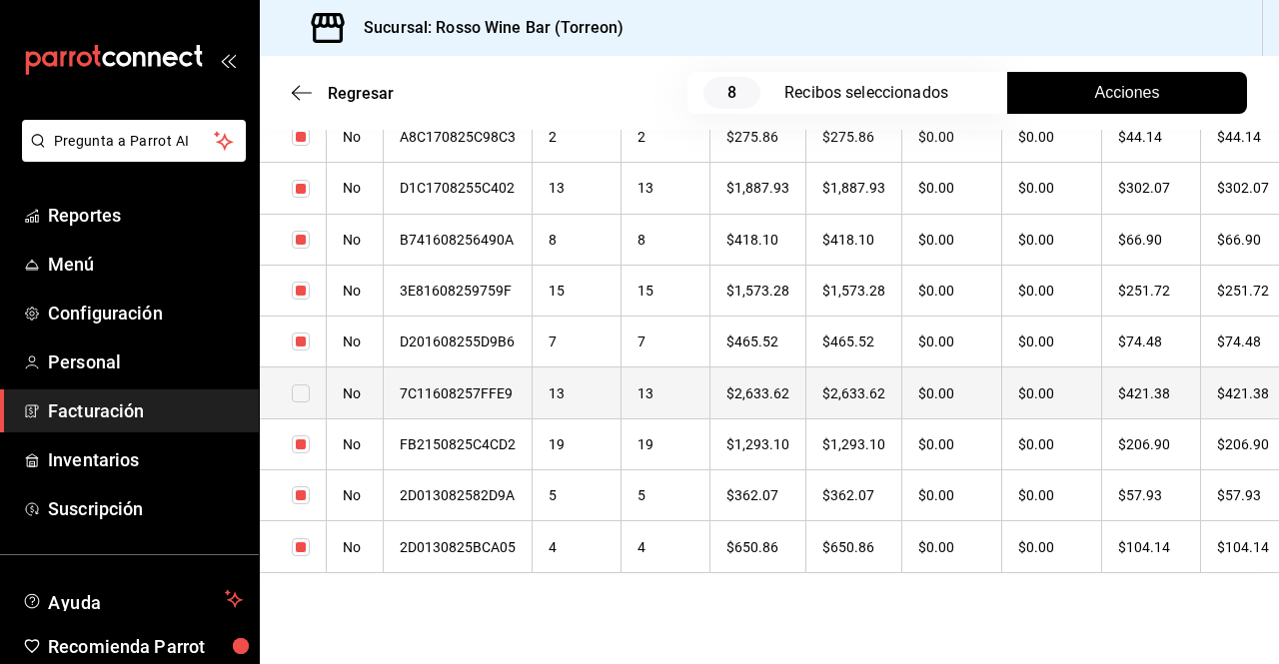
click at [301, 397] on input "checkbox" at bounding box center [301, 394] width 18 height 18
checkbox input "true"
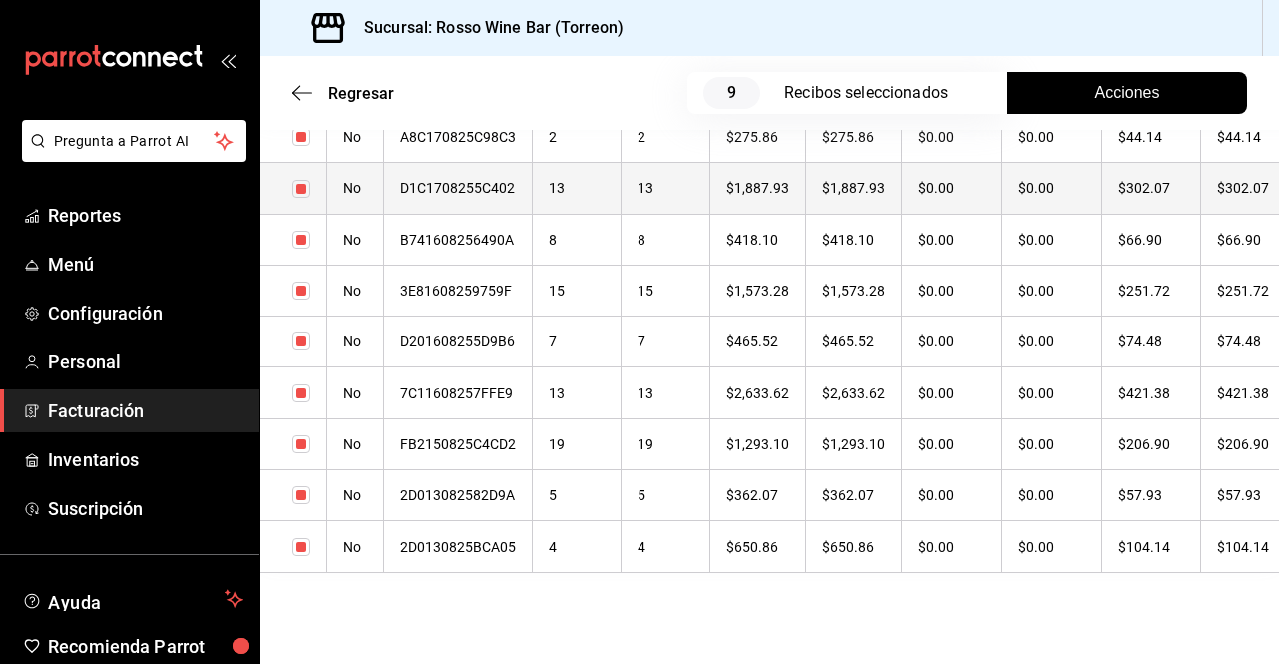
click at [299, 191] on input "checkbox" at bounding box center [301, 189] width 18 height 18
checkbox input "false"
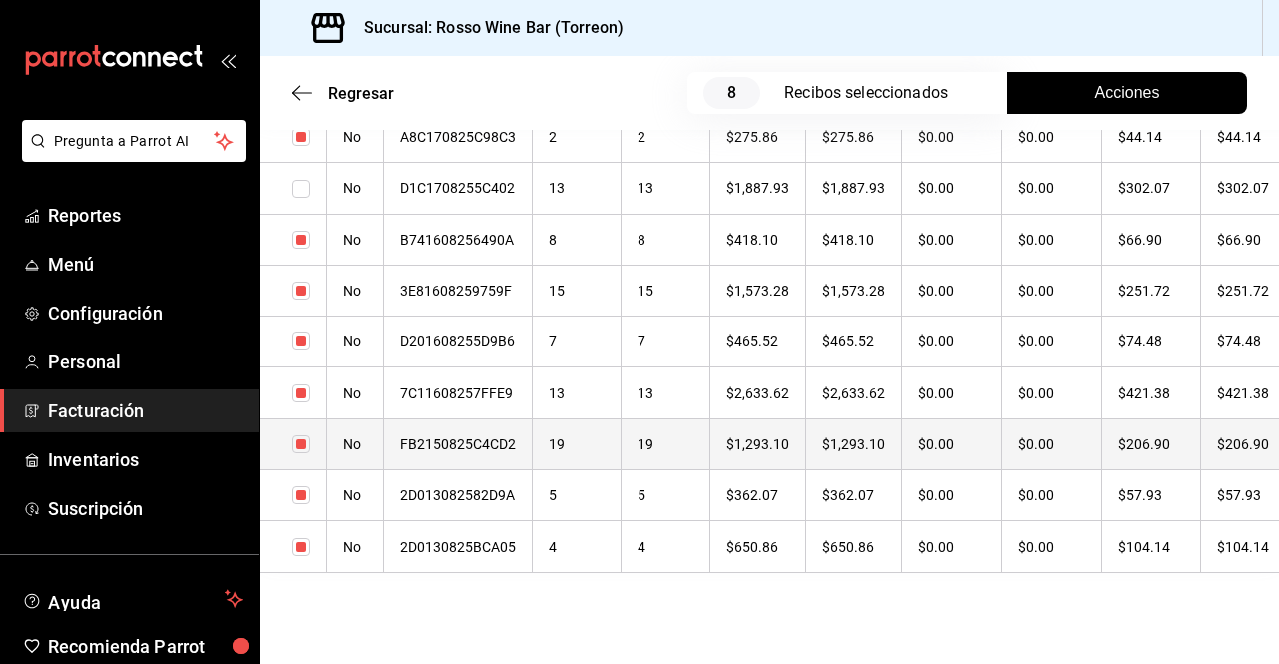
click at [307, 453] on input "checkbox" at bounding box center [301, 445] width 18 height 18
checkbox input "false"
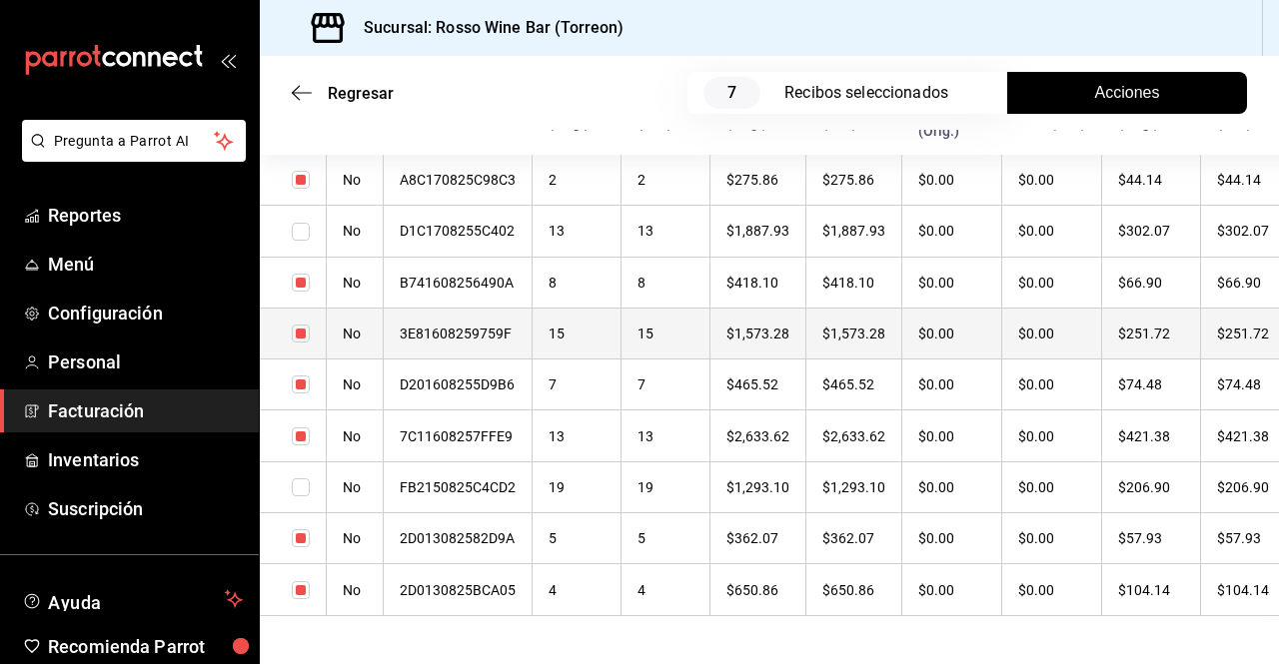
click at [303, 339] on input "checkbox" at bounding box center [301, 334] width 18 height 18
checkbox input "false"
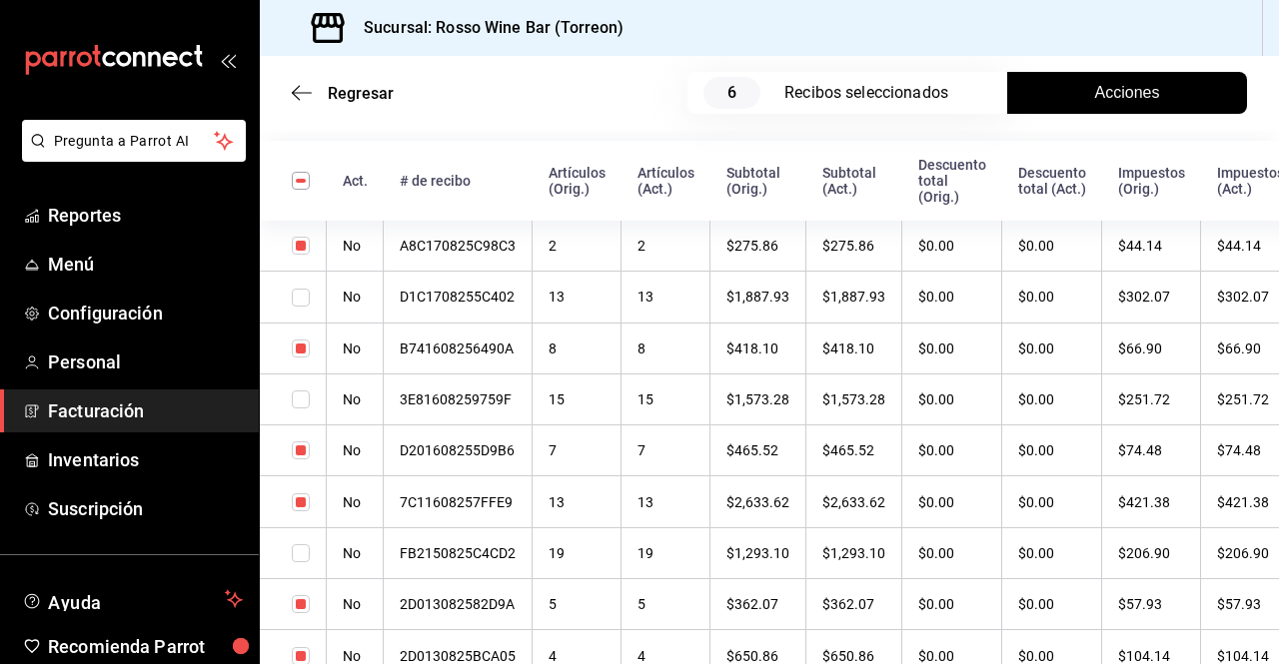
scroll to position [791, 0]
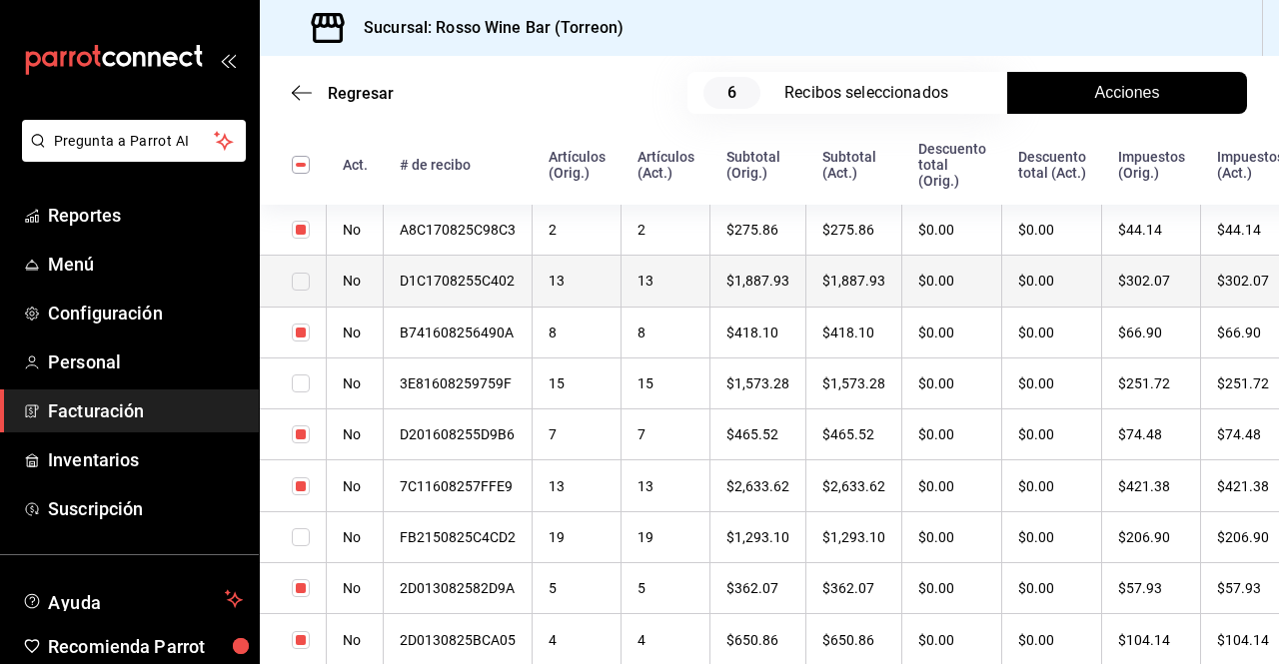
click at [303, 286] on input "checkbox" at bounding box center [301, 282] width 18 height 18
checkbox input "true"
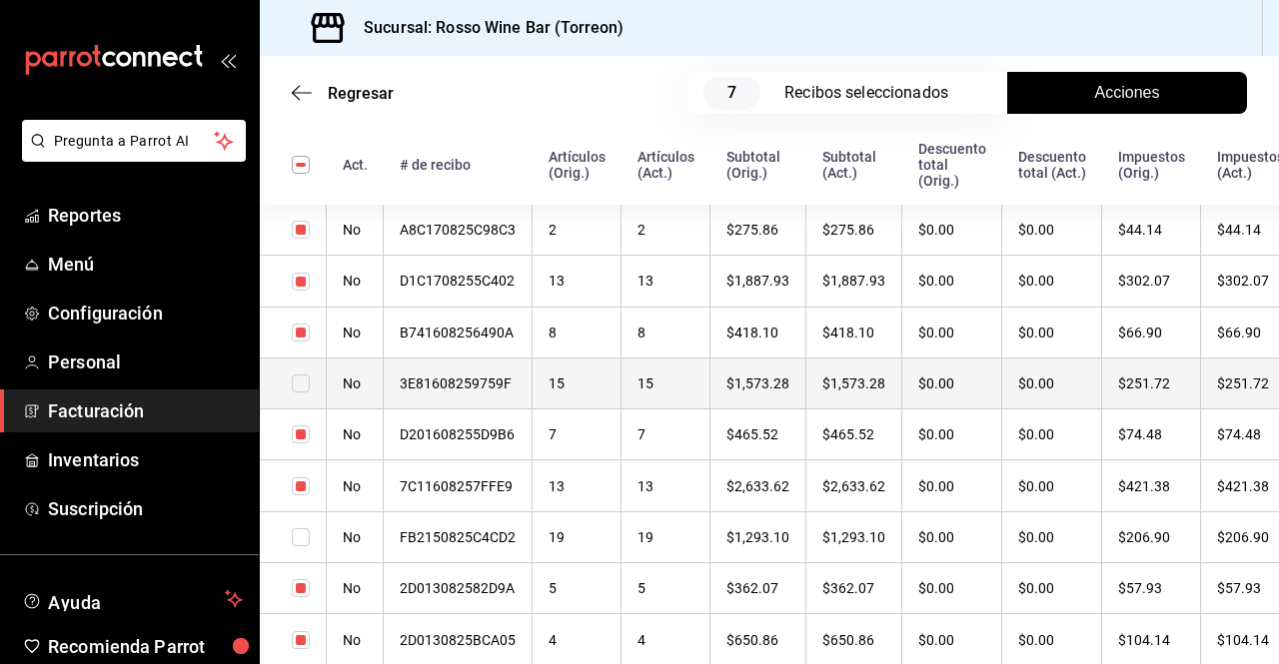
click at [307, 389] on input "checkbox" at bounding box center [301, 384] width 18 height 18
checkbox input "true"
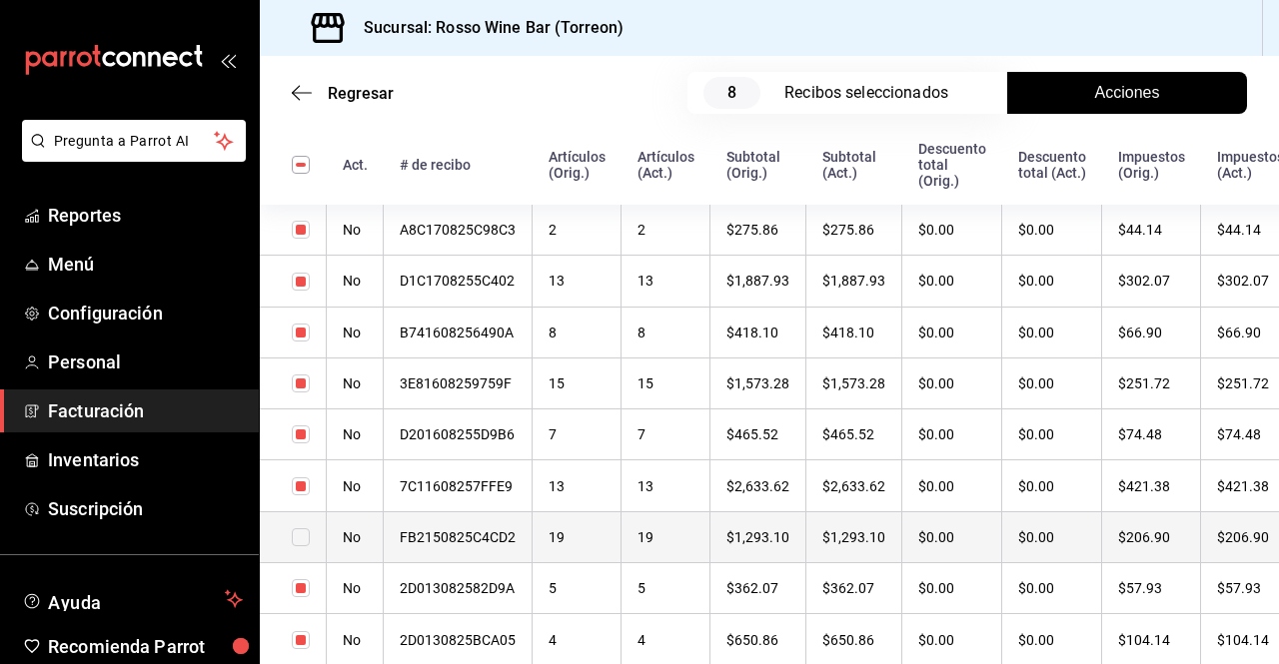
click at [305, 543] on input "checkbox" at bounding box center [301, 538] width 18 height 18
checkbox input "true"
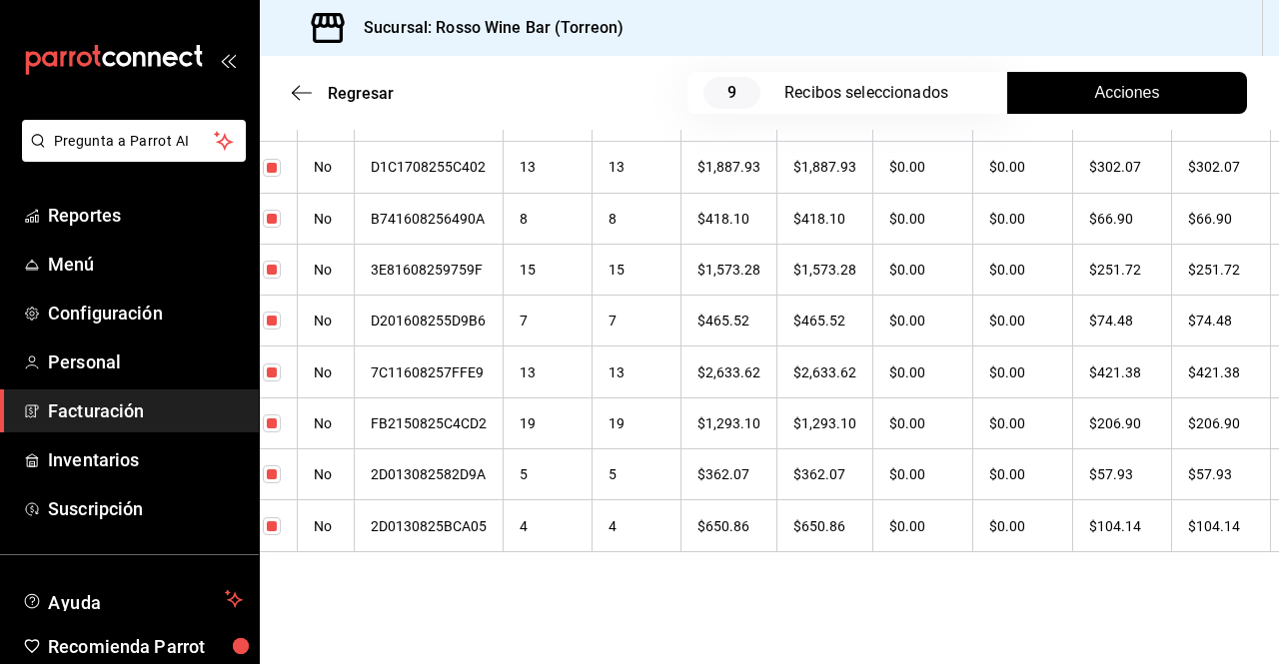
scroll to position [0, 0]
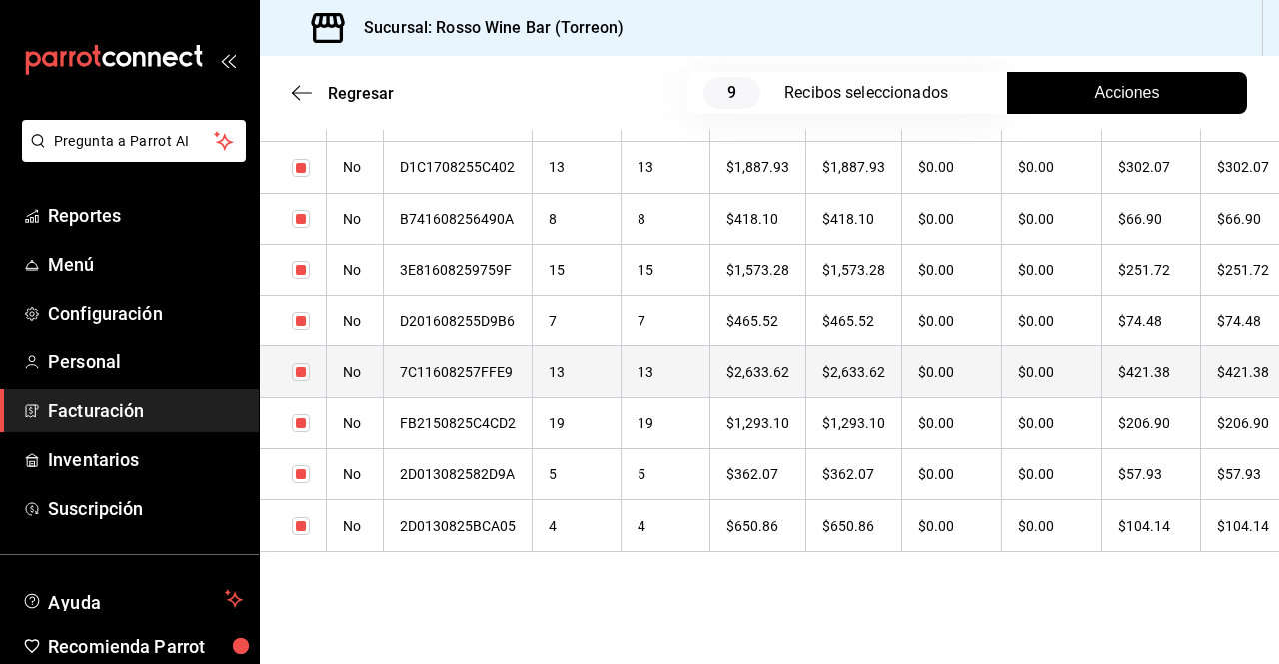
click at [302, 364] on input "checkbox" at bounding box center [301, 373] width 18 height 18
checkbox input "false"
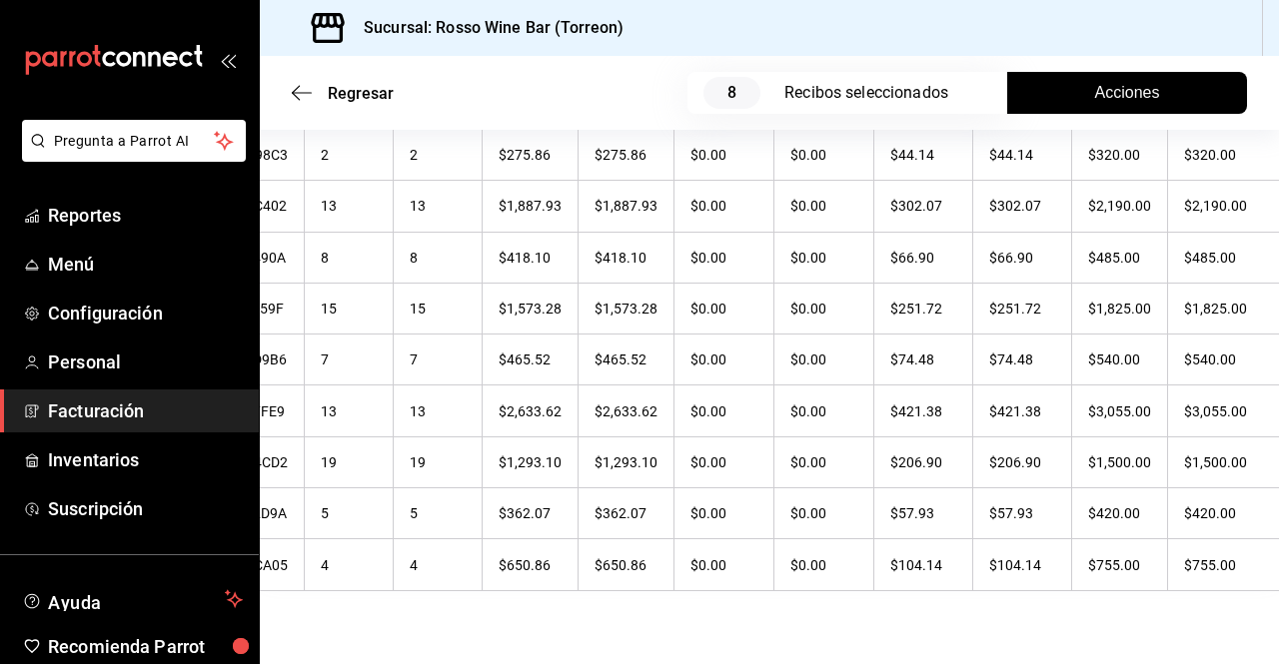
scroll to position [865, 0]
drag, startPoint x: 1104, startPoint y: 614, endPoint x: 748, endPoint y: 637, distance: 356.4
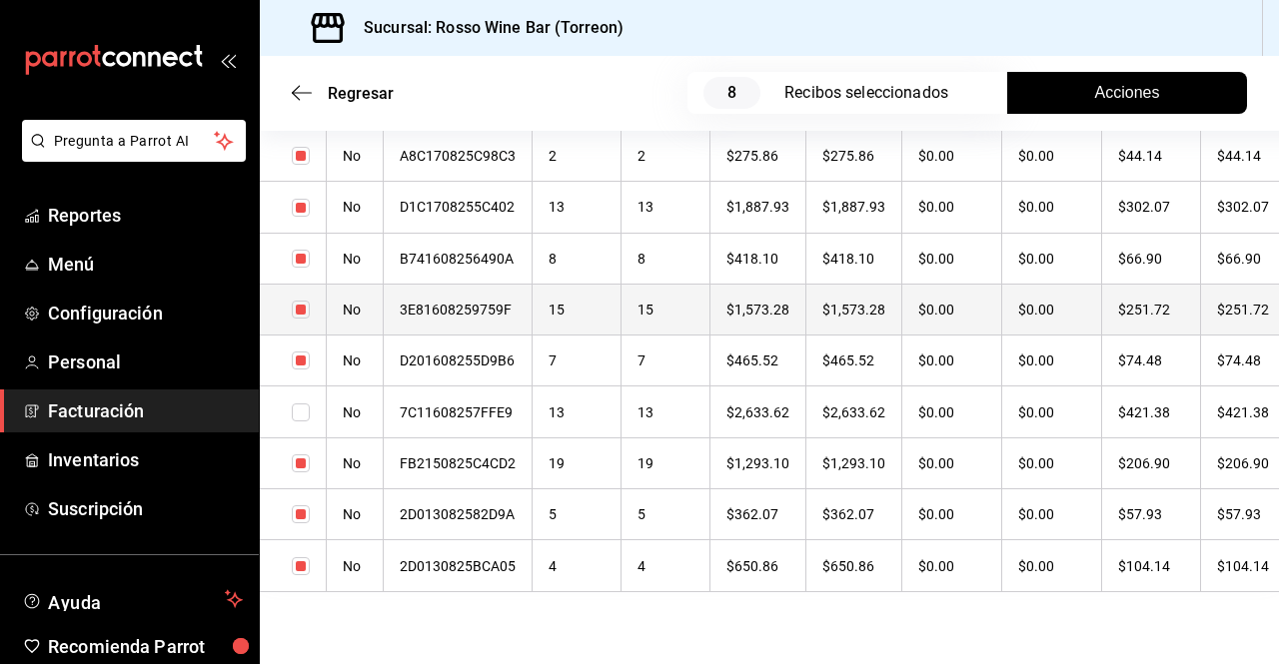
click at [301, 314] on input "checkbox" at bounding box center [301, 310] width 18 height 18
checkbox input "false"
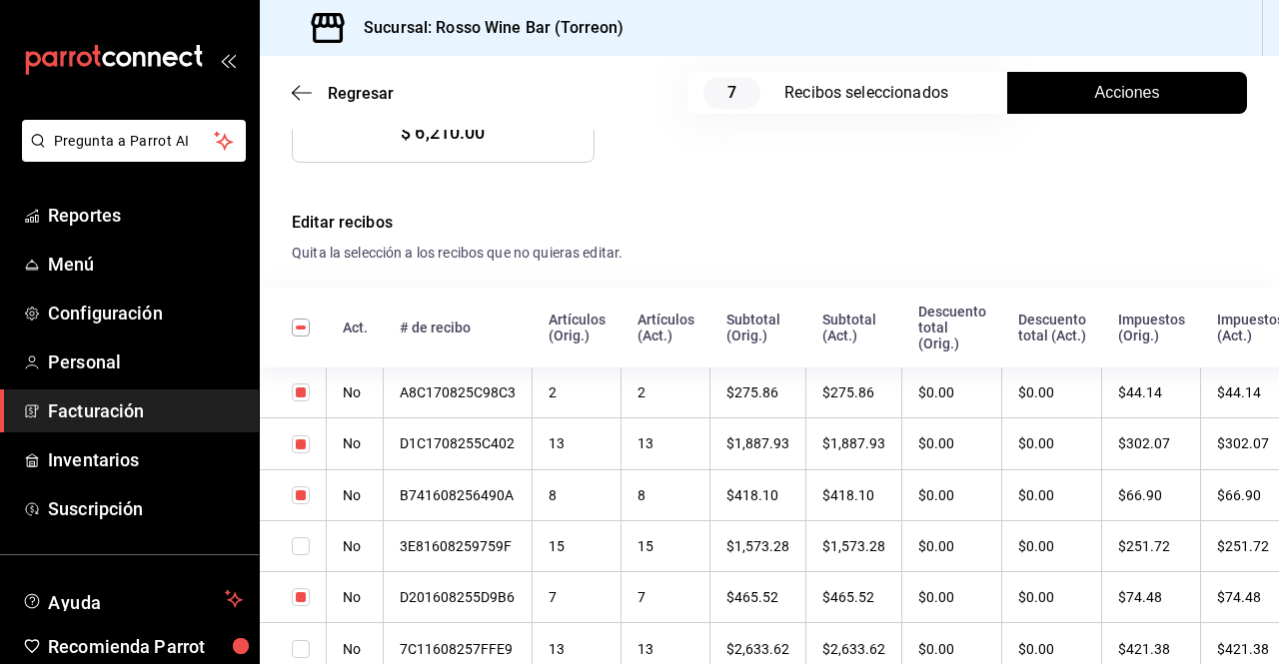
scroll to position [629, 0]
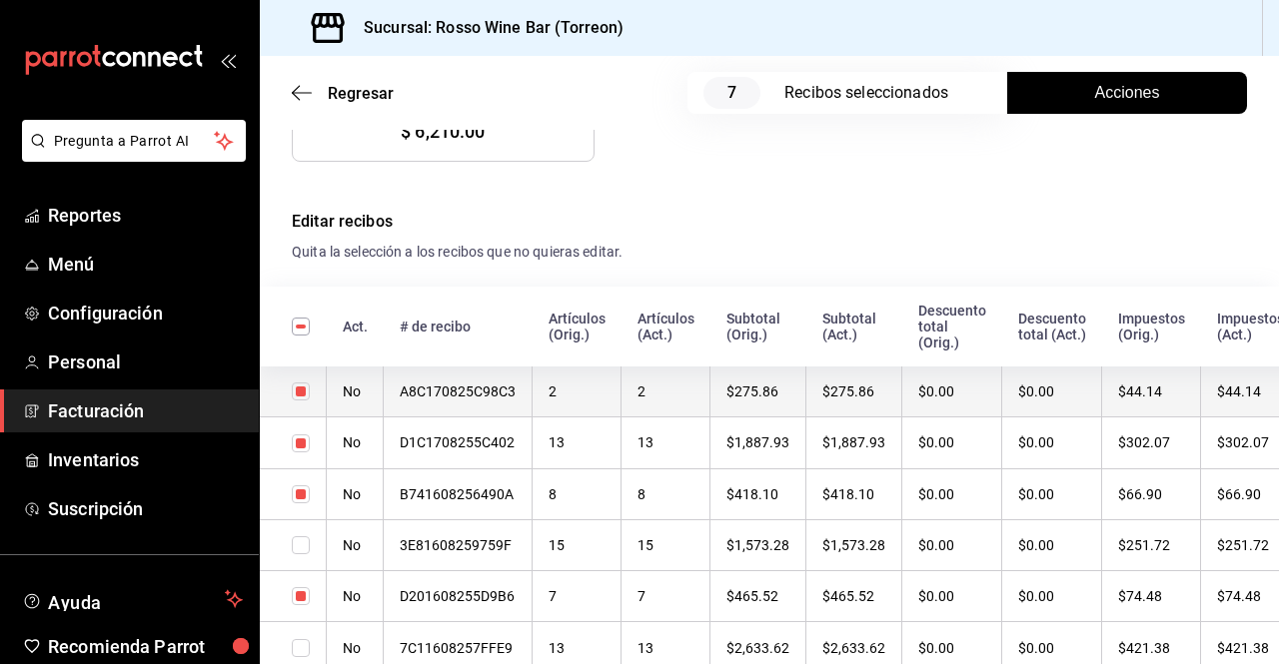
click at [297, 397] on input "checkbox" at bounding box center [301, 392] width 18 height 18
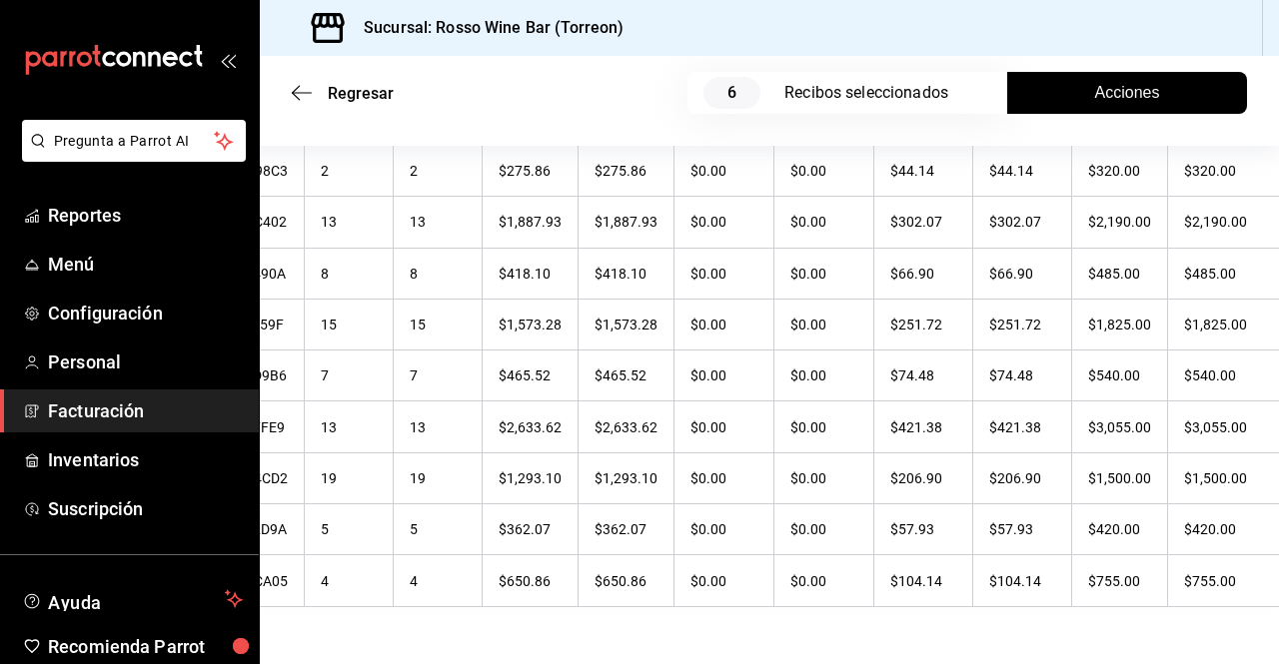
scroll to position [0, 0]
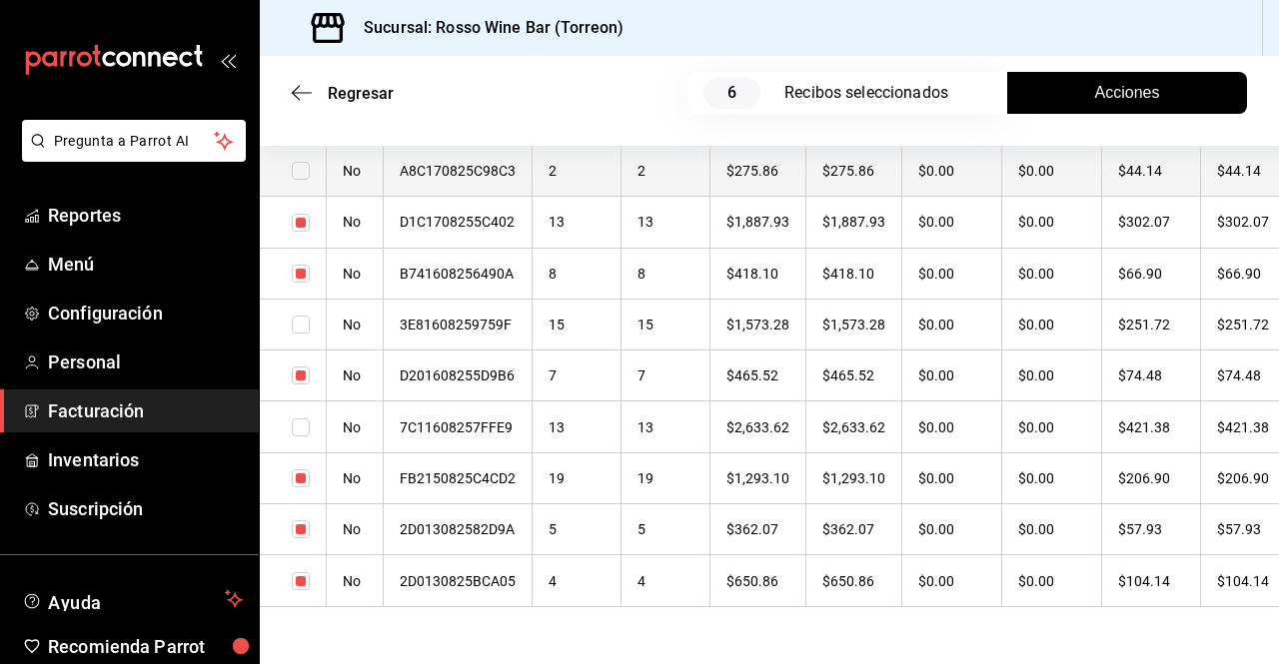
click at [301, 174] on input "checkbox" at bounding box center [301, 171] width 18 height 18
checkbox input "true"
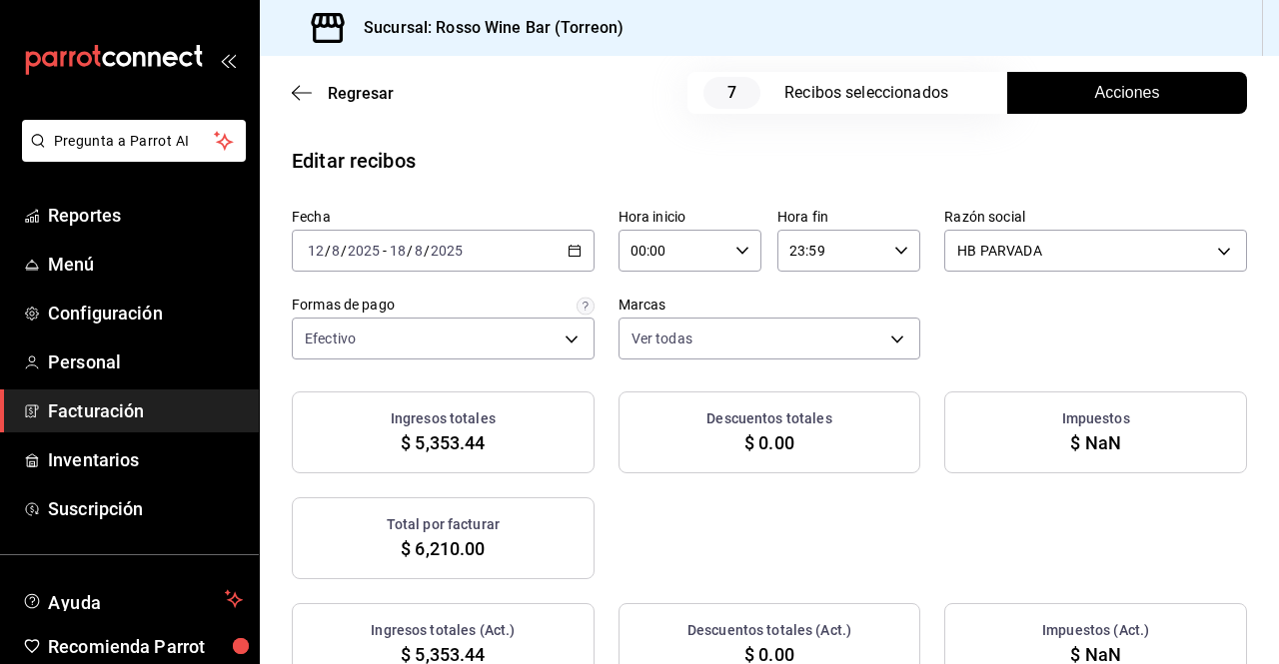
click at [1153, 96] on button "Acciones" at bounding box center [1127, 93] width 240 height 42
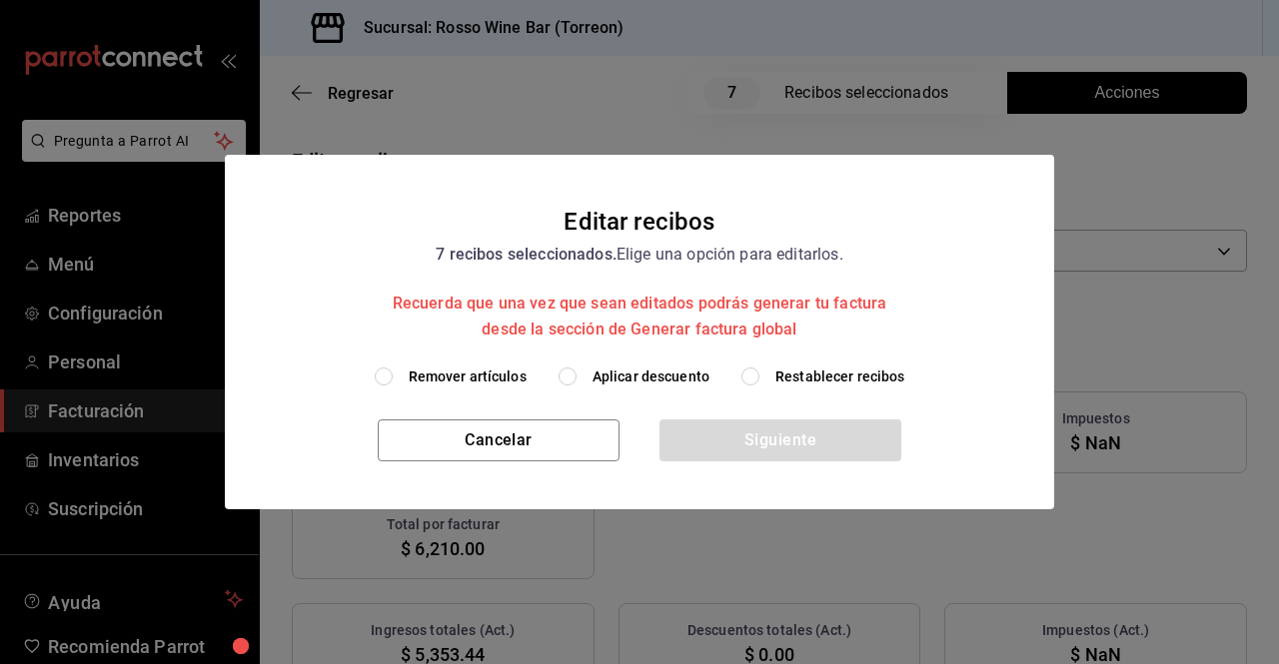
click at [573, 376] on input "Aplicar descuento" at bounding box center [568, 377] width 18 height 18
radio input "true"
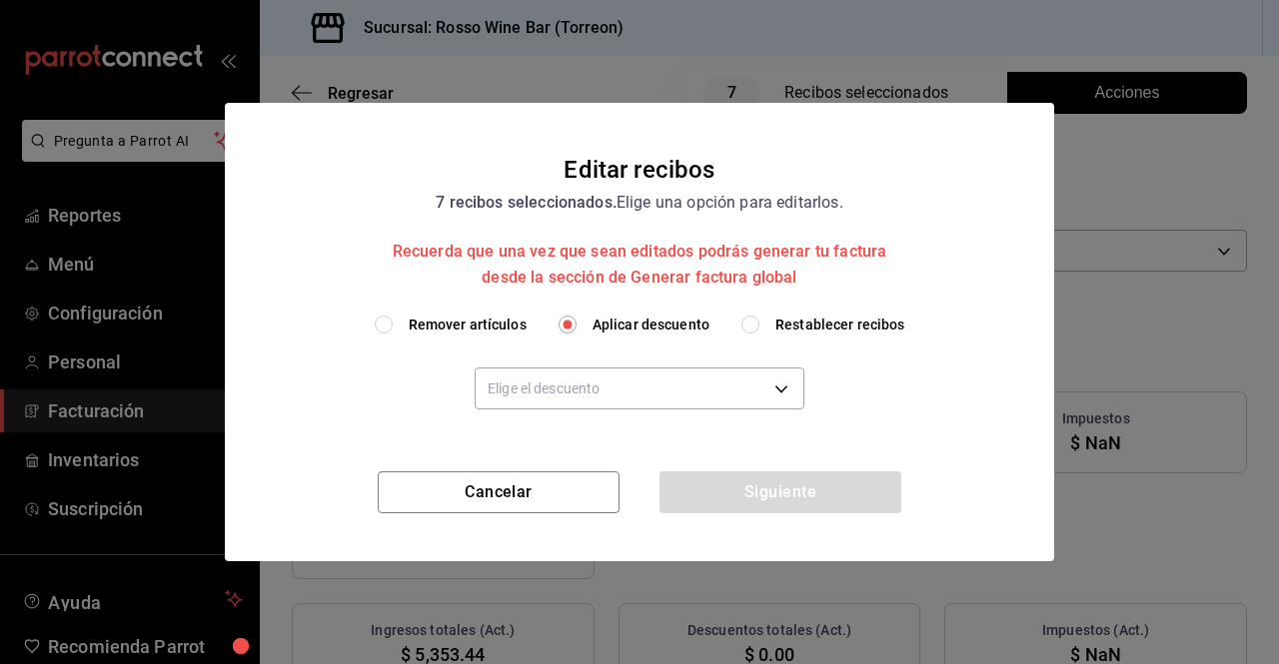
click at [574, 320] on input "Aplicar descuento" at bounding box center [568, 325] width 18 height 18
click at [391, 323] on input "Remover artículos" at bounding box center [384, 325] width 18 height 18
radio input "true"
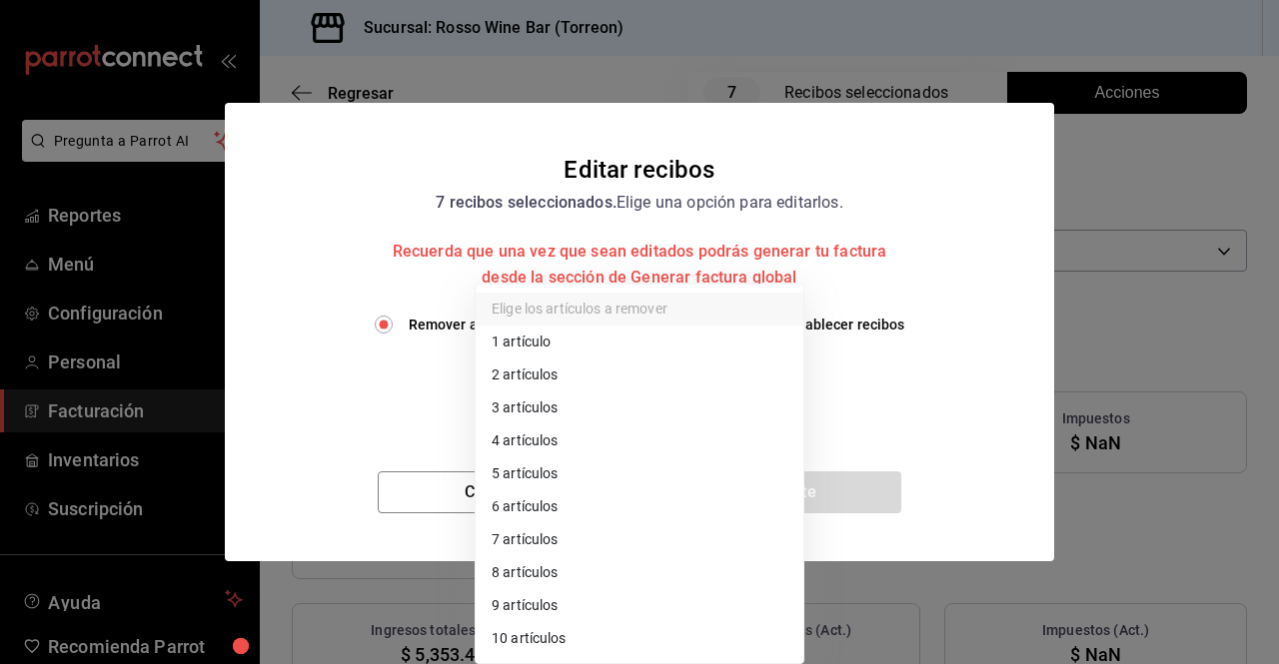
click at [742, 382] on body "Pregunta a Parrot AI Reportes Menú Configuración Personal Facturación Inventari…" at bounding box center [639, 332] width 1279 height 664
click at [574, 638] on li "10 artículos" at bounding box center [640, 638] width 328 height 33
type input "10"
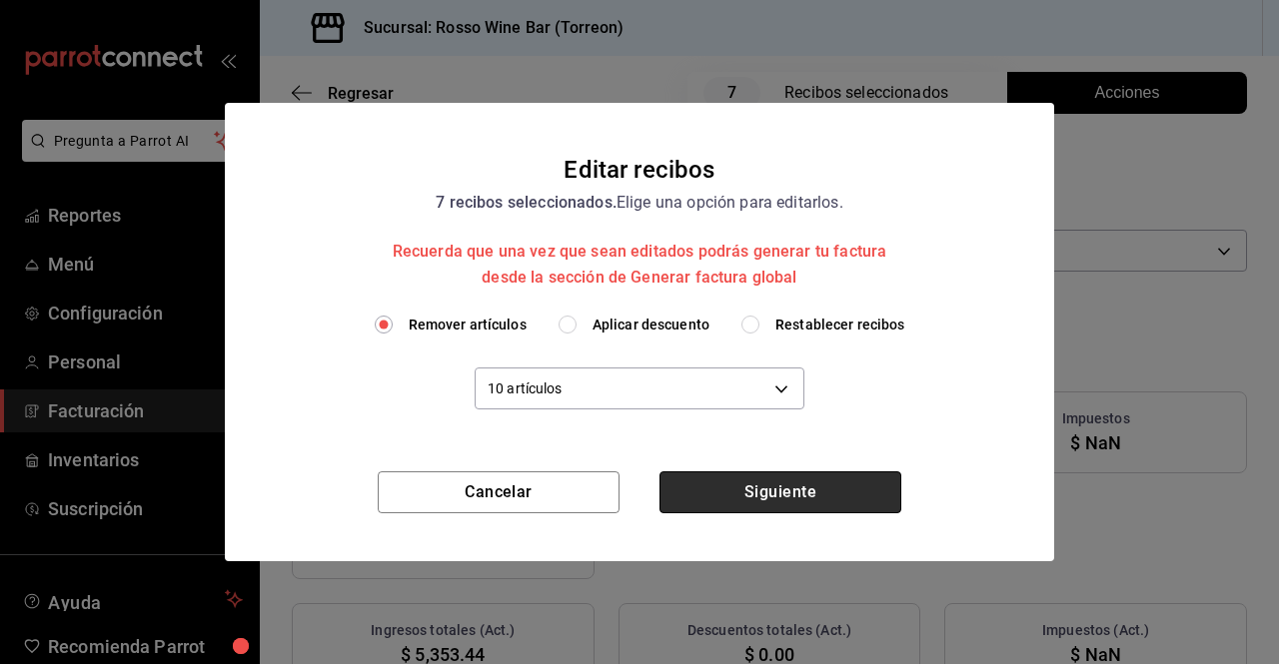
click at [755, 500] on button "Siguiente" at bounding box center [780, 493] width 242 height 42
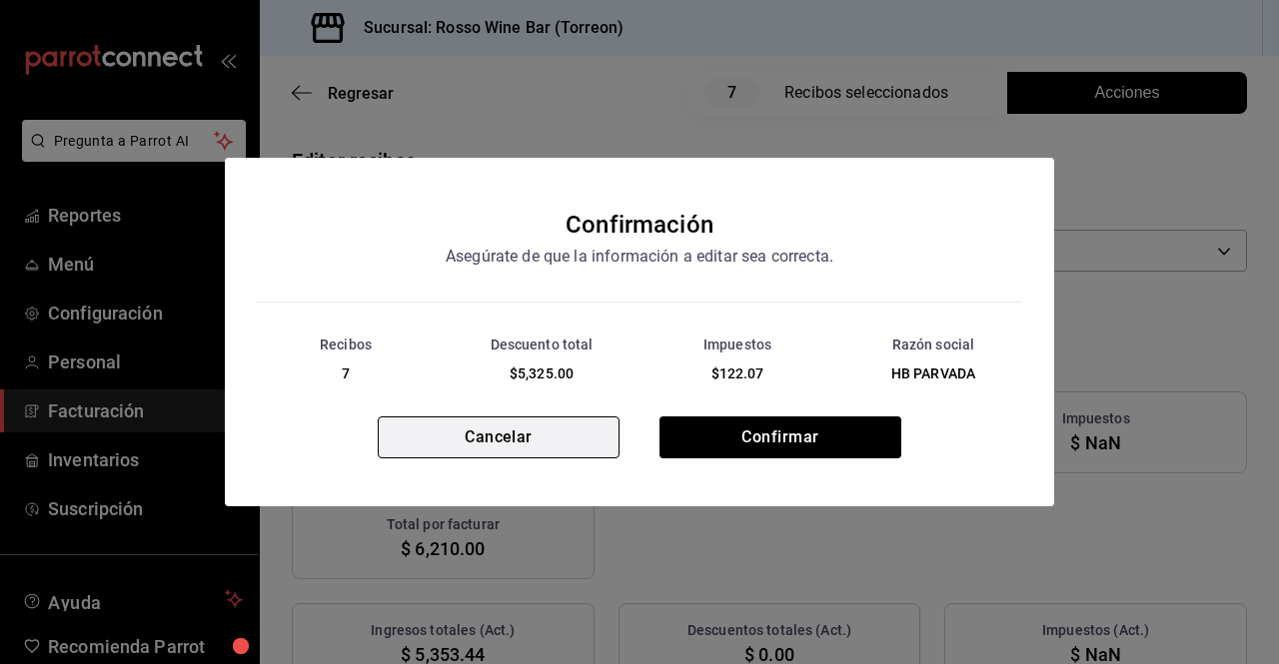
click at [581, 445] on button "Cancelar" at bounding box center [499, 438] width 242 height 42
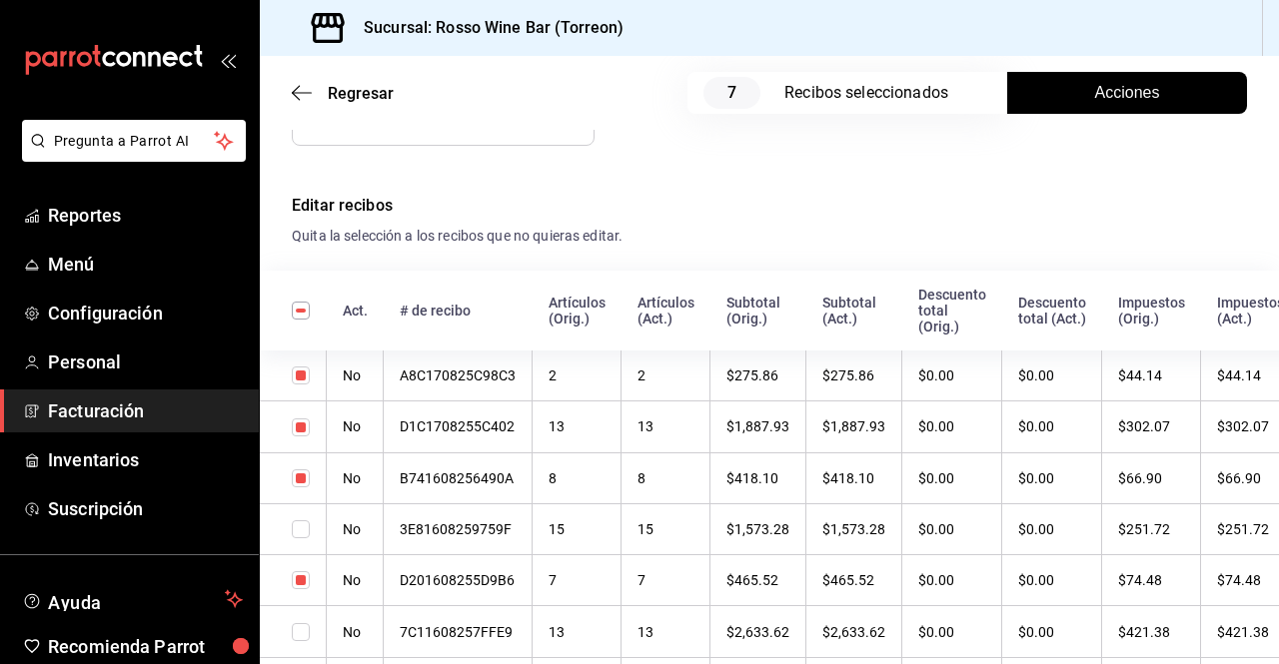
scroll to position [644, 0]
click at [298, 312] on input "checkbox" at bounding box center [301, 312] width 18 height 18
checkbox input "true"
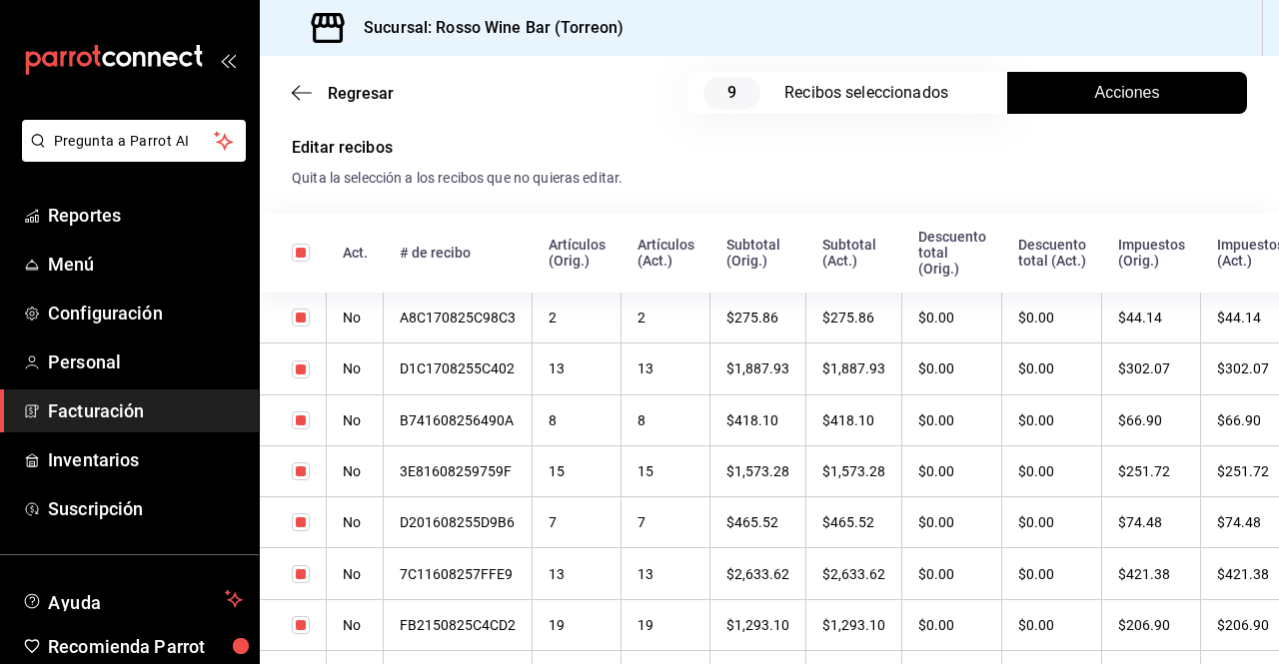
scroll to position [704, 0]
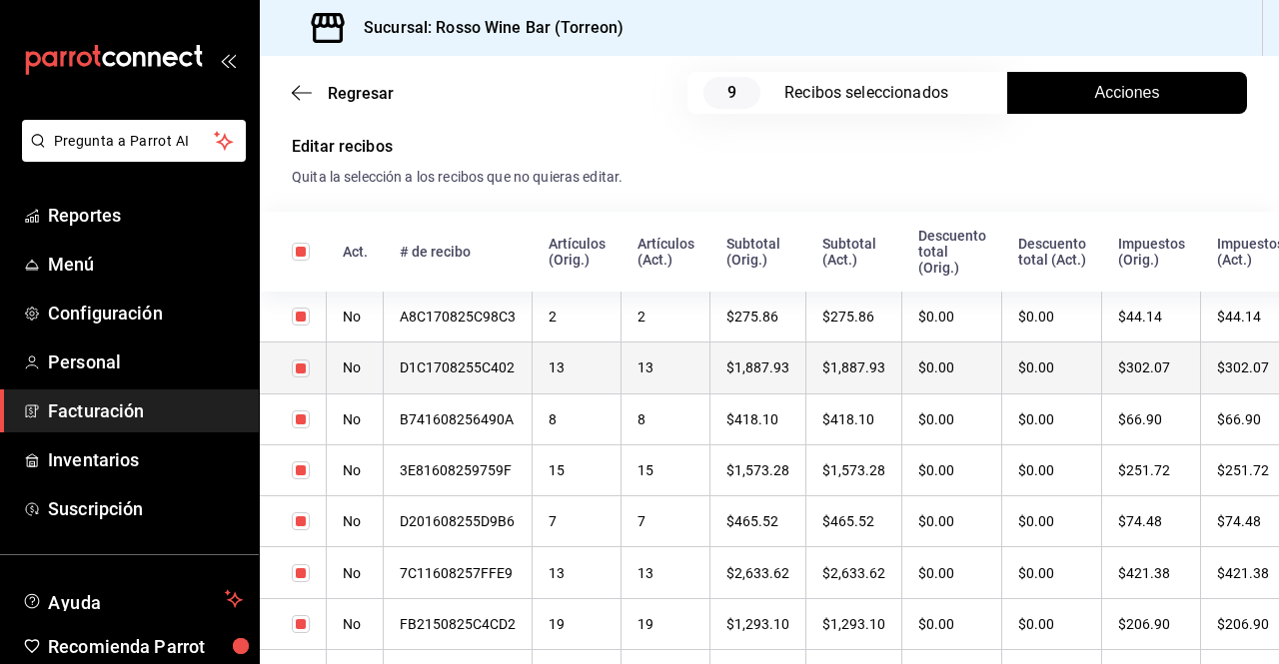
click at [300, 370] on input "checkbox" at bounding box center [301, 369] width 18 height 18
checkbox input "false"
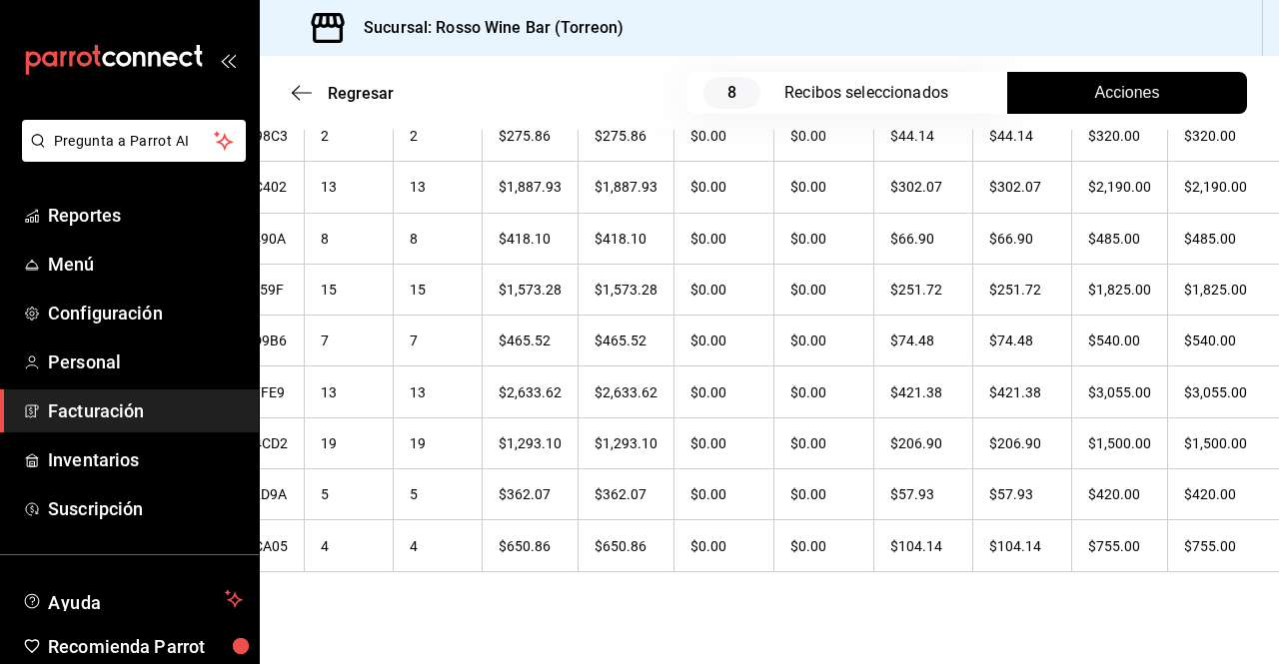
scroll to position [0, 0]
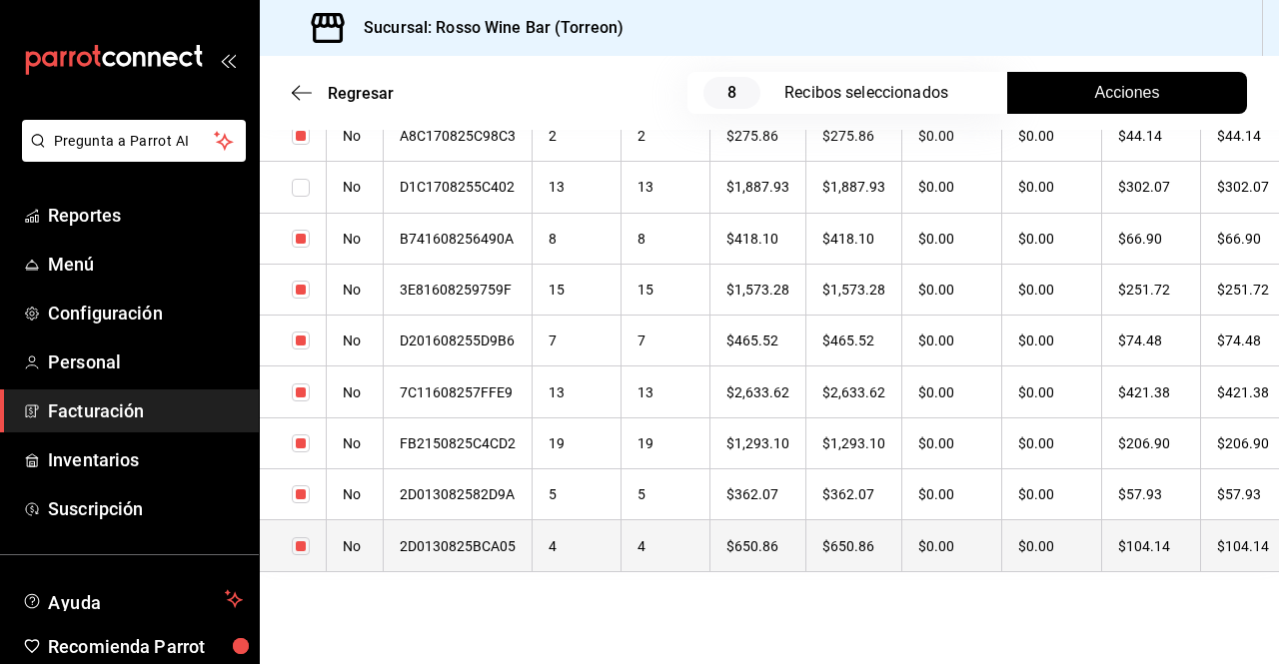
click at [296, 550] on input "checkbox" at bounding box center [301, 547] width 18 height 18
checkbox input "false"
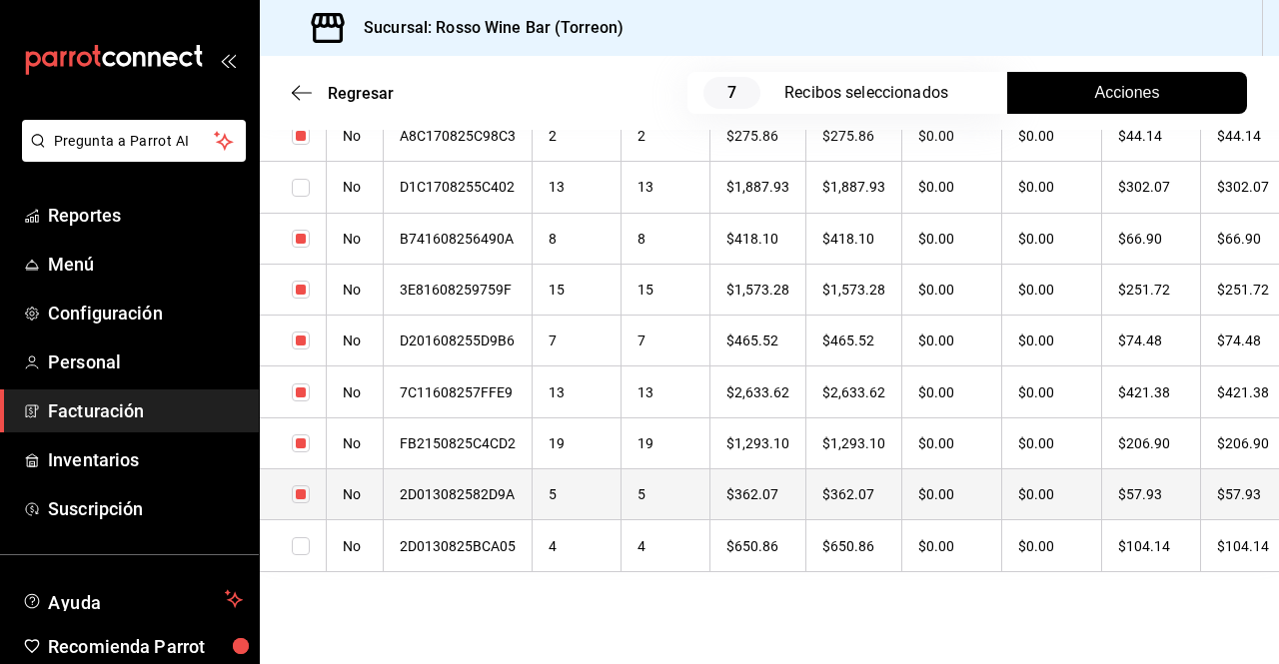
click at [301, 504] on input "checkbox" at bounding box center [301, 495] width 18 height 18
checkbox input "false"
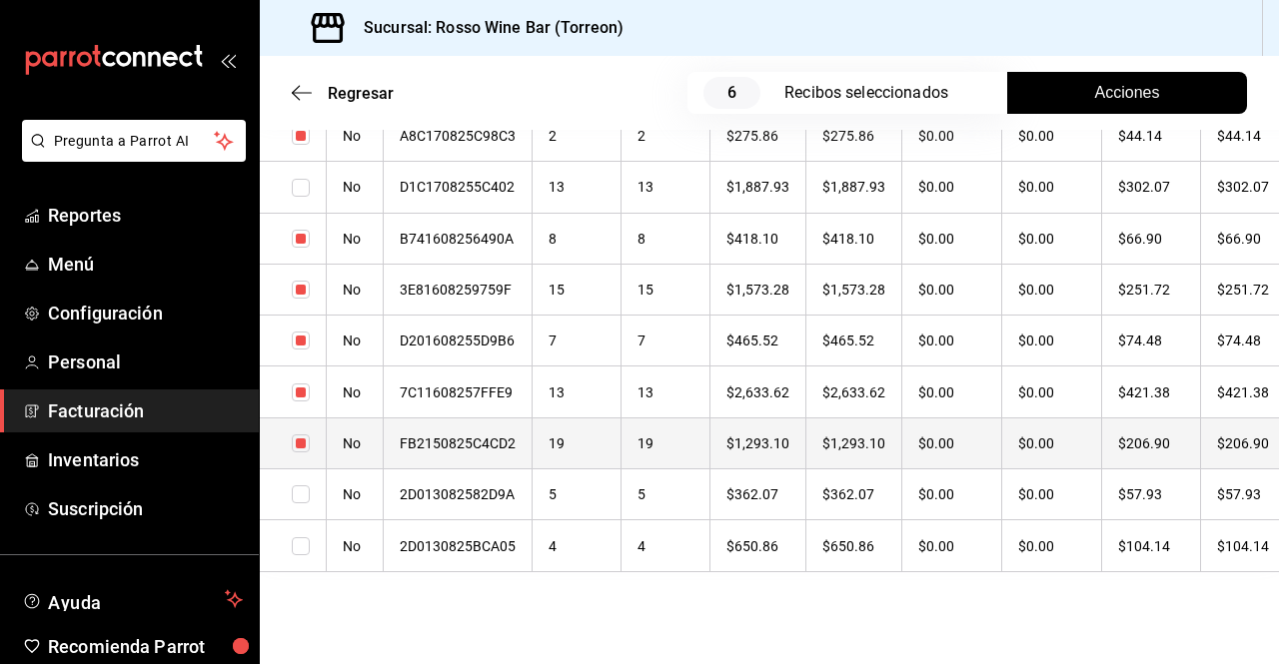
click at [306, 452] on input "checkbox" at bounding box center [301, 444] width 18 height 18
checkbox input "false"
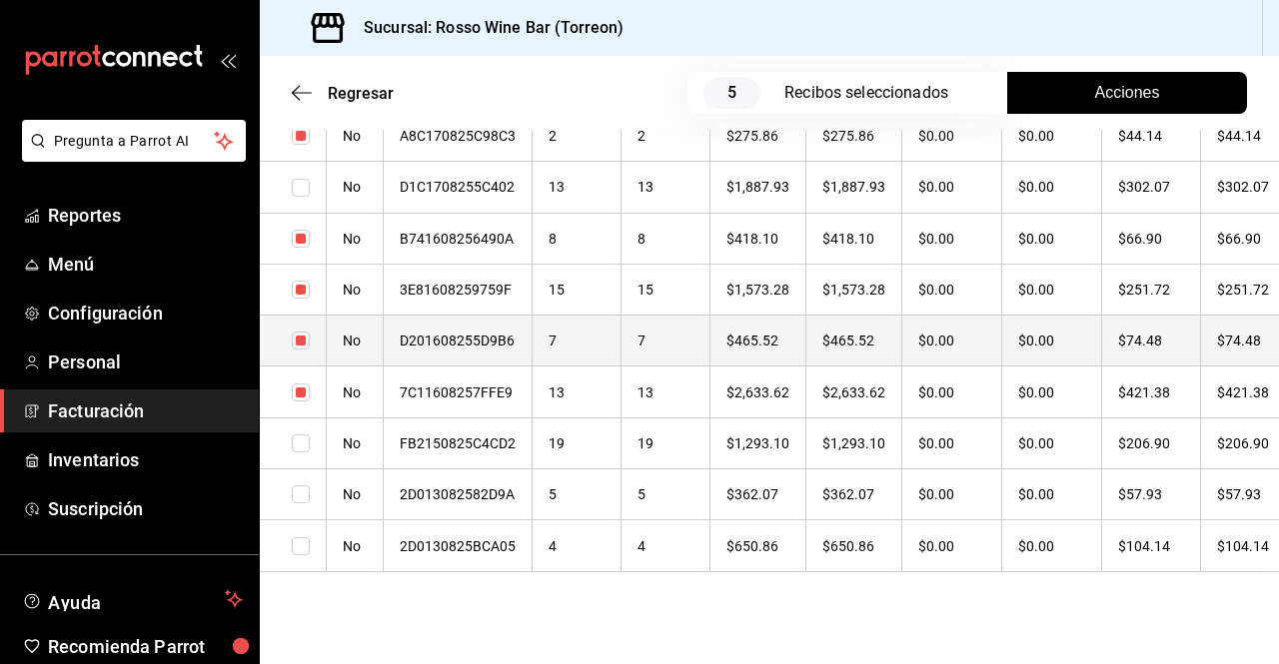
click at [299, 350] on input "checkbox" at bounding box center [301, 341] width 18 height 18
checkbox input "false"
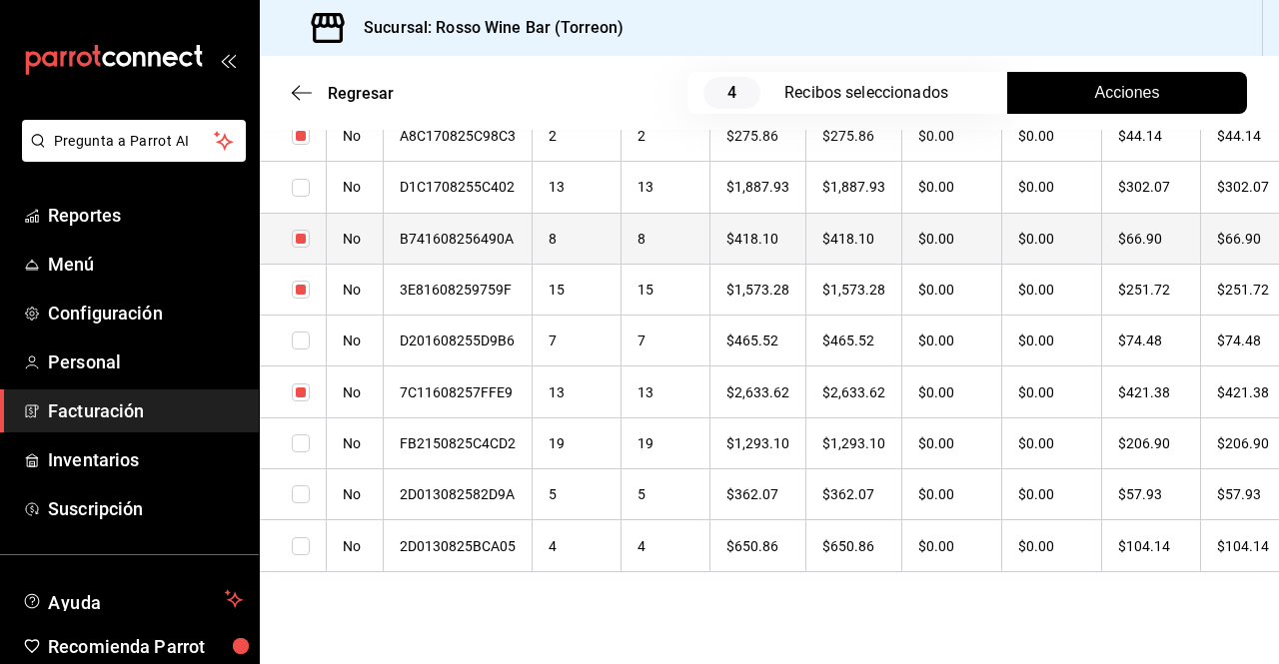
click at [295, 241] on input "checkbox" at bounding box center [301, 239] width 18 height 18
checkbox input "false"
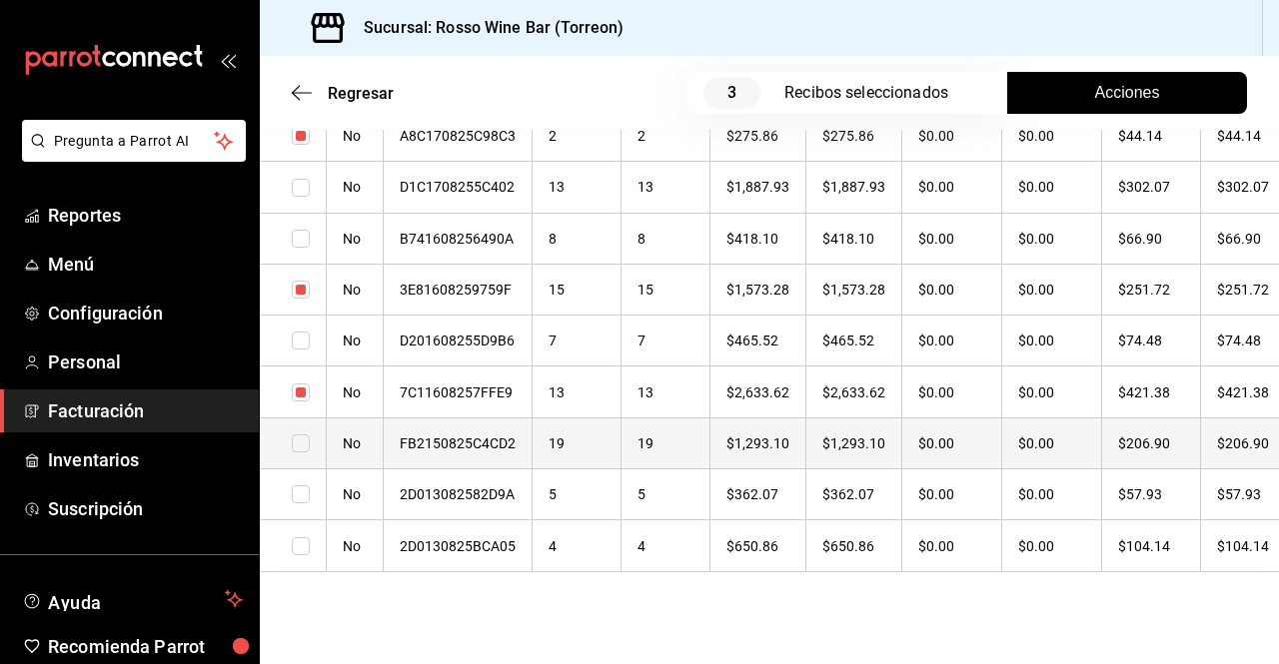
click at [298, 453] on input "checkbox" at bounding box center [301, 444] width 18 height 18
checkbox input "true"
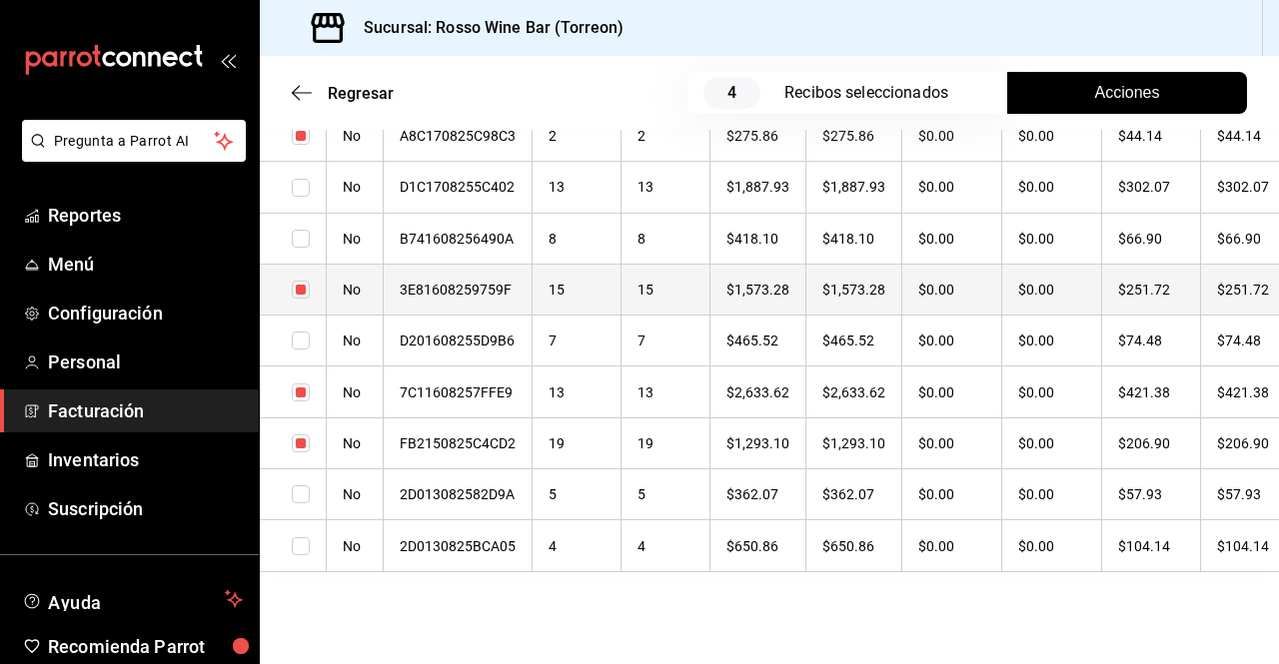
click at [305, 298] on input "checkbox" at bounding box center [301, 290] width 18 height 18
checkbox input "false"
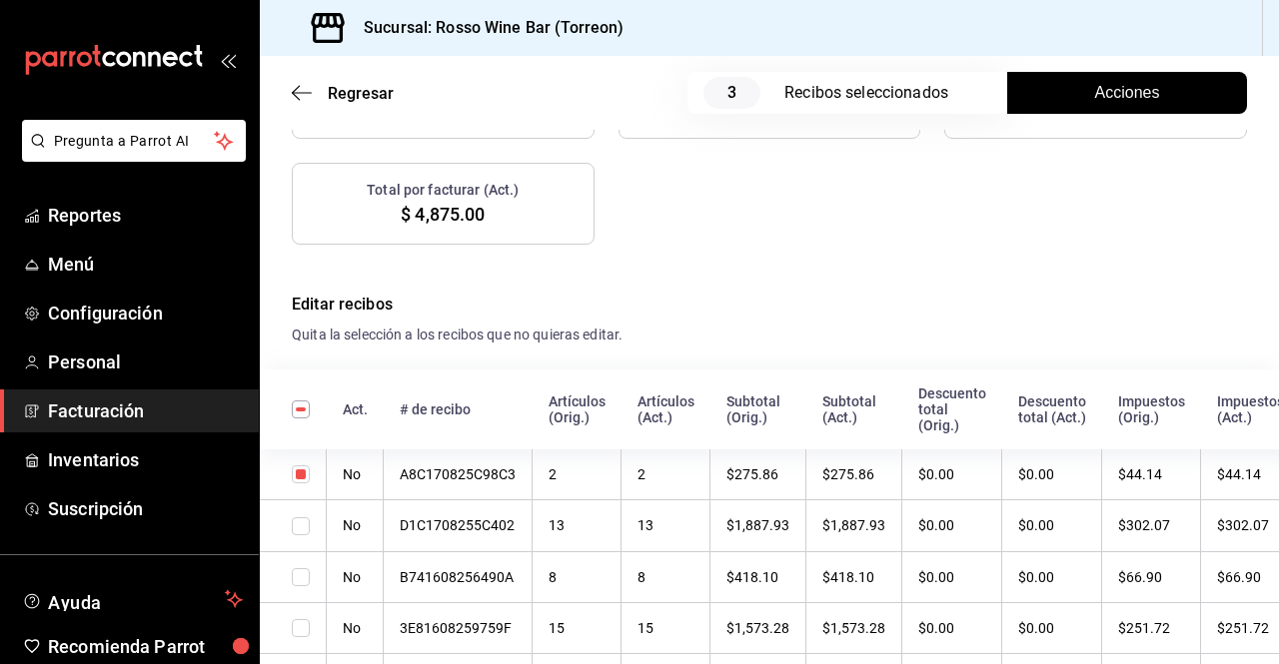
scroll to position [546, 0]
click at [1137, 93] on span "Acciones" at bounding box center [1127, 93] width 65 height 24
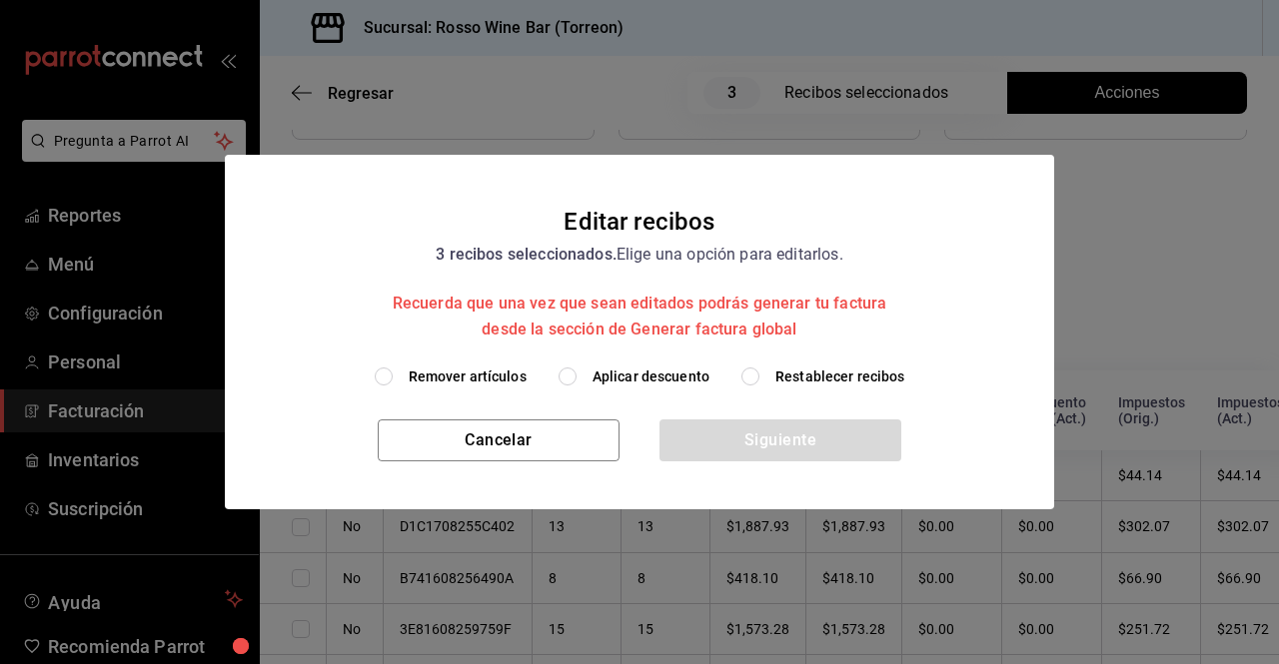
click at [388, 375] on input "Remover artículos" at bounding box center [384, 377] width 18 height 18
radio input "true"
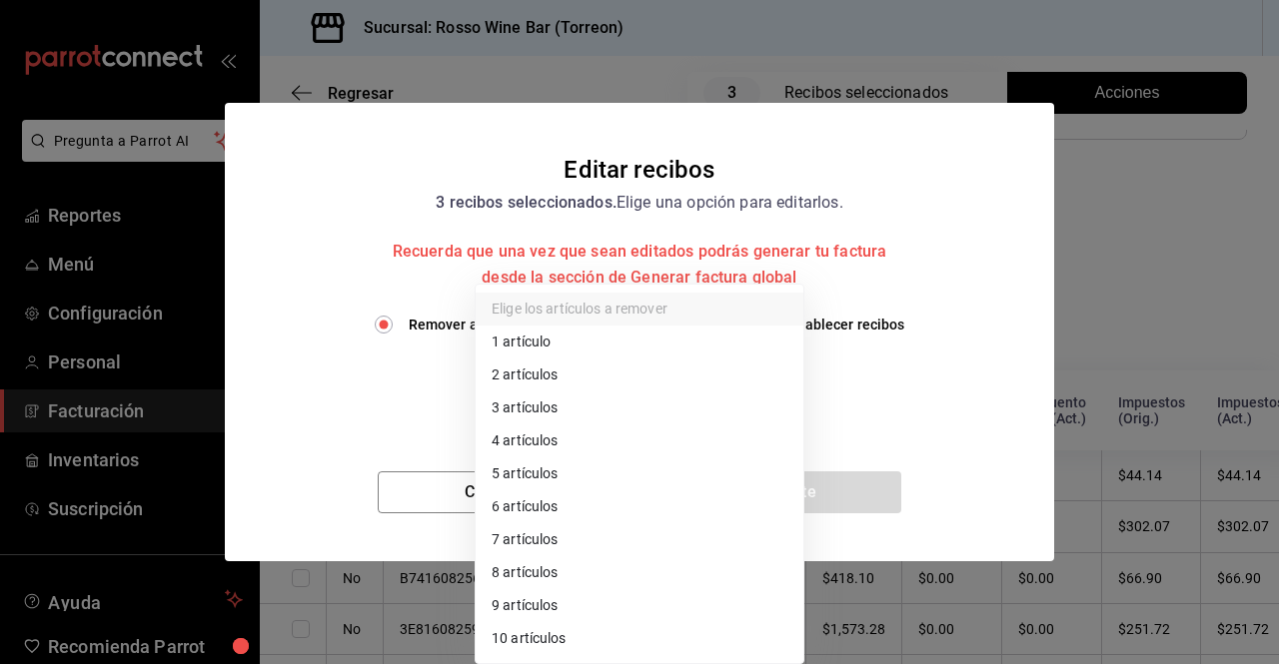
click at [772, 387] on body "Pregunta a Parrot AI Reportes Menú Configuración Personal Facturación Inventari…" at bounding box center [639, 332] width 1279 height 664
click at [563, 642] on li "10 artículos" at bounding box center [640, 638] width 328 height 33
type input "10"
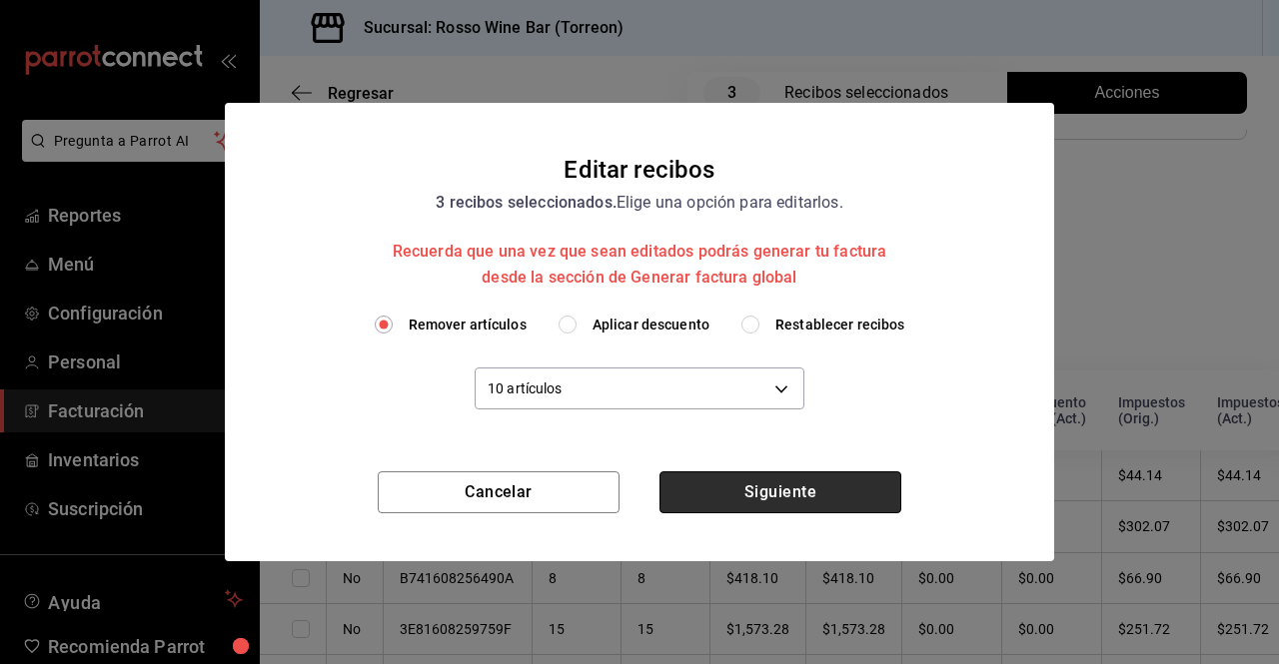
click at [809, 500] on button "Siguiente" at bounding box center [780, 493] width 242 height 42
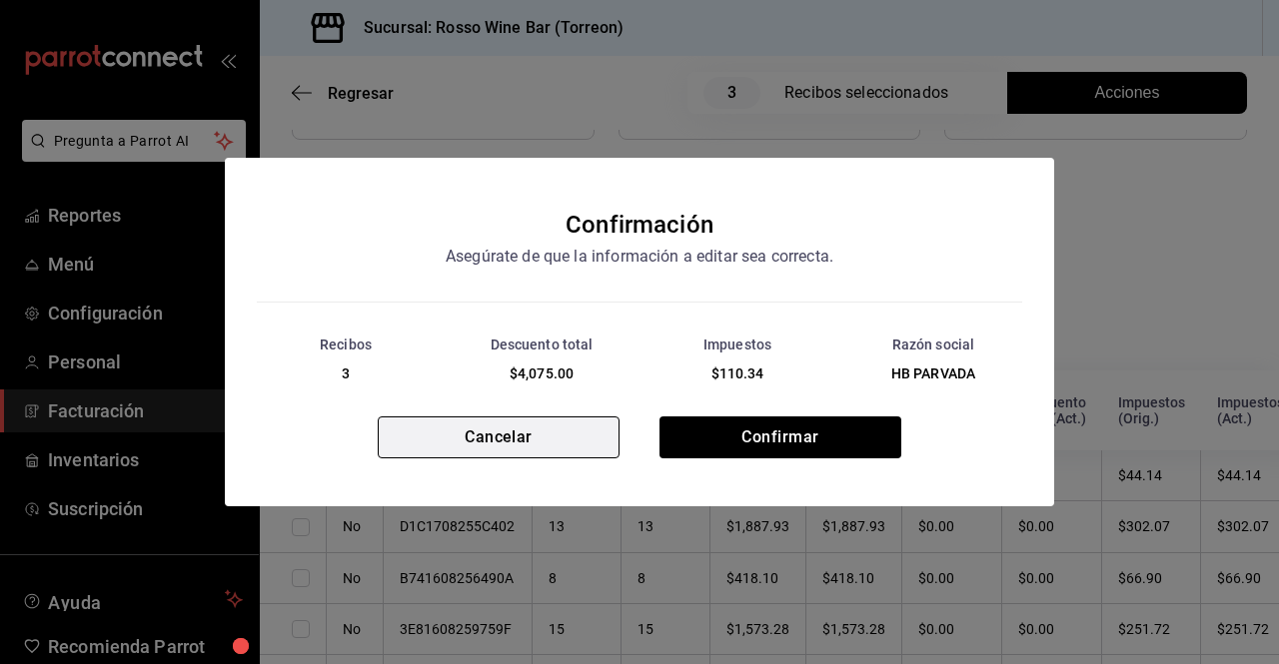
click at [574, 441] on button "Cancelar" at bounding box center [499, 438] width 242 height 42
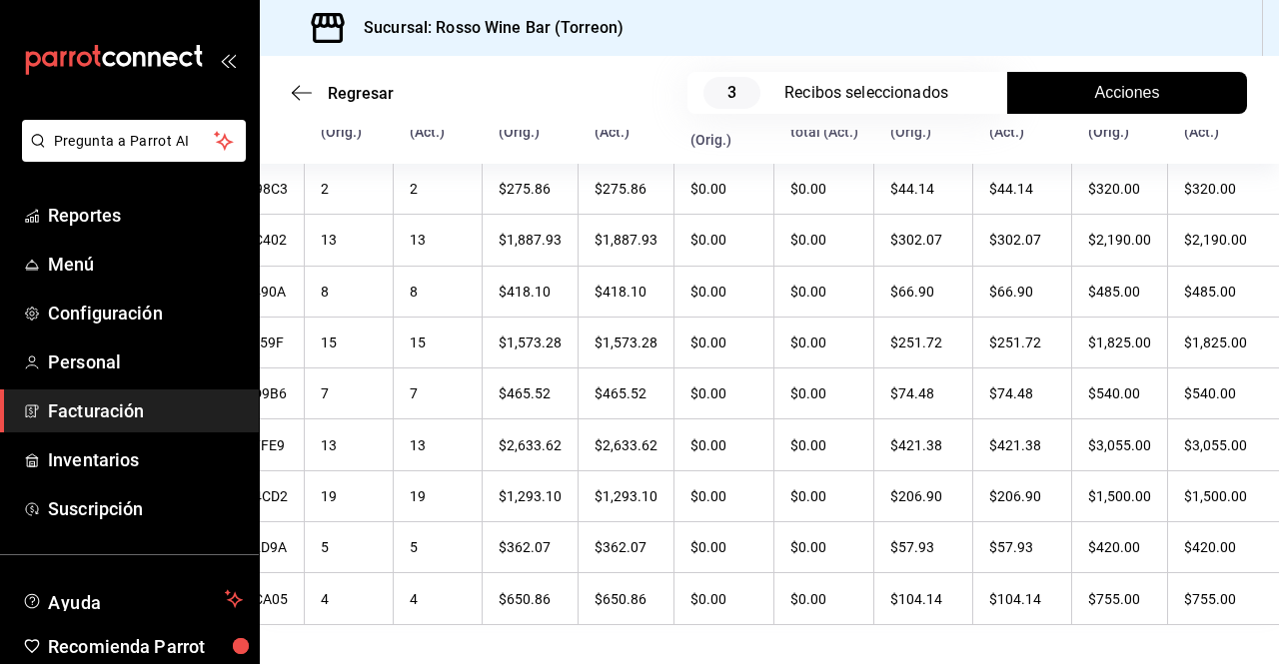
scroll to position [0, 0]
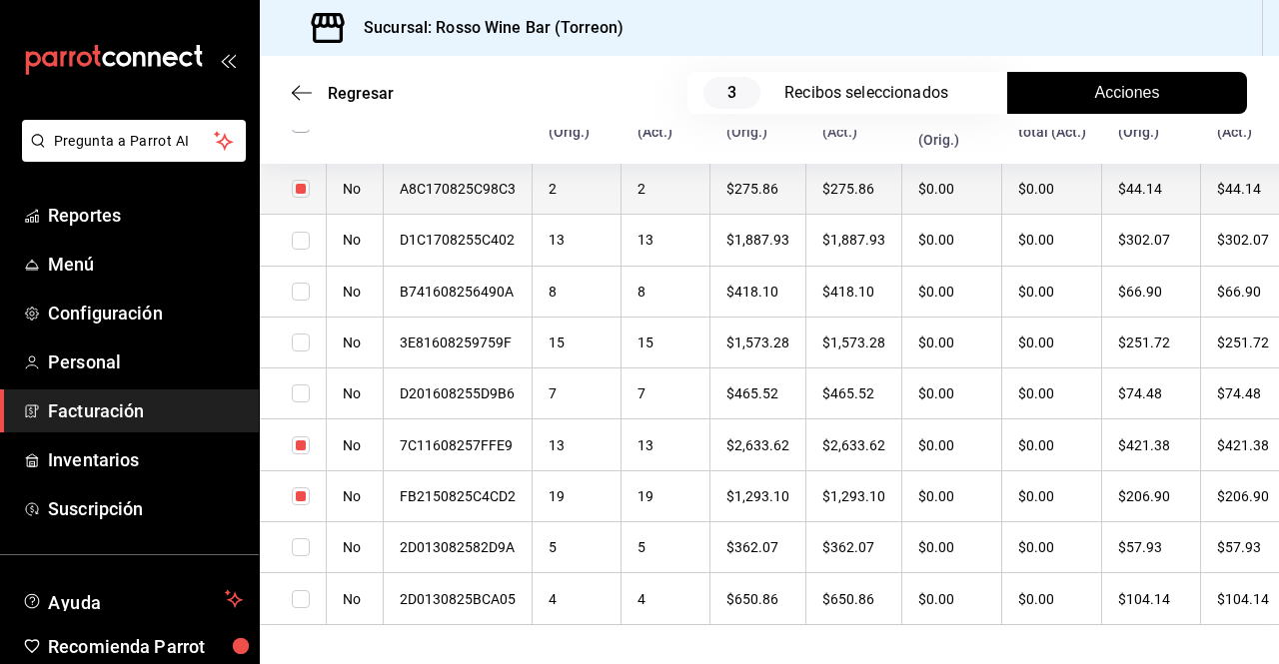
click at [299, 191] on input "checkbox" at bounding box center [301, 189] width 18 height 18
checkbox input "false"
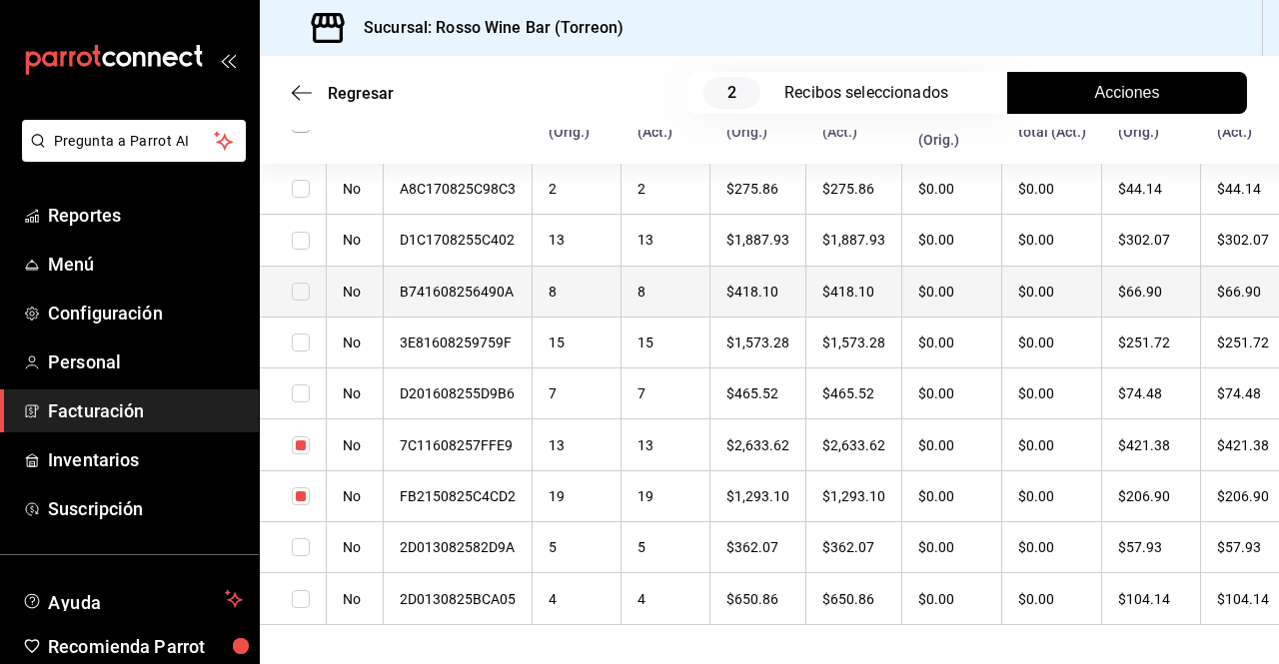
click at [303, 294] on input "checkbox" at bounding box center [301, 292] width 18 height 18
checkbox input "true"
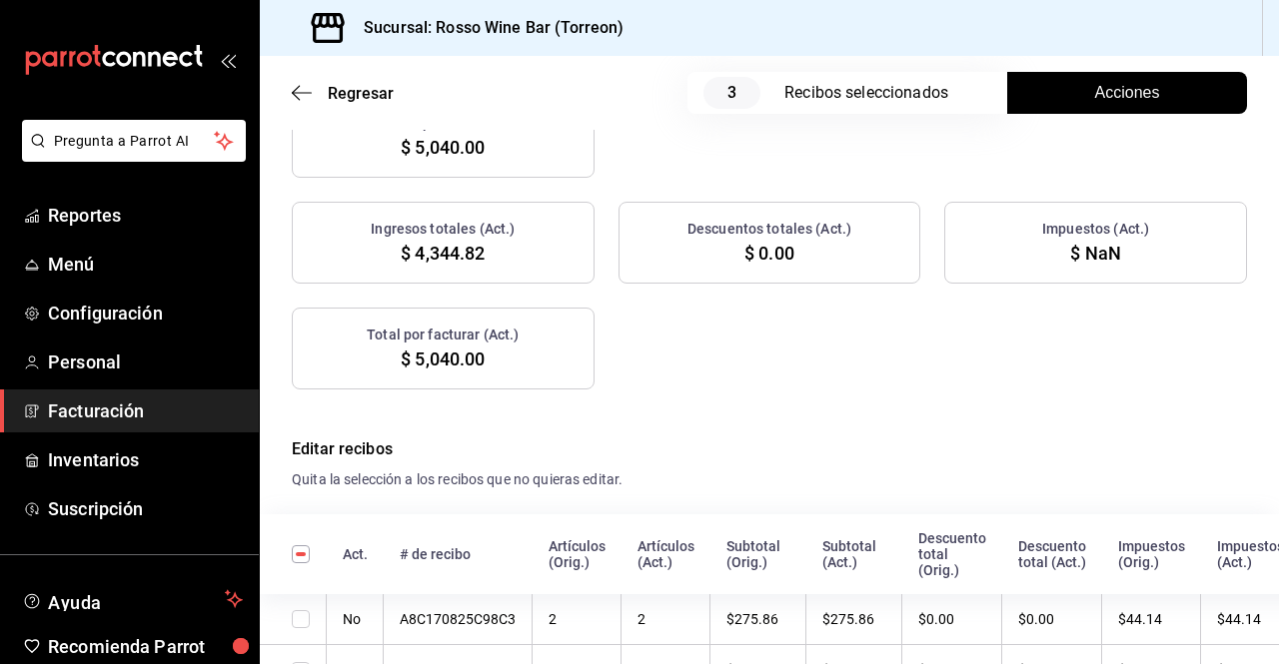
scroll to position [386, 0]
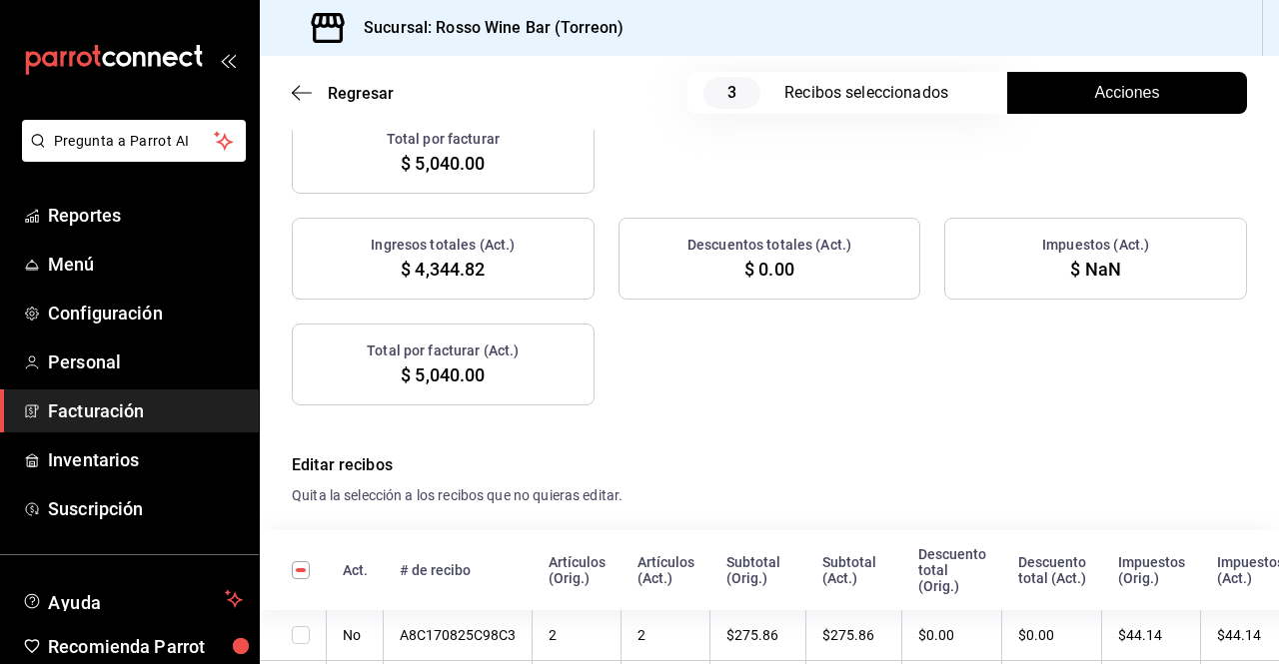
click at [1172, 88] on button "Acciones" at bounding box center [1127, 93] width 240 height 42
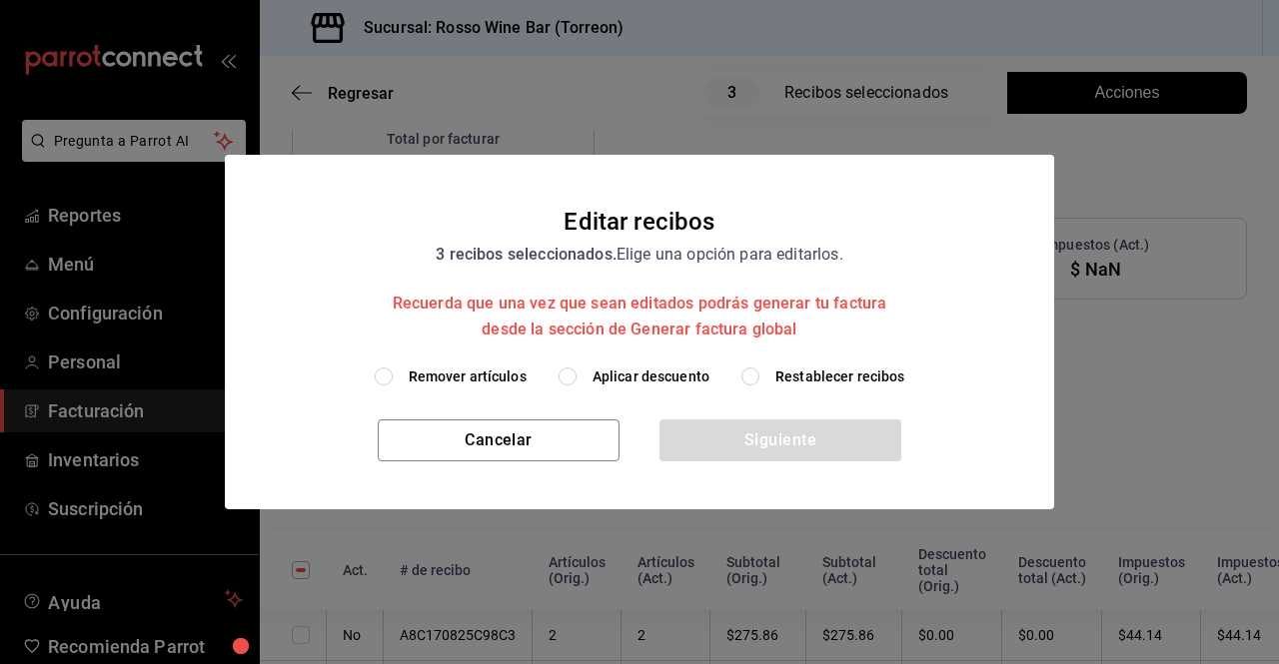
click at [390, 374] on input "Remover artículos" at bounding box center [384, 377] width 18 height 18
radio input "true"
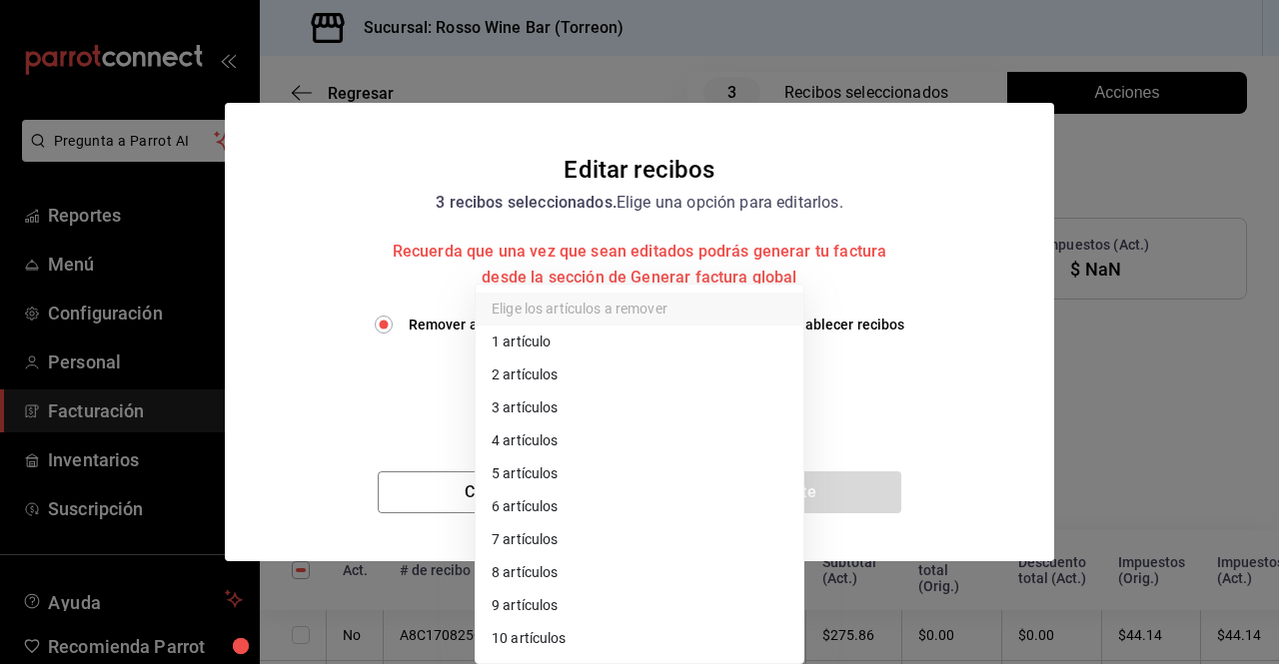
click at [623, 384] on body "Pregunta a Parrot AI Reportes Menú Configuración Personal Facturación Inventari…" at bounding box center [639, 332] width 1279 height 664
click at [540, 633] on li "10 artículos" at bounding box center [640, 638] width 328 height 33
type input "10"
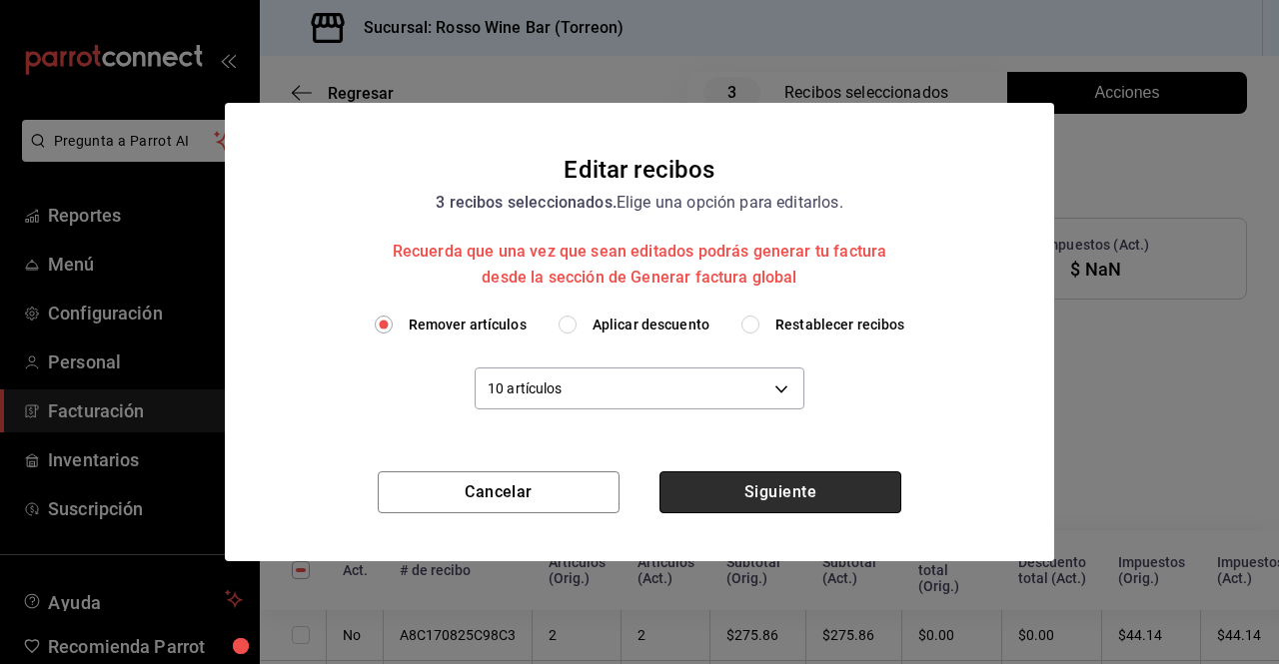
click at [721, 495] on button "Siguiente" at bounding box center [780, 493] width 242 height 42
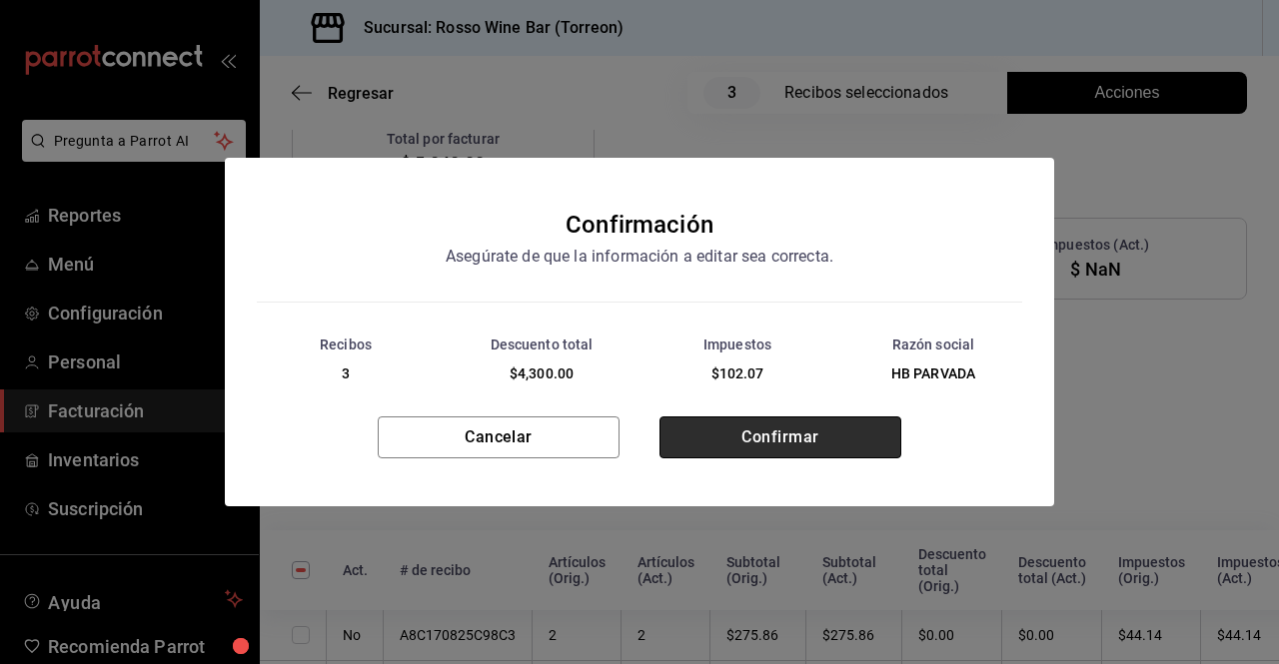
click at [797, 444] on button "Confirmar" at bounding box center [780, 438] width 242 height 42
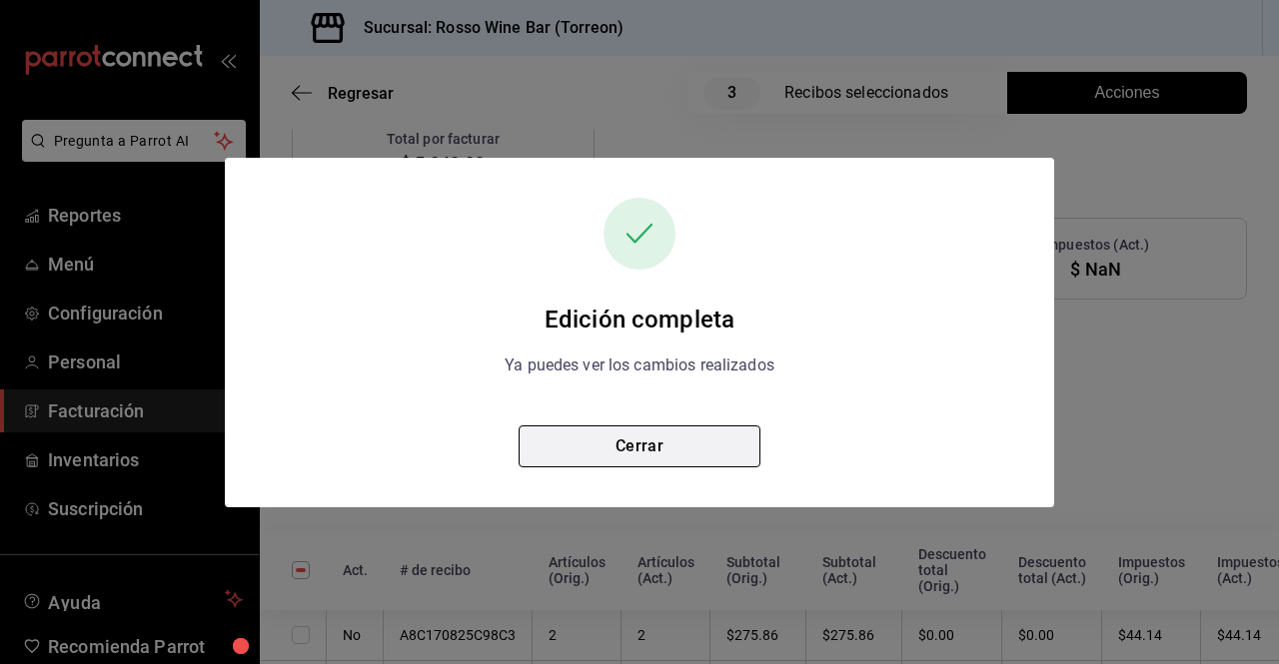
click at [684, 442] on button "Cerrar" at bounding box center [640, 447] width 242 height 42
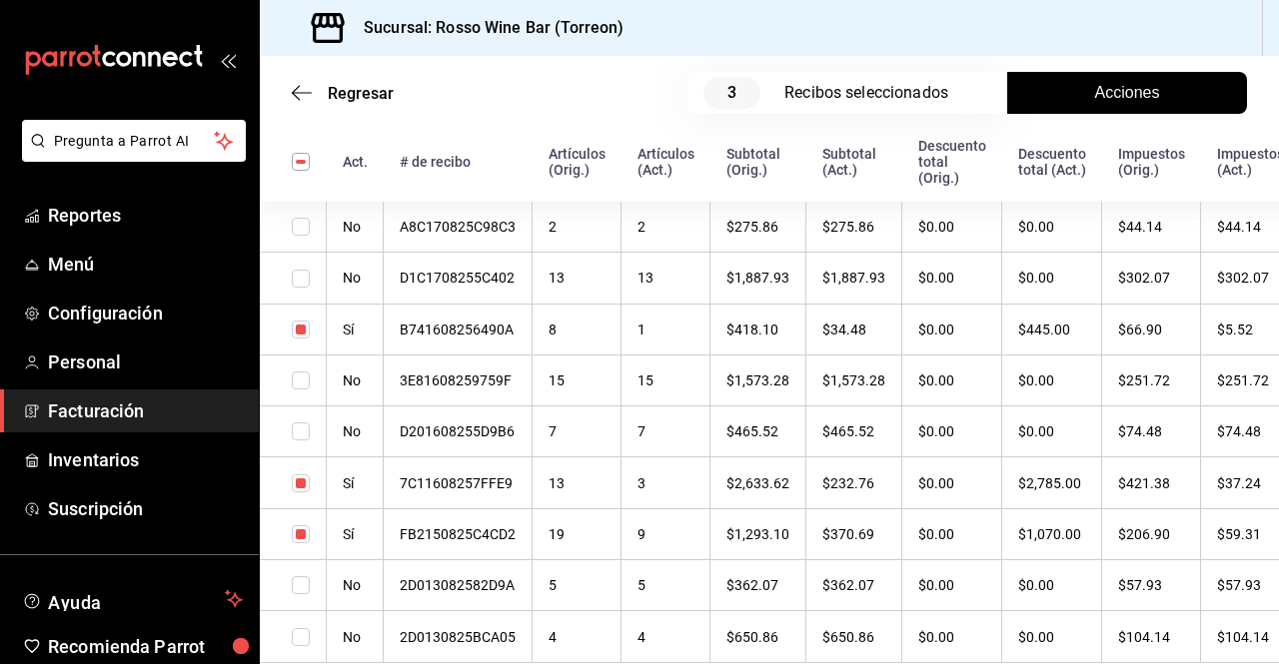
scroll to position [803, 0]
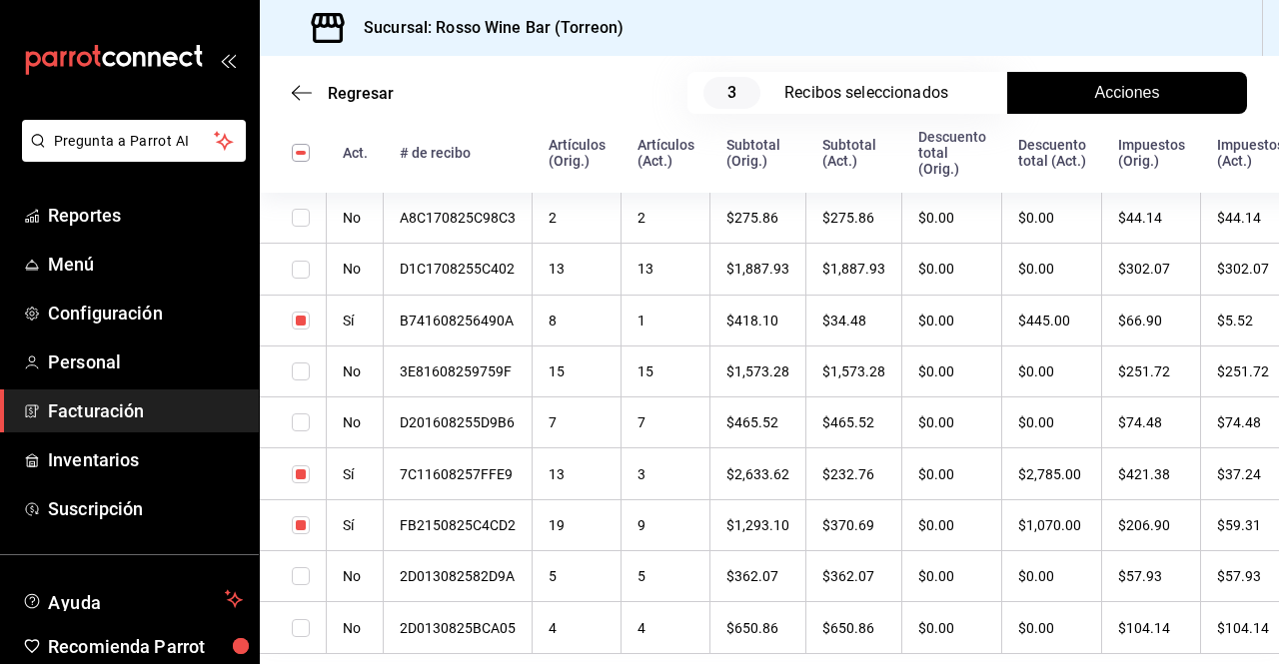
click at [301, 162] on input "checkbox" at bounding box center [301, 153] width 18 height 18
checkbox input "true"
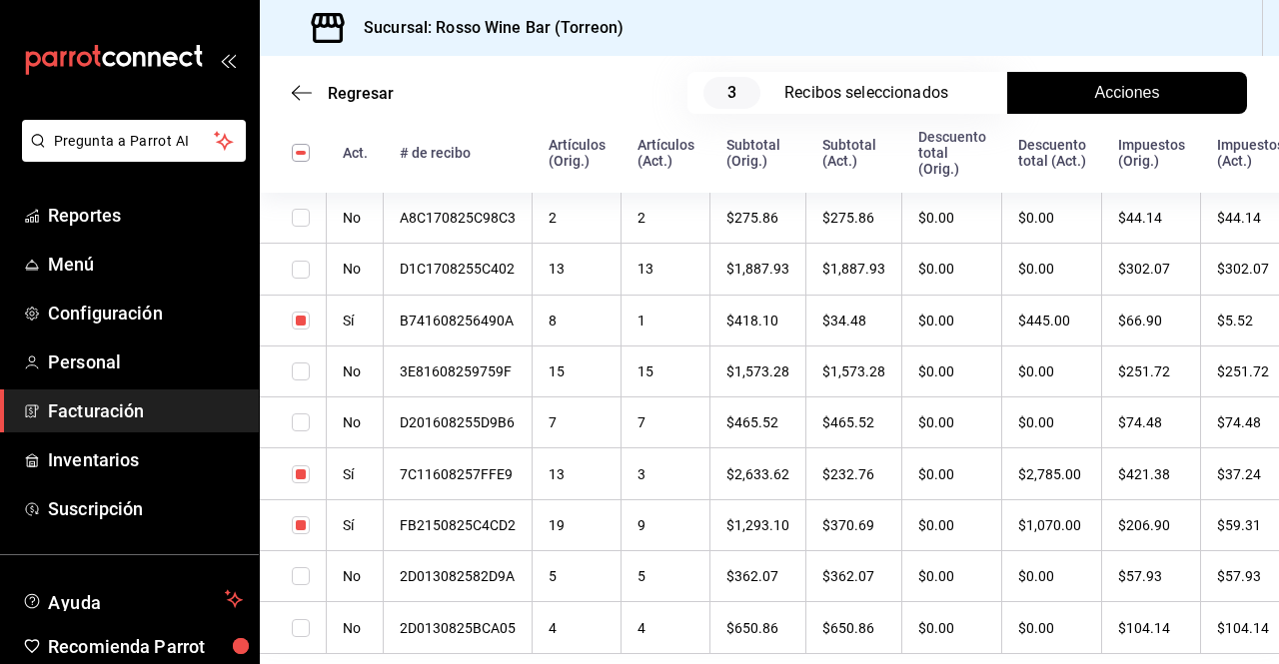
checkbox input "true"
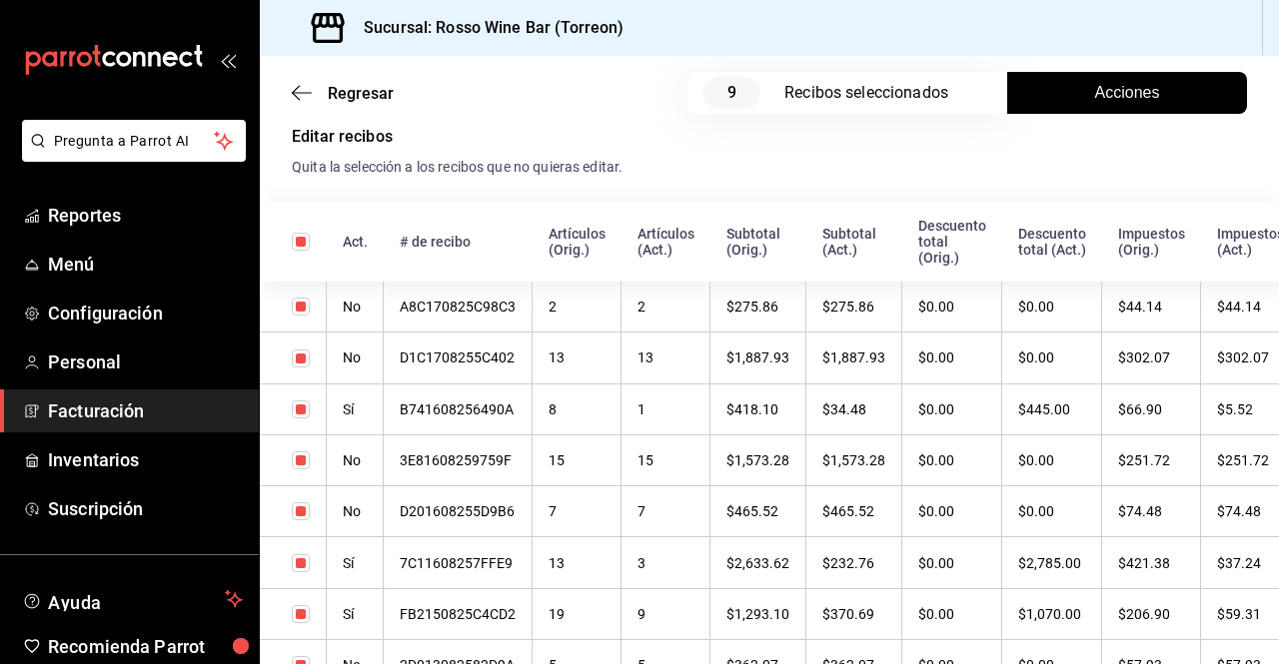
scroll to position [707, 0]
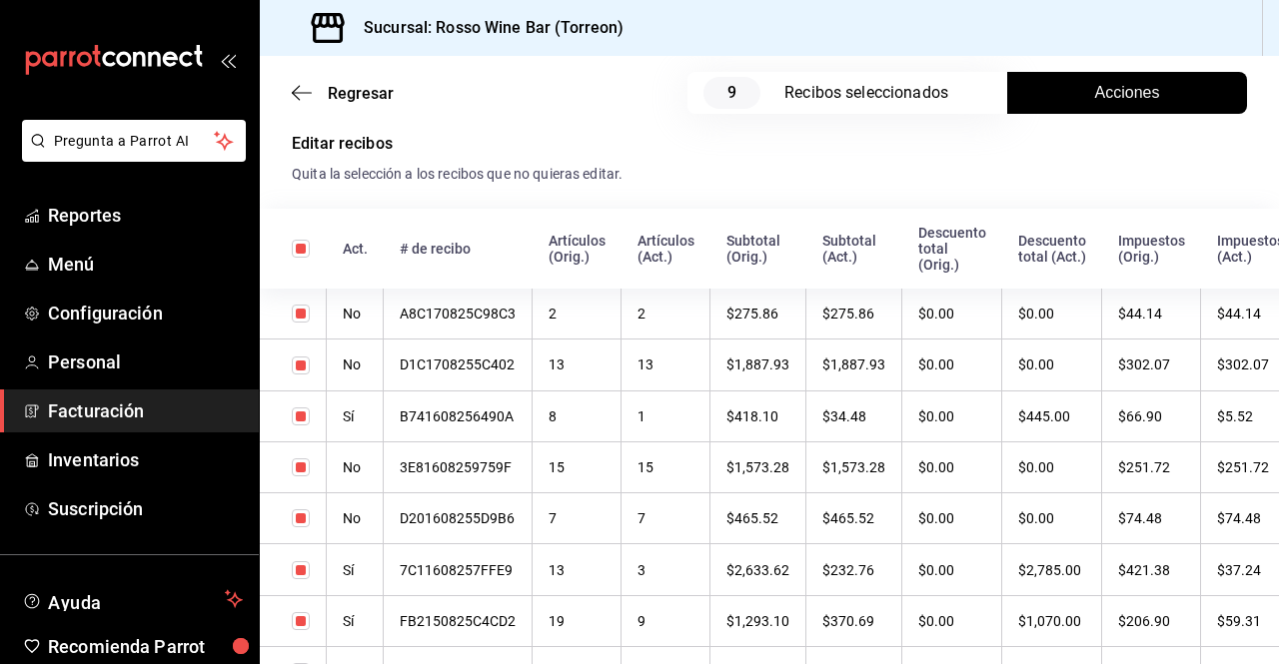
click at [298, 244] on input "checkbox" at bounding box center [301, 249] width 18 height 18
checkbox input "false"
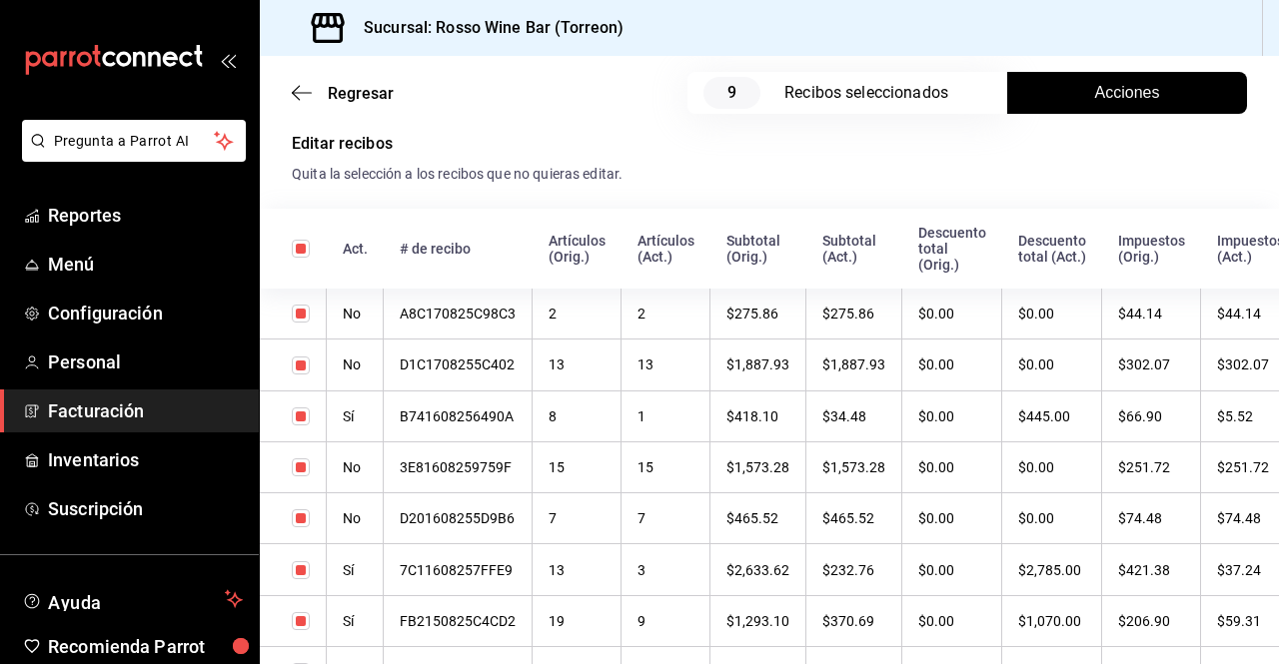
checkbox input "false"
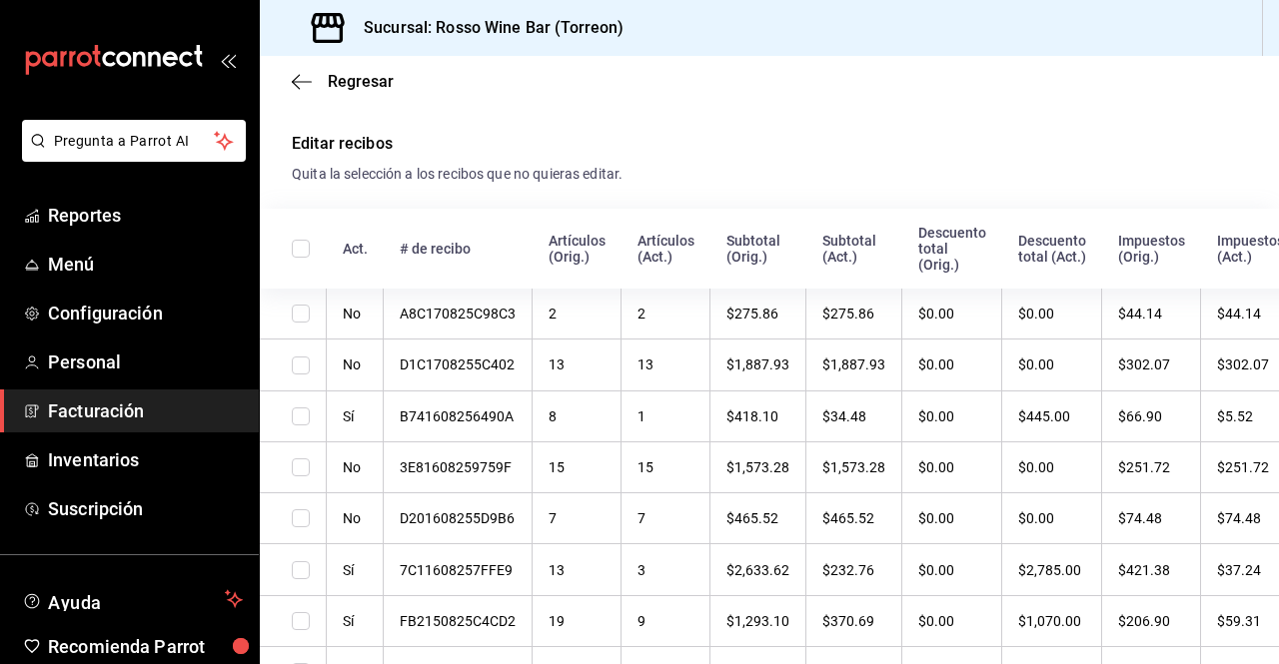
scroll to position [904, 0]
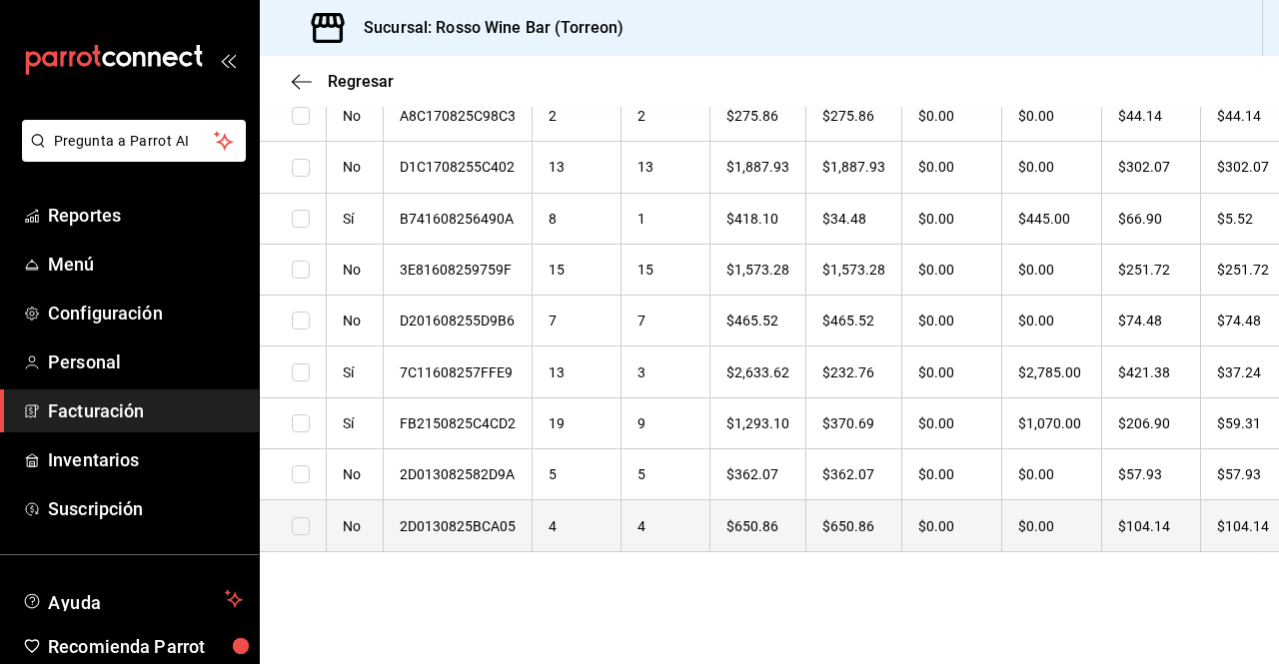
click at [299, 518] on input "checkbox" at bounding box center [301, 527] width 18 height 18
checkbox input "true"
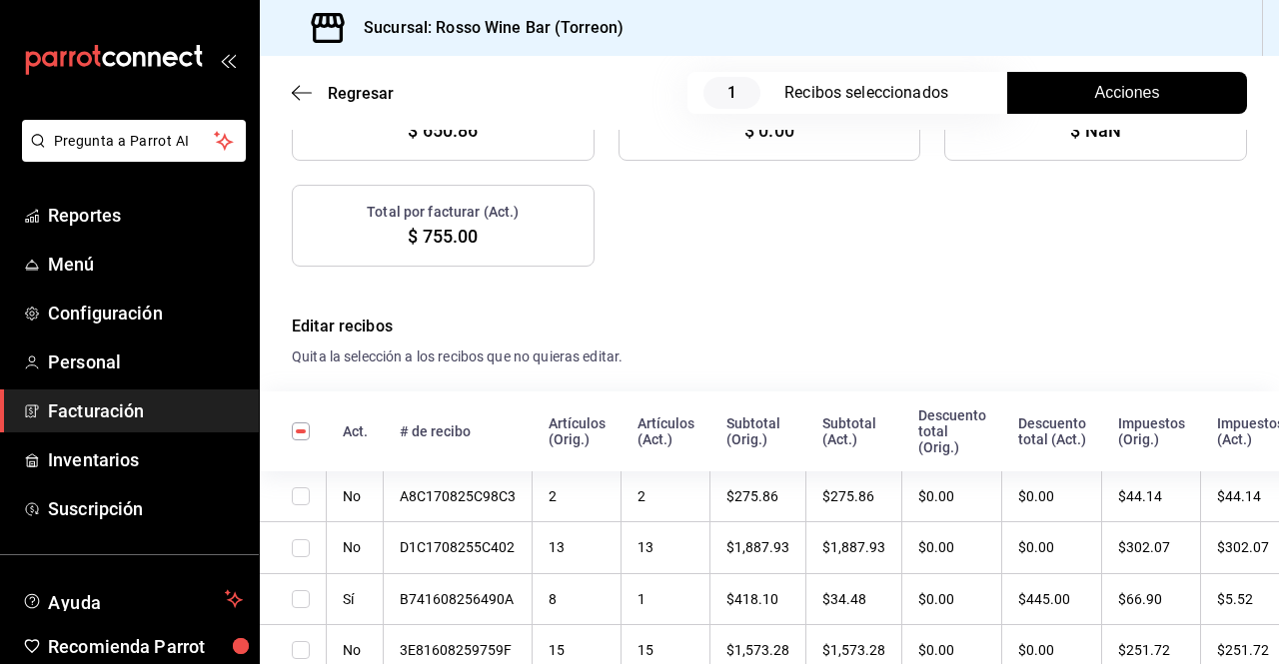
scroll to position [351, 0]
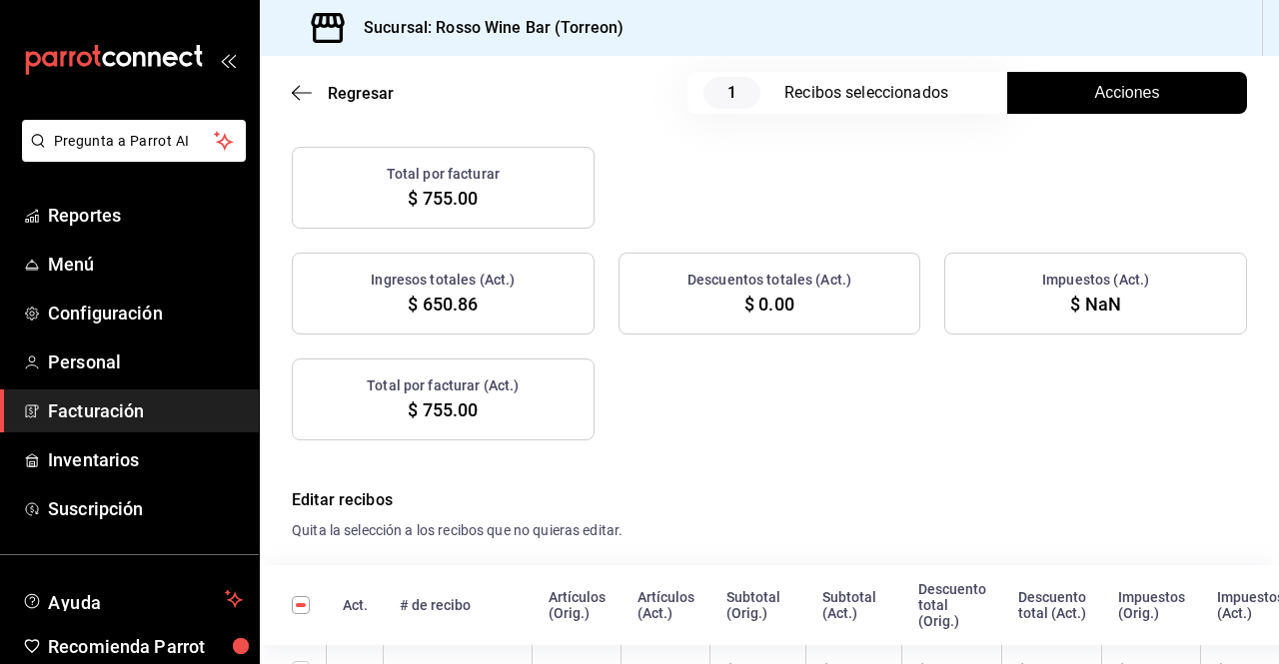
click at [1153, 103] on button "Acciones" at bounding box center [1127, 93] width 240 height 42
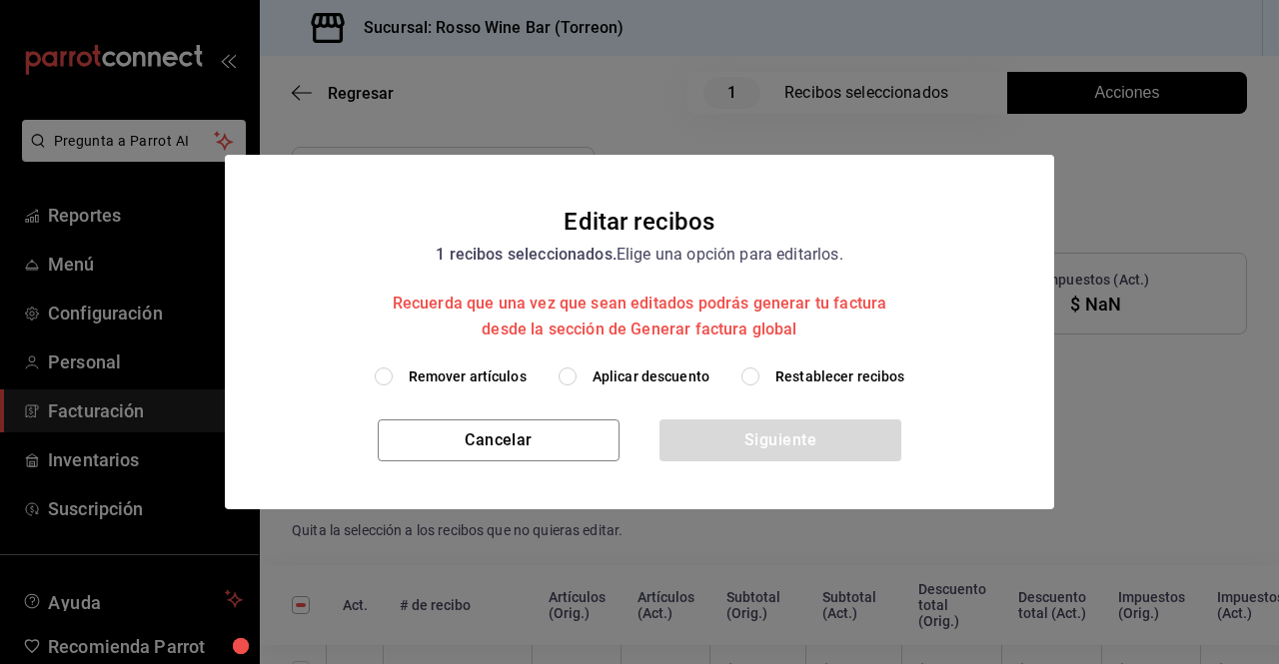
click at [396, 381] on label "Remover artículos" at bounding box center [451, 377] width 152 height 21
click at [393, 381] on input "Remover artículos" at bounding box center [384, 377] width 18 height 18
radio input "true"
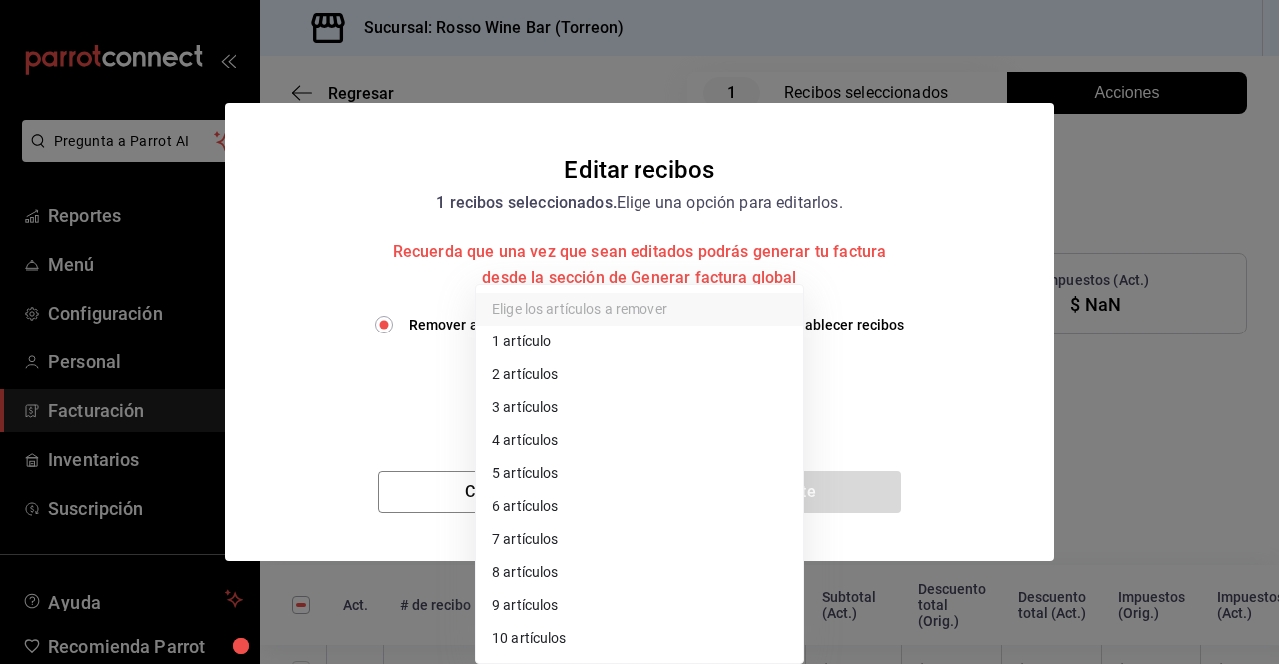
click at [625, 390] on body "Pregunta a Parrot AI Reportes Menú Configuración Personal Facturación Inventari…" at bounding box center [639, 332] width 1279 height 664
click at [621, 633] on li "10 artículos" at bounding box center [640, 638] width 328 height 33
type input "10"
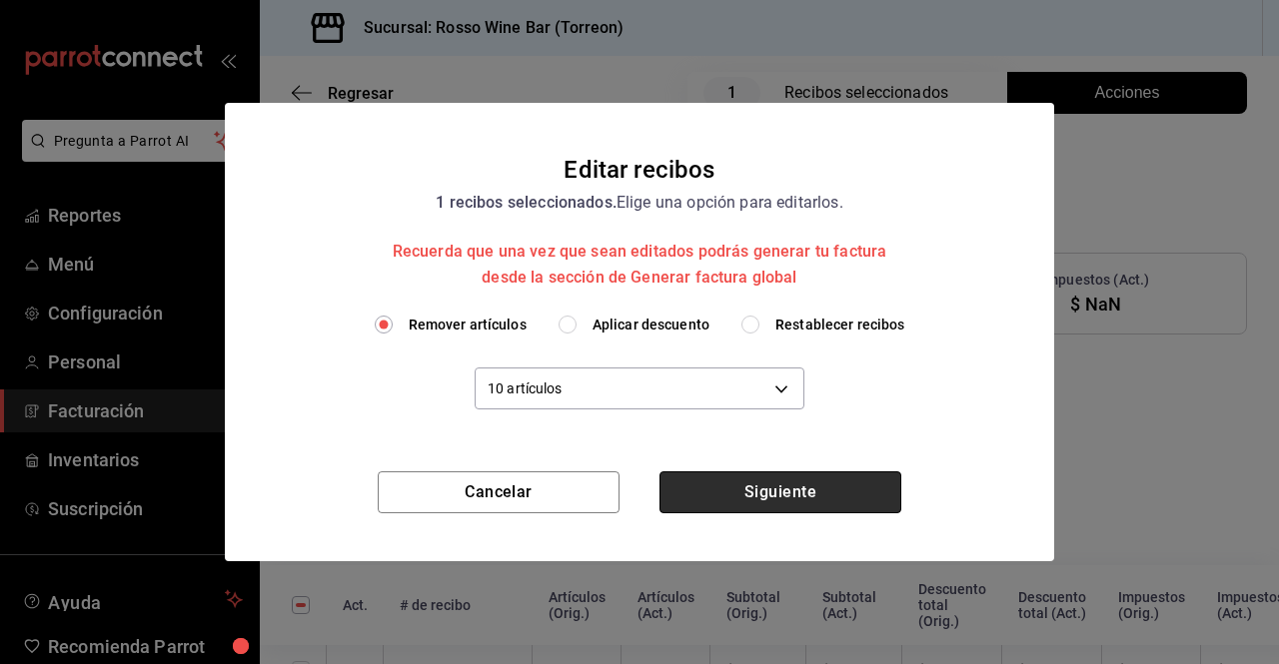
click at [775, 502] on button "Siguiente" at bounding box center [780, 493] width 242 height 42
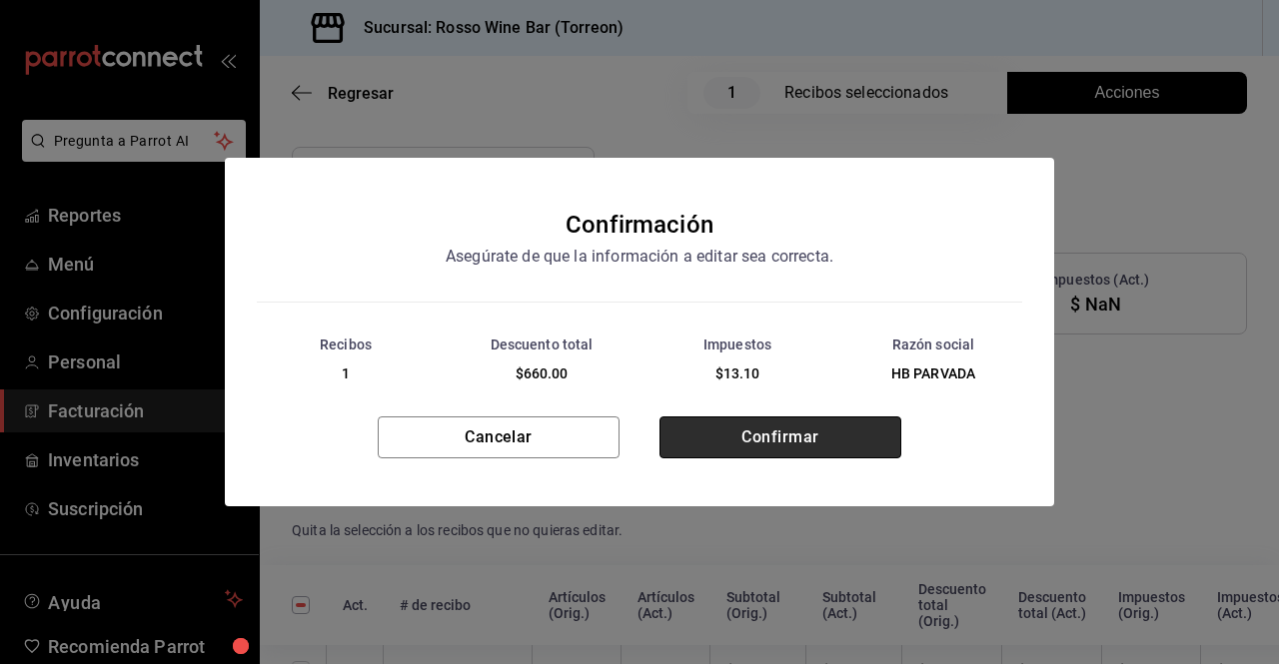
click at [778, 442] on button "Confirmar" at bounding box center [780, 438] width 242 height 42
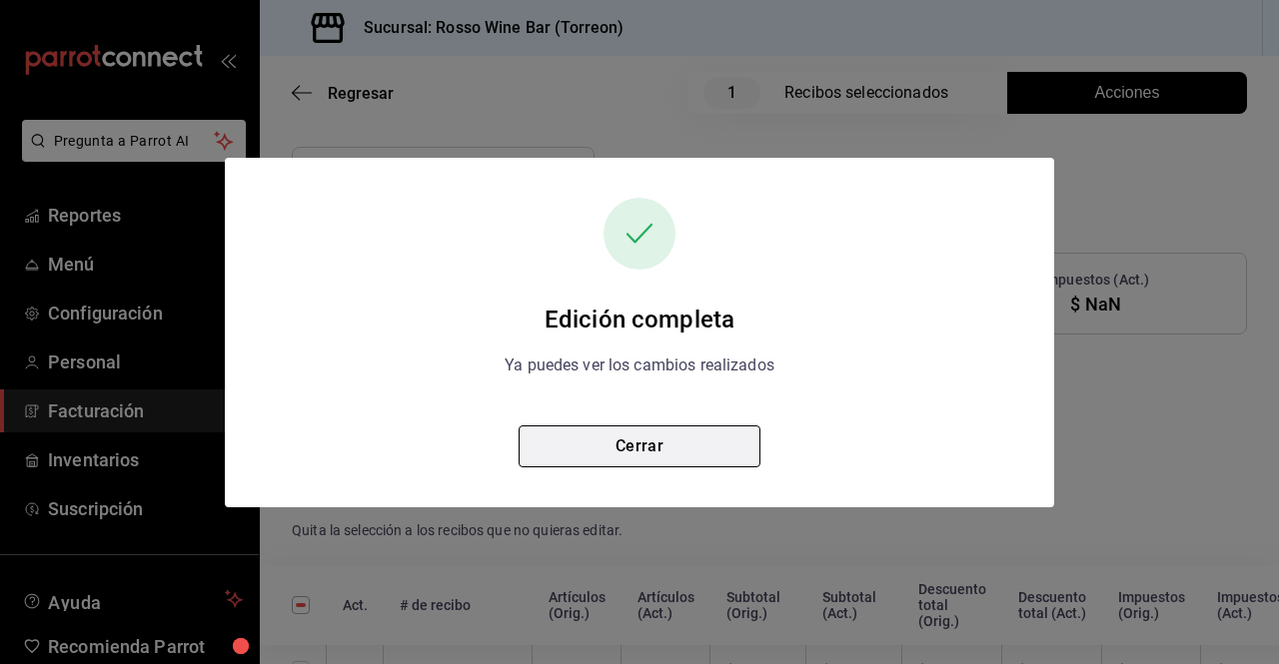
click at [726, 455] on button "Cerrar" at bounding box center [640, 447] width 242 height 42
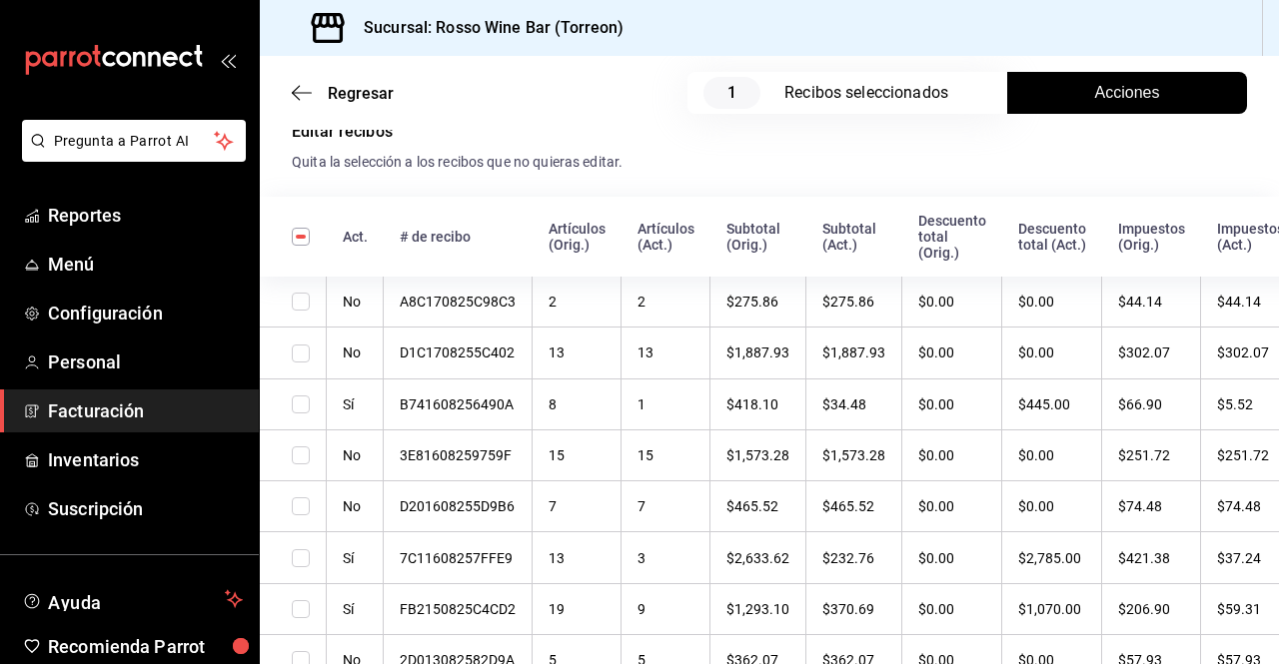
scroll to position [715, 0]
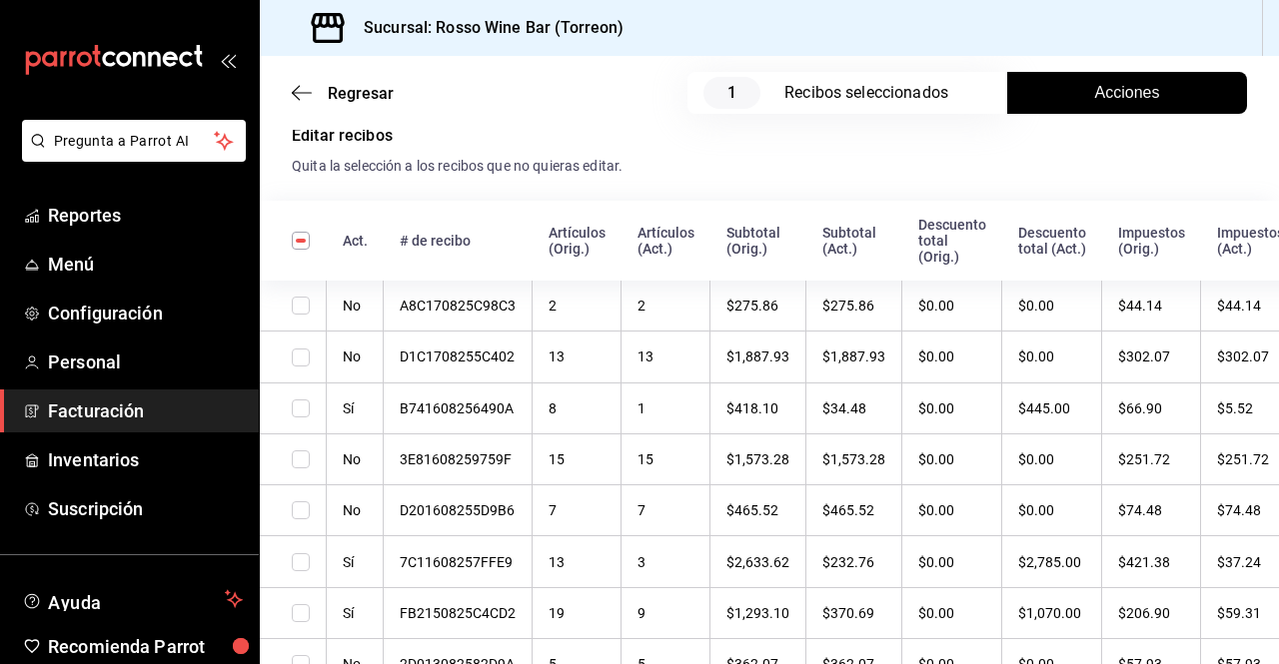
click at [296, 248] on input "checkbox" at bounding box center [301, 241] width 18 height 18
checkbox input "true"
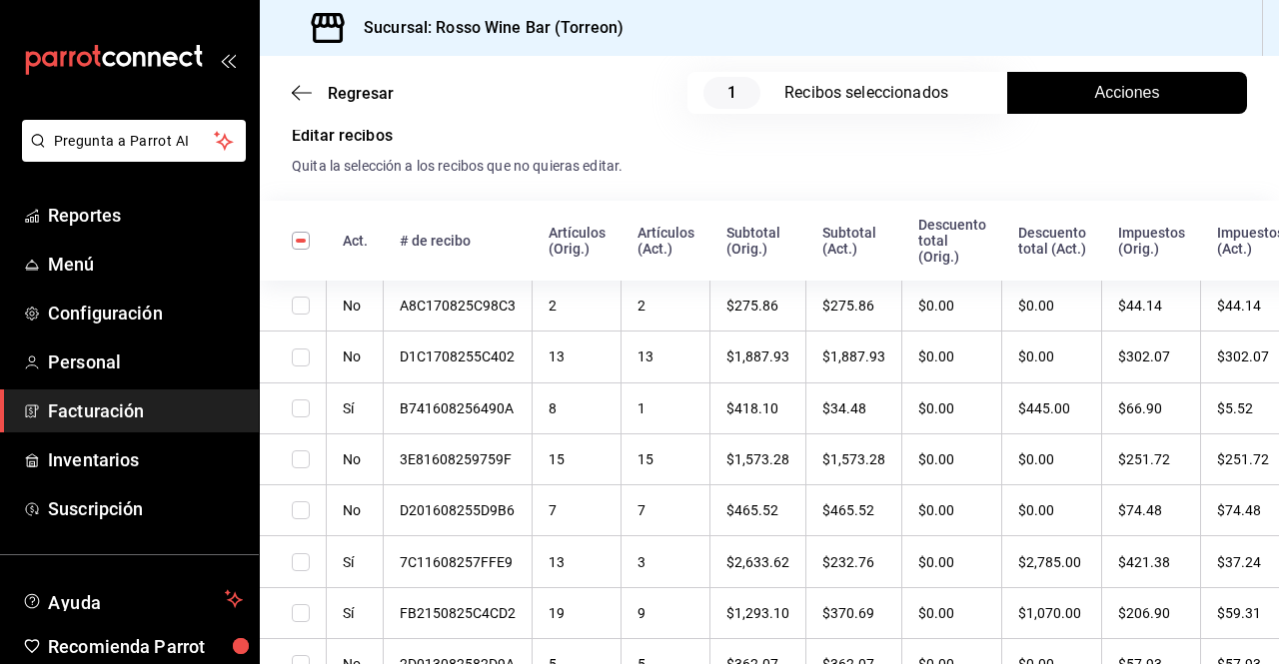
checkbox input "true"
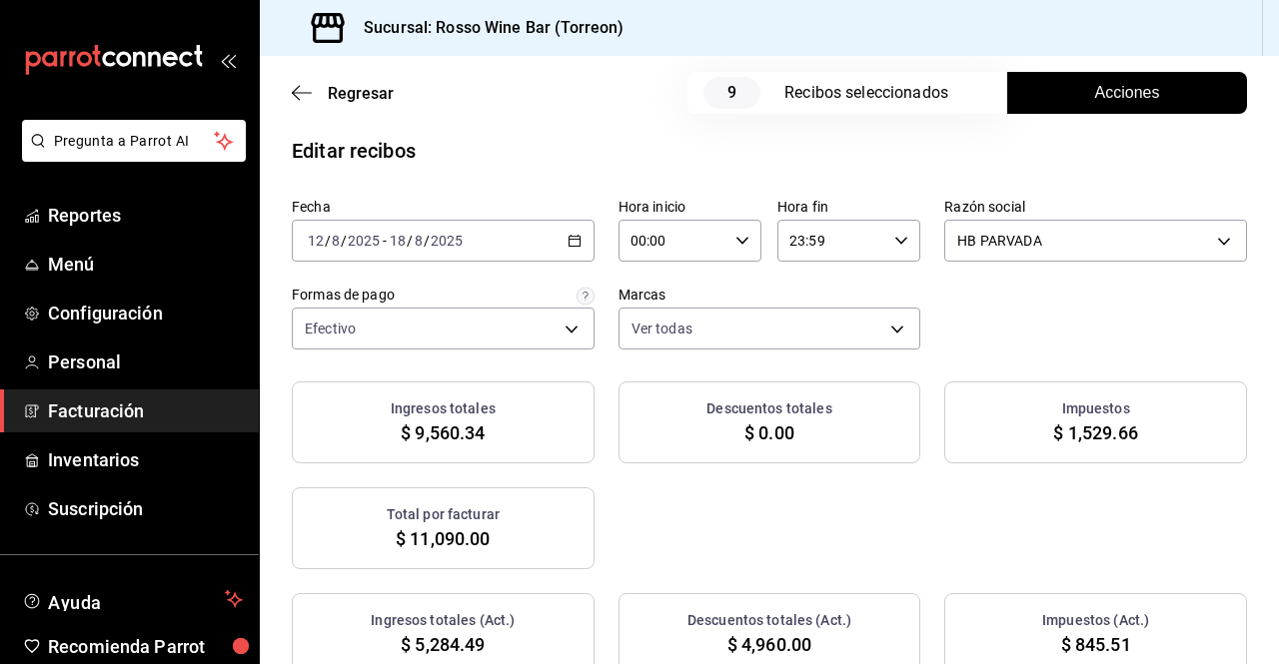
scroll to position [0, 0]
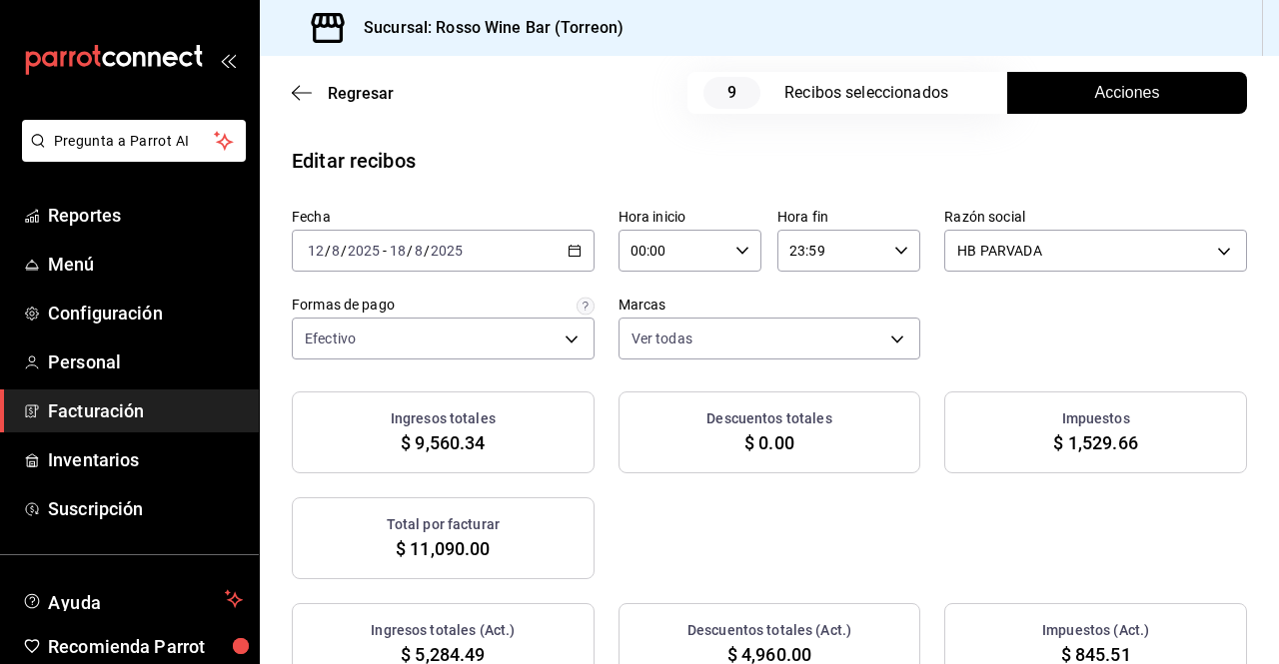
click at [1132, 104] on span "Acciones" at bounding box center [1127, 93] width 65 height 24
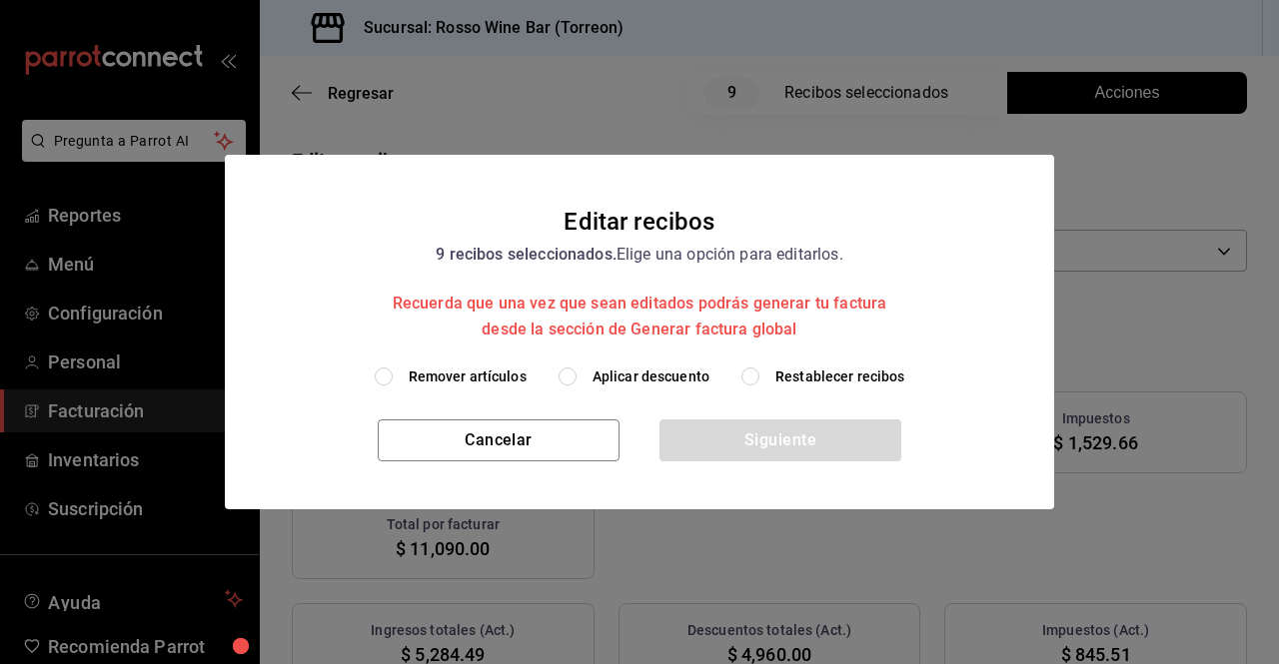
click at [627, 483] on div "Cancelar Siguiente" at bounding box center [639, 465] width 829 height 90
click at [675, 447] on div "Siguiente" at bounding box center [780, 441] width 242 height 42
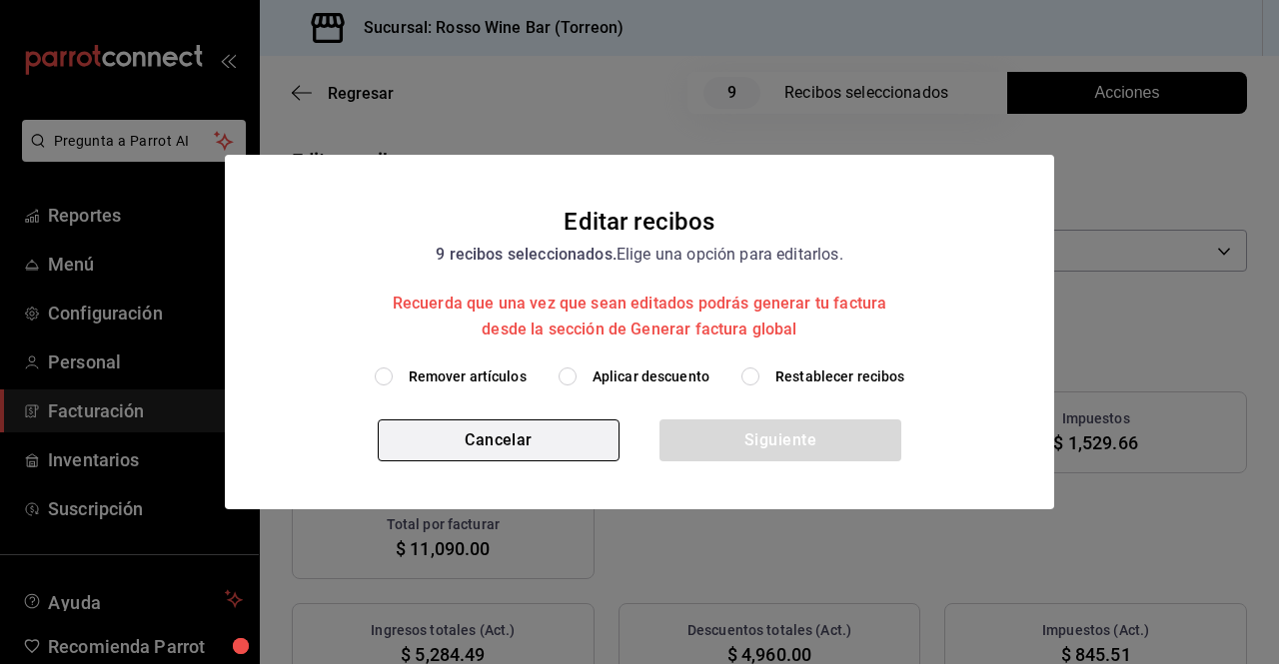
click at [603, 455] on button "Cancelar" at bounding box center [499, 441] width 242 height 42
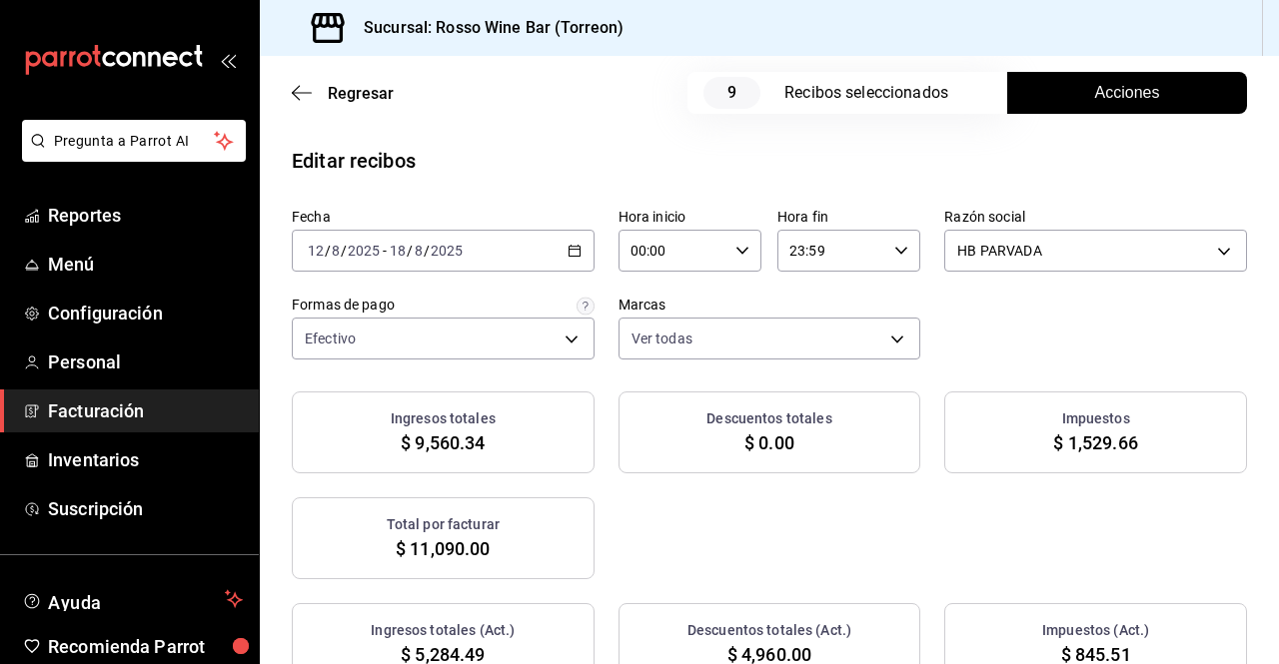
click at [1078, 96] on button "Acciones" at bounding box center [1127, 93] width 240 height 42
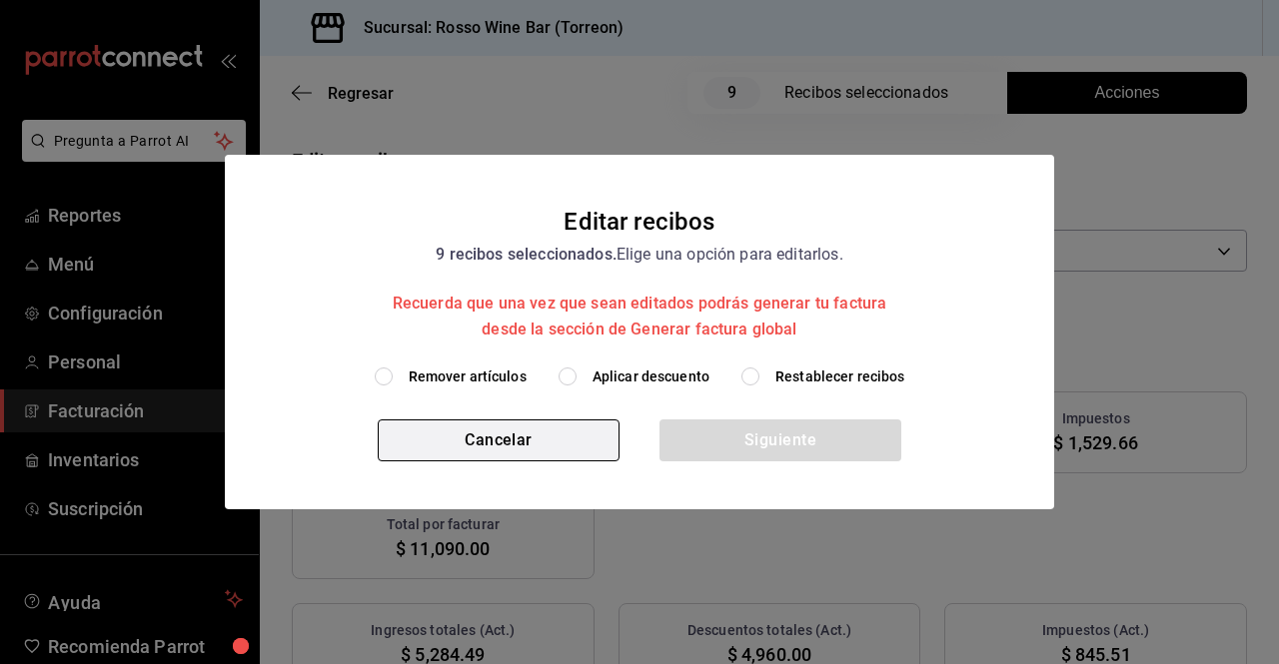
click at [557, 450] on button "Cancelar" at bounding box center [499, 441] width 242 height 42
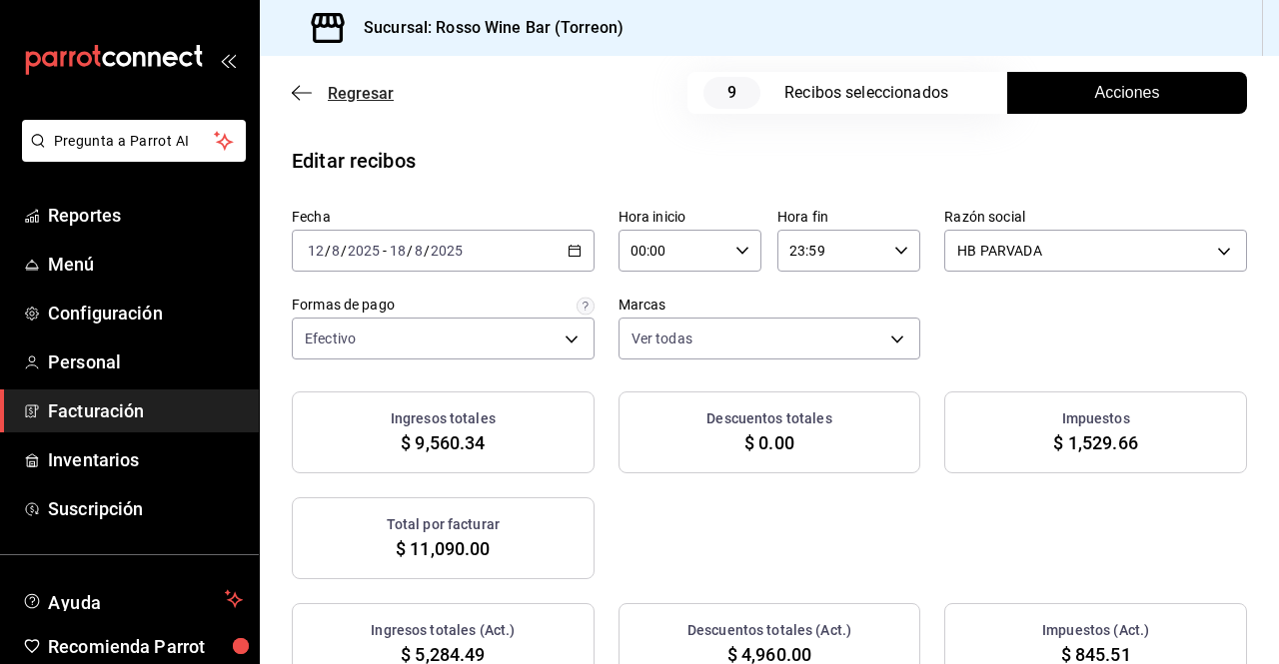
click at [372, 99] on span "Regresar" at bounding box center [361, 93] width 66 height 19
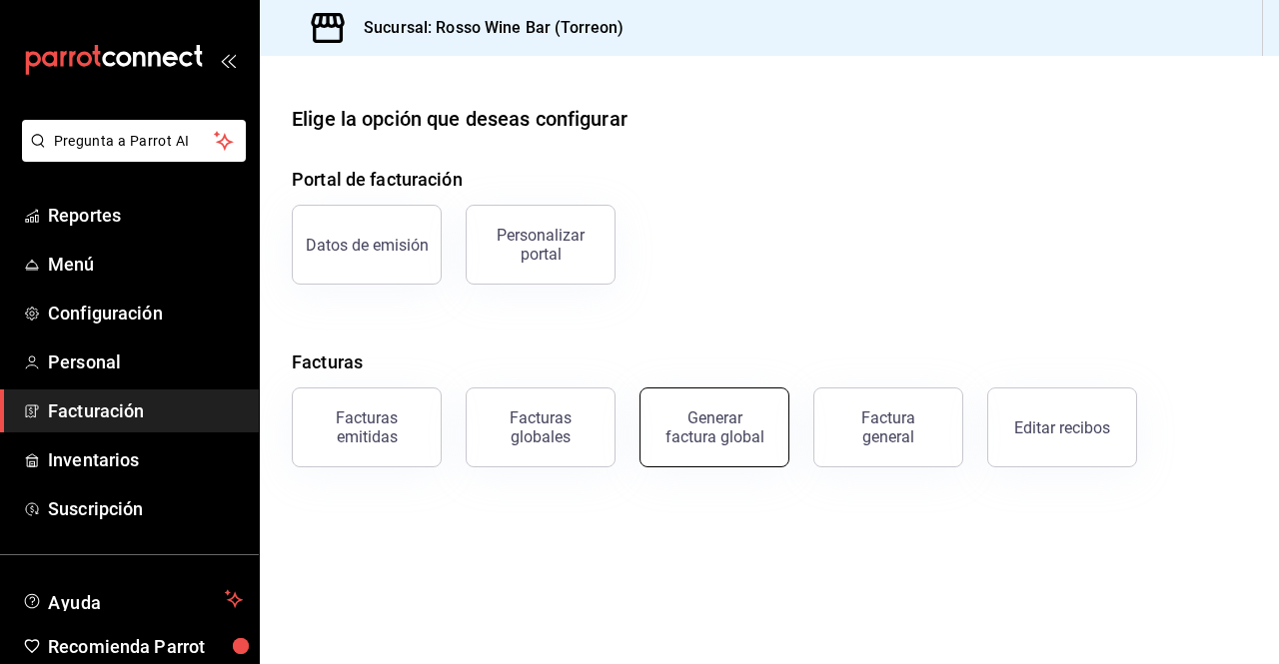
click at [737, 444] on div "Generar factura global" at bounding box center [714, 428] width 100 height 38
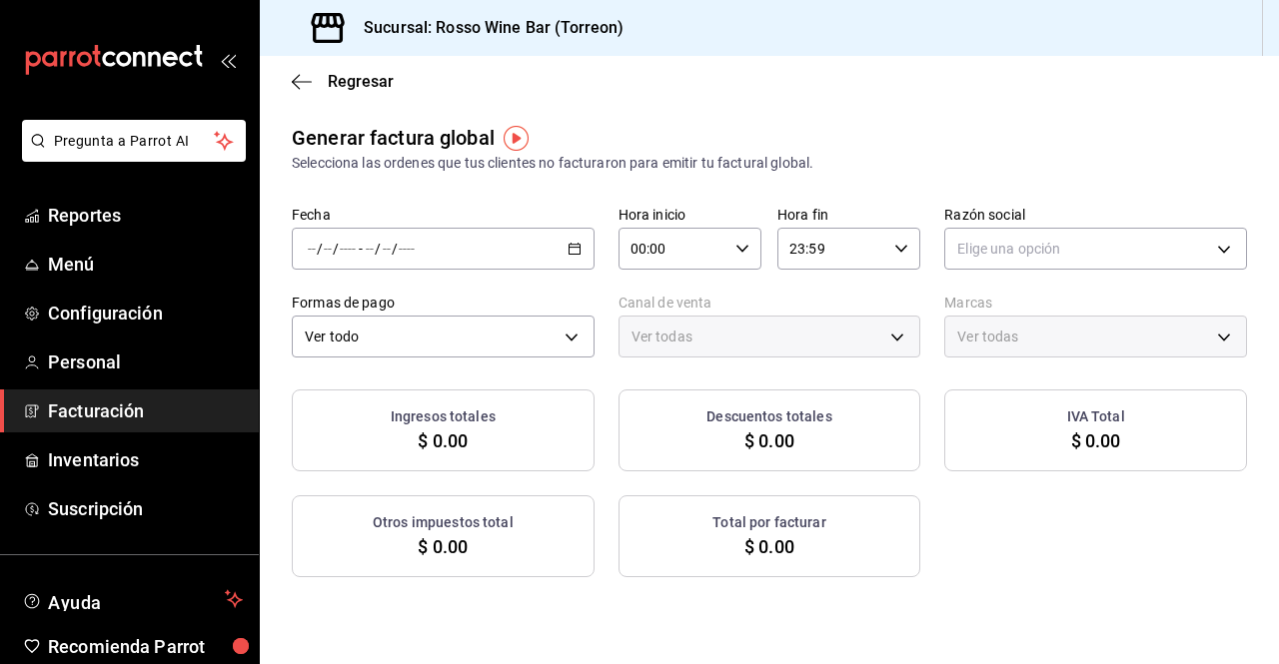
type input "PARROT,UBER_EATS,RAPPI,DIDI_FOOD,ONLINE"
click at [423, 310] on span "Rango de fechas" at bounding box center [386, 309] width 155 height 21
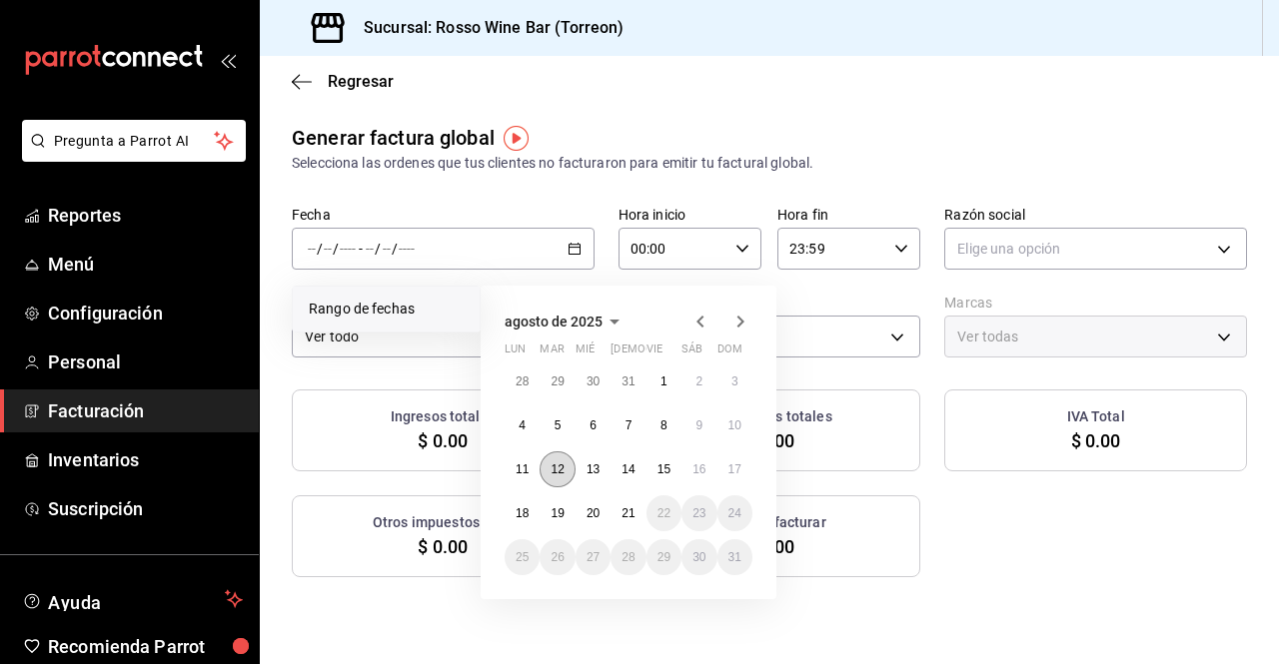
click at [556, 463] on abbr "12" at bounding box center [557, 470] width 13 height 14
click at [523, 499] on button "18" at bounding box center [522, 514] width 35 height 36
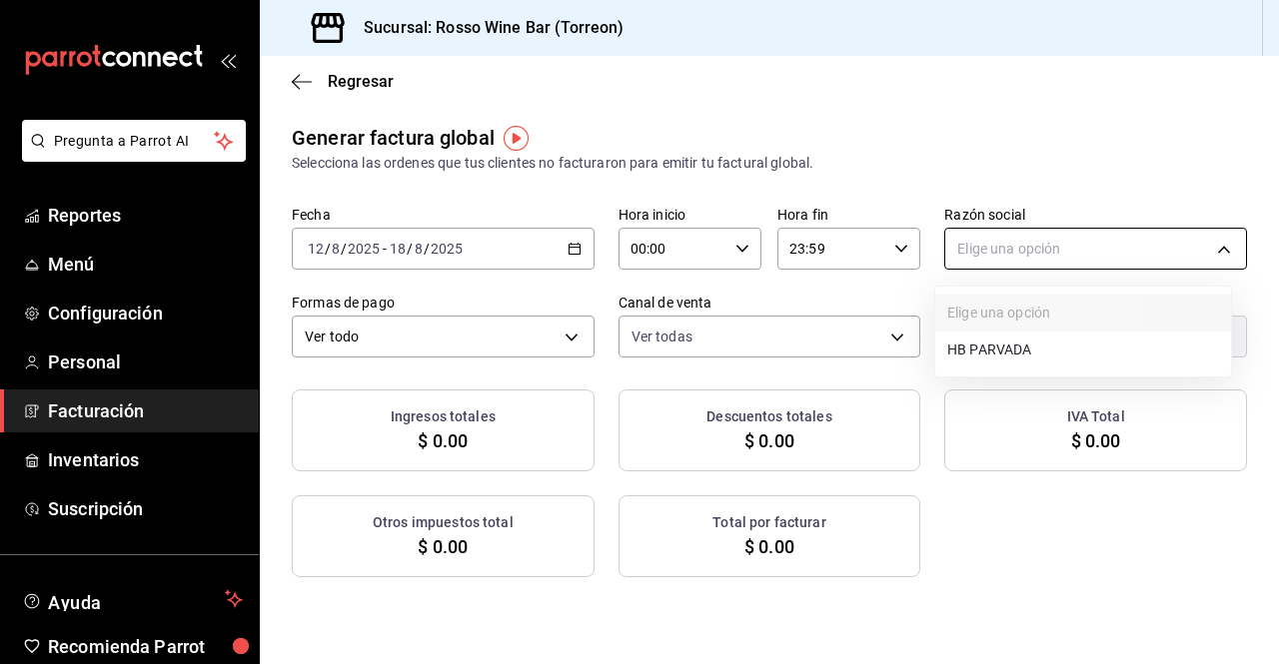
click at [1024, 239] on body "Pregunta a Parrot AI Reportes Menú Configuración Personal Facturación Inventari…" at bounding box center [639, 332] width 1279 height 664
click at [985, 350] on li "HB PARVADA" at bounding box center [1083, 350] width 296 height 37
type input "e33a4bbf-56a2-4bb2-a420-99781ad44d12"
type input "c2c32ae7-1fc4-45ff-8039-656fc52e7daf"
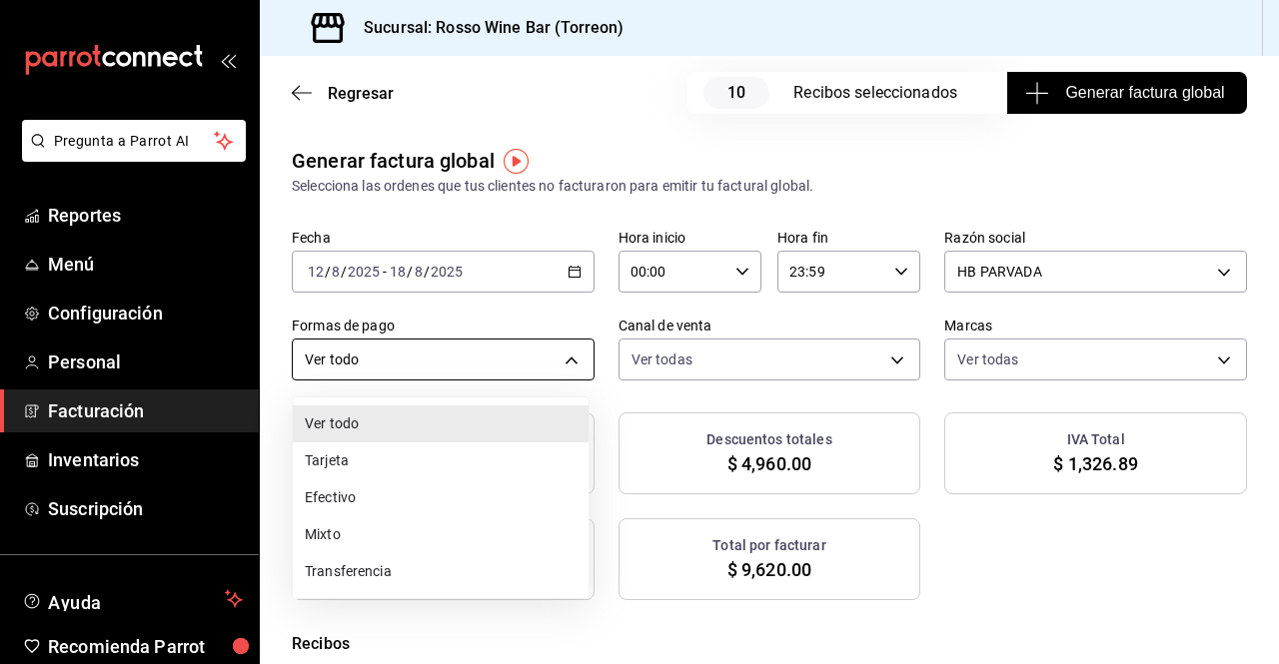
click at [544, 356] on body "Pregunta a Parrot AI Reportes Menú Configuración Personal Facturación Inventari…" at bounding box center [639, 332] width 1279 height 664
click at [409, 501] on li "Efectivo" at bounding box center [441, 498] width 296 height 37
type input "CASH"
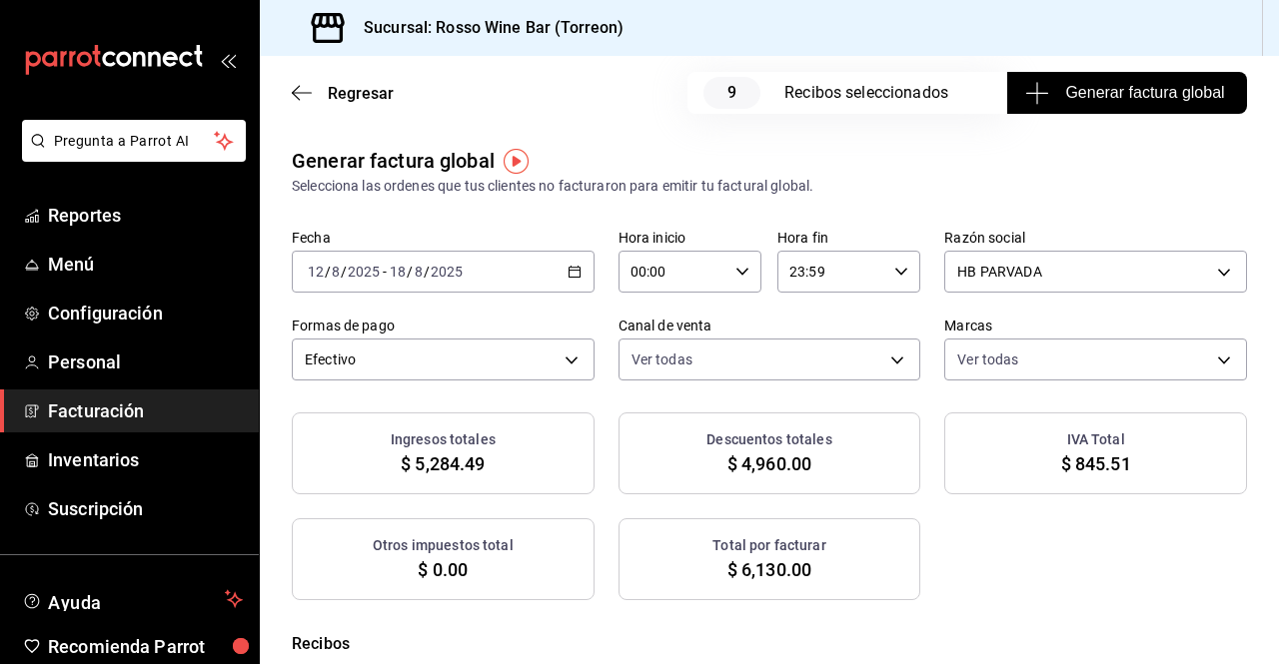
click at [1143, 105] on button "Generar factura global" at bounding box center [1127, 93] width 240 height 42
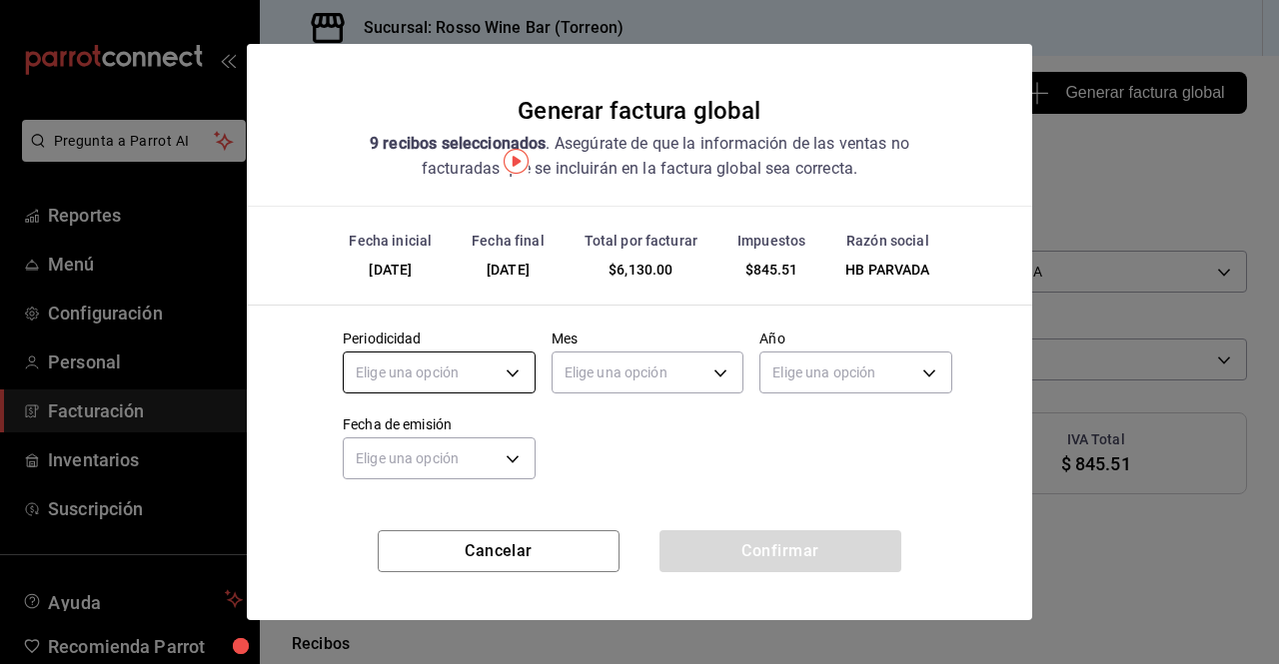
click at [520, 376] on body "Pregunta a Parrot AI Reportes Menú Configuración Personal Facturación Inventari…" at bounding box center [639, 332] width 1279 height 664
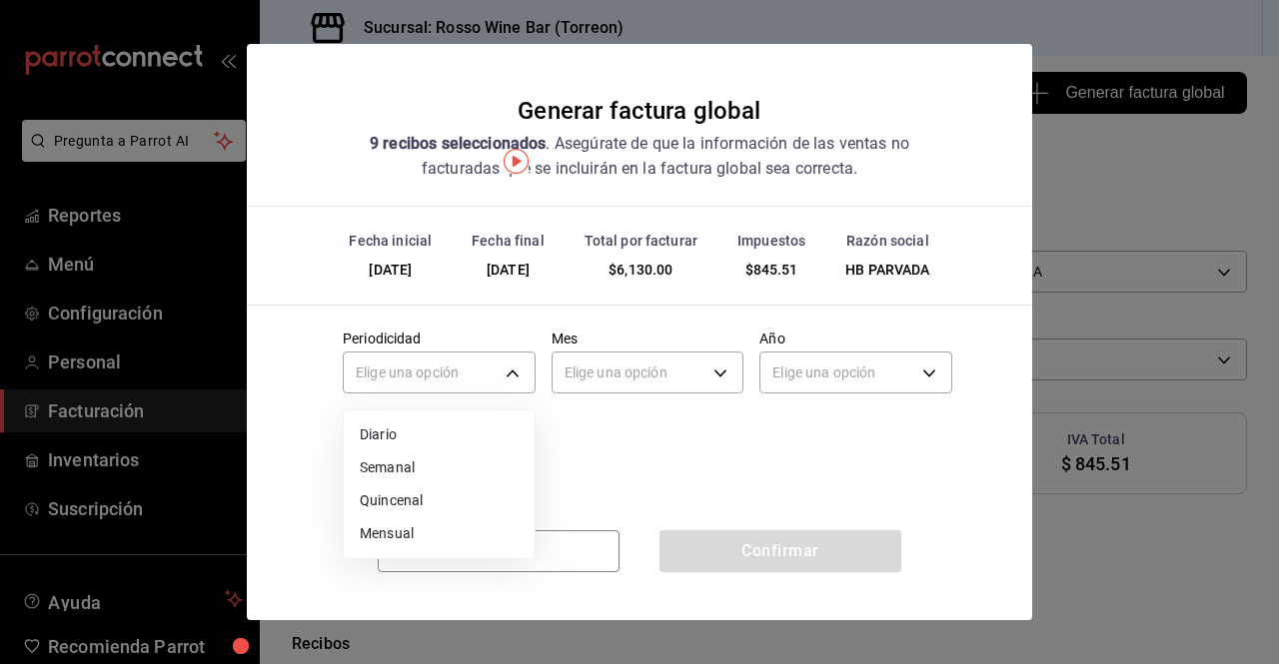
click at [469, 465] on li "Semanal" at bounding box center [439, 468] width 191 height 33
type input "WEEKLY"
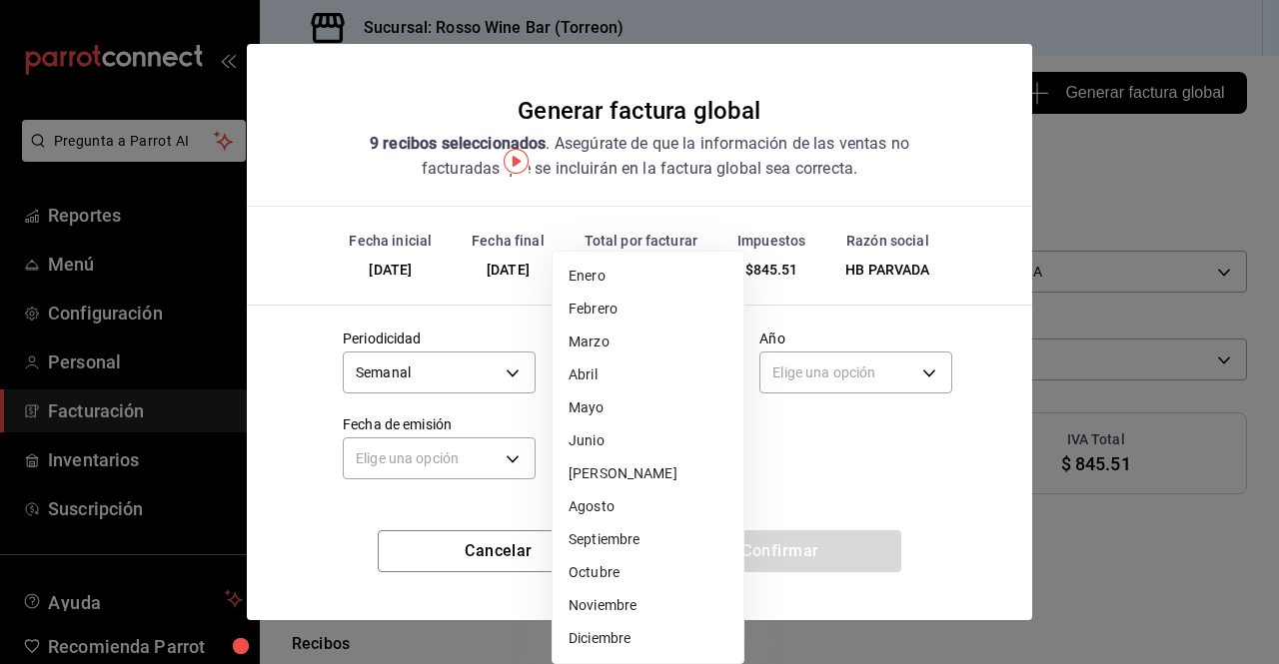
click at [666, 375] on body "Pregunta a Parrot AI Reportes Menú Configuración Personal Facturación Inventari…" at bounding box center [639, 332] width 1279 height 664
click at [597, 508] on li "Agosto" at bounding box center [648, 507] width 191 height 33
type input "8"
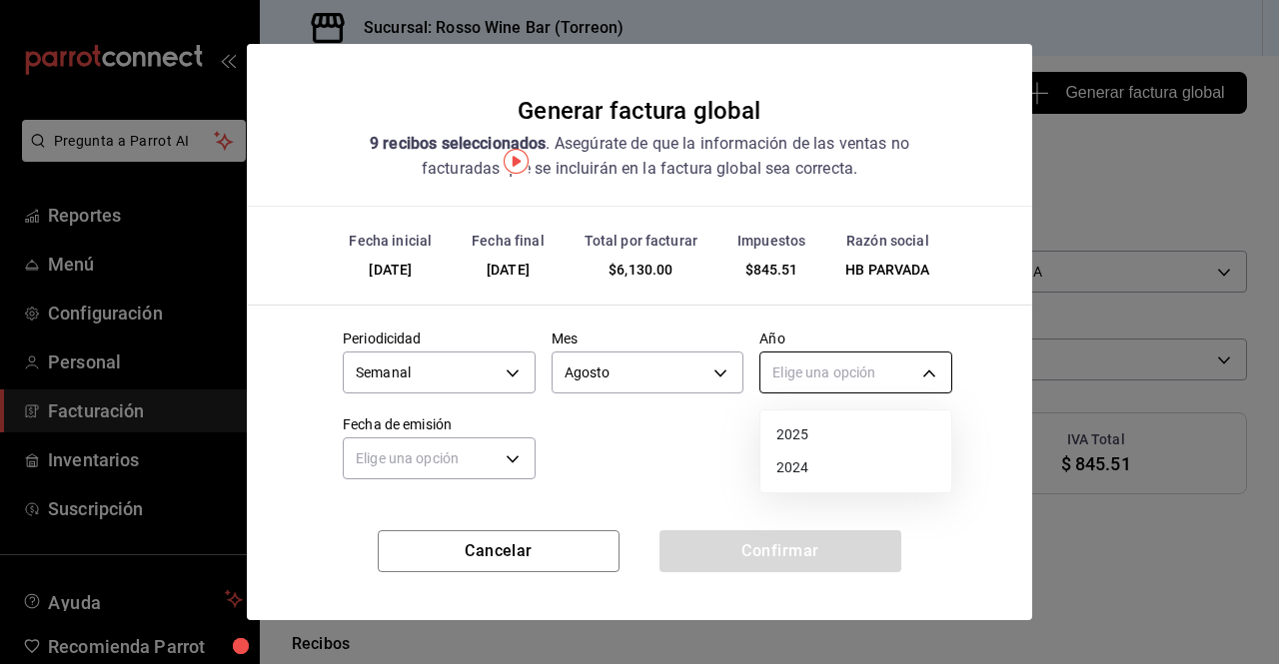
click at [851, 374] on body "Pregunta a Parrot AI Reportes Menú Configuración Personal Facturación Inventari…" at bounding box center [639, 332] width 1279 height 664
click at [812, 433] on li "2025" at bounding box center [855, 435] width 191 height 33
type input "2025"
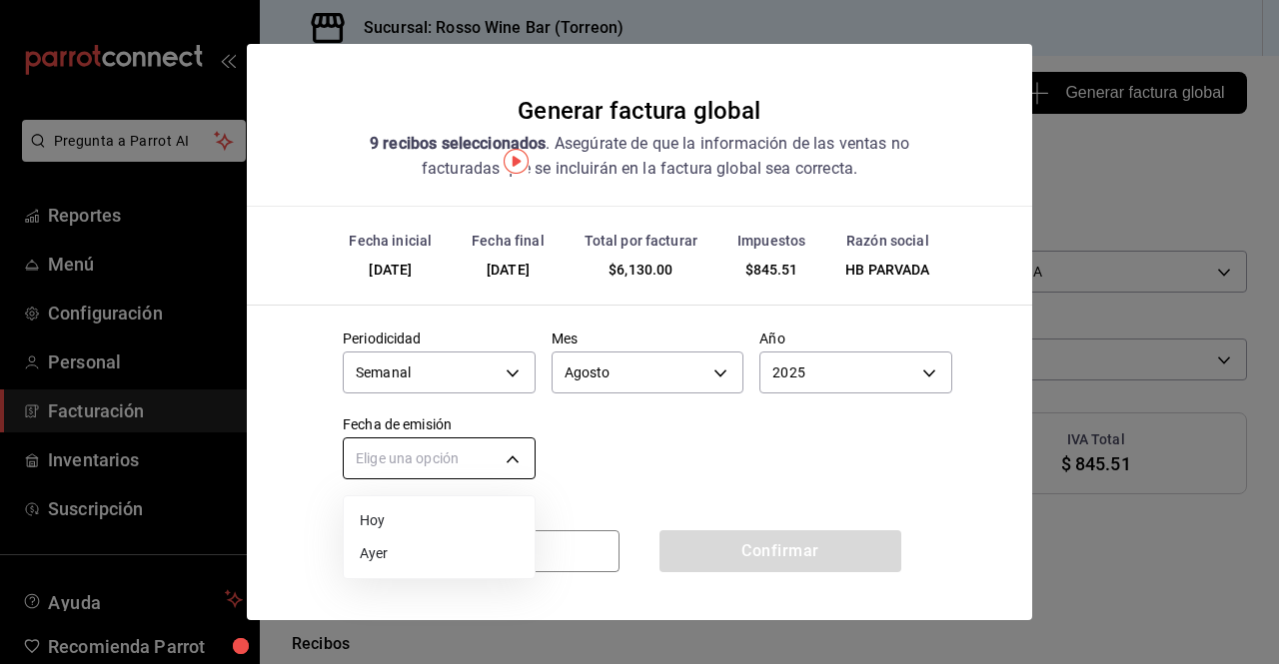
click at [508, 461] on body "Pregunta a Parrot AI Reportes Menú Configuración Personal Facturación Inventari…" at bounding box center [639, 332] width 1279 height 664
click at [407, 553] on li "Ayer" at bounding box center [439, 554] width 191 height 33
type input "[DATE]"
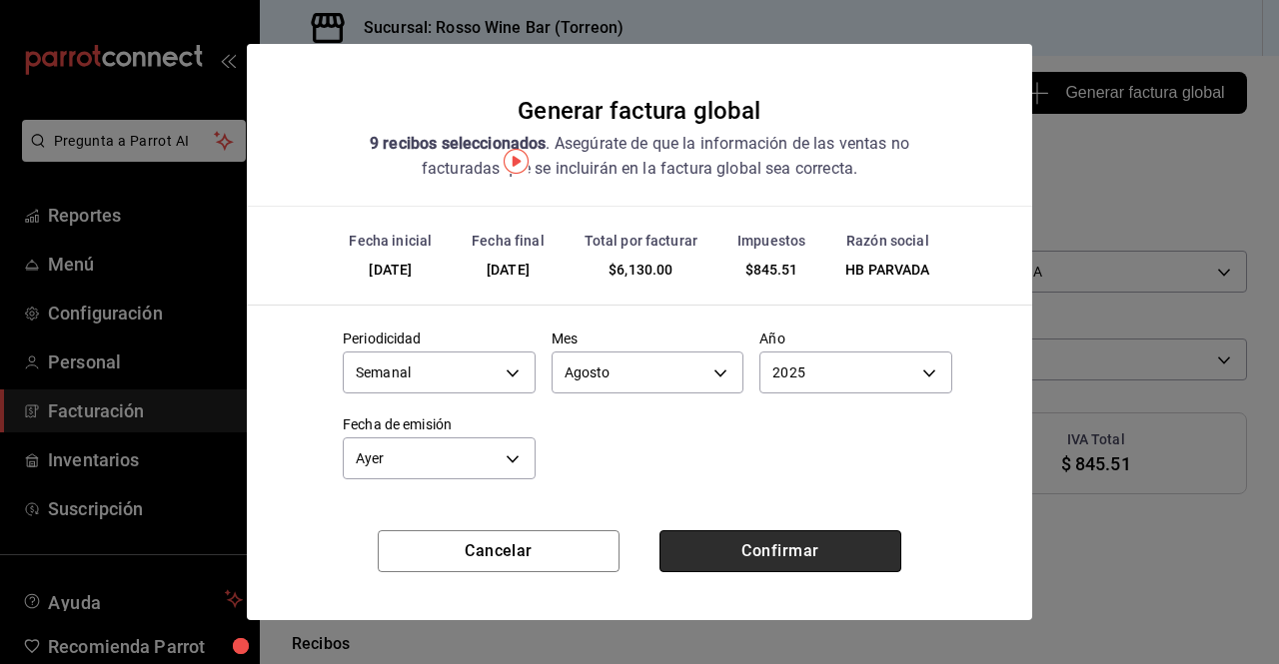
click at [771, 547] on button "Confirmar" at bounding box center [780, 552] width 242 height 42
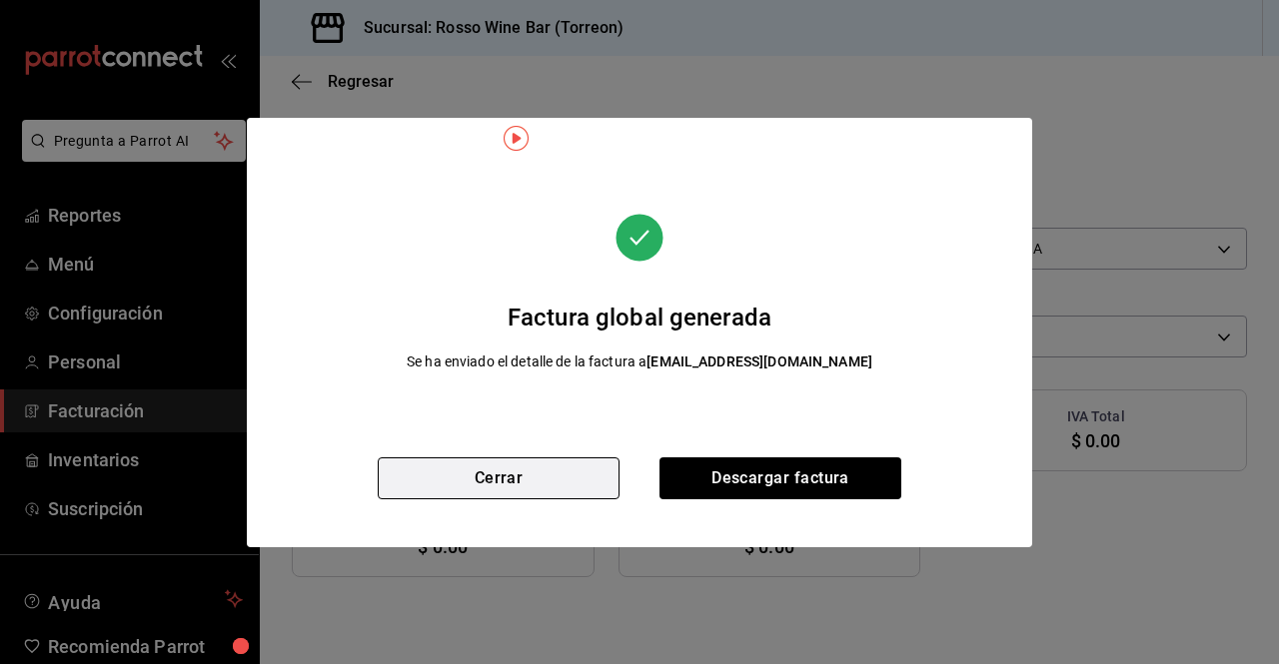
click at [561, 471] on button "Cerrar" at bounding box center [499, 479] width 242 height 42
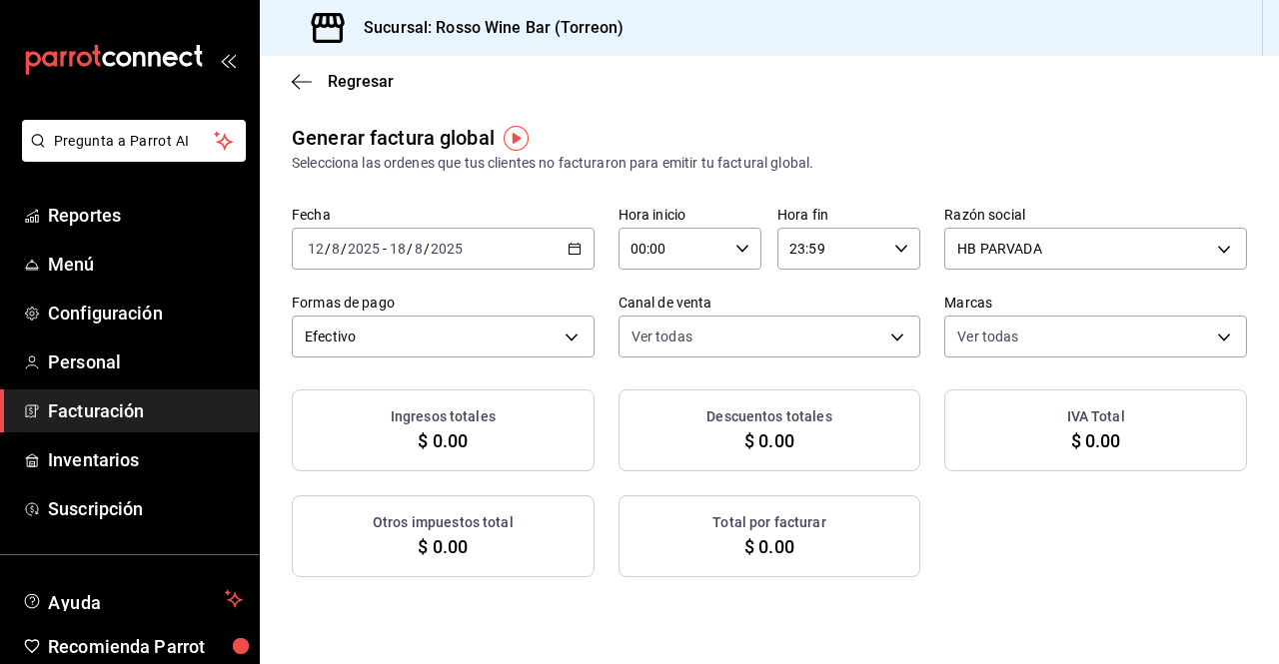
click at [138, 411] on span "Facturación" at bounding box center [145, 411] width 195 height 27
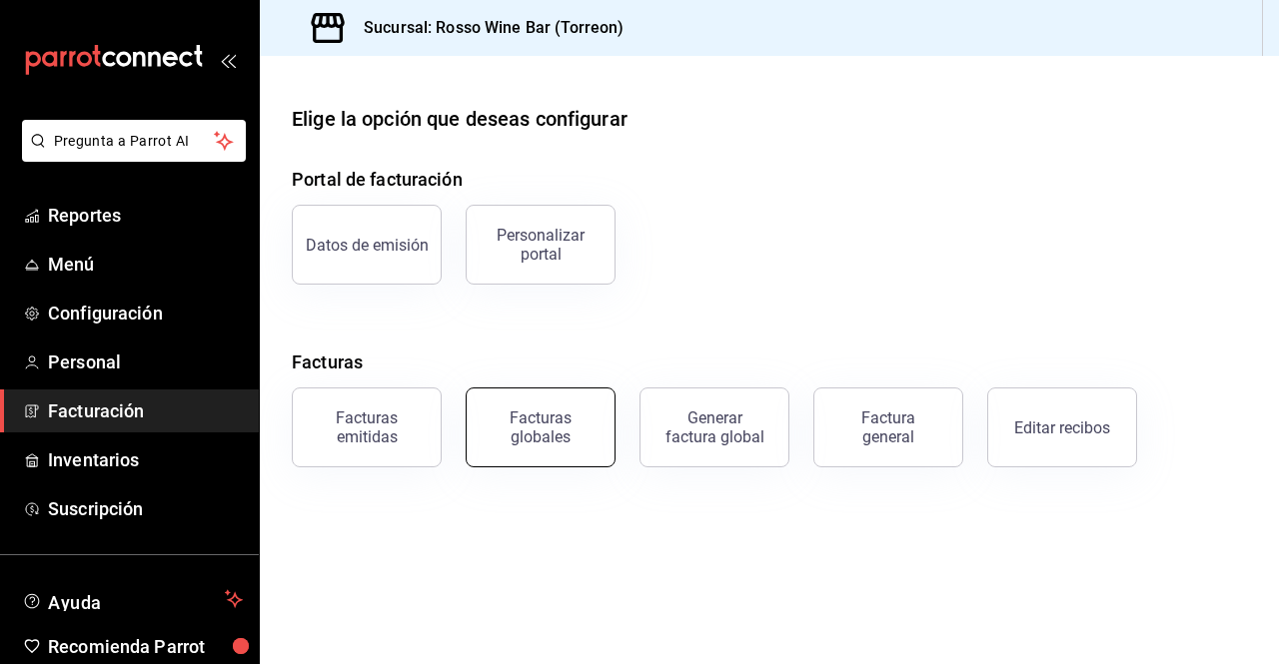
click at [567, 427] on div "Facturas globales" at bounding box center [541, 428] width 124 height 38
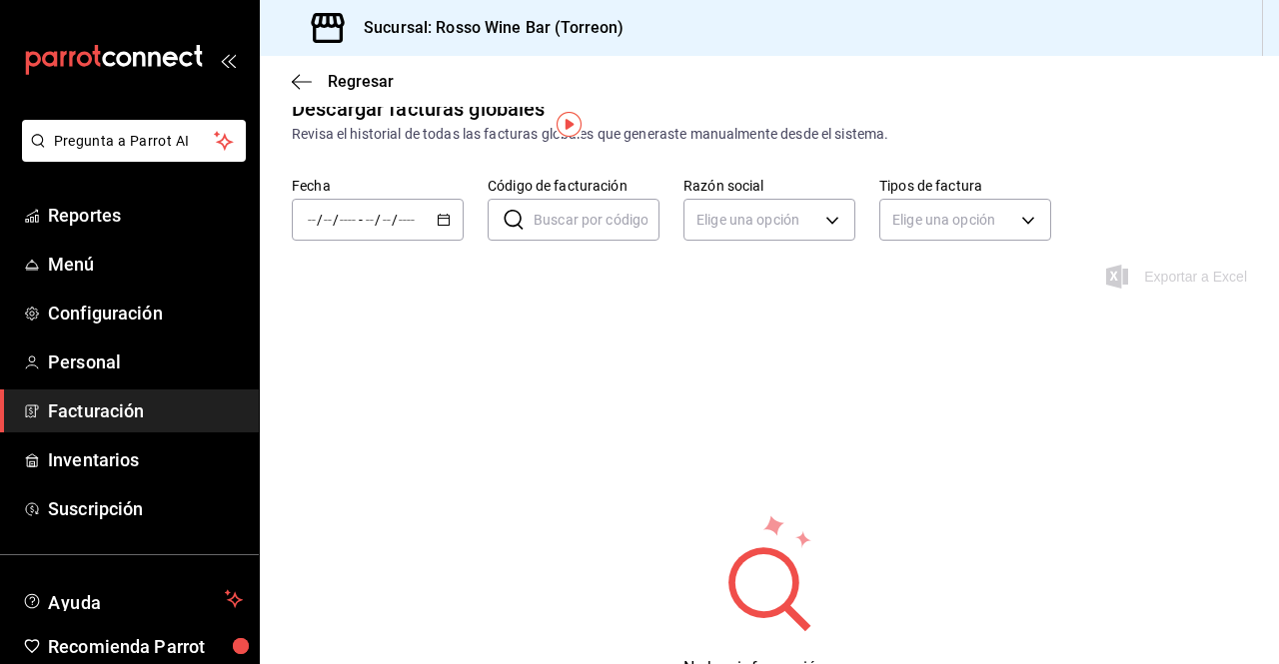
scroll to position [27, 0]
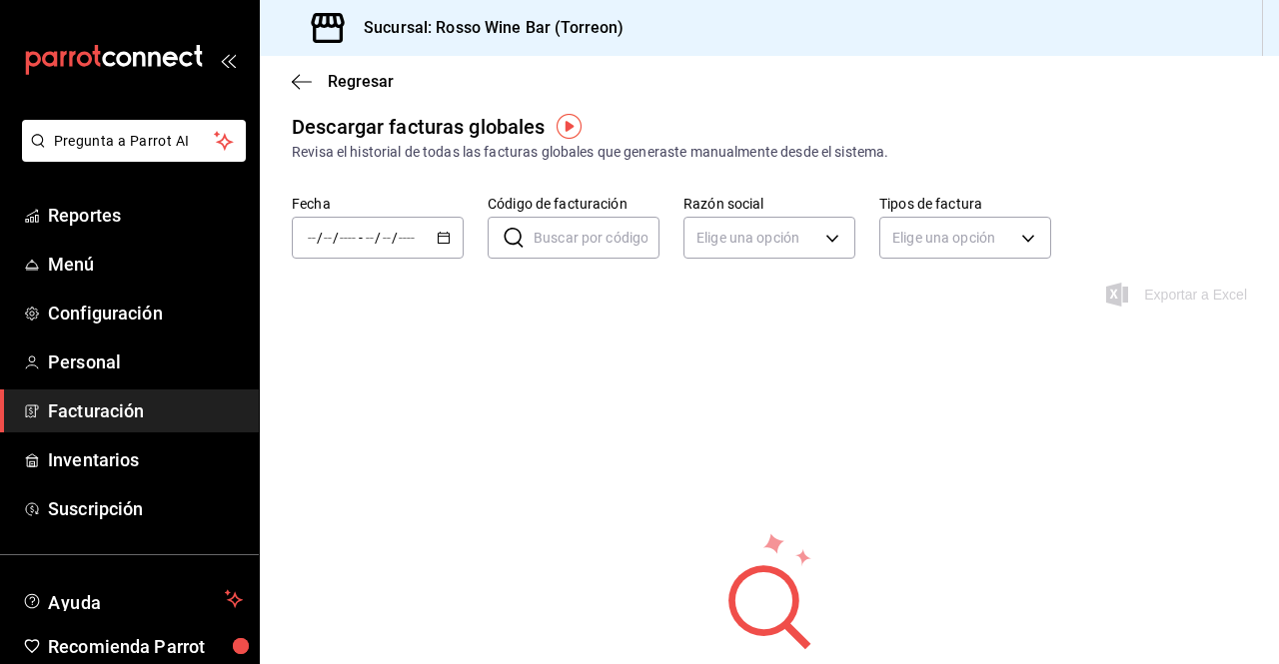
click at [443, 244] on icon "button" at bounding box center [444, 238] width 14 height 14
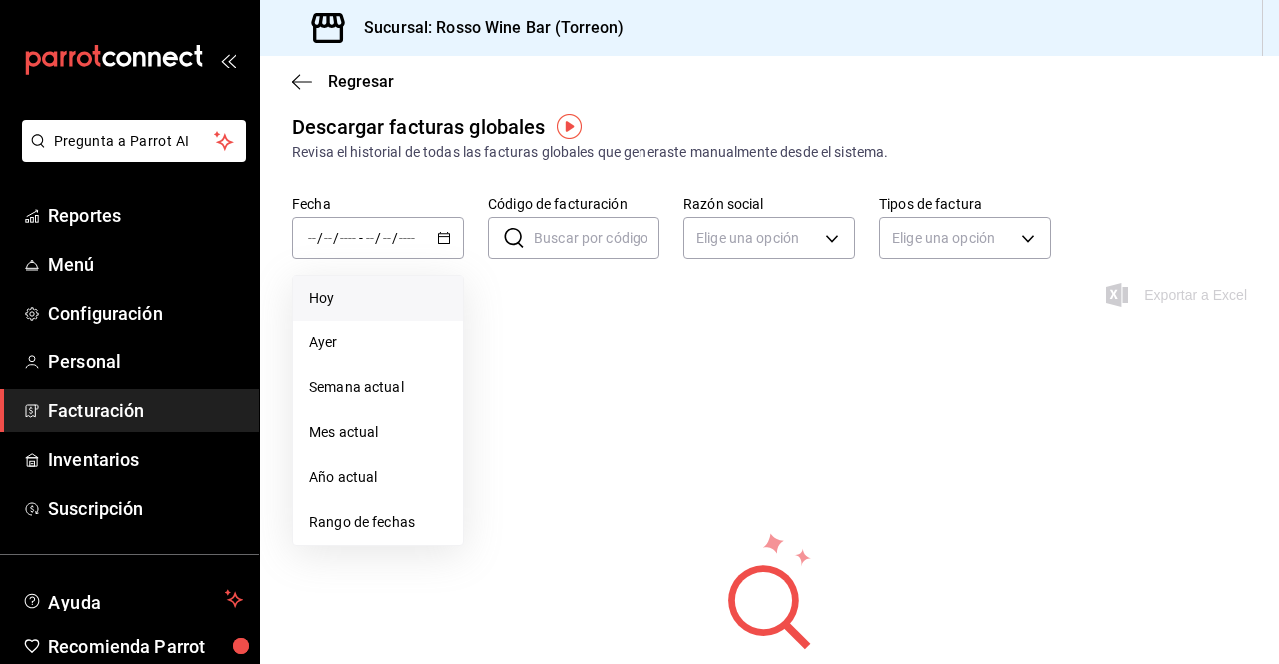
click at [413, 291] on span "Hoy" at bounding box center [378, 298] width 138 height 21
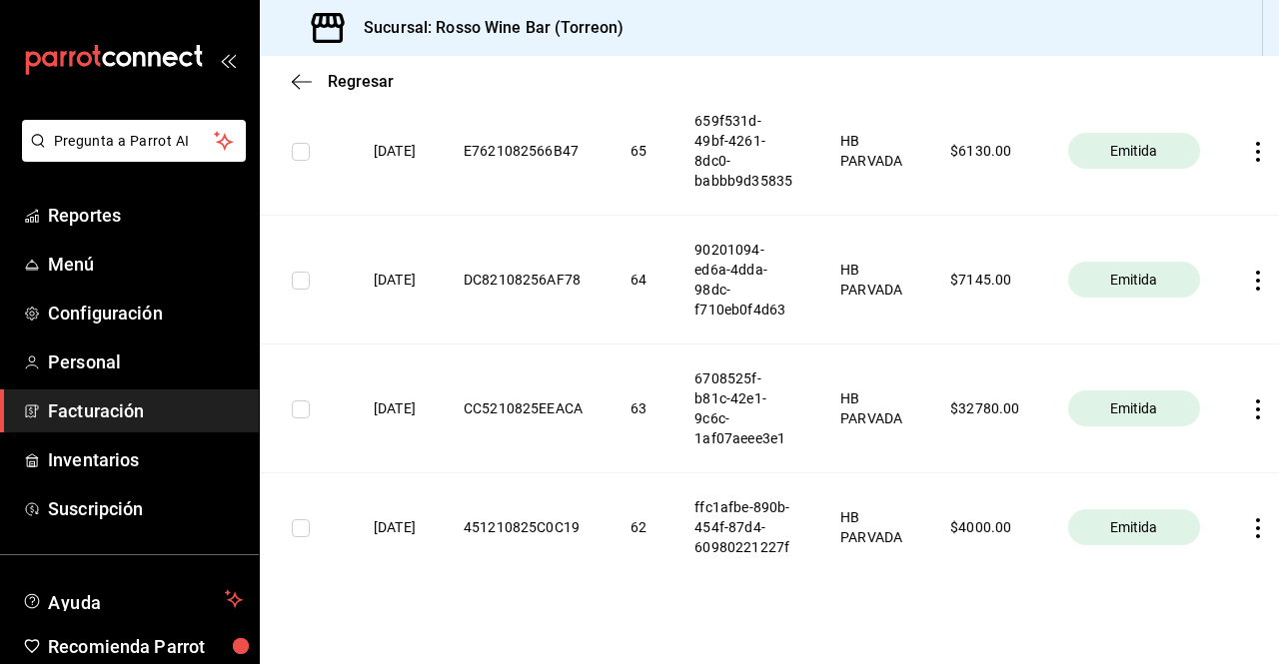
scroll to position [0, 65]
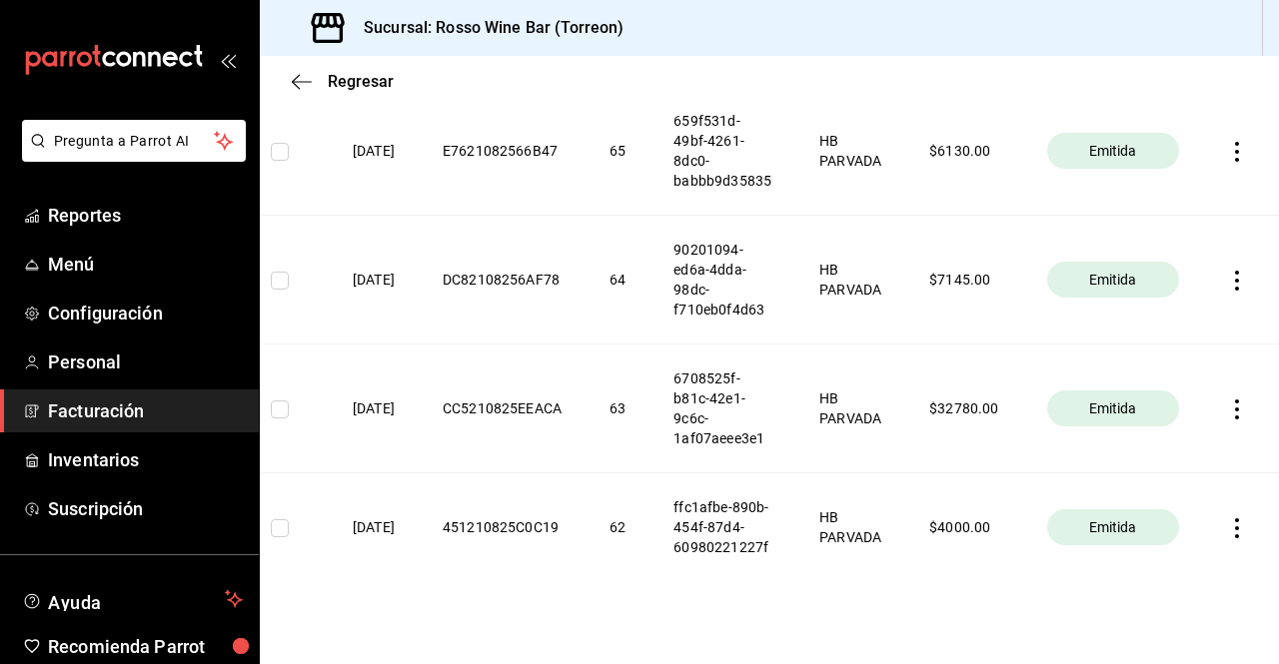
click at [1235, 531] on icon "button" at bounding box center [1237, 529] width 4 height 20
click at [1188, 482] on div "Descargar PDF" at bounding box center [1159, 482] width 96 height 16
